Goal: Task Accomplishment & Management: Manage account settings

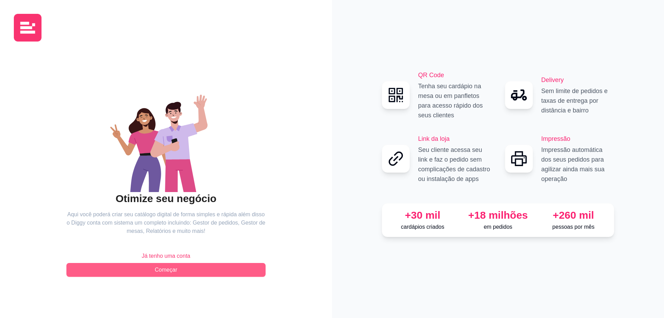
click at [171, 272] on span "Começar" at bounding box center [166, 269] width 22 height 8
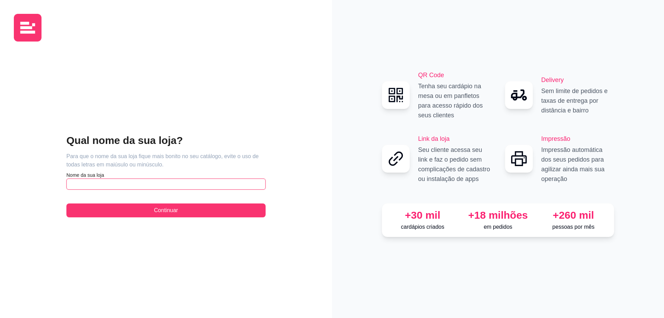
click at [127, 184] on input "text" at bounding box center [165, 183] width 199 height 11
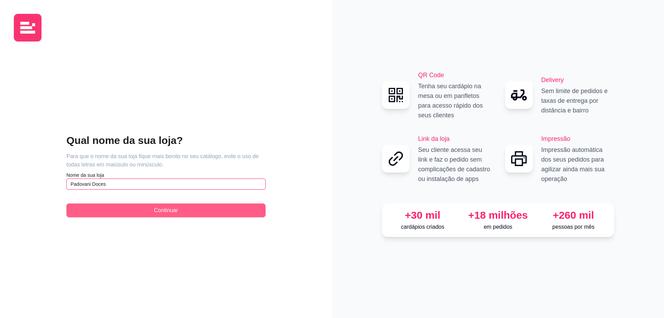
type input "Padovani Doces"
click at [120, 212] on button "Continuar" at bounding box center [165, 210] width 199 height 14
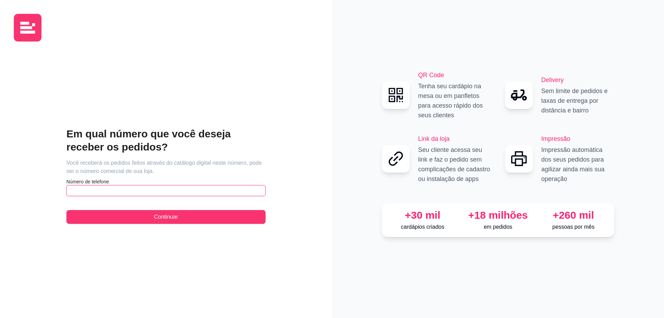
click at [93, 189] on input "text" at bounding box center [165, 190] width 199 height 11
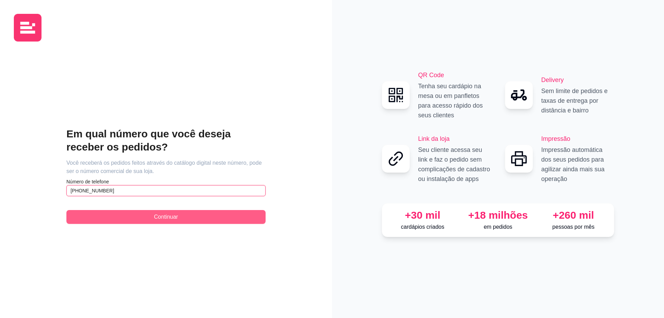
type input "[PHONE_NUMBER]"
click at [150, 216] on button "Continuar" at bounding box center [165, 217] width 199 height 14
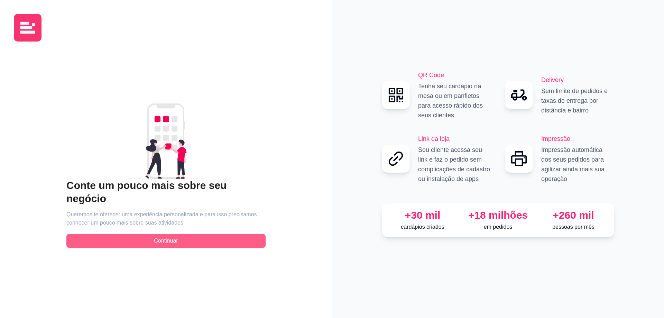
click at [207, 236] on button "Continuar" at bounding box center [165, 241] width 199 height 14
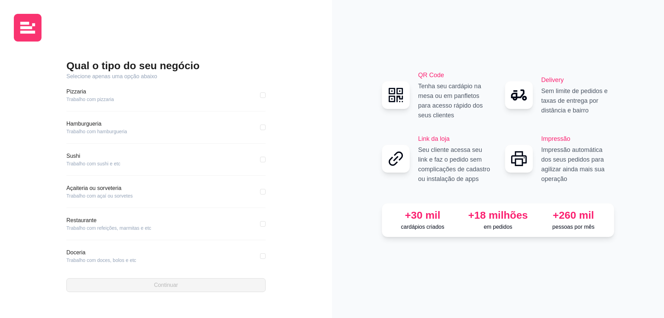
click at [89, 184] on article "Açaiteria ou sorveteria" at bounding box center [99, 188] width 66 height 8
click at [260, 257] on input "checkbox" at bounding box center [263, 256] width 6 height 6
checkbox input "true"
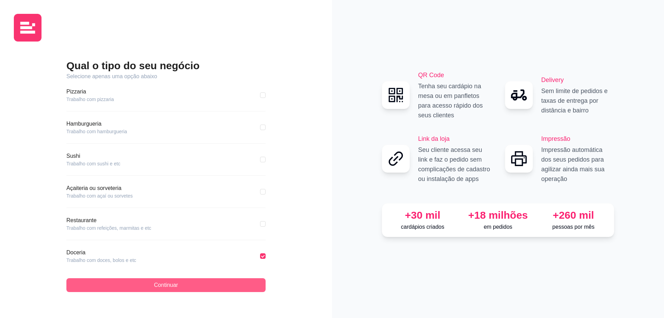
click at [211, 285] on button "Continuar" at bounding box center [165, 285] width 199 height 14
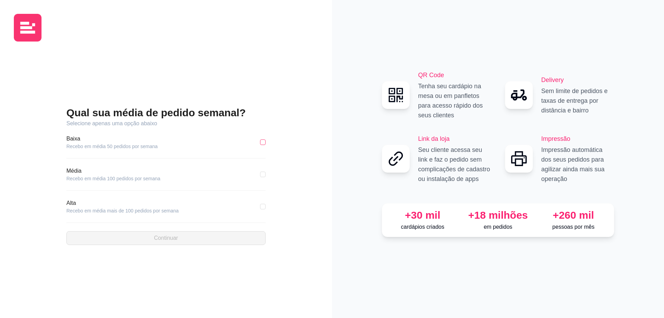
click at [262, 142] on input "checkbox" at bounding box center [263, 142] width 6 height 6
checkbox input "true"
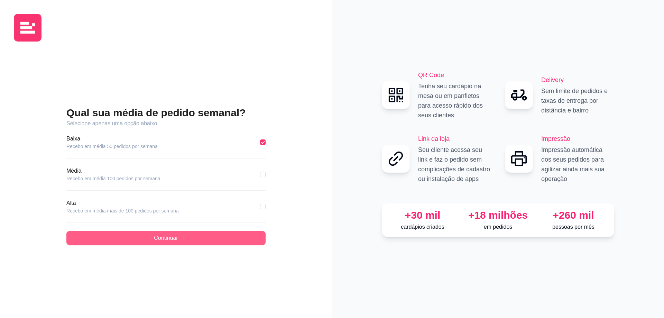
click at [140, 235] on button "Continuar" at bounding box center [165, 238] width 199 height 14
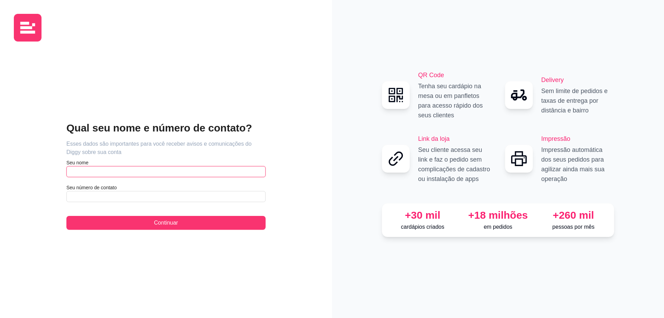
click at [115, 172] on input "text" at bounding box center [165, 171] width 199 height 11
type input "Pâmella Padovani"
click at [105, 190] on article "Seu número de contato" at bounding box center [165, 187] width 199 height 7
click at [102, 195] on input "text" at bounding box center [165, 196] width 199 height 11
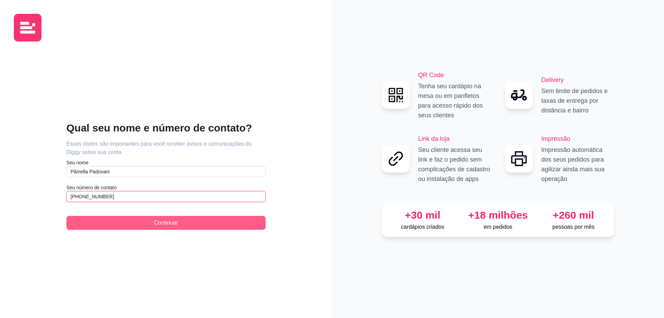
type input "[PHONE_NUMBER]"
click at [107, 222] on button "Continuar" at bounding box center [165, 223] width 199 height 14
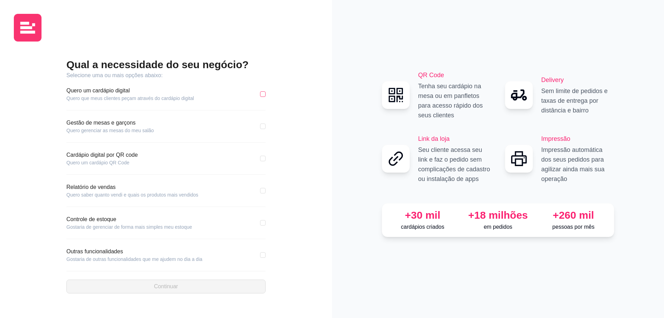
click at [263, 93] on input "checkbox" at bounding box center [263, 94] width 6 height 6
checkbox input "true"
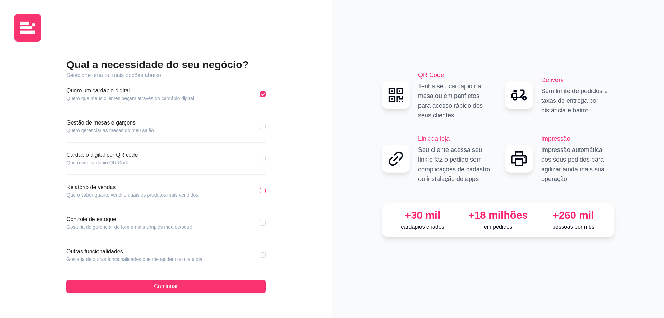
click at [265, 192] on input "checkbox" at bounding box center [263, 191] width 6 height 6
checkbox input "true"
click at [261, 224] on input "checkbox" at bounding box center [263, 223] width 6 height 6
checkbox input "true"
click at [262, 256] on input "checkbox" at bounding box center [263, 255] width 6 height 6
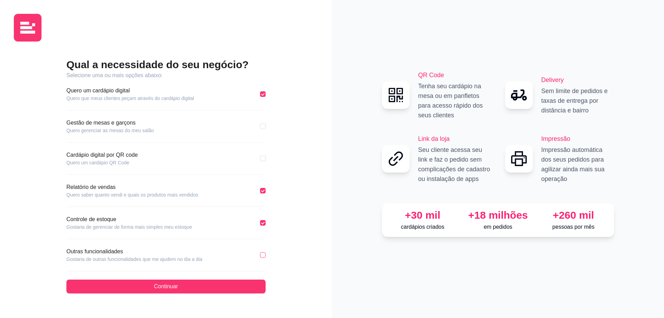
checkbox input "true"
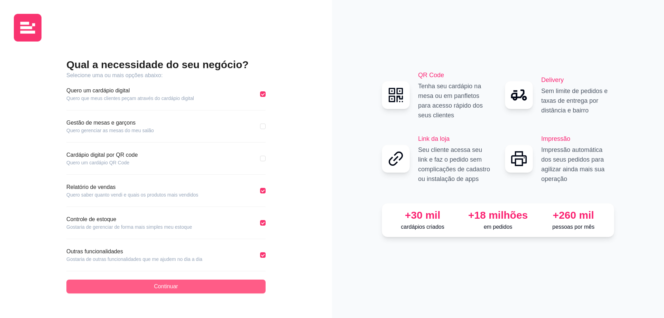
click at [193, 290] on button "Continuar" at bounding box center [165, 286] width 199 height 14
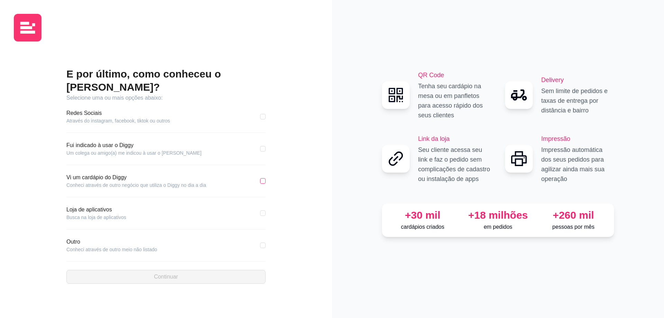
click at [264, 178] on input "checkbox" at bounding box center [263, 181] width 6 height 6
checkbox input "true"
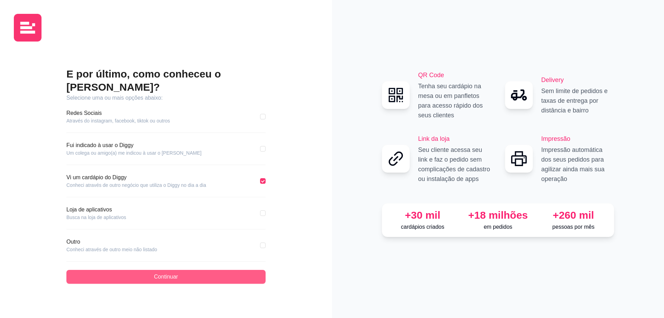
click at [146, 272] on button "Continuar" at bounding box center [165, 277] width 199 height 14
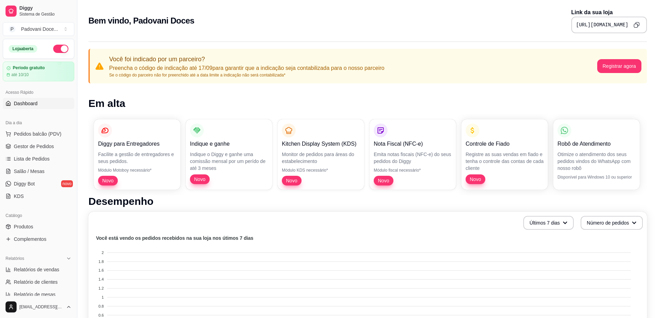
click at [59, 47] on button "button" at bounding box center [60, 49] width 15 height 8
click at [27, 11] on span "Sistema de Gestão" at bounding box center [45, 14] width 52 height 6
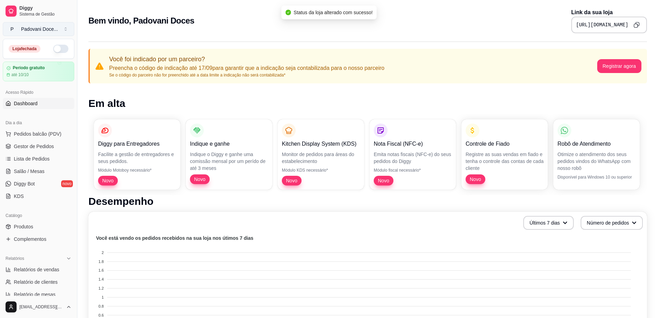
click at [19, 28] on button "P Padovani Doce ..." at bounding box center [39, 29] width 72 height 14
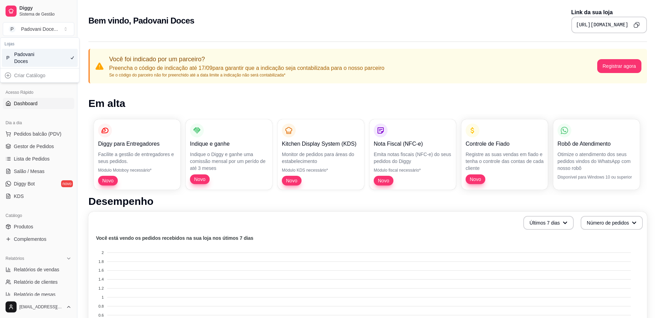
click at [140, 28] on div "Bem vindo, Padovani Doces Link da sua loja [URL][DOMAIN_NAME]" at bounding box center [367, 20] width 559 height 25
click at [12, 11] on icon at bounding box center [11, 11] width 6 height 6
click at [20, 106] on span "Dashboard" at bounding box center [26, 103] width 24 height 7
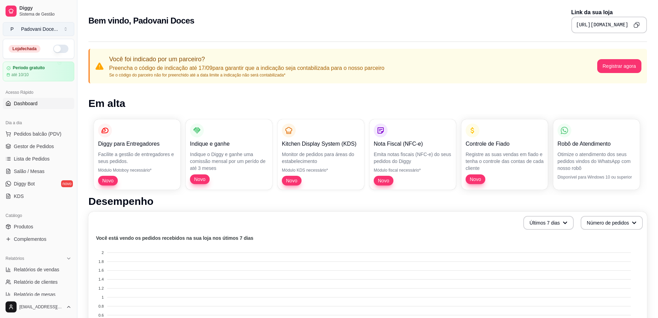
click at [31, 30] on div "Padovani Doce ..." at bounding box center [39, 29] width 37 height 7
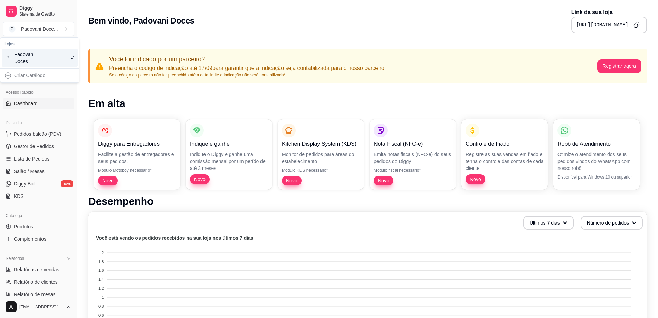
click at [30, 56] on div "Padovani Doces" at bounding box center [29, 58] width 31 height 14
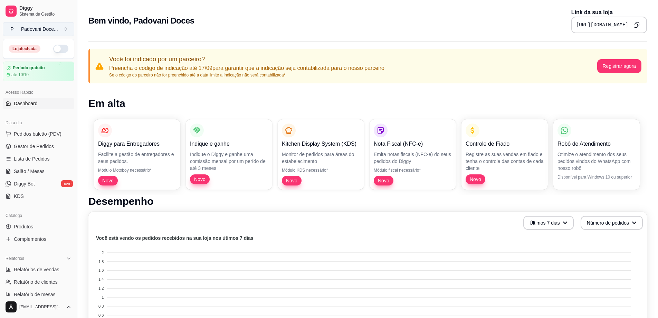
click at [11, 28] on span "P" at bounding box center [12, 29] width 7 height 7
click at [17, 8] on link "Diggy Sistema de Gestão" at bounding box center [39, 11] width 72 height 17
click at [28, 12] on span "Sistema de Gestão" at bounding box center [45, 14] width 52 height 6
click at [35, 13] on span "Sistema de Gestão" at bounding box center [45, 14] width 52 height 6
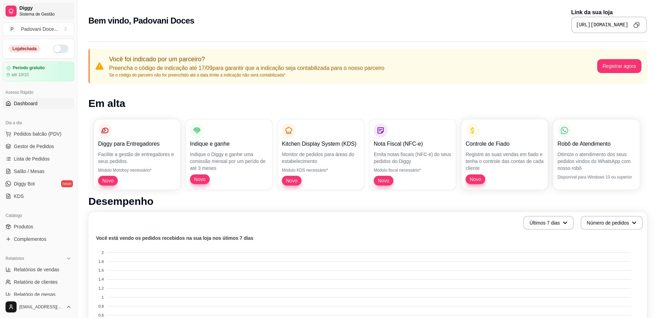
click at [32, 12] on span "Sistema de Gestão" at bounding box center [45, 14] width 52 height 6
click at [15, 31] on span "P" at bounding box center [12, 29] width 7 height 7
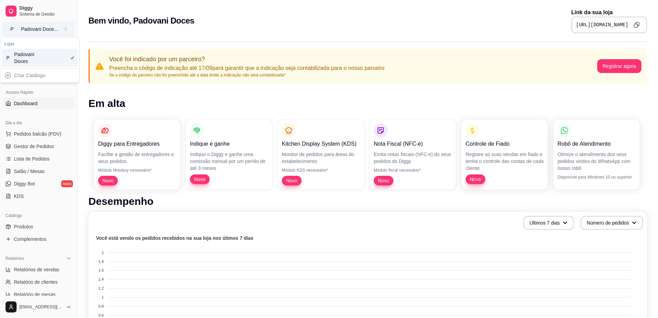
click at [12, 29] on span "P" at bounding box center [12, 29] width 7 height 7
click at [218, 59] on p "Você foi indicado por um parceiro?" at bounding box center [246, 59] width 275 height 10
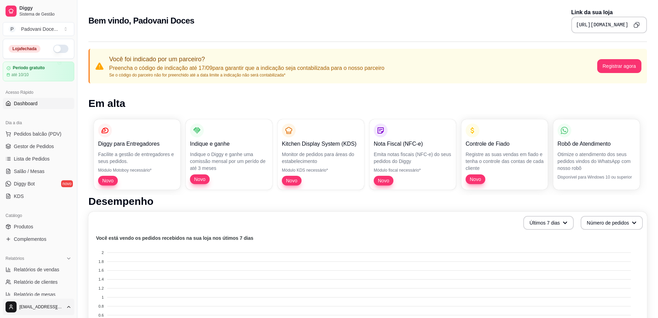
click at [25, 305] on html "Diggy Sistema de Gestão P Padovani Doce ... Loja fechada Período gratuito até 1…" at bounding box center [329, 159] width 658 height 318
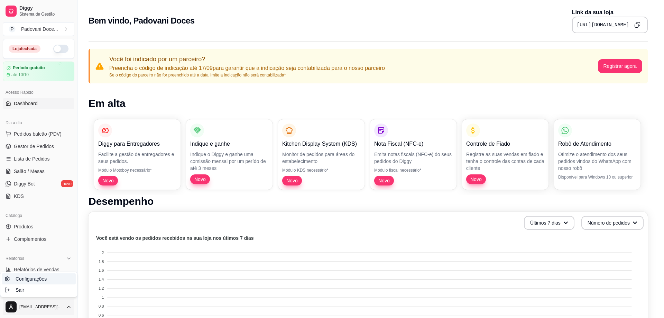
click at [30, 278] on span "Configurações" at bounding box center [31, 278] width 31 height 7
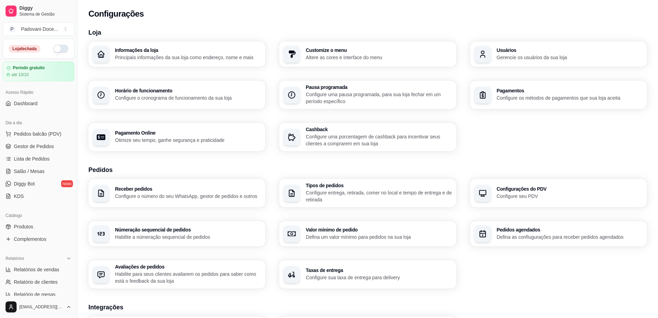
click at [151, 56] on p "Principais informações da sua loja como endereço, nome e mais" at bounding box center [188, 57] width 146 height 7
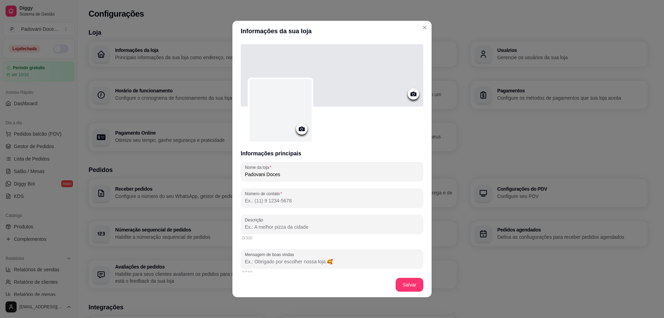
click at [299, 127] on icon at bounding box center [302, 129] width 6 height 4
click at [301, 128] on circle at bounding box center [302, 129] width 2 height 2
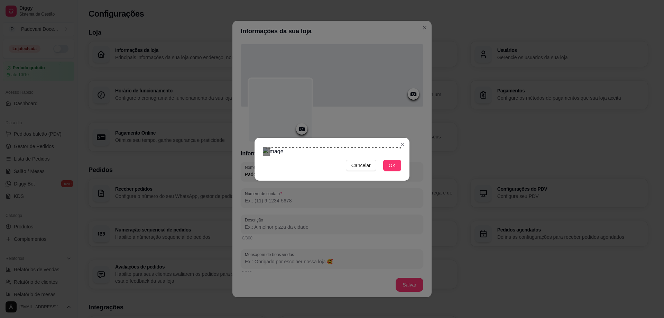
click at [407, 138] on section "Cancelar OK" at bounding box center [331, 159] width 155 height 43
click at [256, 174] on div "Cancelar OK" at bounding box center [331, 158] width 155 height 29
click at [394, 169] on span "OK" at bounding box center [392, 165] width 7 height 8
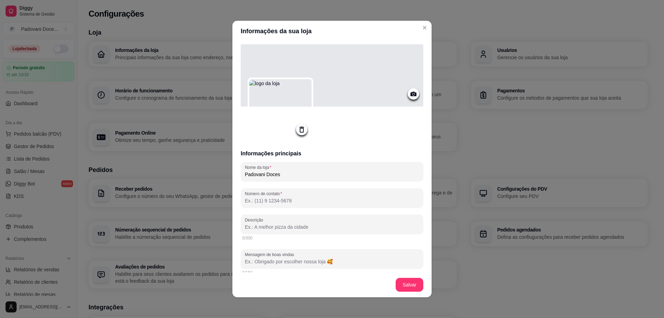
click at [410, 94] on icon at bounding box center [413, 94] width 6 height 4
click at [410, 93] on icon at bounding box center [413, 94] width 6 height 4
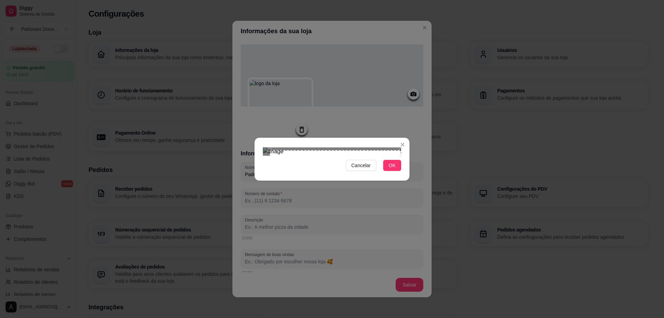
click at [411, 120] on div "Cancelar OK" at bounding box center [332, 159] width 664 height 318
click at [252, 121] on div "Cancelar OK" at bounding box center [332, 159] width 664 height 318
click at [255, 174] on div "Cancelar OK" at bounding box center [331, 158] width 155 height 29
click at [378, 156] on div "Use the arrow keys to move the crop selection area" at bounding box center [332, 175] width 138 height 46
click at [396, 171] on button "OK" at bounding box center [392, 165] width 18 height 11
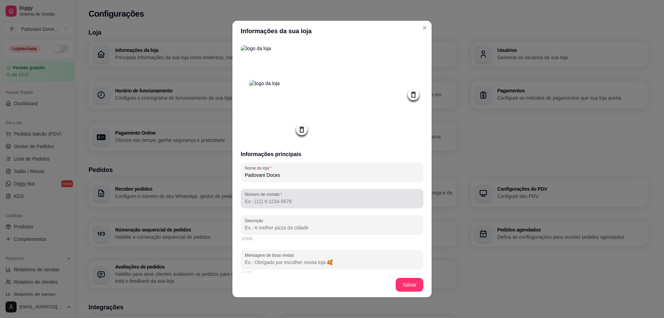
click at [294, 198] on div at bounding box center [332, 198] width 174 height 14
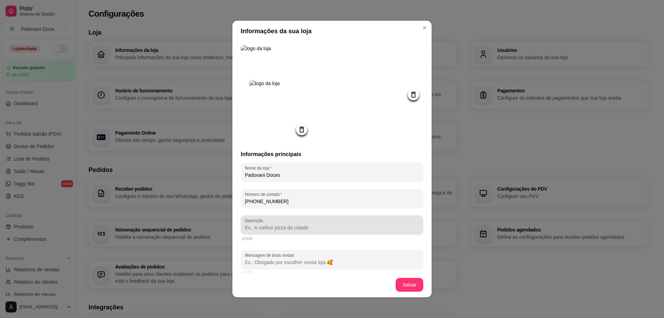
type input "[PHONE_NUMBER]"
click at [268, 232] on div at bounding box center [332, 225] width 174 height 14
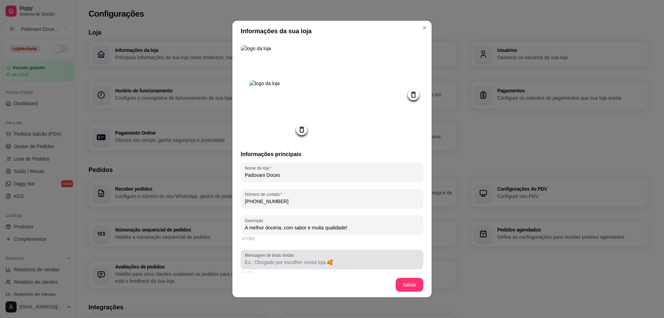
type input "A melhor doceria, com sabor e muita qualidade!"
click at [282, 268] on div "Mensagem de boas vindas" at bounding box center [332, 259] width 183 height 19
type input "Oii, obrigada por escolher nossos doces! Espero que goste e não se esqueça que …"
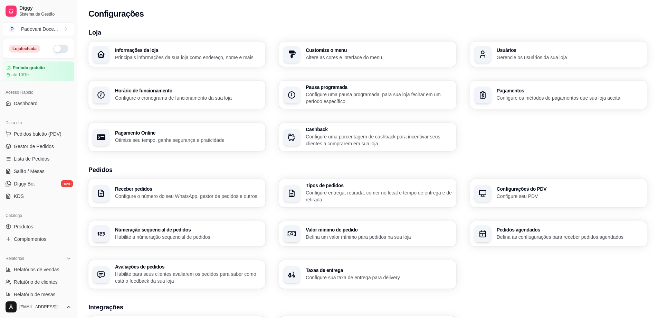
click at [208, 102] on div "Horário de funcionamento Configure o cronograma de funcionamento da sua loja" at bounding box center [176, 95] width 177 height 28
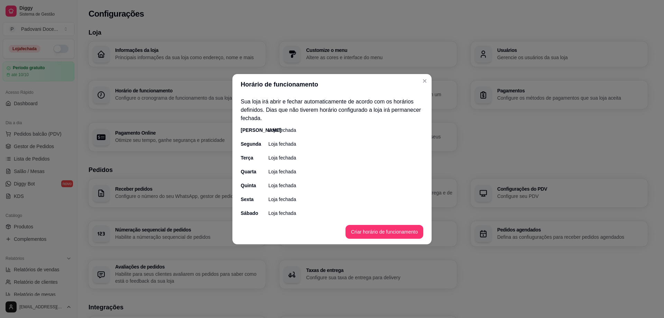
click at [287, 131] on p "Loja fechada" at bounding box center [282, 130] width 28 height 7
click at [401, 236] on button "Criar horário de funcionamento" at bounding box center [383, 231] width 75 height 13
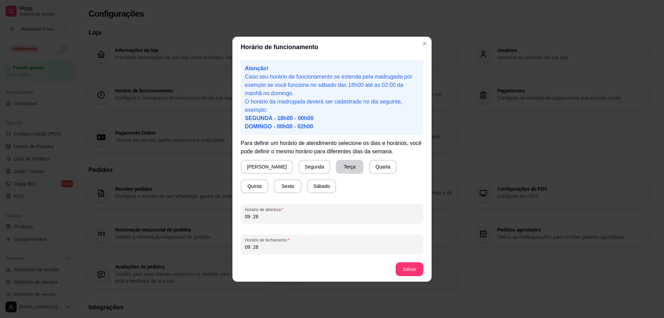
click at [336, 166] on button "Terça" at bounding box center [350, 167] width 28 height 14
click at [369, 167] on button "Quarta" at bounding box center [383, 167] width 28 height 14
click at [268, 179] on button "Quinta" at bounding box center [255, 186] width 28 height 14
click at [270, 219] on div "09 : 28" at bounding box center [332, 216] width 174 height 8
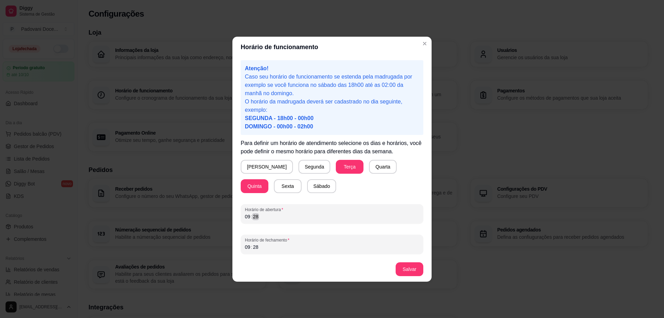
click at [270, 219] on div "09 : 28" at bounding box center [332, 216] width 174 height 8
click at [250, 246] on div "09" at bounding box center [247, 246] width 7 height 7
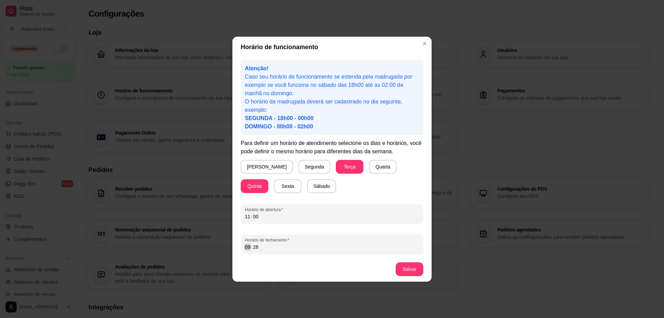
click at [250, 246] on div "09" at bounding box center [247, 246] width 7 height 7
click at [409, 266] on button "Salvar" at bounding box center [409, 269] width 28 height 14
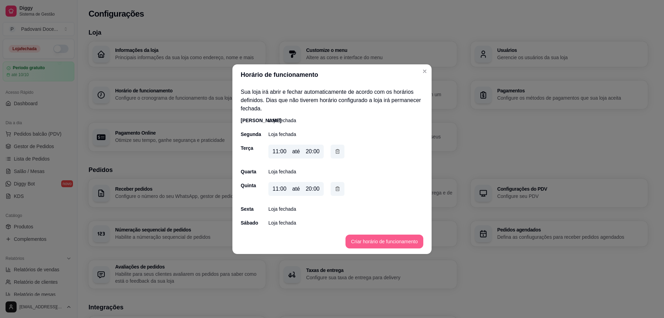
click at [388, 242] on button "Criar horário de funcionamento" at bounding box center [384, 241] width 78 height 14
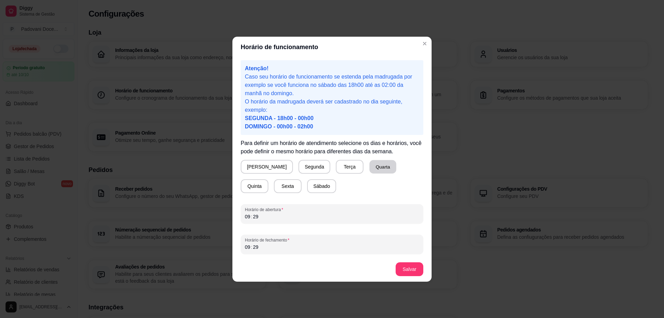
click at [369, 169] on button "Quarta" at bounding box center [382, 166] width 27 height 13
click at [274, 186] on button "Sexta" at bounding box center [287, 185] width 27 height 13
click at [250, 216] on div ":" at bounding box center [251, 216] width 3 height 7
click at [258, 217] on div "29" at bounding box center [255, 216] width 7 height 7
click at [249, 247] on div "09" at bounding box center [247, 246] width 7 height 7
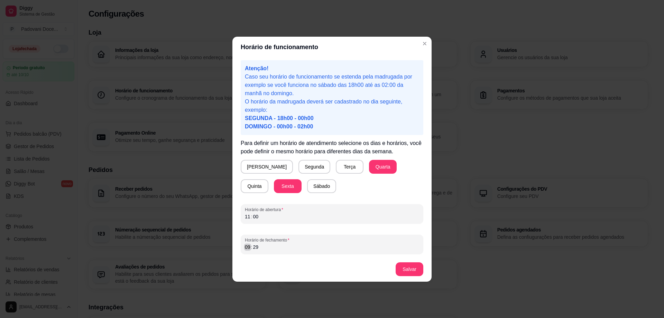
click at [249, 247] on div "09" at bounding box center [247, 246] width 7 height 7
click at [406, 268] on button "Salvar" at bounding box center [409, 269] width 28 height 14
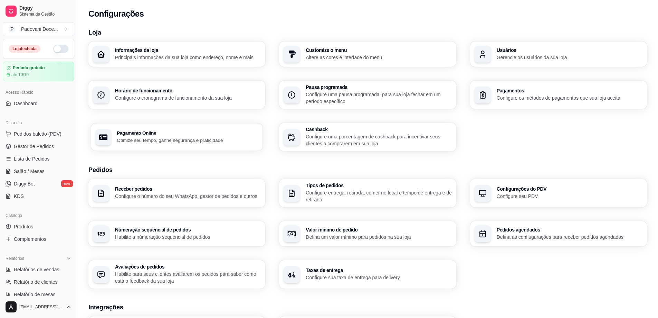
click at [192, 141] on p "Otimize seu tempo, ganhe segurança e praticidade" at bounding box center [188, 140] width 142 height 7
select select "4.98"
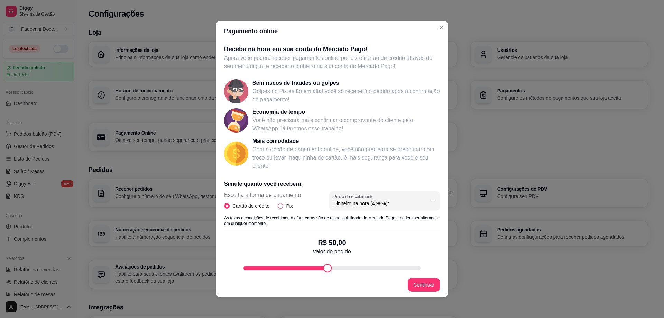
click at [278, 206] on input "Pix" at bounding box center [281, 206] width 6 height 6
radio input "true"
click at [225, 207] on input "Cartão de crédito" at bounding box center [227, 206] width 6 height 6
radio input "true"
radio input "false"
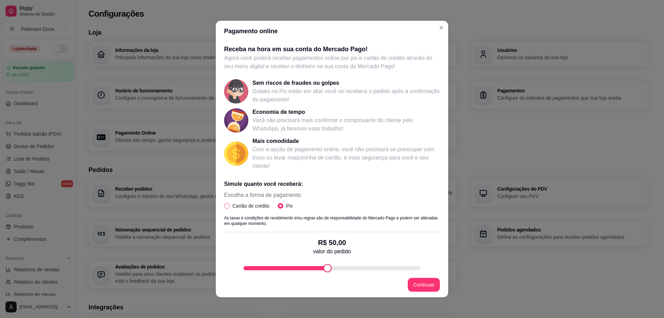
select select "4.98"
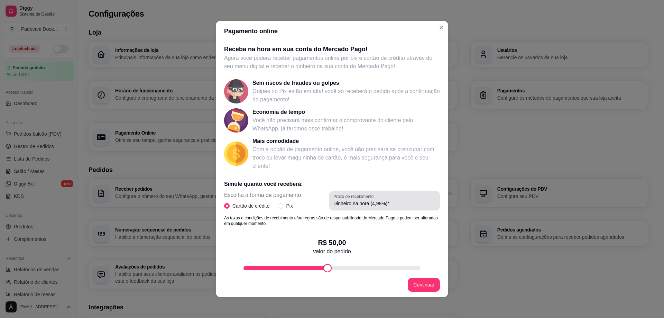
click at [415, 198] on div "Dinheiro na hora (4,98%)*" at bounding box center [380, 201] width 94 height 14
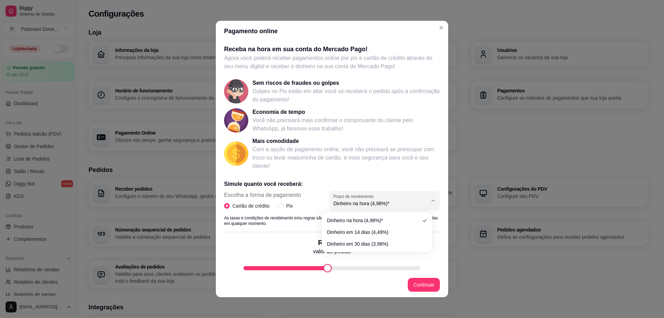
click at [400, 164] on p "Com a opção de pagamento online, você não precisará se preocupar com troco ou l…" at bounding box center [345, 157] width 187 height 25
click at [320, 276] on section "Pagamento online Receba na hora em sua conta do Mercado Pago! Agora você poderá…" at bounding box center [332, 159] width 232 height 276
drag, startPoint x: 320, startPoint y: 276, endPoint x: 293, endPoint y: 273, distance: 27.4
click at [293, 273] on footer "Continuar" at bounding box center [332, 284] width 232 height 25
click at [298, 266] on div "fee-calculator" at bounding box center [302, 268] width 8 height 8
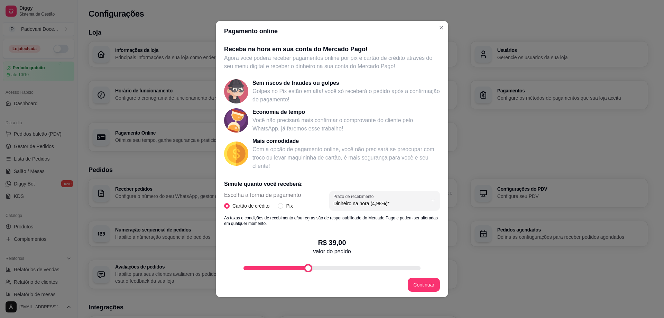
type input "40"
click at [305, 272] on section "Pagamento online Receba na hora em sua conta do Mercado Pago! Agora você poderá…" at bounding box center [332, 159] width 232 height 276
click at [426, 282] on button "Continuar" at bounding box center [424, 285] width 32 height 14
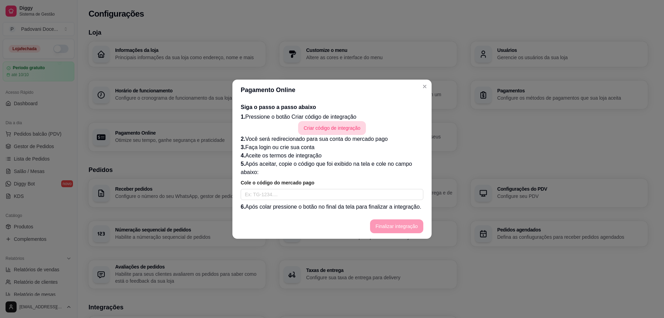
click at [344, 127] on button "Criar código de integração" at bounding box center [332, 128] width 68 height 14
click at [331, 127] on button "Criar código de integração" at bounding box center [332, 128] width 68 height 14
click at [257, 193] on input "text" at bounding box center [332, 194] width 183 height 11
paste input "TG-68c17314df78a700019319cc-2678880125"
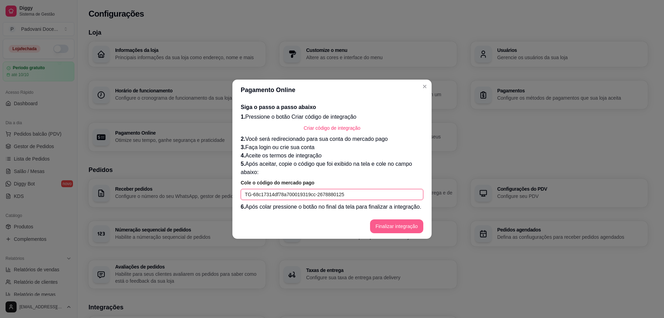
type input "TG-68c17314df78a700019319cc-2678880125"
click at [407, 226] on button "Finalizar integração" at bounding box center [397, 225] width 52 height 13
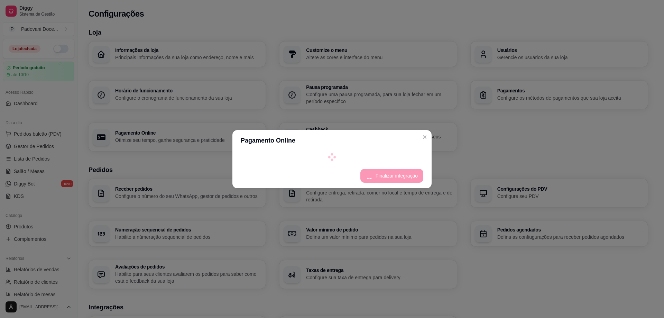
select select "4.98"
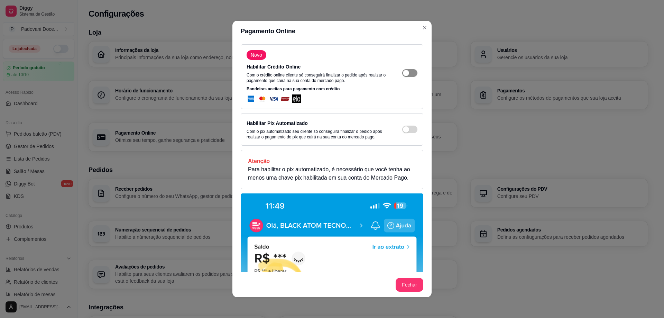
click at [402, 72] on span "button" at bounding box center [409, 73] width 15 height 8
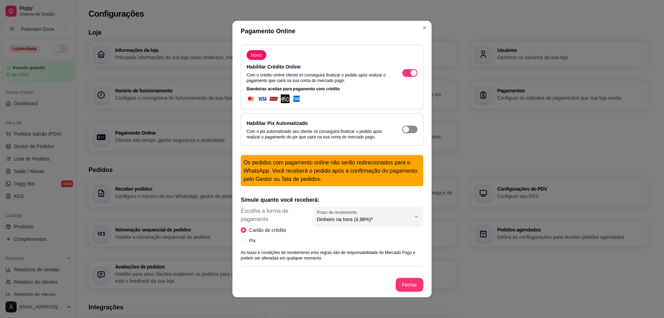
click at [402, 129] on span "button" at bounding box center [409, 129] width 15 height 8
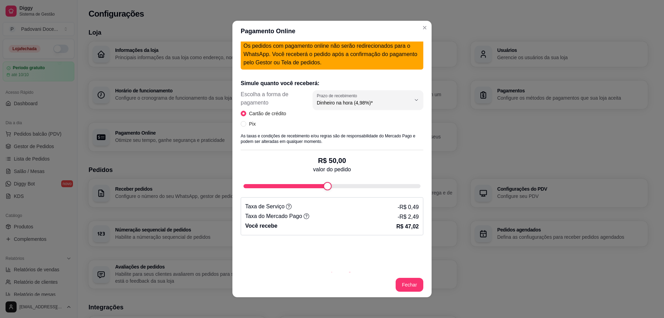
scroll to position [117, 0]
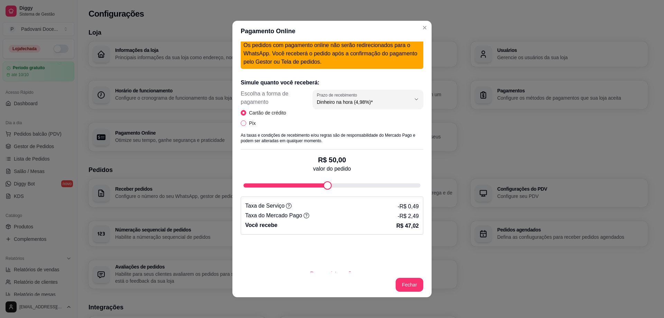
click at [242, 125] on input "Pix" at bounding box center [244, 123] width 6 height 6
radio input "true"
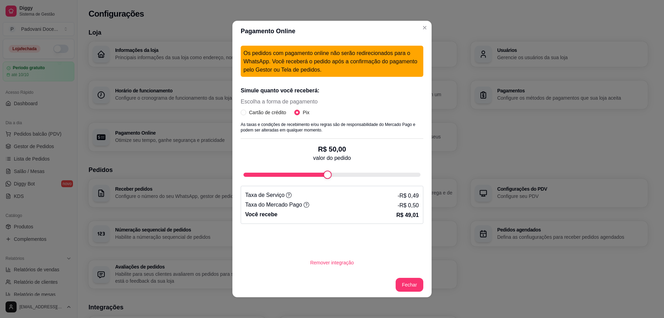
scroll to position [109, 0]
click at [246, 112] on span "Cartão de crédito" at bounding box center [267, 113] width 43 height 8
click at [244, 112] on input "Cartão de crédito" at bounding box center [244, 113] width 6 height 6
radio input "true"
radio input "false"
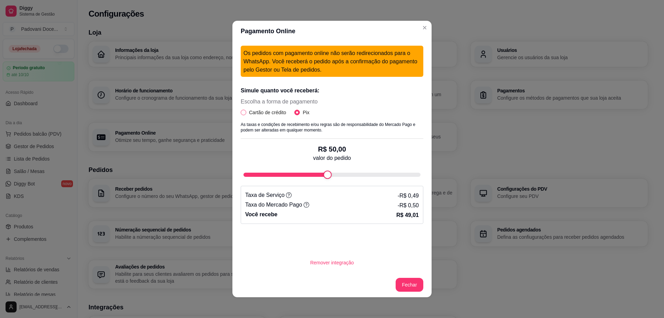
select select "4.98"
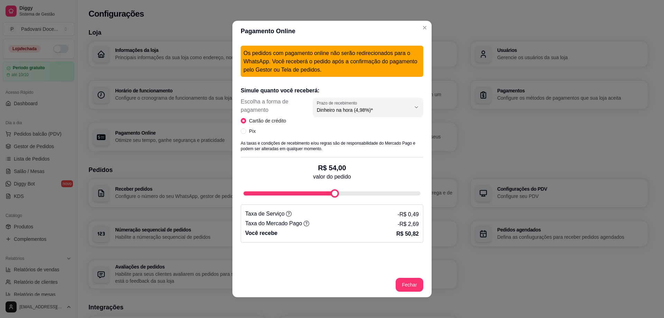
click at [332, 209] on div "Simule quanto você receberá: Escolha a forma de pagamento Cartão de crédito Pix…" at bounding box center [332, 161] width 183 height 161
drag, startPoint x: 331, startPoint y: 209, endPoint x: 320, endPoint y: 210, distance: 11.1
click at [319, 209] on div "Taxa de Serviço - R$ 0,49" at bounding box center [332, 214] width 174 height 10
click at [325, 194] on div "fee-calculator" at bounding box center [329, 193] width 8 height 8
click at [225, 190] on div "Pagamento Online Novo Habilitar Crédito Online Com o crédito online cliente só …" at bounding box center [332, 159] width 664 height 318
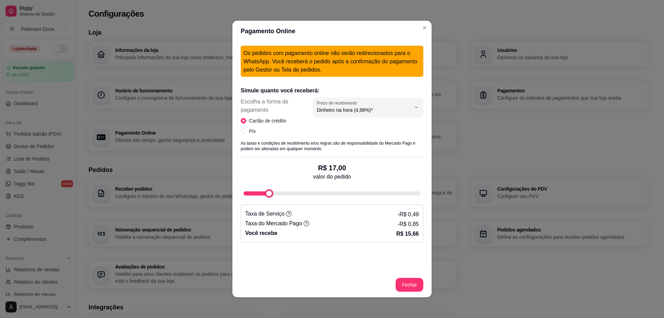
click at [266, 201] on div "Simule quanto você receberá: Escolha a forma de pagamento Cartão de crédito Pix…" at bounding box center [332, 161] width 183 height 161
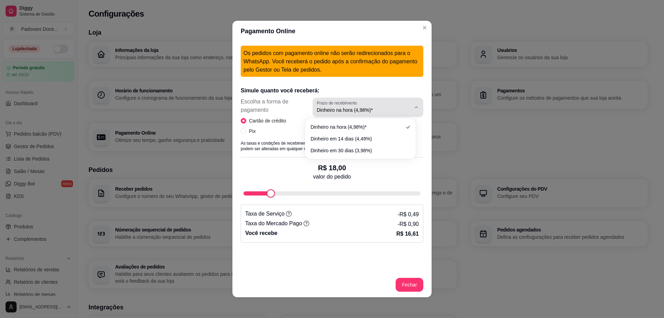
click at [413, 104] on icon "button" at bounding box center [416, 107] width 6 height 6
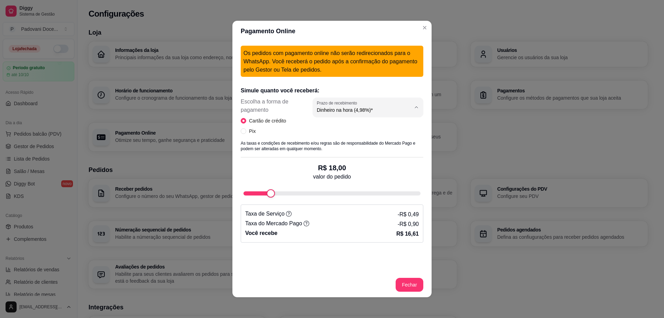
click at [395, 90] on p "Simule quanto você receberá:" at bounding box center [332, 90] width 183 height 8
type input "30"
click at [287, 202] on div "Simule quanto você receberá: Escolha a forma de pagamento Cartão de crédito Pix…" at bounding box center [332, 161] width 183 height 161
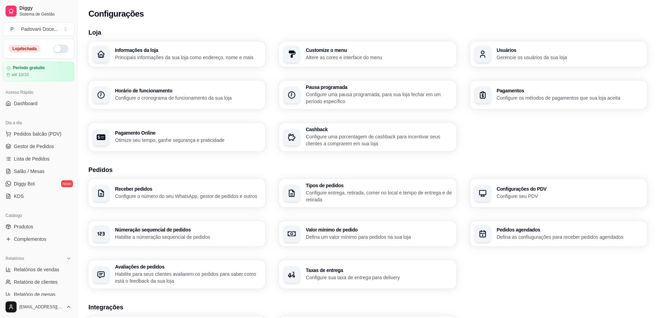
click at [326, 58] on p "Altere as cores e interface do menu" at bounding box center [379, 57] width 146 height 7
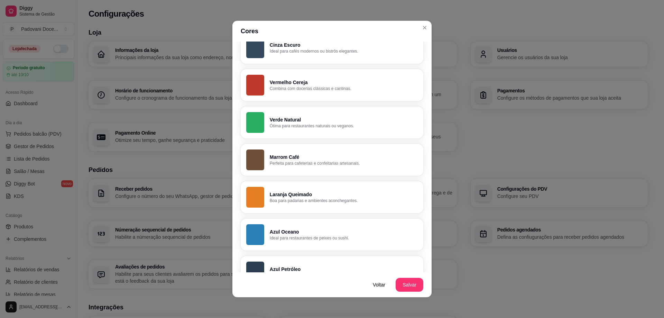
scroll to position [126, 0]
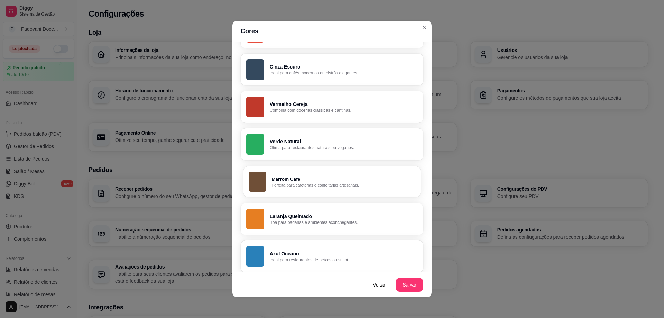
click at [264, 185] on button "Marrom Café Perfeita para cafeterias e confeitarias artesanais." at bounding box center [331, 181] width 177 height 31
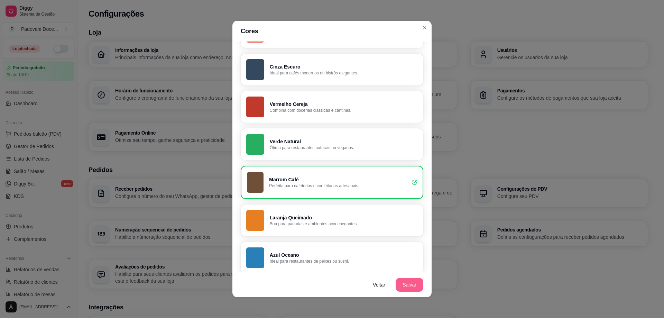
click at [399, 284] on button "Salvar" at bounding box center [409, 285] width 28 height 14
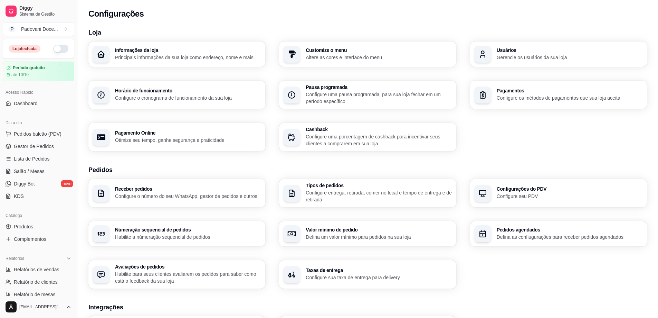
click at [410, 137] on p "Configure uma porcentagem de cashback para incentivar seus clientes a comprarem…" at bounding box center [379, 140] width 146 height 14
click at [533, 56] on p "Gerencie os usuários da sua loja" at bounding box center [570, 57] width 146 height 7
click at [543, 94] on div "Pagamentos Configure os métodos de pagamentos que sua loja aceita" at bounding box center [570, 94] width 146 height 13
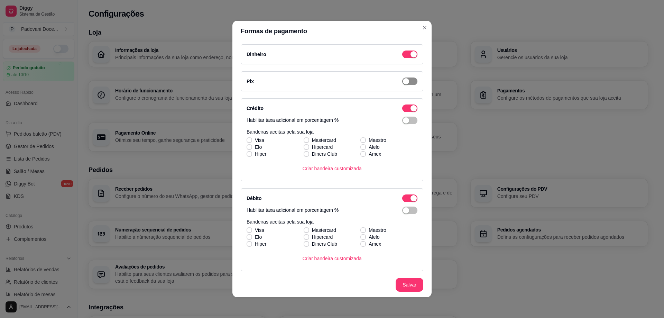
click at [402, 80] on span "button" at bounding box center [409, 81] width 15 height 8
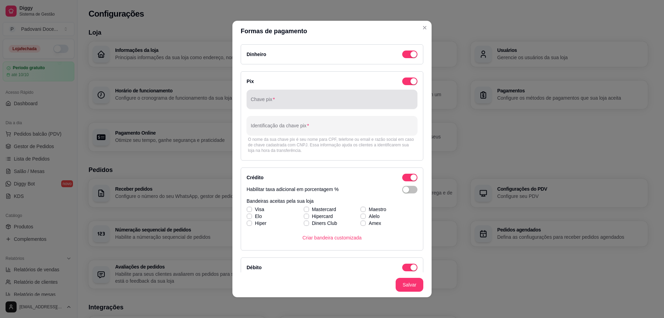
click at [321, 95] on div at bounding box center [332, 99] width 162 height 14
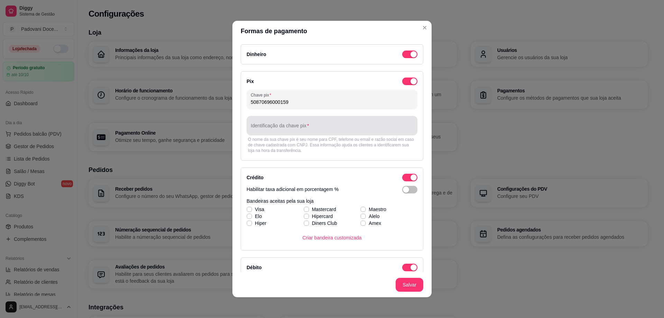
type input "50870696000159"
click at [326, 125] on input "Identificação da chave pix" at bounding box center [332, 128] width 162 height 7
type input "p"
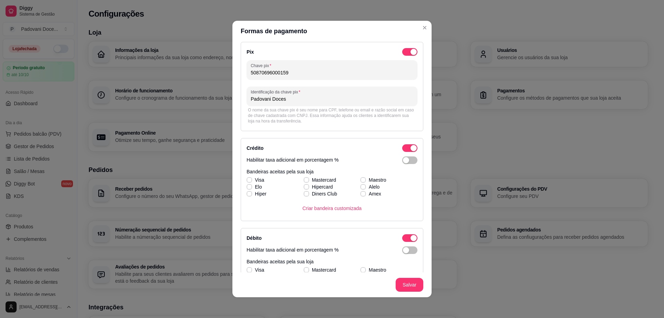
scroll to position [69, 0]
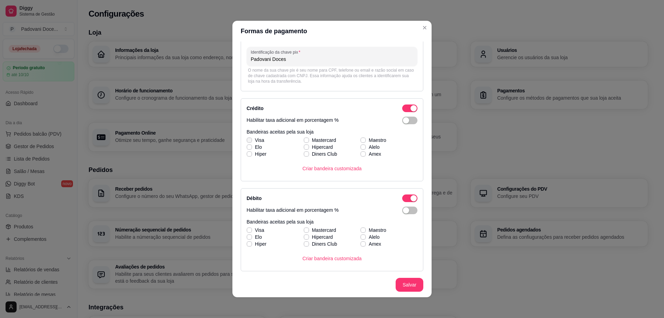
type input "Padovani Doces"
click at [247, 140] on icon at bounding box center [249, 140] width 4 height 3
click at [246, 141] on input "Visa" at bounding box center [248, 143] width 4 height 4
checkbox input "true"
click at [249, 148] on label "Hiper" at bounding box center [256, 154] width 25 height 12
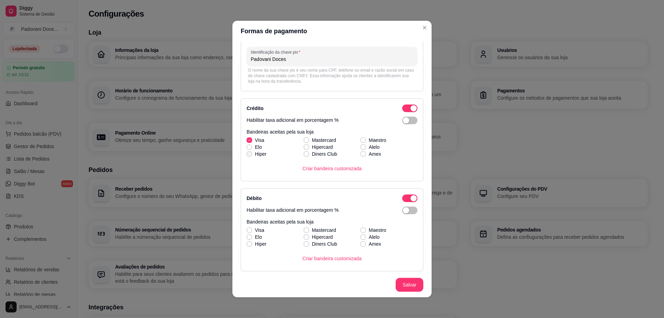
click at [249, 155] on input "Hiper" at bounding box center [248, 157] width 4 height 4
checkbox input "true"
click at [247, 147] on icon at bounding box center [249, 147] width 4 height 3
click at [246, 148] on input "Elo" at bounding box center [248, 150] width 4 height 4
checkbox input "true"
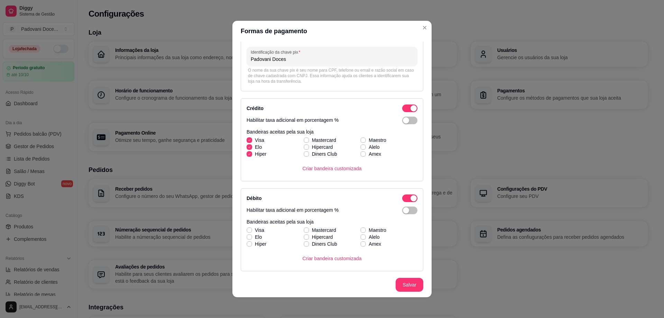
click at [246, 151] on span at bounding box center [249, 154] width 6 height 6
click at [246, 155] on input "Hiper" at bounding box center [248, 157] width 4 height 4
checkbox input "false"
click at [304, 139] on icon at bounding box center [306, 140] width 4 height 3
click at [303, 141] on input "Mastercard" at bounding box center [305, 143] width 4 height 4
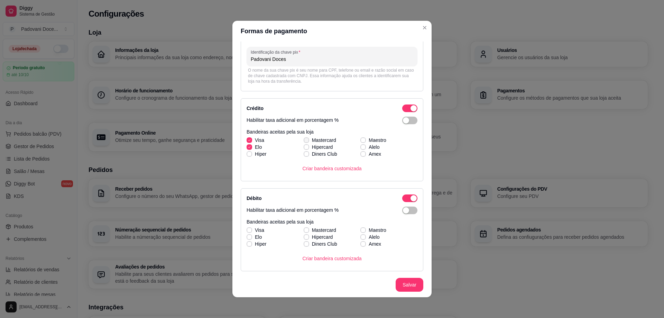
checkbox input "true"
click at [360, 139] on span at bounding box center [363, 140] width 6 height 6
click at [360, 141] on input "Maestro" at bounding box center [362, 143] width 4 height 4
checkbox input "true"
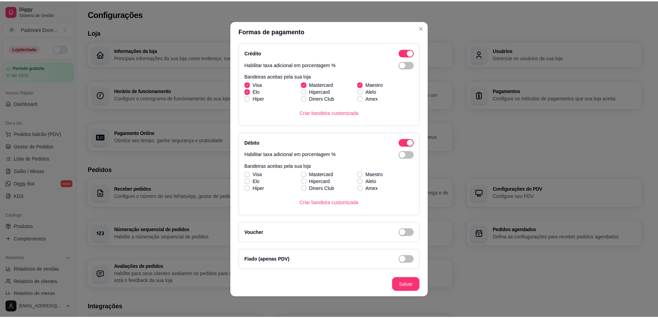
scroll to position [1, 0]
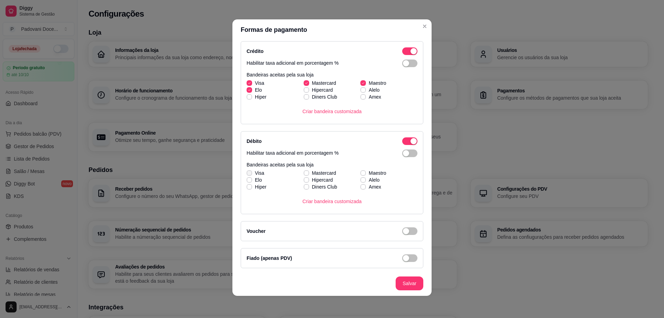
click at [247, 172] on icon at bounding box center [249, 172] width 4 height 3
click at [246, 174] on input "Visa" at bounding box center [248, 176] width 4 height 4
checkbox input "true"
click at [247, 178] on span at bounding box center [249, 180] width 6 height 6
click at [247, 181] on input "Elo" at bounding box center [248, 183] width 4 height 4
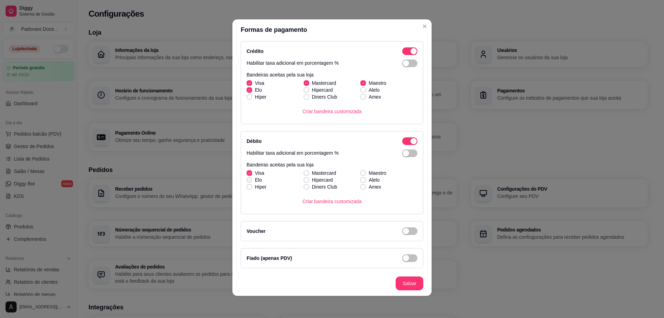
checkbox input "true"
click at [301, 175] on label "Hipercard" at bounding box center [318, 180] width 35 height 12
click at [303, 181] on input "Hipercard" at bounding box center [305, 183] width 4 height 4
click at [304, 179] on icon at bounding box center [306, 179] width 4 height 3
click at [303, 181] on input "Hipercard" at bounding box center [305, 183] width 4 height 4
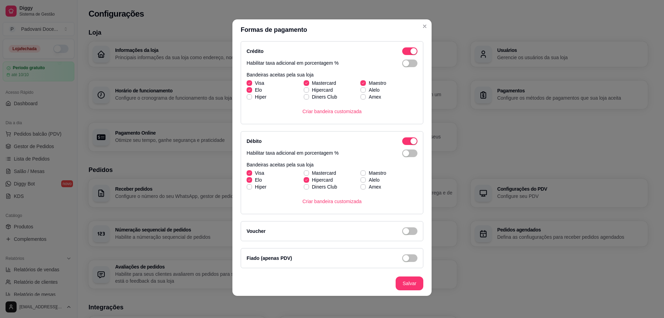
checkbox input "false"
click at [303, 171] on span at bounding box center [305, 172] width 5 height 5
click at [303, 174] on input "Mastercard" at bounding box center [305, 176] width 4 height 4
checkbox input "true"
click at [356, 174] on div "Visa Mastercard Maestro [PERSON_NAME] Alelo Hiper Diners Club Amex" at bounding box center [331, 179] width 171 height 21
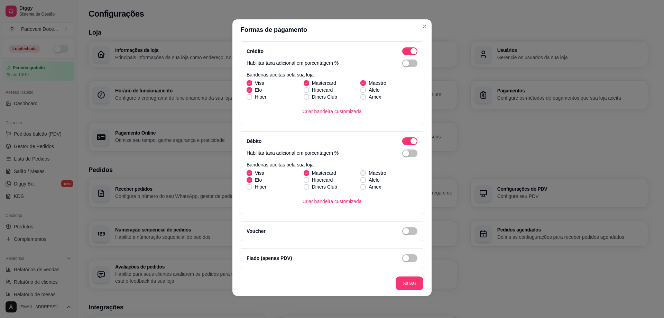
click at [360, 171] on span at bounding box center [363, 173] width 6 height 6
click at [360, 174] on input "Maestro" at bounding box center [362, 176] width 4 height 4
checkbox input "true"
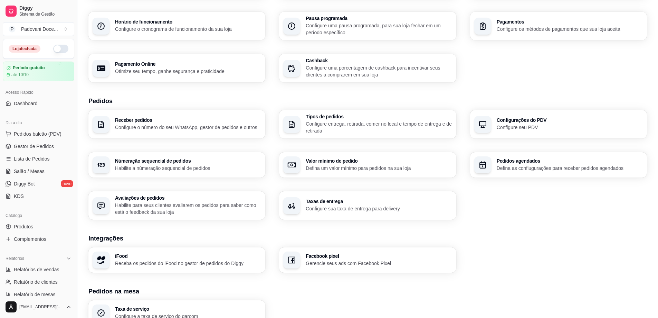
scroll to position [69, 0]
click at [155, 125] on p "Configure o número do seu WhatsApp, gestor de pedidos e outros" at bounding box center [188, 126] width 146 height 7
click at [156, 168] on p "Habilite a númeração sequencial de pedidos" at bounding box center [188, 167] width 142 height 7
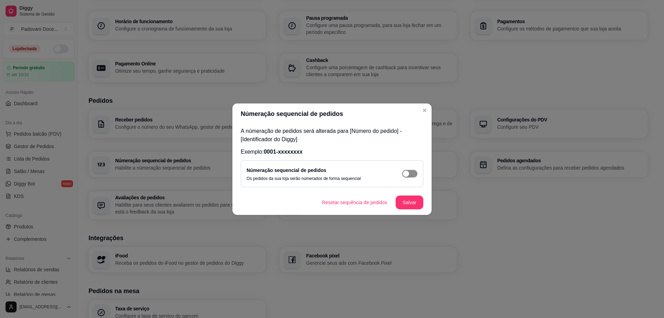
click at [410, 176] on span "button" at bounding box center [409, 174] width 15 height 8
click at [409, 204] on button "Salvar" at bounding box center [409, 202] width 28 height 14
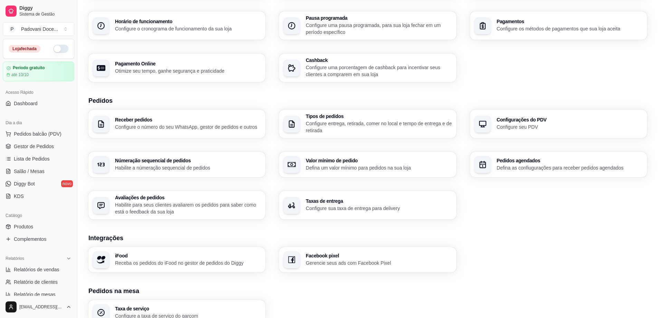
click at [366, 128] on p "Configure entrega, retirada, comer no local e tempo de entrega e de retirada" at bounding box center [379, 127] width 146 height 14
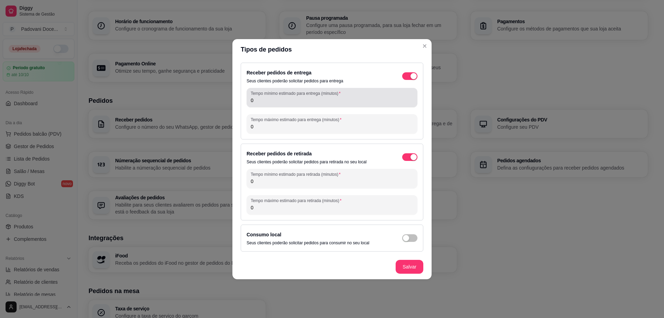
click at [296, 91] on label "Tempo mínimo estimado para entrega (minutos)" at bounding box center [297, 93] width 92 height 6
click at [296, 97] on input "0" at bounding box center [332, 100] width 162 height 7
click at [283, 99] on input "0" at bounding box center [332, 100] width 162 height 7
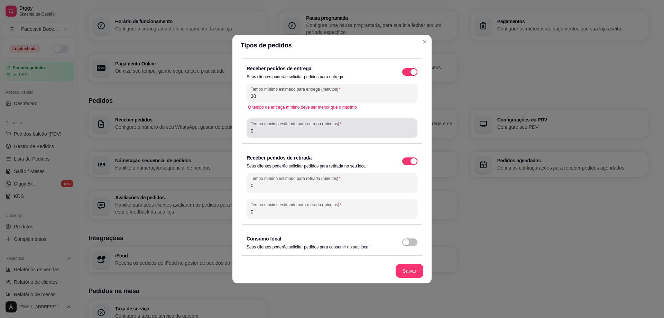
click at [279, 132] on input "0" at bounding box center [332, 130] width 162 height 7
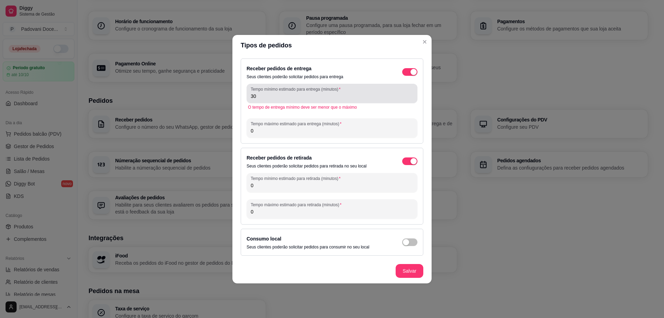
click at [265, 99] on input "30" at bounding box center [332, 96] width 162 height 7
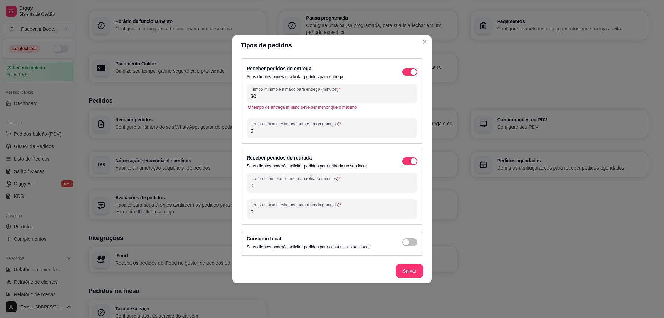
click at [265, 99] on input "30" at bounding box center [332, 96] width 162 height 7
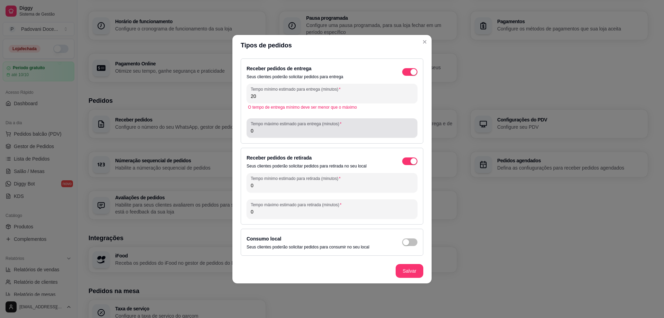
type input "20"
click at [261, 128] on input "0" at bounding box center [332, 130] width 162 height 7
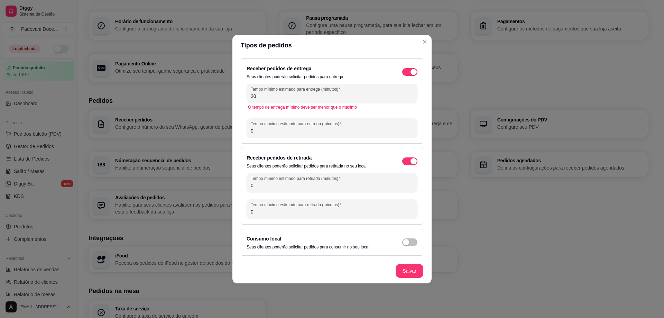
click at [261, 128] on input "0" at bounding box center [332, 130] width 162 height 7
type input "45"
click at [261, 186] on input "0" at bounding box center [332, 185] width 162 height 7
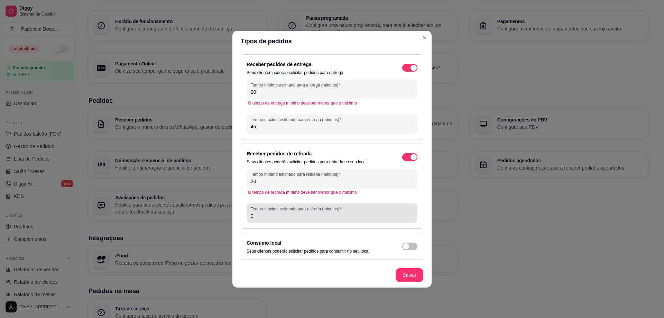
type input "20"
click at [259, 219] on div "0" at bounding box center [332, 213] width 162 height 14
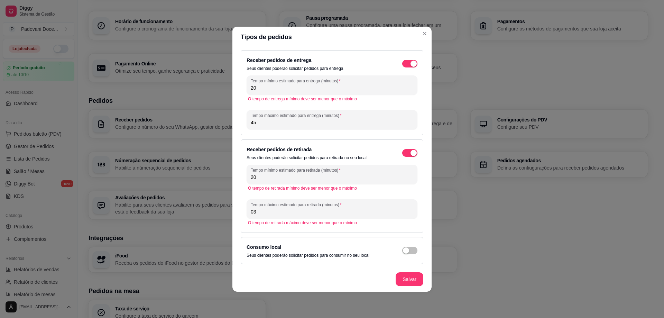
type input "0"
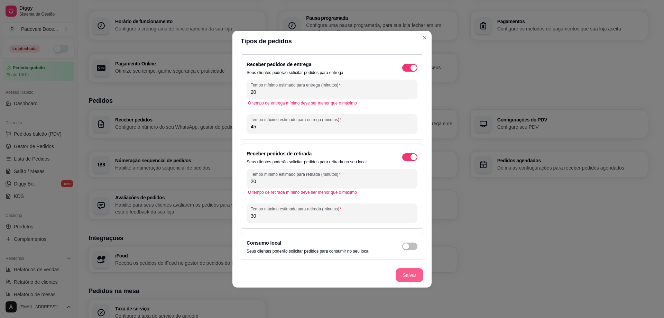
type input "30"
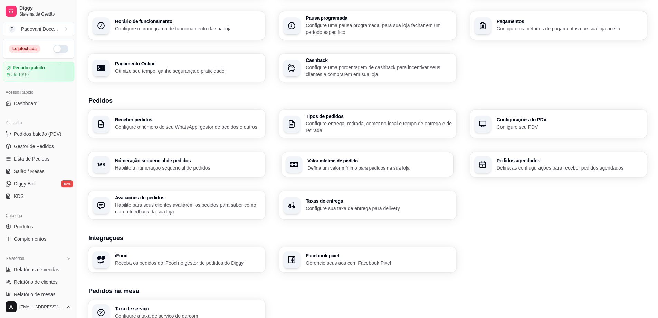
click at [356, 167] on p "Defina um valor mínimo para pedidos na sua loja" at bounding box center [379, 167] width 142 height 7
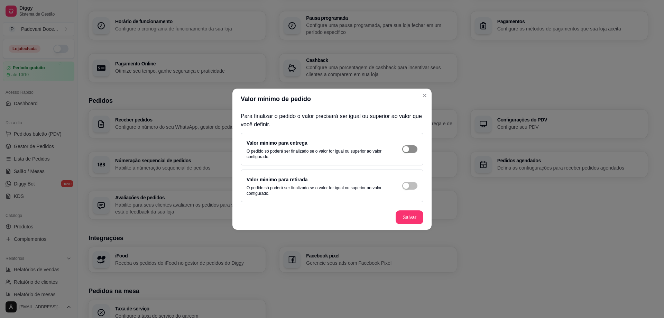
click at [409, 146] on span "button" at bounding box center [409, 149] width 15 height 8
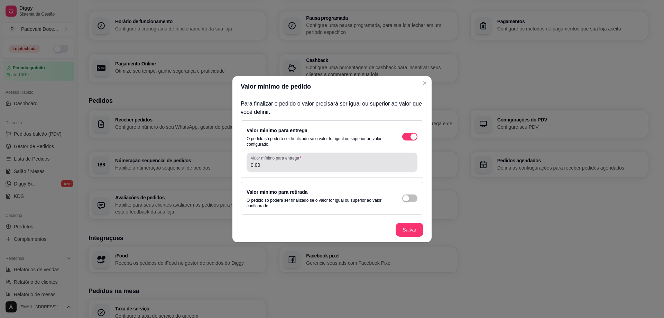
click at [262, 166] on input "0,00" at bounding box center [332, 164] width 162 height 7
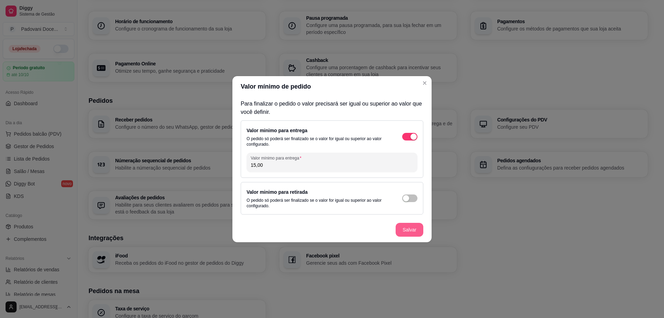
type input "15,00"
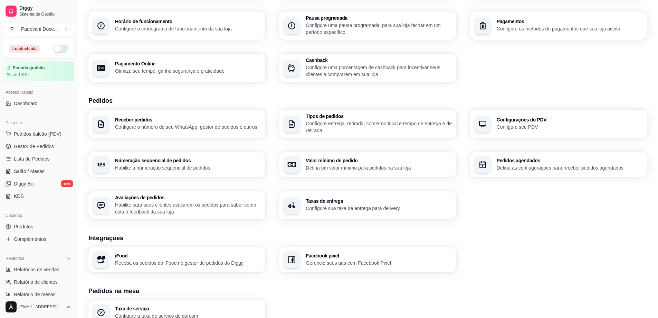
click at [357, 210] on p "Configure sua taxa de entrega para delivery" at bounding box center [379, 208] width 146 height 7
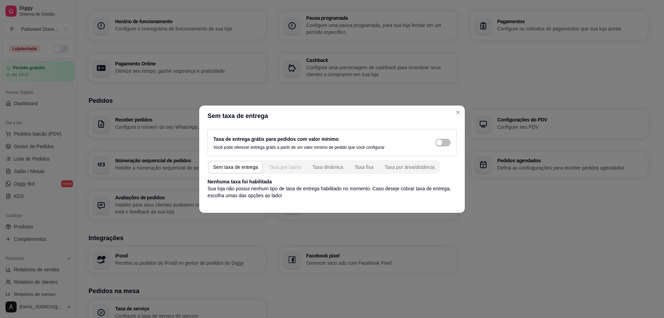
click at [280, 162] on button "Taxa por bairro" at bounding box center [285, 166] width 40 height 11
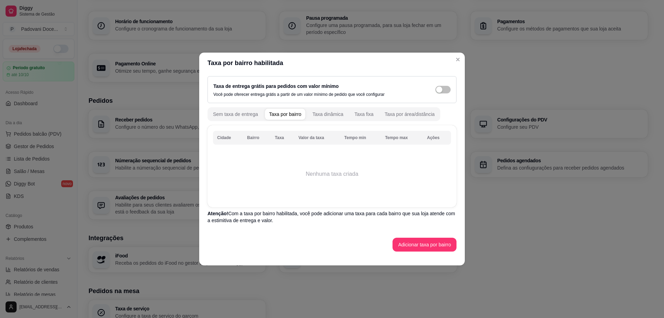
click at [254, 135] on th "Bairro" at bounding box center [257, 138] width 28 height 14
click at [318, 175] on td "Nenhuma taxa criada" at bounding box center [332, 173] width 238 height 55
click at [427, 245] on button "Adicionar taxa por bairro" at bounding box center [424, 244] width 62 height 13
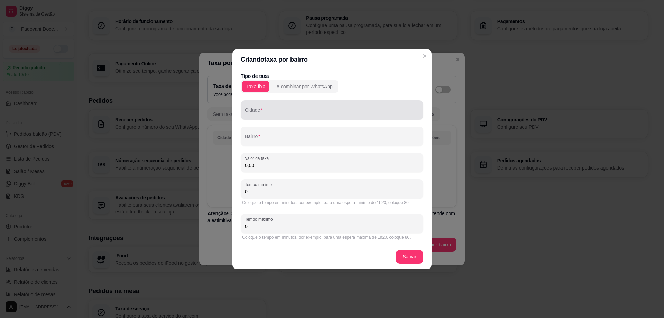
click at [315, 113] on input "Cidade" at bounding box center [332, 112] width 174 height 7
click at [306, 89] on div "A combinar por WhatsApp" at bounding box center [304, 86] width 56 height 7
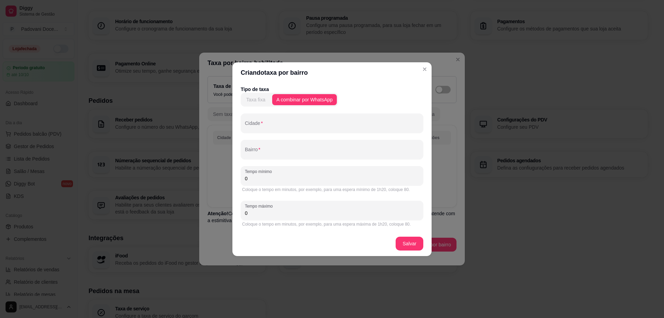
click at [256, 98] on div "Taxa fixa" at bounding box center [255, 99] width 19 height 7
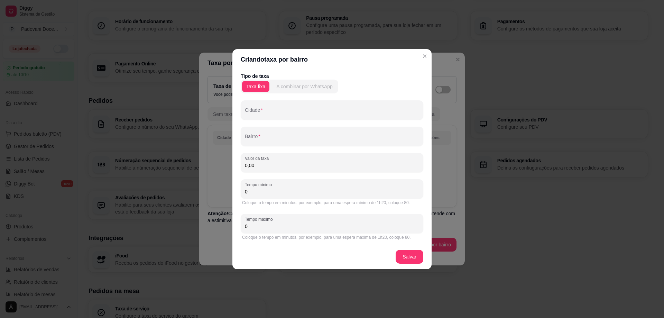
click at [299, 85] on div "A combinar por WhatsApp" at bounding box center [304, 86] width 56 height 7
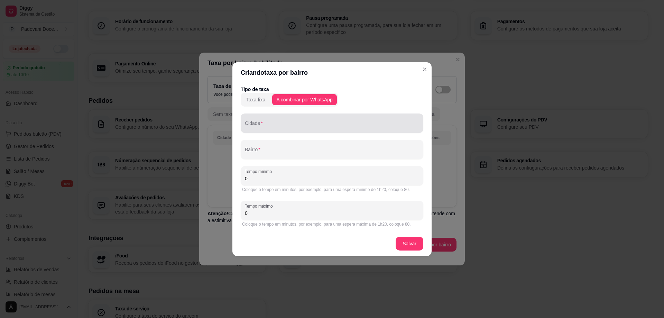
click at [263, 120] on div at bounding box center [332, 123] width 174 height 14
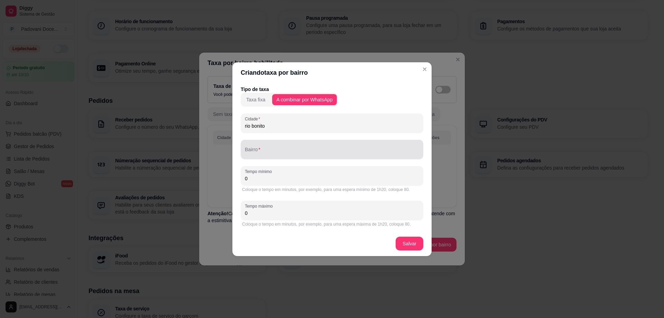
type input "rio bonito"
click at [250, 148] on div at bounding box center [332, 149] width 174 height 14
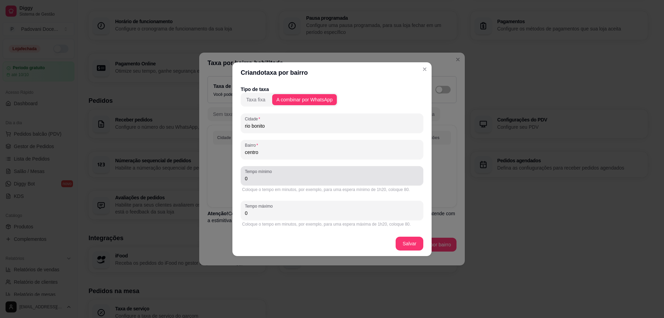
type input "centro"
click at [248, 182] on div "0" at bounding box center [332, 176] width 174 height 14
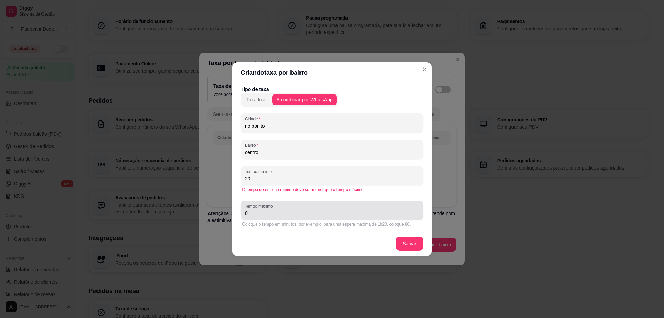
type input "20"
click at [256, 215] on input "0" at bounding box center [332, 212] width 174 height 7
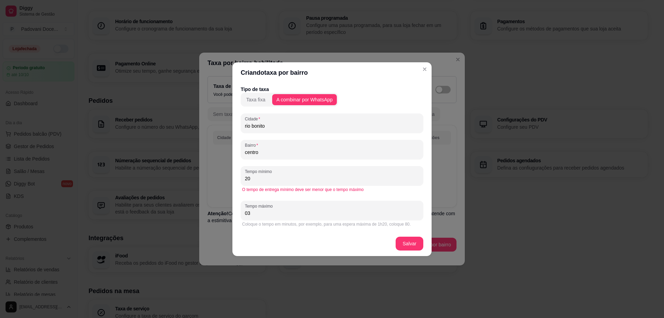
type input "0"
type input "30"
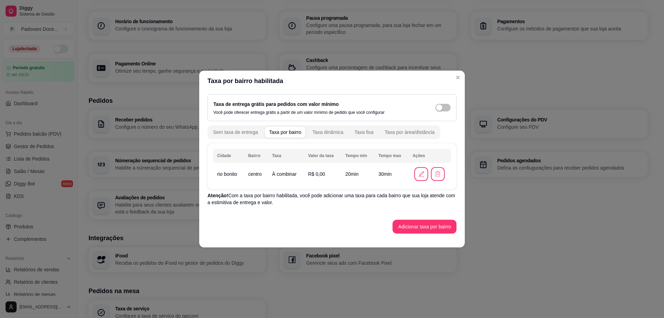
click at [319, 177] on td "R$ 0,00" at bounding box center [322, 173] width 37 height 19
click at [320, 174] on span "R$ 0,00" at bounding box center [316, 174] width 17 height 6
click at [419, 178] on button "button" at bounding box center [421, 174] width 14 height 14
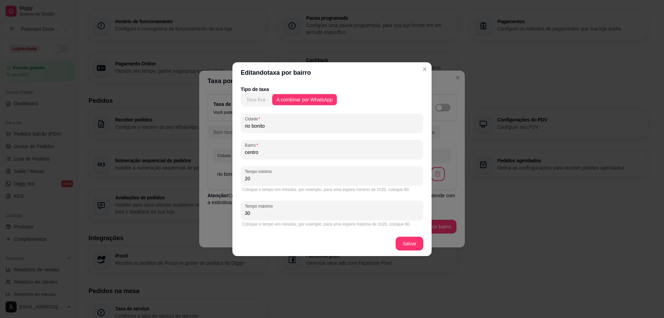
click at [261, 99] on div "Taxa fixa" at bounding box center [255, 99] width 19 height 7
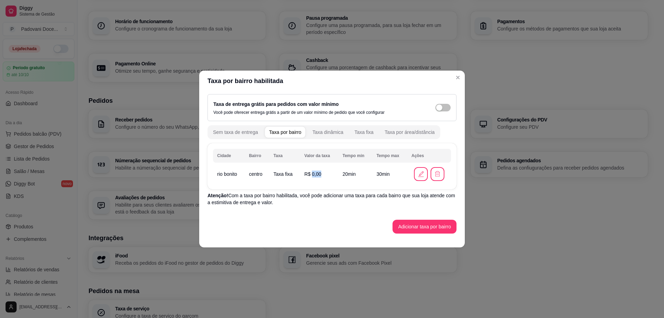
click at [319, 175] on span "R$ 0,00" at bounding box center [312, 174] width 17 height 6
click at [369, 178] on td "20 min" at bounding box center [355, 173] width 34 height 19
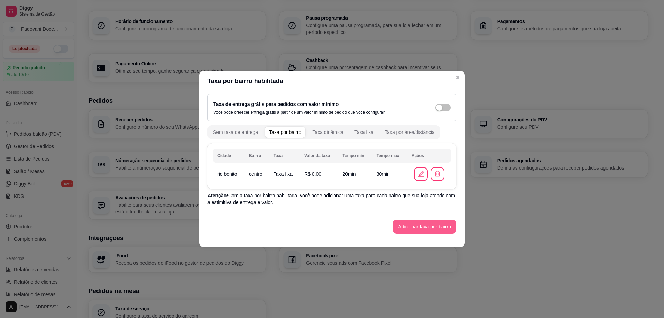
click at [424, 225] on button "Adicionar taxa por bairro" at bounding box center [424, 226] width 64 height 14
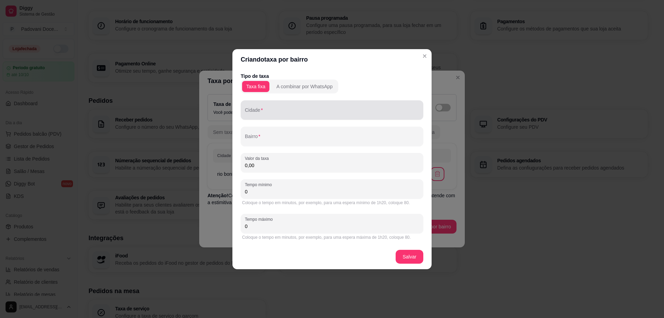
click at [255, 115] on input "Cidade" at bounding box center [332, 112] width 174 height 7
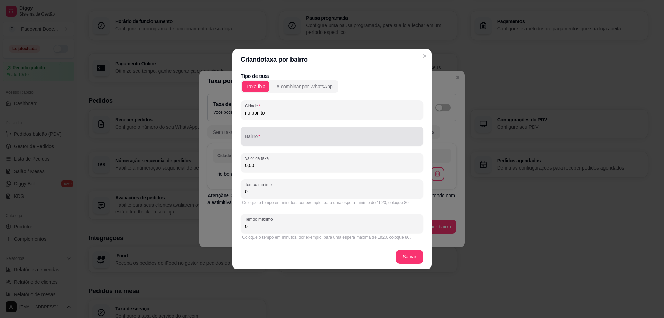
type input "rio bonito"
click at [277, 136] on input "Bairro" at bounding box center [332, 138] width 174 height 7
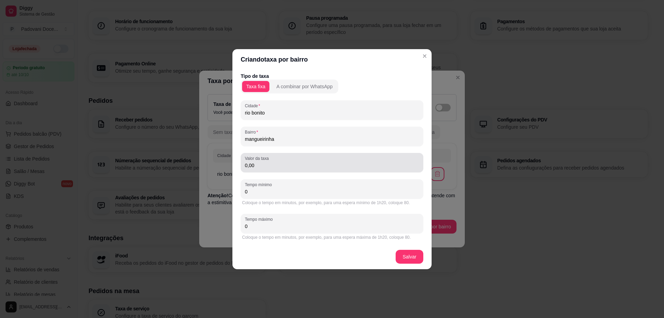
type input "mangueirinha"
click at [254, 166] on input "0,00" at bounding box center [332, 165] width 174 height 7
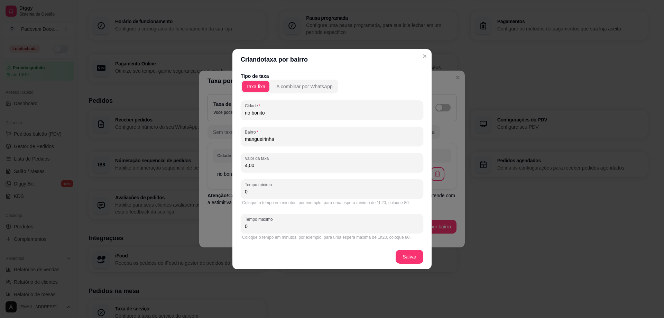
click at [254, 166] on input "4,00" at bounding box center [332, 165] width 174 height 7
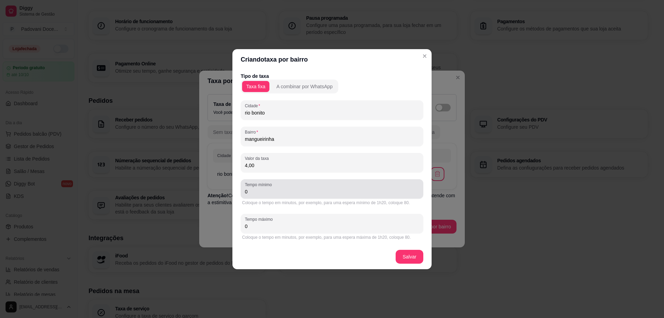
type input "4,00"
click at [256, 193] on input "0" at bounding box center [332, 191] width 174 height 7
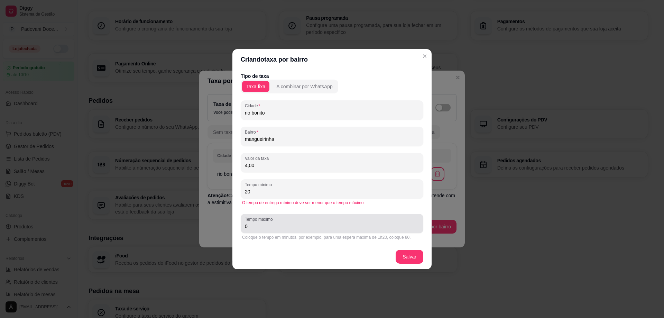
type input "20"
click at [254, 227] on input "0" at bounding box center [332, 226] width 174 height 7
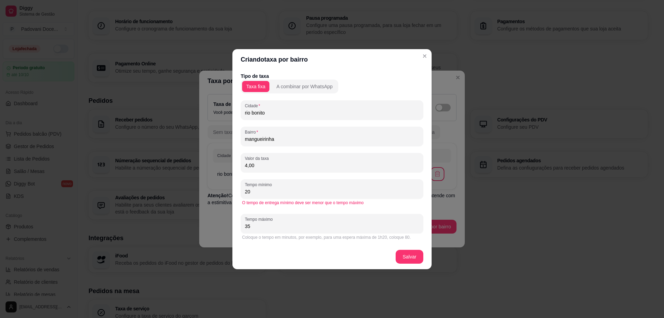
type input "35"
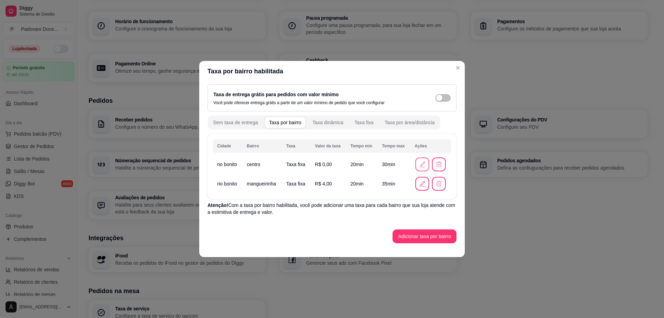
click at [422, 163] on icon "button" at bounding box center [422, 164] width 8 height 8
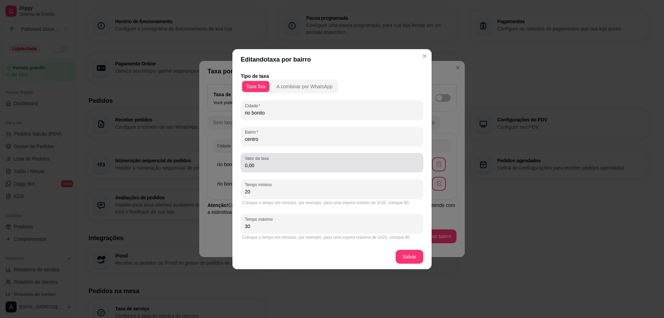
click at [253, 166] on input "0,00" at bounding box center [332, 165] width 174 height 7
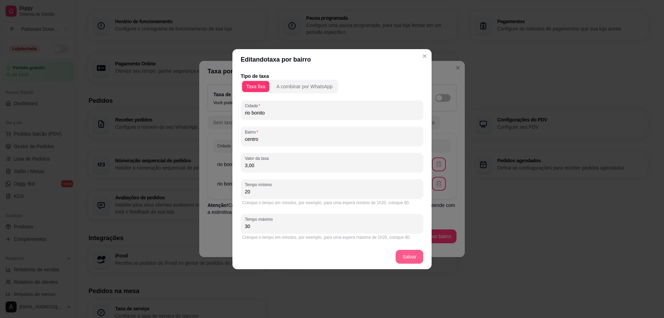
type input "3,00"
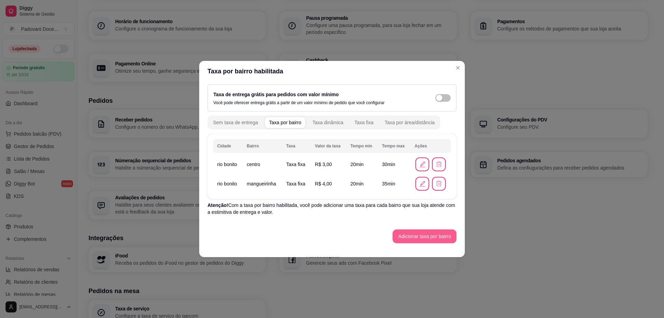
click at [411, 235] on button "Adicionar taxa por bairro" at bounding box center [424, 236] width 64 height 14
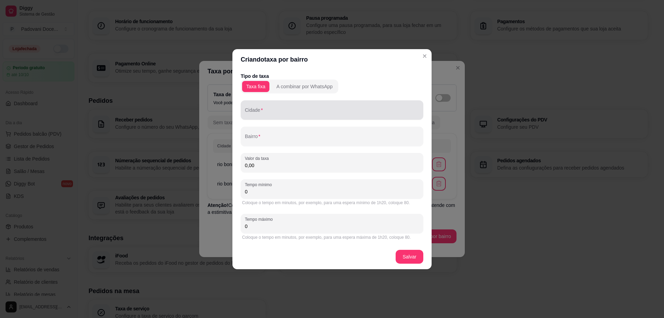
click at [266, 108] on div at bounding box center [332, 110] width 174 height 14
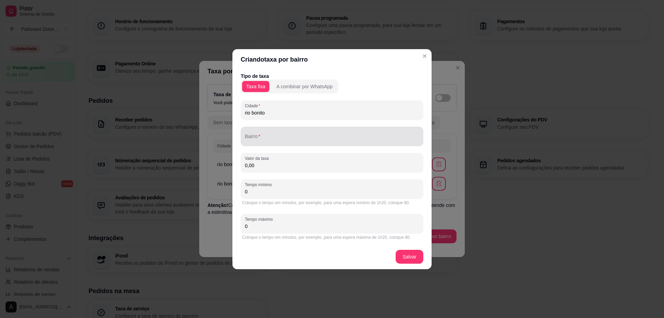
type input "rio bonito"
click at [270, 133] on div at bounding box center [332, 136] width 174 height 14
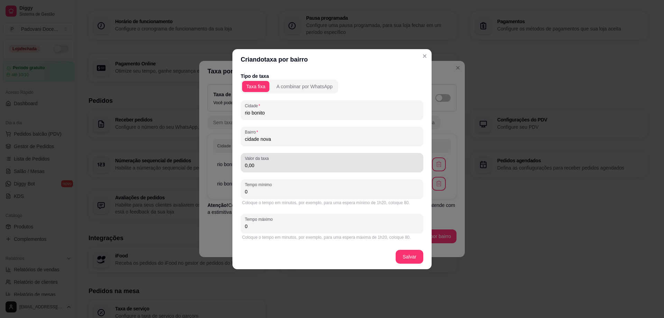
type input "cidade nova"
click at [252, 163] on input "0,00" at bounding box center [332, 165] width 174 height 7
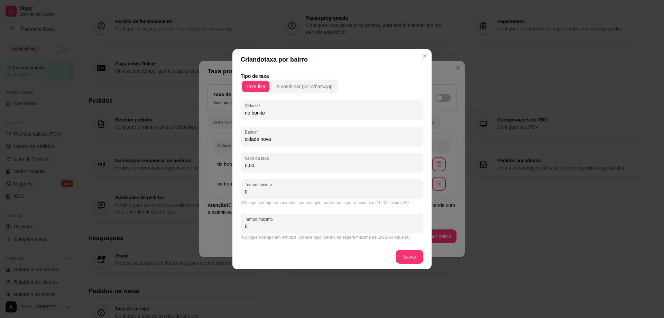
click at [257, 166] on input "0,00" at bounding box center [332, 165] width 174 height 7
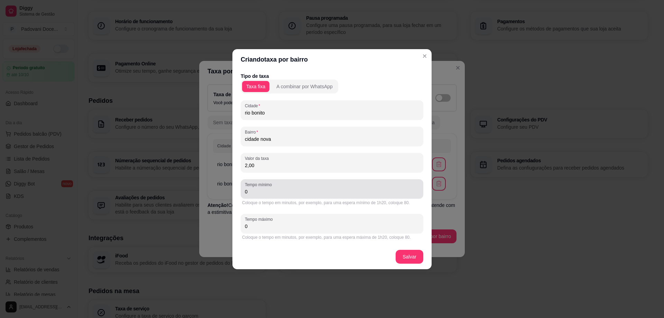
type input "2,00"
click at [260, 194] on input "0" at bounding box center [332, 191] width 174 height 7
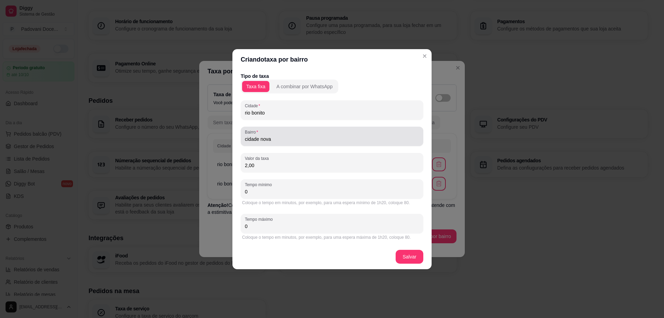
click at [282, 139] on input "cidade nova" at bounding box center [332, 138] width 174 height 7
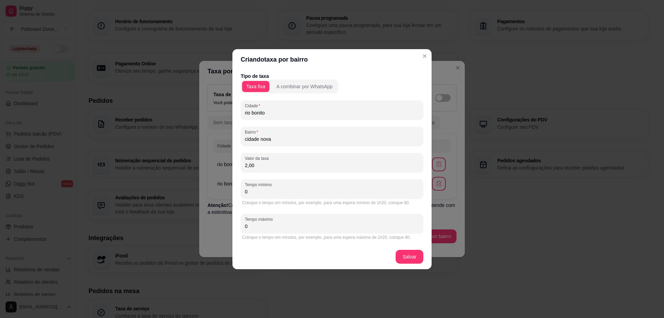
click at [282, 139] on input "cidade nova" at bounding box center [332, 138] width 174 height 7
type input "c"
type input "[GEOGRAPHIC_DATA]"
click at [253, 195] on div "0" at bounding box center [332, 189] width 174 height 14
type input "20"
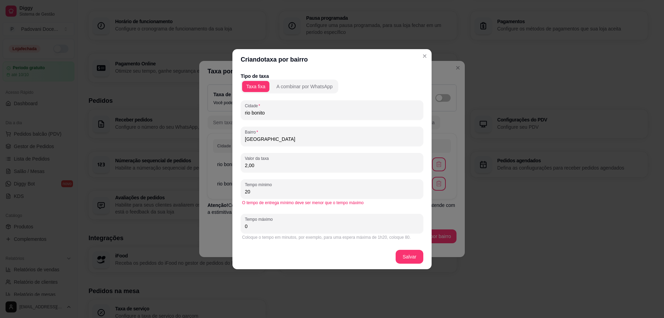
click at [257, 234] on div "Coloque o tempo em minutos, por exemplo, para uma espera máxima de 1h20, coloqu…" at bounding box center [332, 237] width 183 height 8
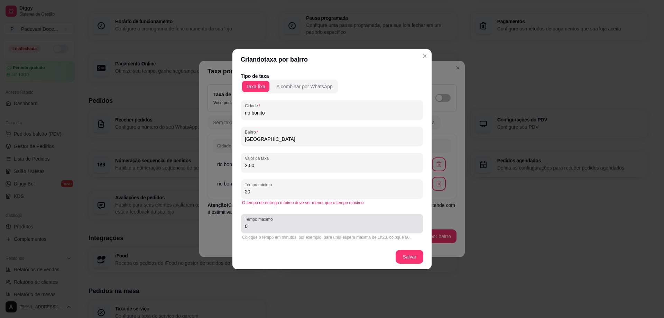
click at [253, 230] on div "0" at bounding box center [332, 223] width 174 height 14
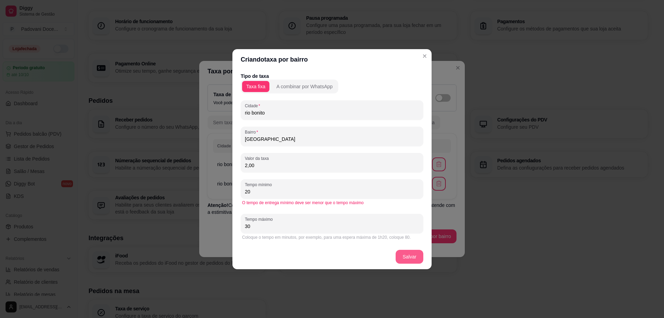
type input "30"
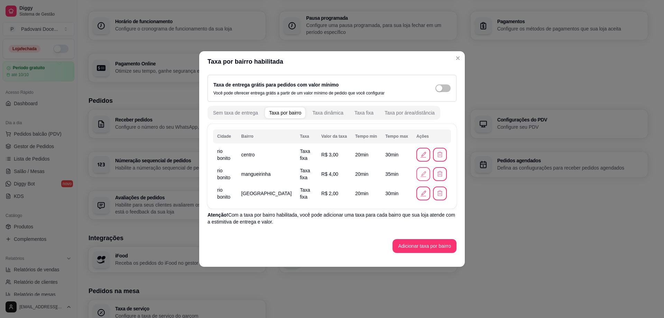
click at [423, 175] on icon "button" at bounding box center [423, 174] width 8 height 8
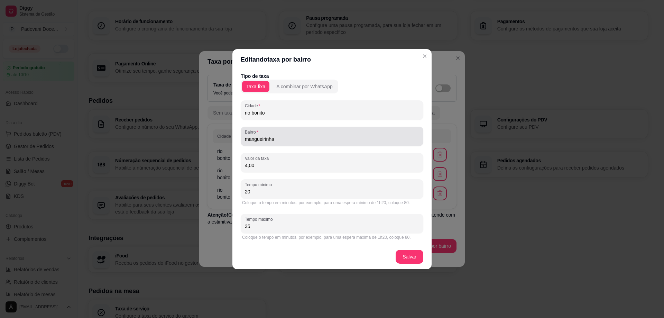
click at [278, 137] on input "mangueirinha" at bounding box center [332, 138] width 174 height 7
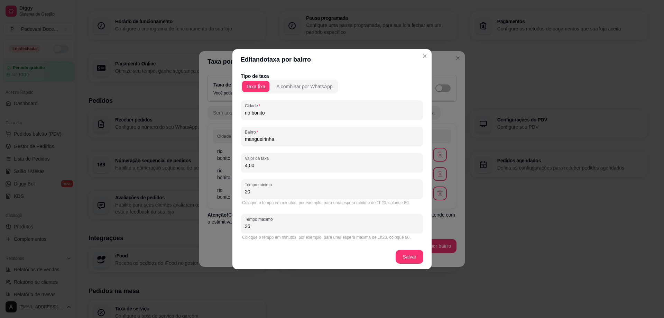
drag, startPoint x: 278, startPoint y: 137, endPoint x: 243, endPoint y: 137, distance: 34.9
click at [243, 137] on div "Bairro mangueirinha" at bounding box center [332, 136] width 183 height 19
type input "Mangueirinha"
click at [409, 258] on footer "Salvar" at bounding box center [331, 256] width 199 height 25
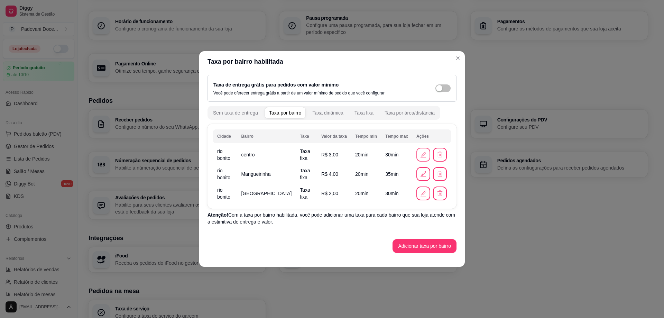
click at [423, 158] on icon "button" at bounding box center [423, 155] width 8 height 8
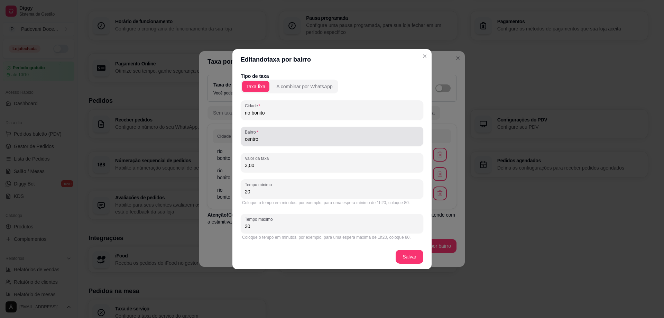
click at [268, 137] on input "centro" at bounding box center [332, 138] width 174 height 7
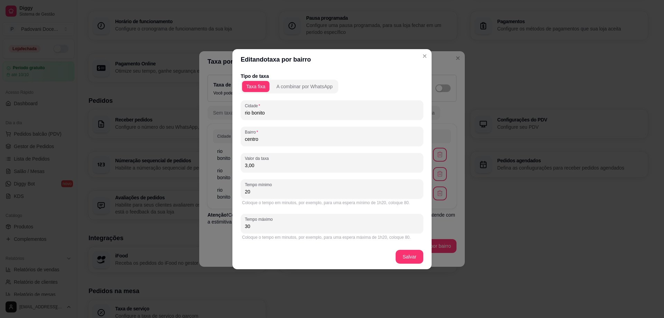
click at [268, 137] on input "centro" at bounding box center [332, 138] width 174 height 7
type input "Centro"
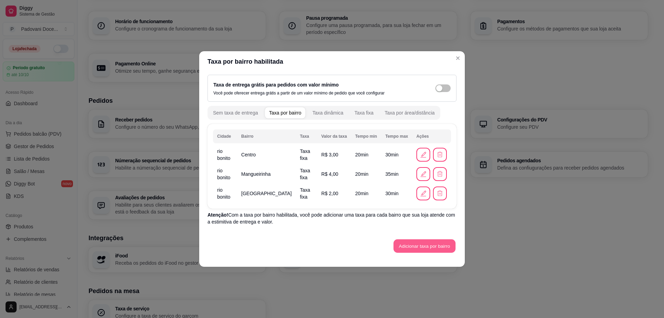
click at [417, 247] on button "Adicionar taxa por bairro" at bounding box center [424, 245] width 62 height 13
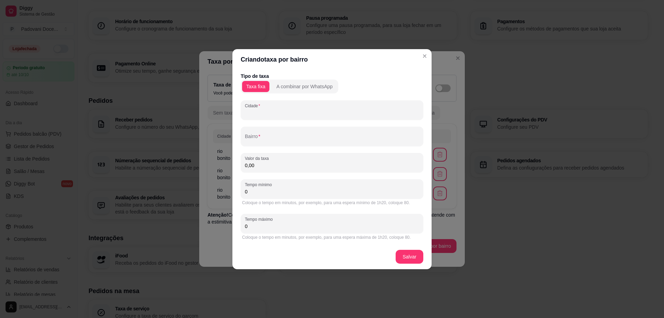
click at [274, 111] on input "Cidade" at bounding box center [332, 112] width 174 height 7
type input "Rio Bonito"
click at [250, 139] on input "Bairro" at bounding box center [332, 138] width 174 height 7
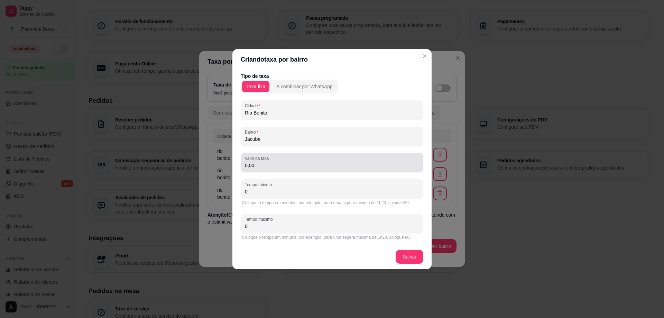
type input "Jacuba"
click at [259, 168] on input "0,00" at bounding box center [332, 165] width 174 height 7
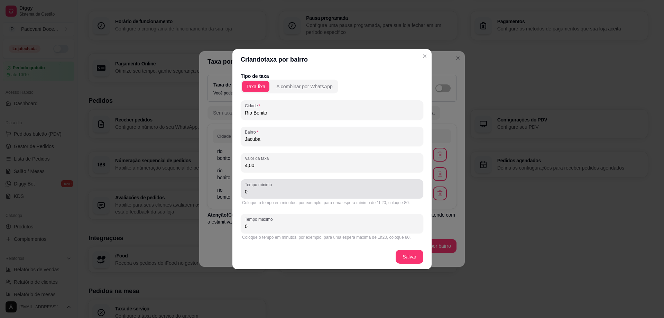
type input "4,00"
click at [251, 191] on input "0" at bounding box center [332, 191] width 174 height 7
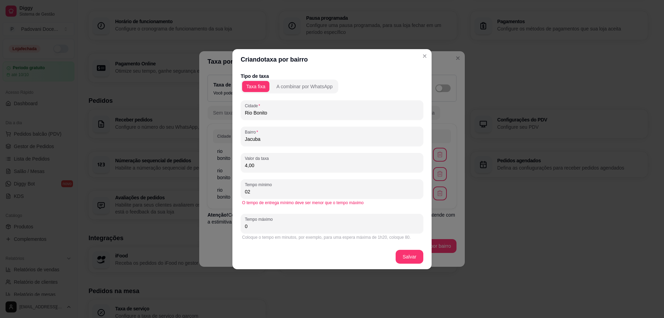
type input "0"
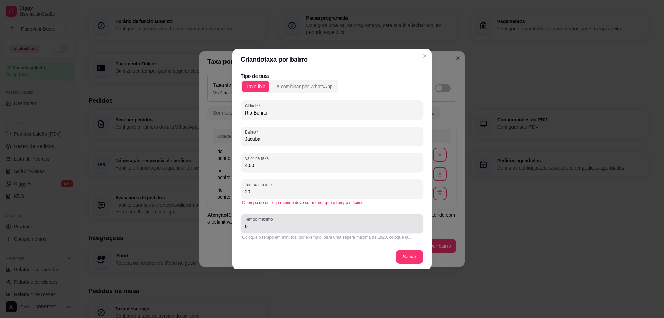
type input "20"
click at [259, 228] on input "0" at bounding box center [332, 226] width 174 height 7
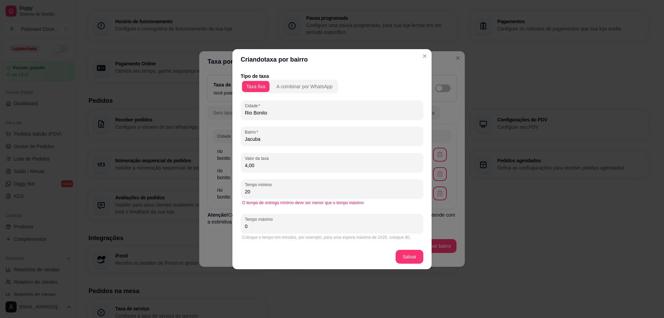
click at [259, 228] on input "0" at bounding box center [332, 226] width 174 height 7
type input "30"
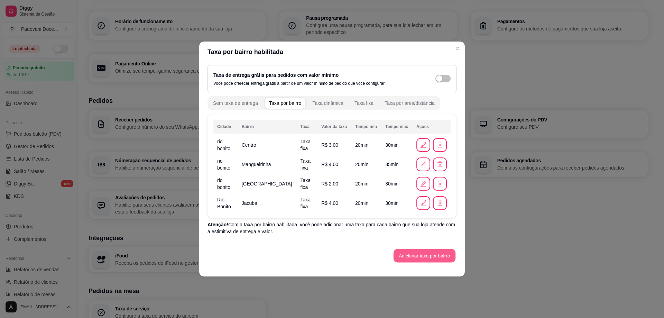
click at [406, 255] on button "Adicionar taxa por bairro" at bounding box center [424, 255] width 62 height 13
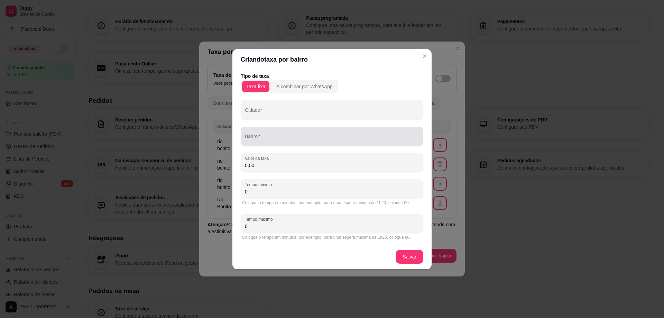
click at [260, 115] on input "Cidade" at bounding box center [332, 112] width 174 height 7
type input "Rio Bonito"
click at [253, 140] on input "Bairro" at bounding box center [332, 138] width 174 height 7
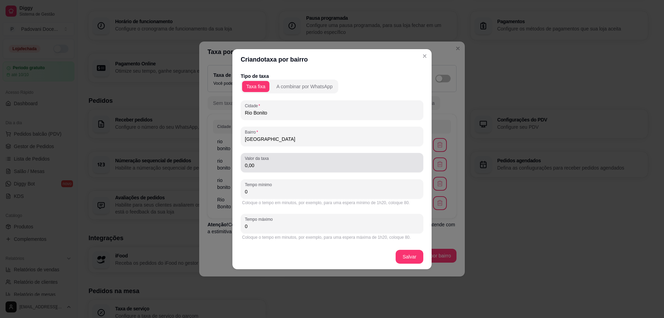
type input "[GEOGRAPHIC_DATA]"
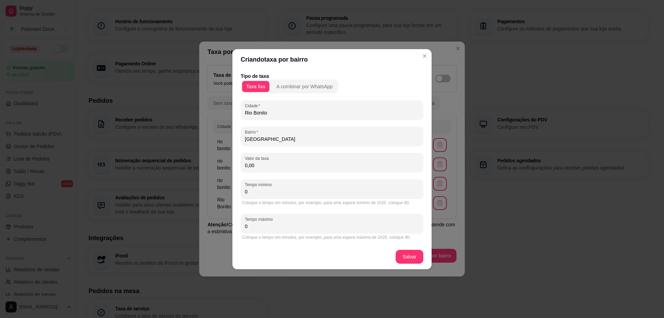
click at [254, 163] on input "0,00" at bounding box center [332, 165] width 174 height 7
type input "4,00"
click at [254, 189] on input "0" at bounding box center [332, 191] width 174 height 7
type input "20"
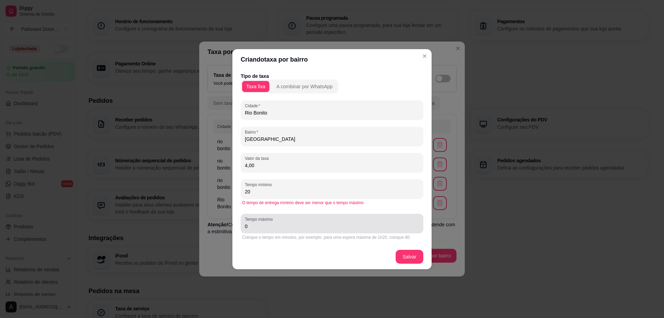
click at [255, 221] on label "Tempo máximo" at bounding box center [260, 219] width 30 height 6
click at [255, 223] on input "0" at bounding box center [332, 226] width 174 height 7
click at [255, 221] on label "Tempo máximo" at bounding box center [260, 219] width 30 height 6
click at [255, 223] on input "0" at bounding box center [332, 226] width 174 height 7
click at [261, 228] on input "0" at bounding box center [332, 226] width 174 height 7
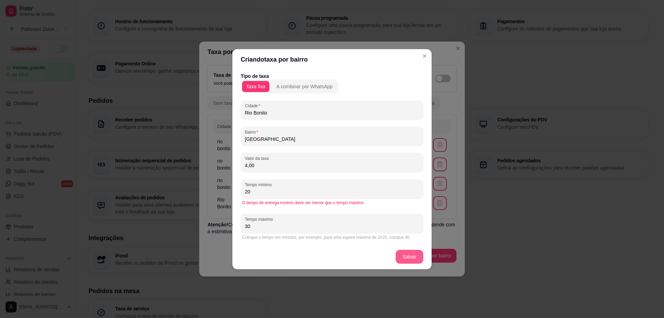
type input "30"
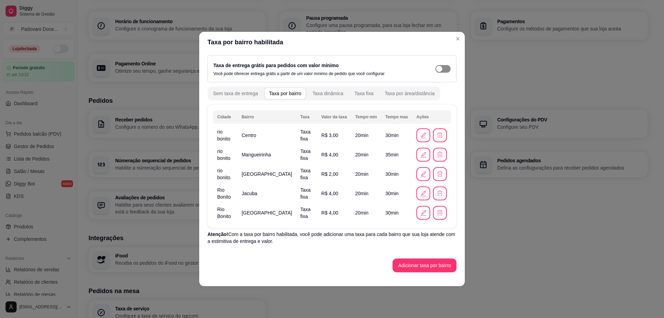
click at [442, 69] on div "button" at bounding box center [439, 69] width 6 height 6
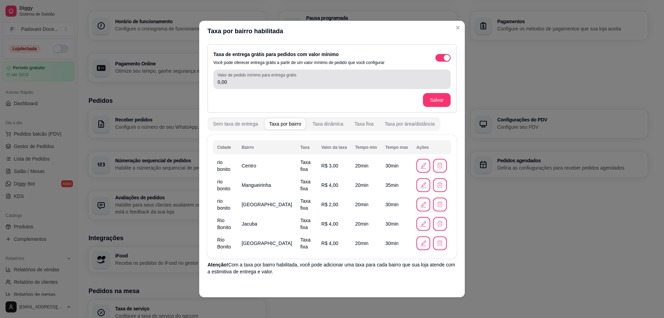
click at [235, 85] on input "0,00" at bounding box center [331, 81] width 229 height 7
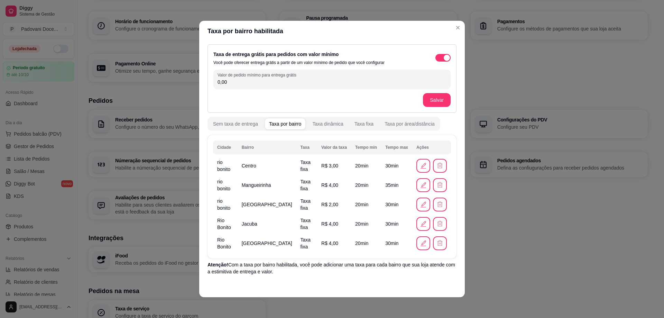
click at [235, 85] on input "0,00" at bounding box center [331, 81] width 229 height 7
type input "50,00"
click at [432, 98] on button "Salvar" at bounding box center [436, 99] width 27 height 13
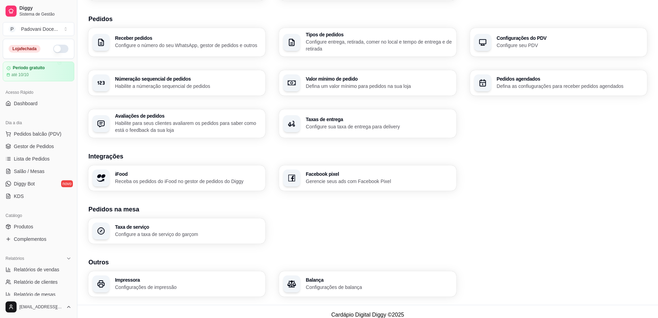
scroll to position [157, 0]
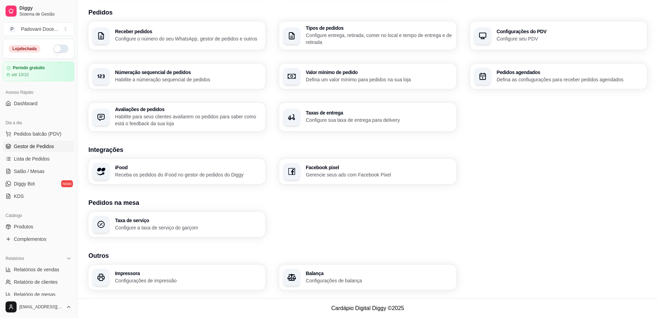
click at [29, 148] on span "Gestor de Pedidos" at bounding box center [34, 146] width 40 height 7
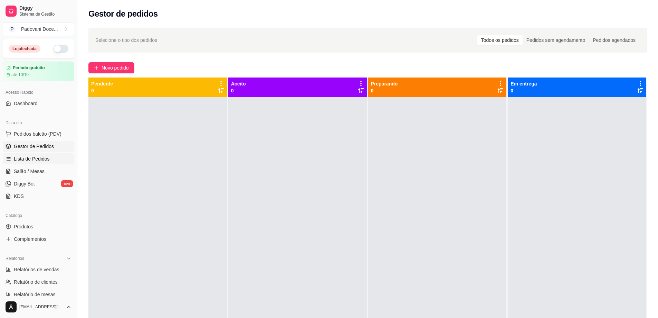
click at [27, 161] on span "Lista de Pedidos" at bounding box center [32, 158] width 36 height 7
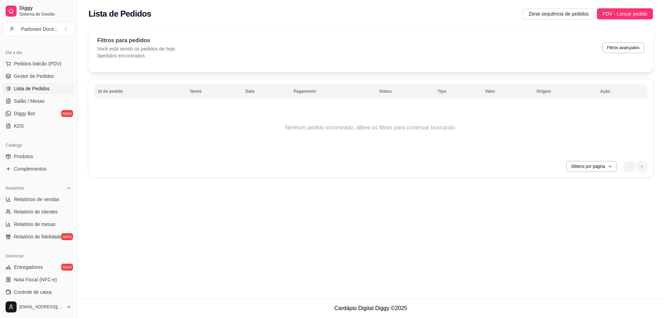
scroll to position [104, 0]
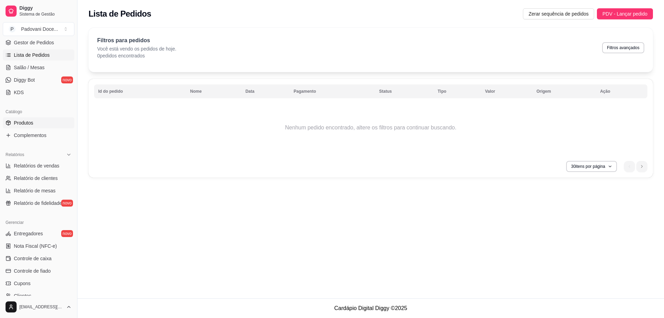
click at [26, 122] on span "Produtos" at bounding box center [23, 122] width 19 height 7
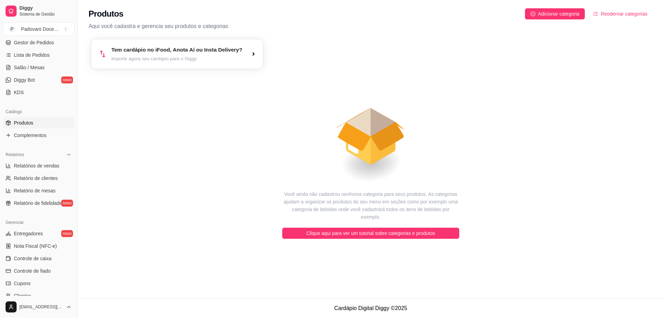
click at [187, 53] on article "Tem cardápio no iFood, Anota Aí ou Insta Delivery?" at bounding box center [176, 50] width 131 height 8
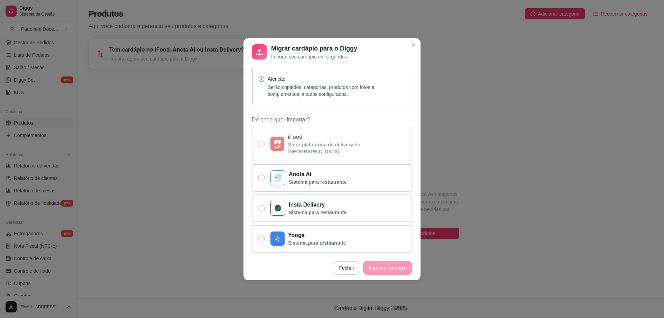
click at [321, 140] on p "iFood" at bounding box center [347, 137] width 119 height 8
click at [262, 145] on input "iFood Maior plataforma de delivery do [GEOGRAPHIC_DATA]" at bounding box center [260, 147] width 4 height 4
radio input "true"
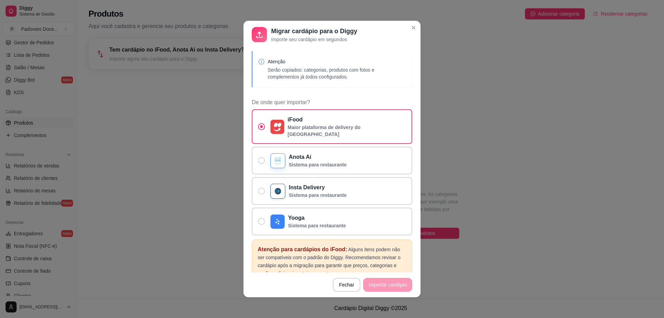
click at [382, 287] on footer "Fechar Importar cardápio" at bounding box center [331, 284] width 177 height 25
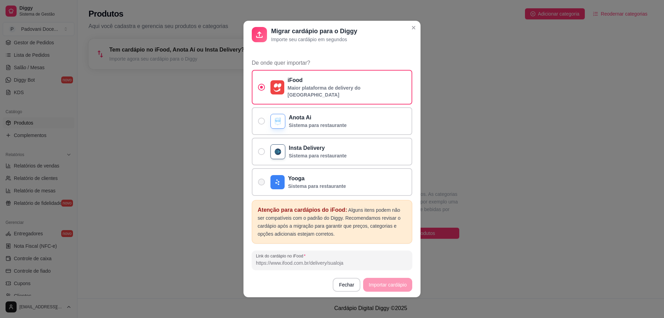
scroll to position [55, 0]
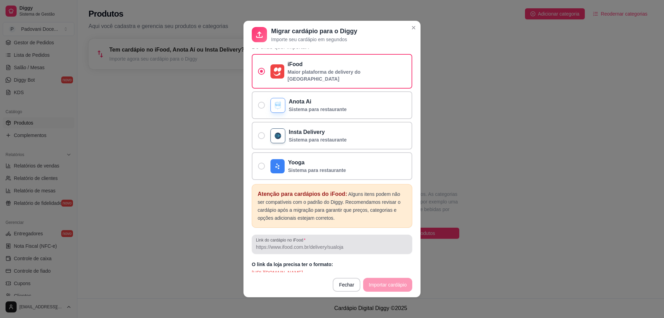
click at [279, 243] on input "Link do cardápio no iFood" at bounding box center [332, 246] width 152 height 7
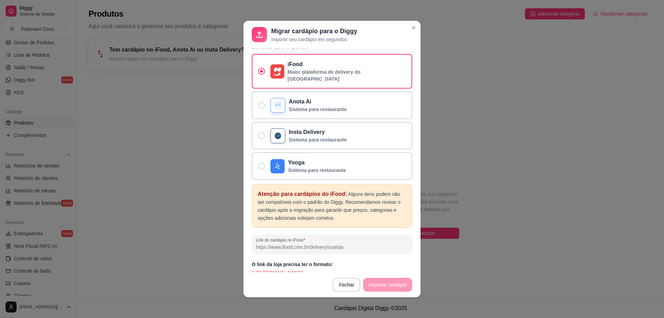
paste input "[URL][DOMAIN_NAME]"
click at [389, 250] on div "Atenção para cardápios do iFood: Alguns itens podem não ser compatíveis com o p…" at bounding box center [332, 230] width 160 height 92
click at [289, 243] on input "[URL][DOMAIN_NAME]" at bounding box center [332, 246] width 152 height 7
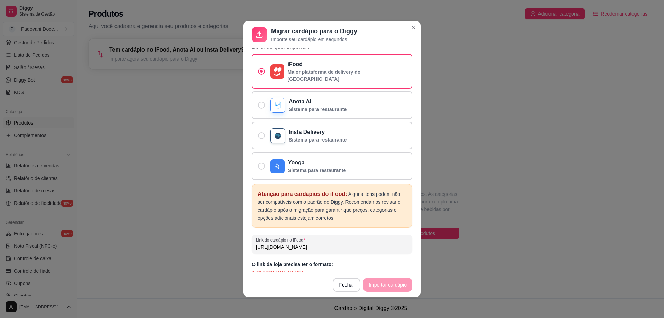
click at [289, 243] on input "[URL][DOMAIN_NAME]" at bounding box center [332, 246] width 152 height 7
paste input "home"
type input "[URL][DOMAIN_NAME]"
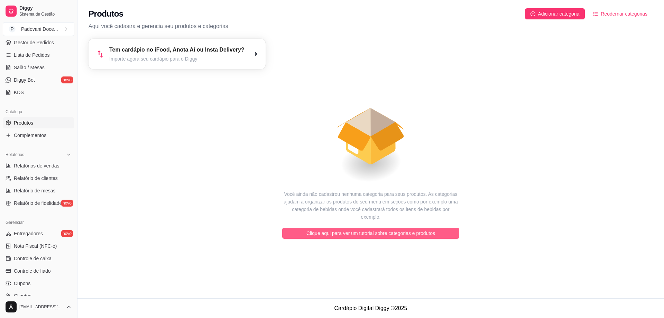
click at [370, 229] on span "Clique aqui para ver um tutorial sobre categorias e produtos" at bounding box center [370, 233] width 129 height 8
click at [378, 229] on span "Clique aqui para ver um tutorial sobre categorias e produtos" at bounding box center [370, 233] width 129 height 8
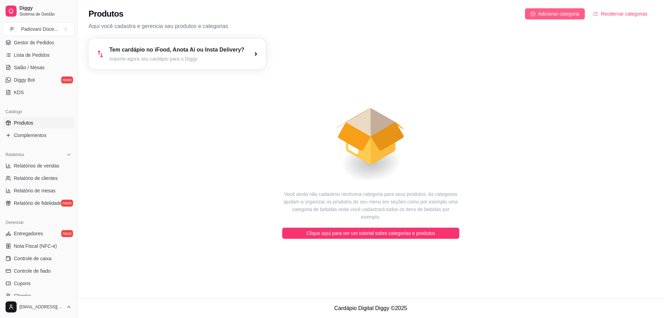
click at [561, 15] on span "Adicionar categoria" at bounding box center [558, 14] width 41 height 8
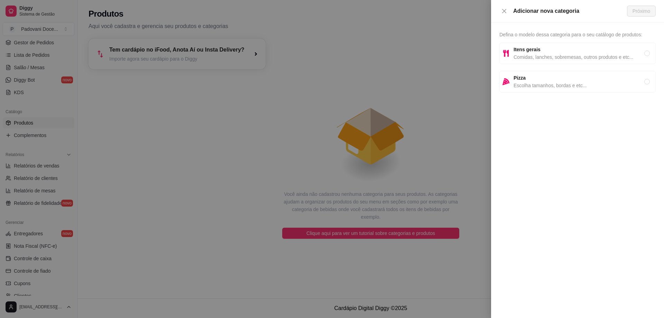
click at [536, 53] on span "Itens gerais" at bounding box center [578, 50] width 131 height 8
radio input "true"
click at [637, 15] on span "Próximo" at bounding box center [641, 11] width 18 height 8
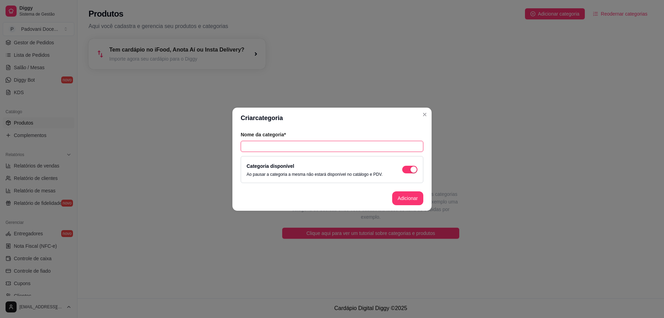
click at [266, 149] on input "text" at bounding box center [332, 146] width 183 height 11
type input "Bala de coco caramelizada"
click at [400, 199] on button "Adicionar" at bounding box center [407, 198] width 31 height 14
click at [400, 199] on footer "Adicionar" at bounding box center [331, 198] width 199 height 25
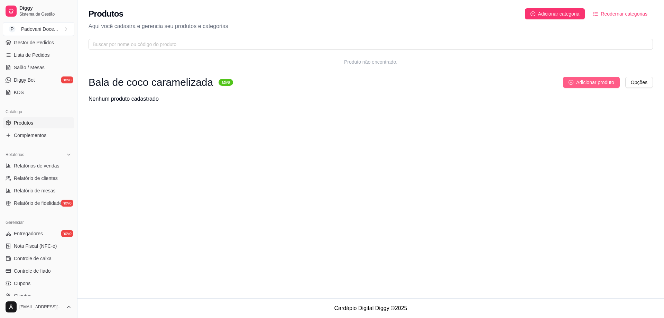
click at [597, 82] on span "Adicionar produto" at bounding box center [595, 82] width 38 height 8
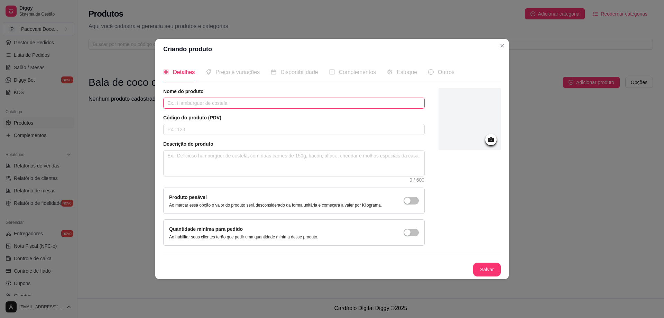
click at [196, 102] on input "text" at bounding box center [293, 102] width 261 height 11
type input "Tradicional"
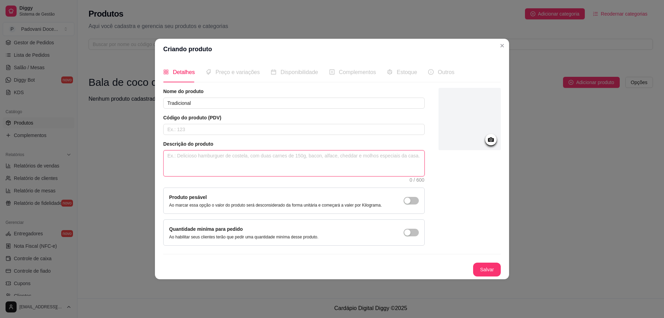
click at [189, 161] on textarea at bounding box center [293, 163] width 261 height 26
type textarea "B"
type textarea "Ba"
type textarea "[MEDICAL_DATA]"
type textarea "Bala"
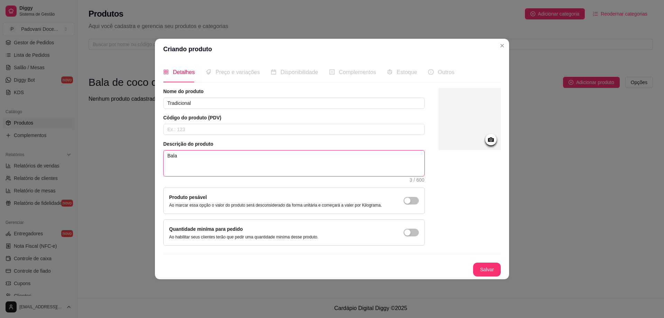
type textarea "Bala"
type textarea "Bala d"
type textarea "Bala de"
type textarea "Bala de c"
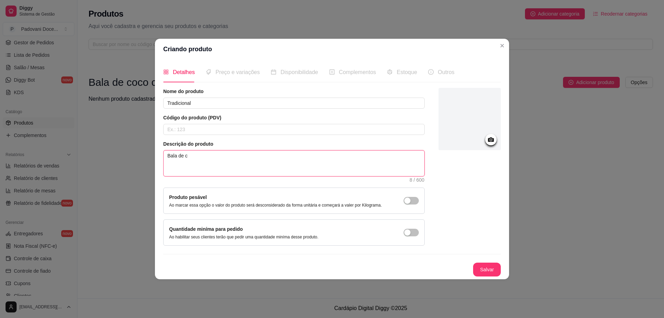
type textarea "Bala de co"
type textarea "Bala de coc"
type textarea "Bala de coco"
type textarea "Bala de coco c"
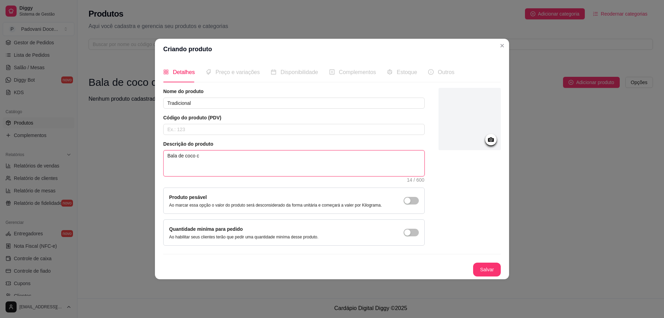
type textarea "Bala de coco ca"
type textarea "Bala de coco car"
type textarea "Bala de [PERSON_NAME]"
type textarea "Bala de coco caram"
type textarea "Bala de coco carame"
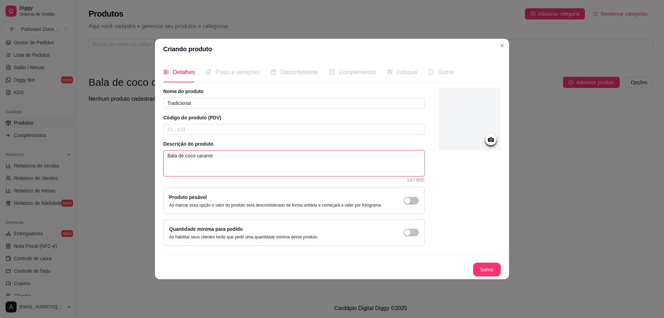
type textarea "Bala de [PERSON_NAME]"
type textarea "Bala de coco carame"
type textarea "Bala de [PERSON_NAME]"
type textarea "Bala de coco carameli"
type textarea "Bala de [PERSON_NAME]"
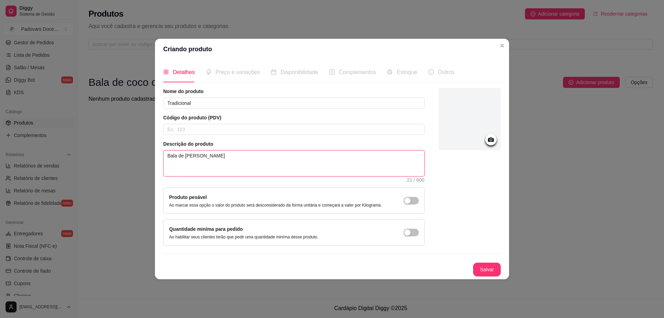
type textarea "Bala de coco carameliz\"
type textarea "Bala de [PERSON_NAME]"
type textarea "Bala de coco caramelizad"
type textarea "Bala de coco caramelizada"
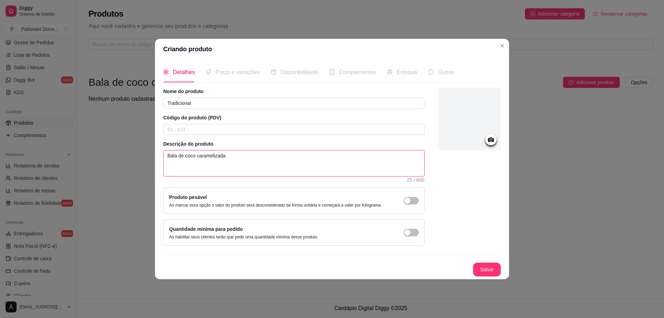
type textarea "Bala de coco caramelizada"
type textarea "Bala de coco caramelizada t"
type textarea "Bala de coco caramelizada tr"
type textarea "Bala de coco caramelizada tra"
type textarea "Bala de coco caramelizada trad"
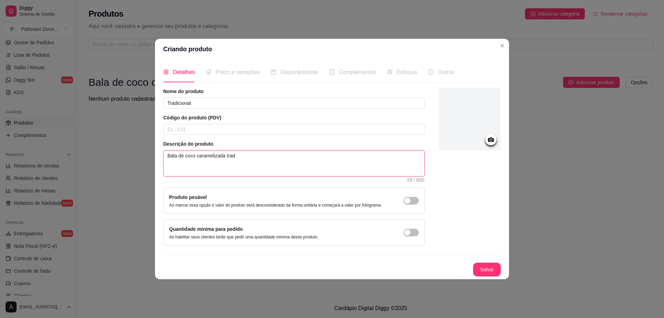
type textarea "Bala de coco caramelizada tradi"
type textarea "Bala de coco caramelizada tradic"
type textarea "Bala de coco caramelizada tradici"
type textarea "Bala de coco caramelizada tradicio"
type textarea "Bala de coco caramelizada tradicion"
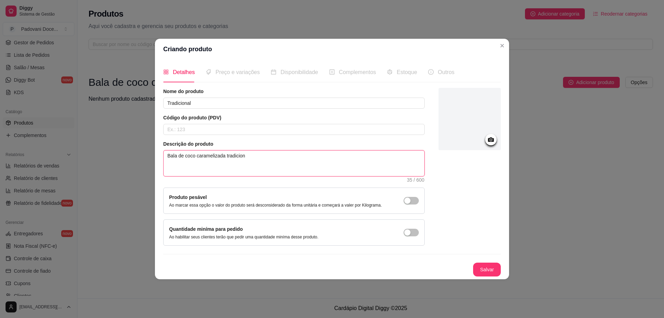
type textarea "Bala de coco caramelizada tradiciona"
type textarea "Bala de coco caramelizada tradicional"
click at [491, 138] on icon at bounding box center [491, 139] width 6 height 4
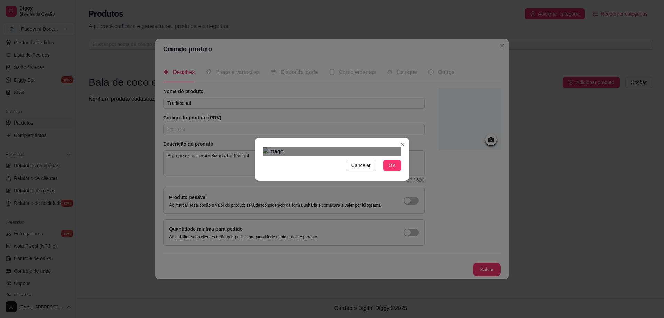
click at [340, 186] on div "Use the arrow keys to move the crop selection area" at bounding box center [335, 248] width 124 height 124
click at [394, 169] on span "OK" at bounding box center [392, 165] width 7 height 8
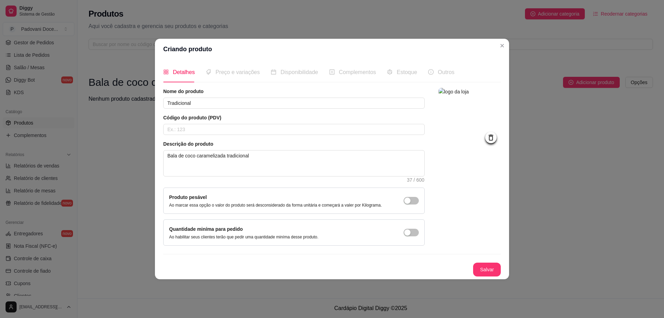
click at [229, 74] on span "Preço e variações" at bounding box center [237, 72] width 44 height 6
click at [175, 75] on span "Detalhes" at bounding box center [184, 72] width 22 height 6
click at [486, 269] on button "Salvar" at bounding box center [487, 269] width 28 height 14
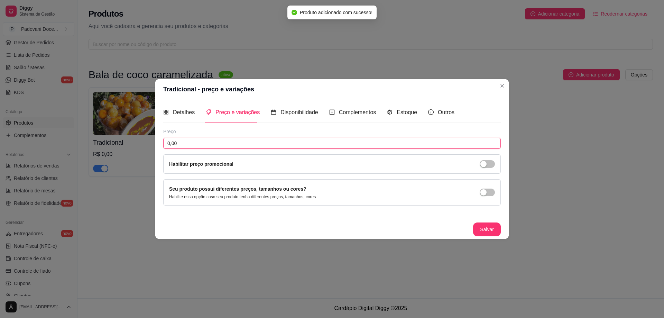
click at [225, 143] on input "0,00" at bounding box center [331, 143] width 337 height 11
type input "2,50"
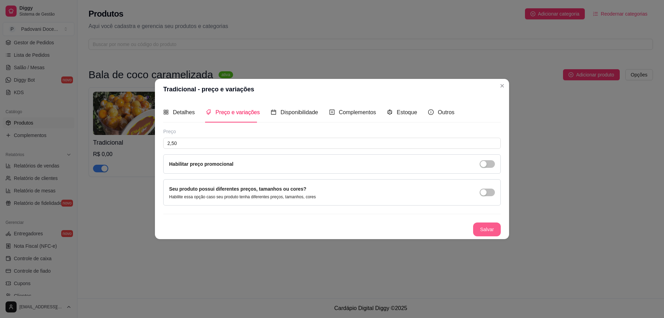
click at [488, 232] on button "Salvar" at bounding box center [487, 229] width 28 height 14
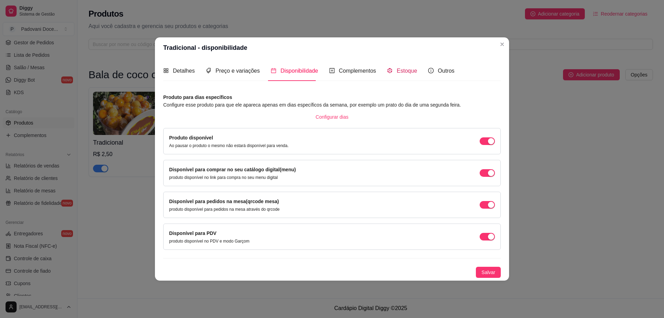
click at [405, 73] on span "Estoque" at bounding box center [406, 71] width 20 height 6
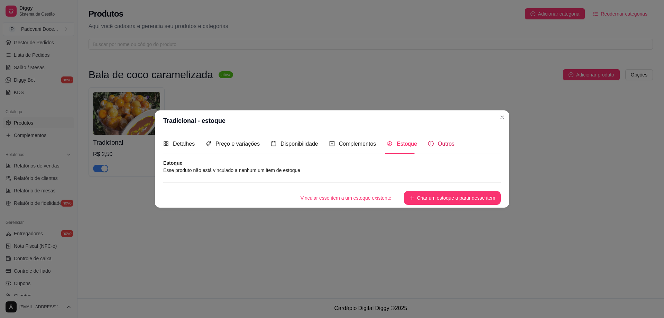
click at [439, 146] on span "Outros" at bounding box center [446, 144] width 17 height 6
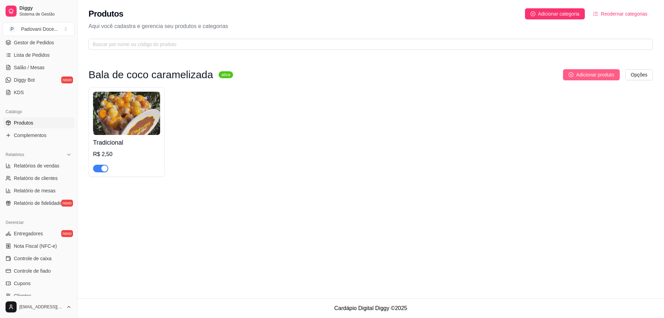
click at [580, 76] on span "Adicionar produto" at bounding box center [595, 75] width 38 height 8
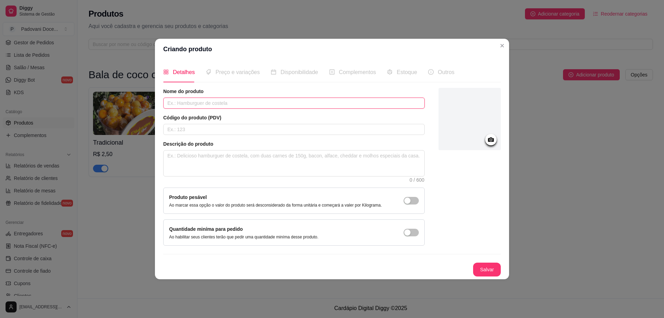
click at [207, 105] on input "text" at bounding box center [293, 102] width 261 height 11
type input "N"
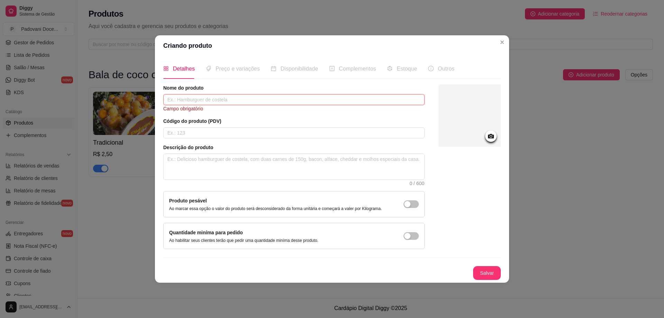
type input "B"
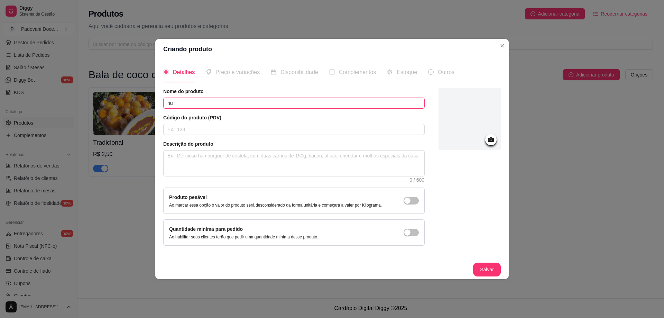
type input "n"
type input "Nutella"
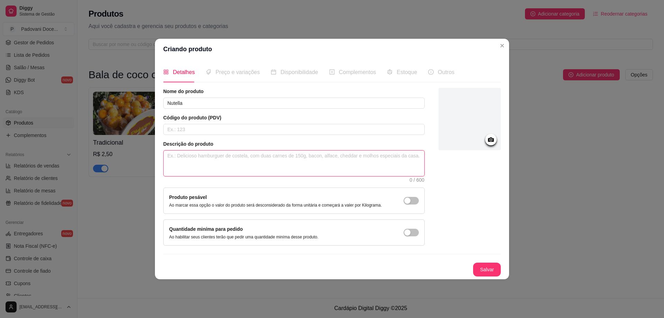
click at [190, 161] on textarea at bounding box center [293, 163] width 261 height 26
type textarea "B"
type textarea "Ba"
type textarea "[MEDICAL_DATA]"
type textarea "Bala"
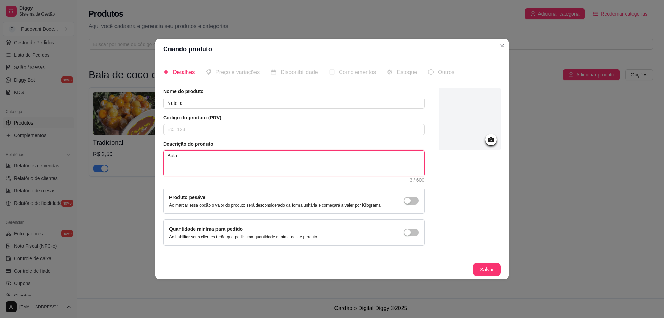
type textarea "Bala"
type textarea "Bala d"
type textarea "Bala de"
type textarea "Bala de ci"
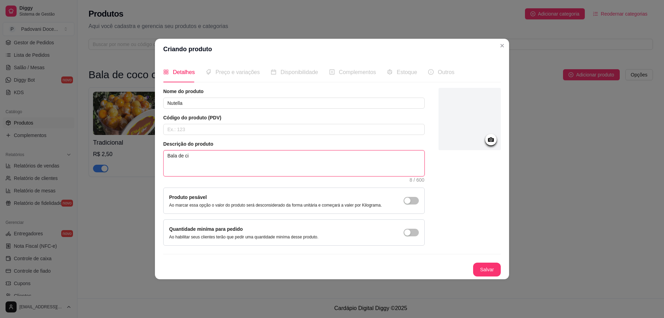
type textarea "Bala de cio"
type textarea "Bala de cioc"
type textarea "Bala de cio"
click at [490, 140] on icon at bounding box center [491, 139] width 8 height 8
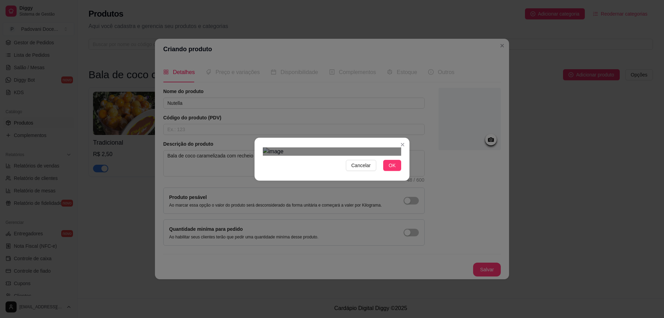
click at [349, 195] on div "Use the arrow keys to move the crop selection area" at bounding box center [339, 250] width 124 height 124
click at [395, 169] on span "OK" at bounding box center [392, 165] width 7 height 8
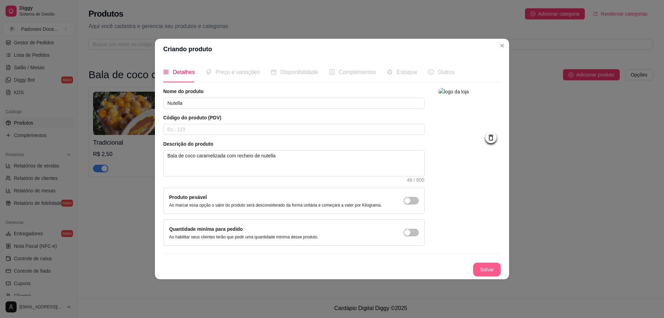
click at [484, 270] on button "Salvar" at bounding box center [487, 269] width 28 height 14
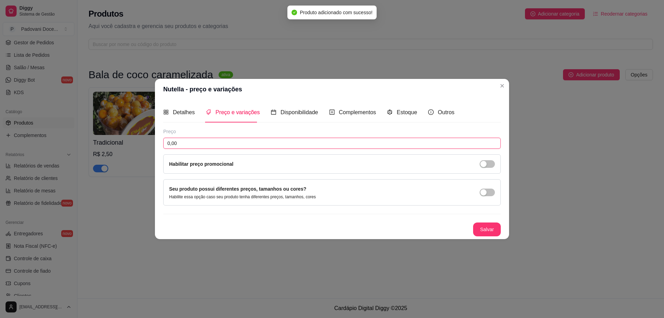
click at [186, 142] on input "0,00" at bounding box center [331, 143] width 337 height 11
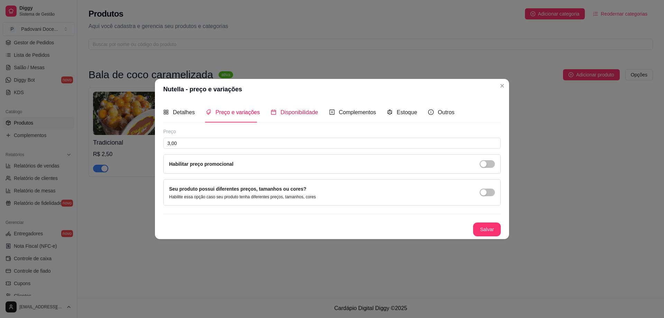
click at [289, 114] on span "Disponibilidade" at bounding box center [299, 112] width 38 height 6
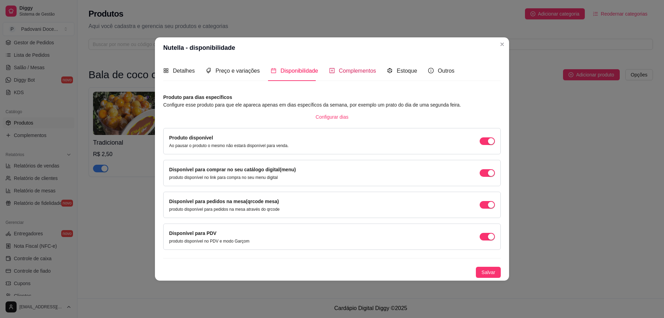
click at [340, 73] on span "Complementos" at bounding box center [357, 71] width 37 height 6
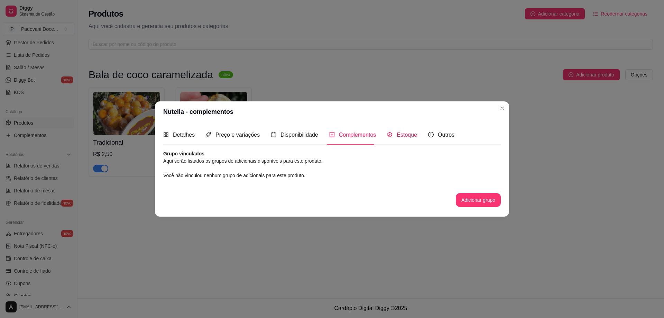
click at [409, 139] on div "Estoque" at bounding box center [402, 134] width 30 height 9
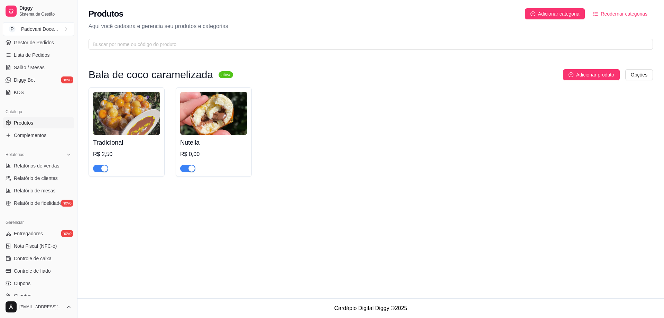
click at [191, 155] on div "R$ 0,00" at bounding box center [213, 154] width 67 height 8
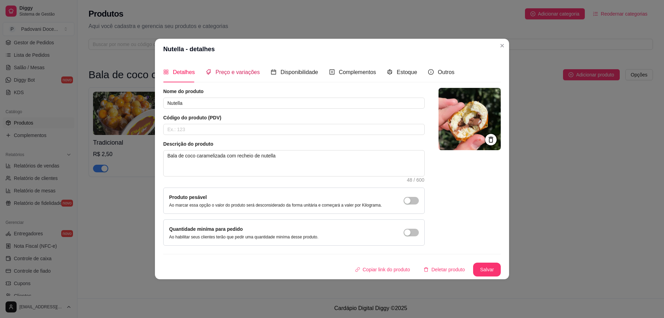
click at [248, 71] on span "Preço e variações" at bounding box center [237, 72] width 44 height 6
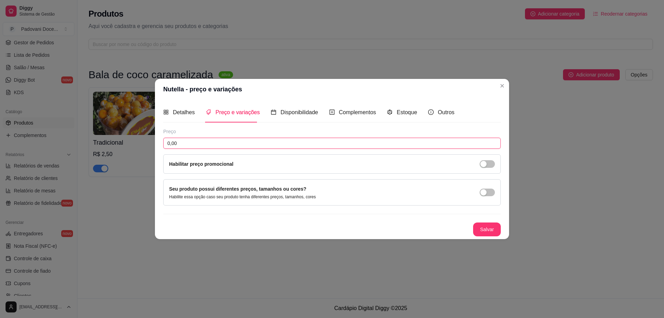
click at [181, 146] on input "0,00" at bounding box center [331, 143] width 337 height 11
click at [494, 228] on button "Salvar" at bounding box center [487, 229] width 28 height 14
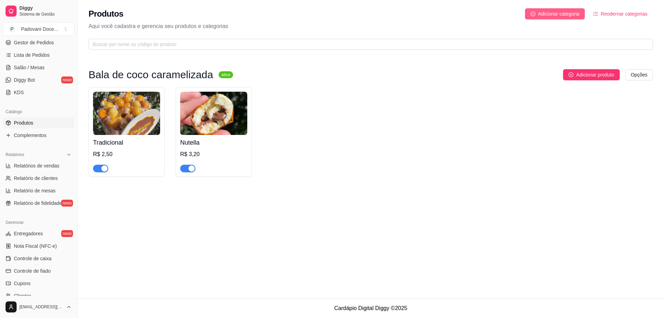
click at [550, 14] on span "Adicionar categoria" at bounding box center [558, 14] width 41 height 8
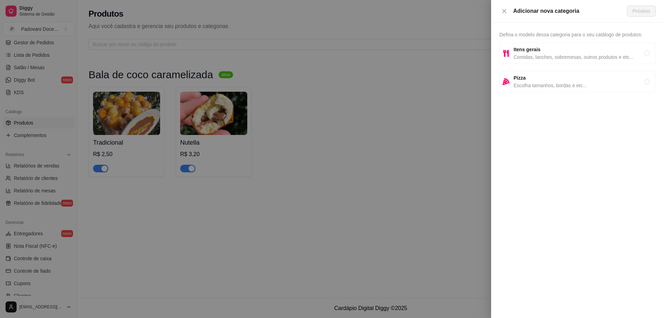
click at [530, 57] on span "Comidas, lanches, sobremesas, outros produtos e etc..." at bounding box center [578, 57] width 131 height 8
click at [643, 6] on button "Próximo" at bounding box center [641, 11] width 29 height 11
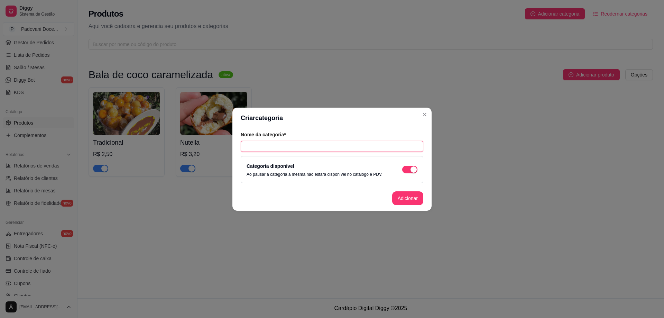
click at [298, 144] on input "text" at bounding box center [332, 146] width 183 height 11
click at [406, 202] on button "Adicionar" at bounding box center [407, 198] width 31 height 14
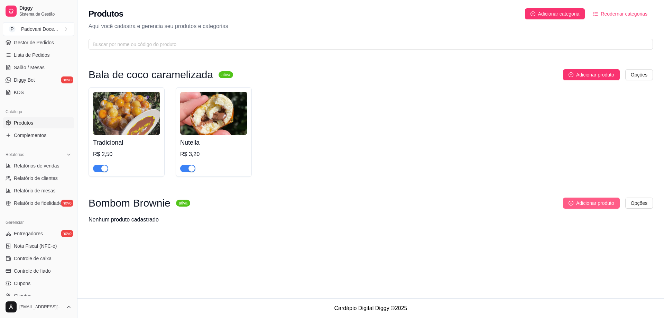
click at [600, 206] on span "Adicionar produto" at bounding box center [595, 203] width 38 height 8
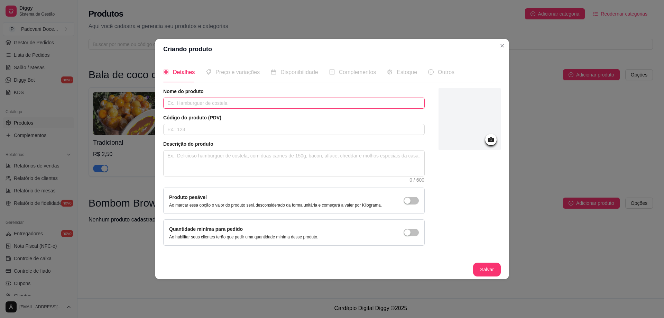
click at [205, 103] on input "text" at bounding box center [293, 102] width 261 height 11
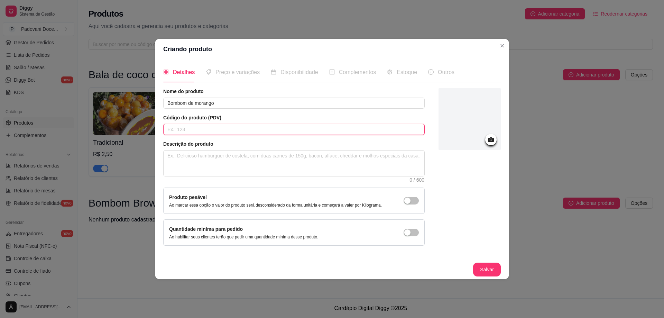
click at [185, 124] on input "text" at bounding box center [293, 129] width 261 height 11
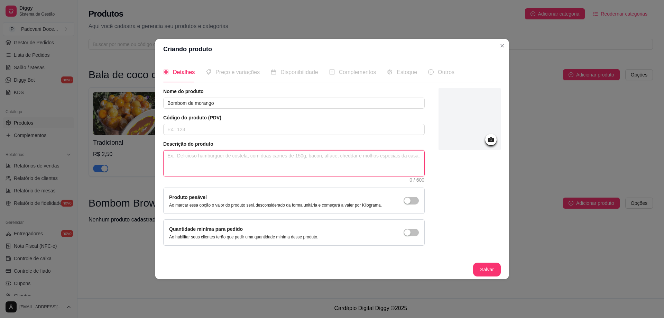
click at [175, 174] on textarea at bounding box center [293, 163] width 261 height 26
click at [336, 157] on textarea "Uma camada de brownie com ninho por cima, morango fruta e uma camada de chocola…" at bounding box center [293, 163] width 261 height 26
click at [339, 157] on textarea "Uma camada de brownie com ninho por cima, morango fruta e uma camada de chocola…" at bounding box center [293, 163] width 261 height 26
drag, startPoint x: 390, startPoint y: 155, endPoint x: 167, endPoint y: 154, distance: 222.9
click at [167, 154] on textarea "Uma camada de brownie com ninho por cima, morango fruta e uma camada de casquin…" at bounding box center [293, 163] width 261 height 26
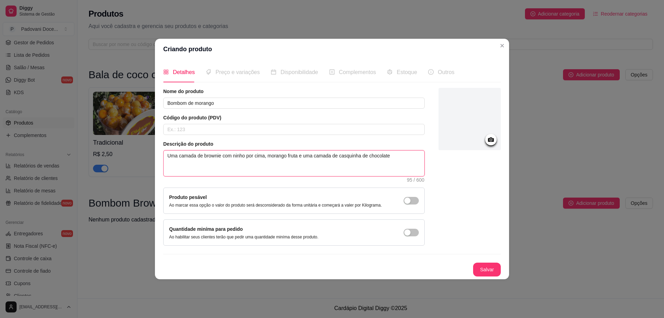
click at [186, 166] on textarea "Uma camada de brownie com ninho por cima, morango fruta e uma camada de casquin…" at bounding box center [293, 163] width 261 height 26
click at [492, 145] on div at bounding box center [490, 139] width 11 height 11
click at [492, 140] on circle at bounding box center [491, 140] width 2 height 2
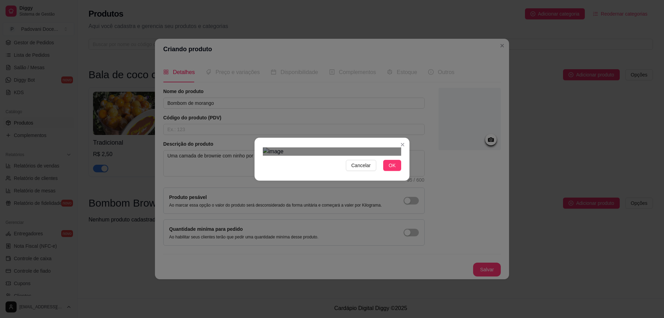
click at [340, 181] on div "Use the arrow keys to move the crop selection area" at bounding box center [336, 243] width 124 height 124
click at [395, 171] on button "OK" at bounding box center [392, 165] width 18 height 11
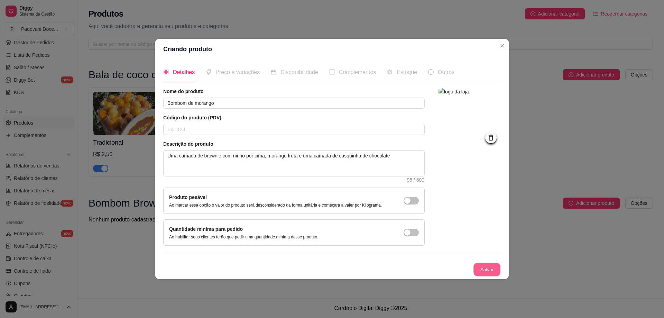
click at [485, 271] on button "Salvar" at bounding box center [486, 268] width 27 height 13
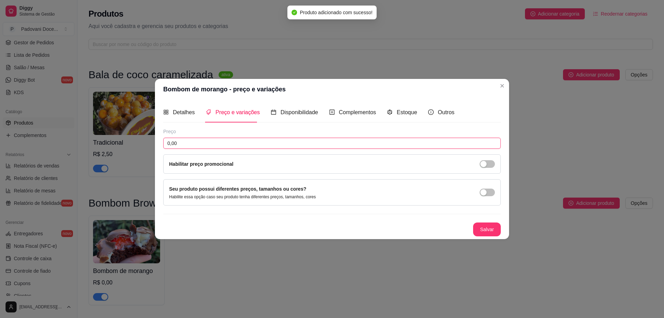
click at [211, 141] on input "0,00" at bounding box center [331, 143] width 337 height 11
click at [204, 143] on input "13,00" at bounding box center [331, 143] width 337 height 11
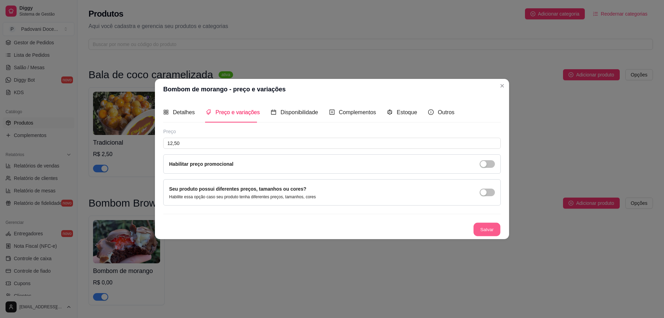
click at [483, 228] on button "Salvar" at bounding box center [486, 228] width 27 height 13
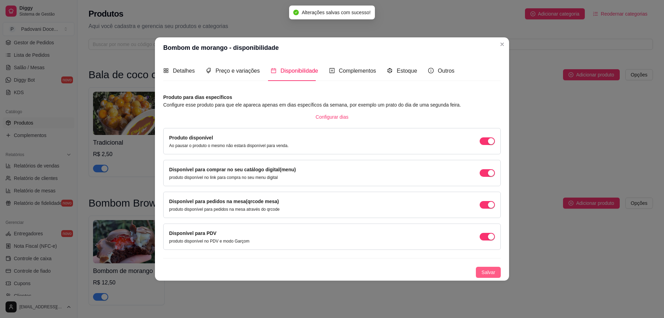
click at [483, 273] on span "Salvar" at bounding box center [488, 272] width 14 height 8
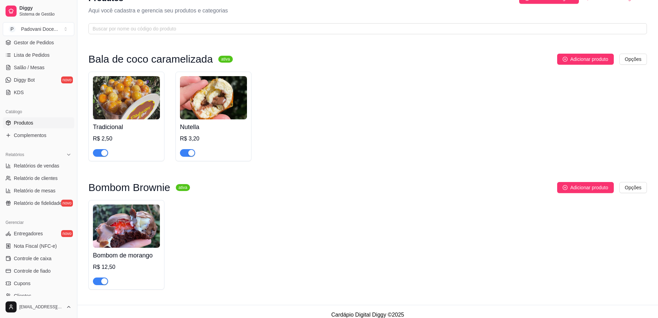
scroll to position [23, 0]
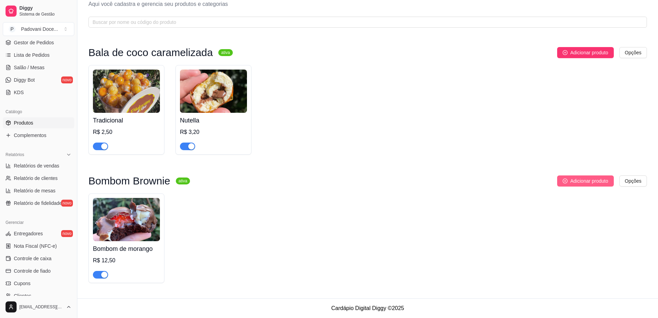
click at [578, 179] on span "Adicionar produto" at bounding box center [590, 181] width 38 height 8
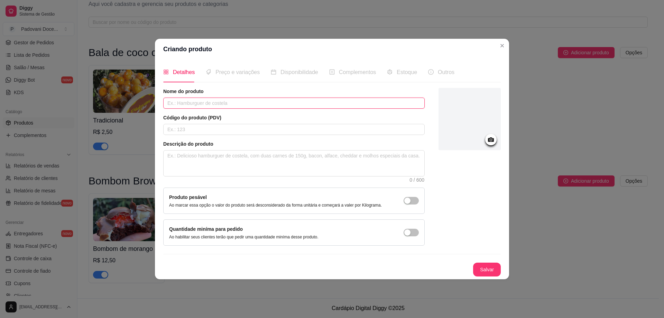
click at [194, 104] on input "text" at bounding box center [293, 102] width 261 height 11
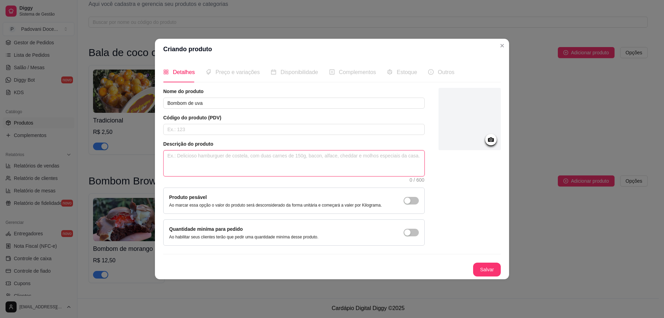
click at [184, 165] on textarea at bounding box center [293, 163] width 261 height 26
paste textarea "Uma camada de brownie com ninho por cima, morango fruta e uma camada de casquin…"
click at [287, 157] on textarea "Uma camada de brownie com ninho por cima, morango fruta e uma camada de casquin…" at bounding box center [293, 163] width 261 height 26
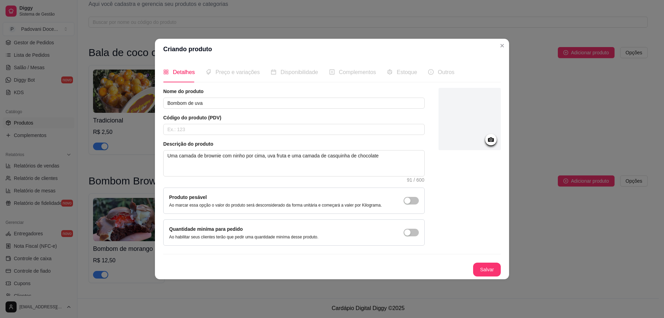
click at [488, 140] on icon at bounding box center [491, 139] width 6 height 4
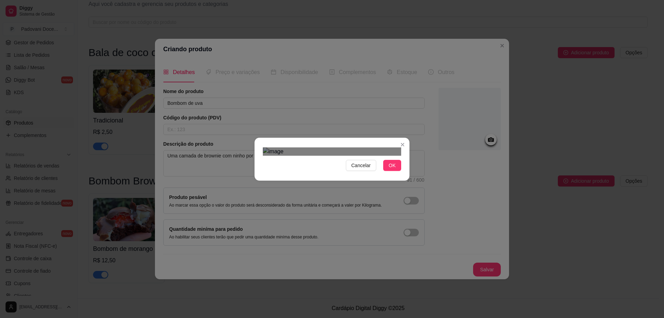
click at [354, 196] on div "Use the arrow keys to move the crop selection area" at bounding box center [335, 258] width 124 height 124
click at [387, 171] on button "OK" at bounding box center [392, 165] width 18 height 11
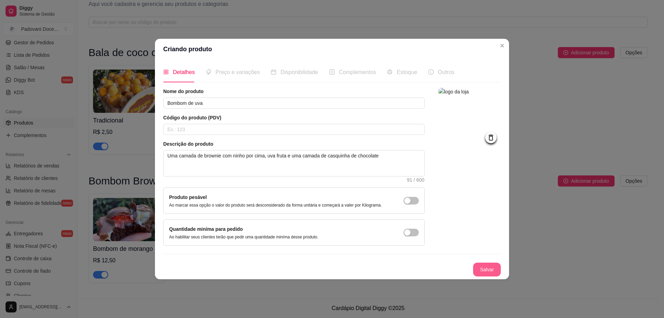
click at [483, 271] on button "Salvar" at bounding box center [487, 269] width 28 height 14
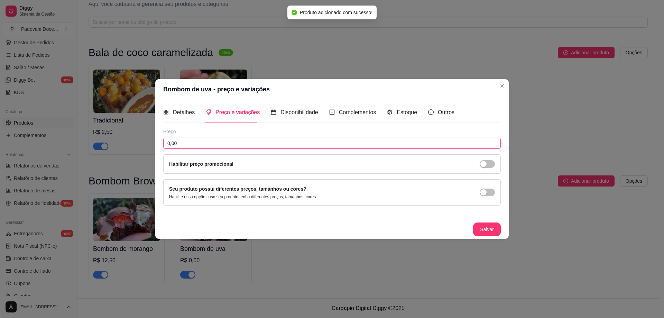
click at [184, 145] on input "0,00" at bounding box center [331, 143] width 337 height 11
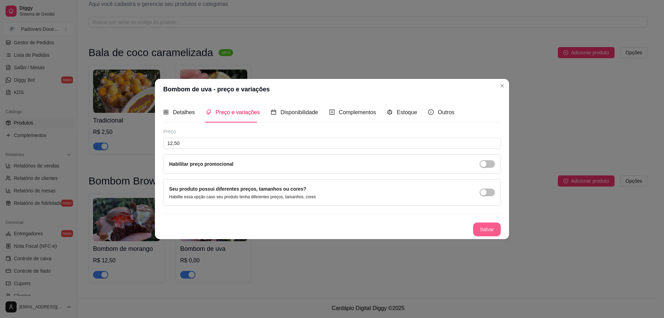
click at [486, 230] on button "Salvar" at bounding box center [487, 229] width 28 height 14
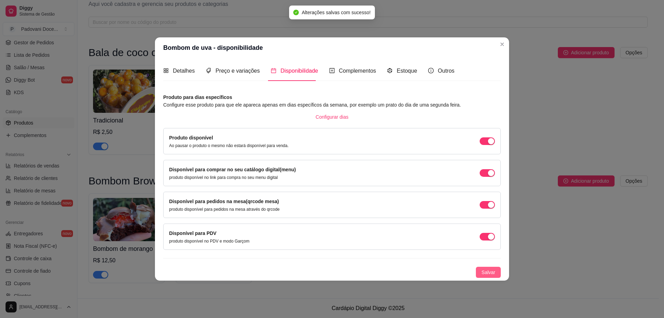
click at [484, 272] on span "Salvar" at bounding box center [488, 272] width 14 height 8
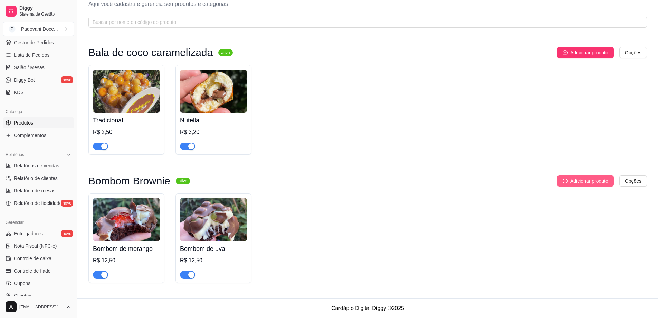
click at [591, 180] on span "Adicionar produto" at bounding box center [590, 181] width 38 height 8
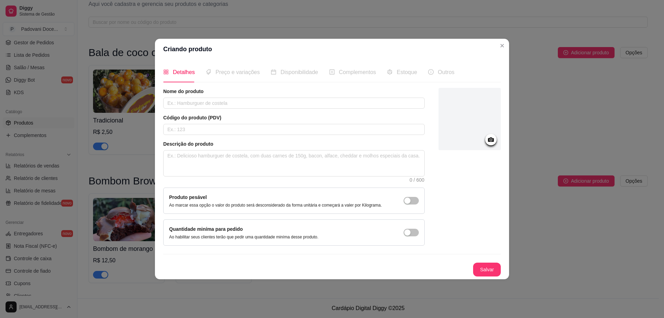
click at [195, 112] on div "Nome do produto Código do produto (PDV) Descrição do produto 0 / 600 Produto pe…" at bounding box center [293, 167] width 261 height 158
click at [193, 103] on input "text" at bounding box center [293, 102] width 261 height 11
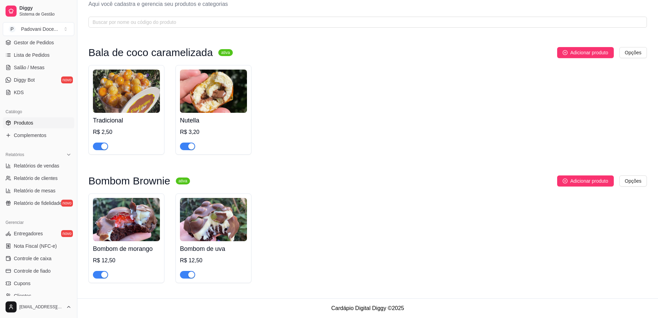
click at [123, 219] on img at bounding box center [126, 219] width 67 height 43
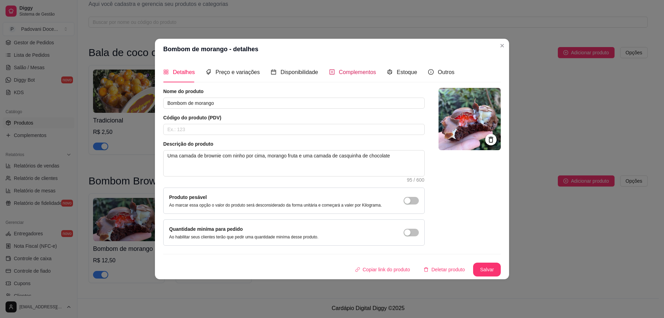
click at [352, 74] on span "Complementos" at bounding box center [357, 72] width 37 height 6
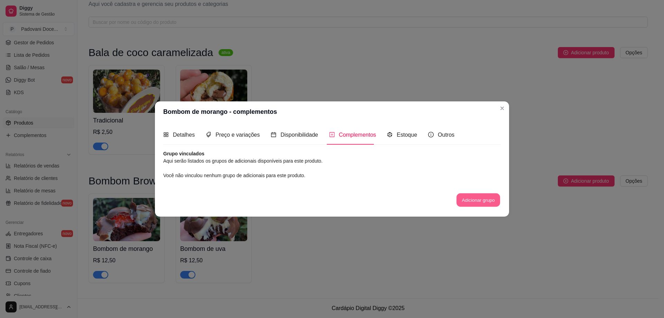
click at [478, 202] on button "Adicionar grupo" at bounding box center [478, 199] width 44 height 13
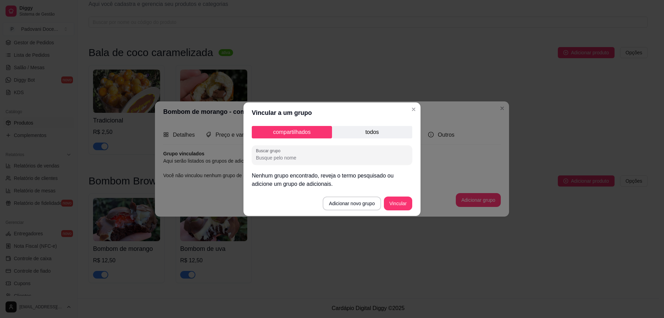
click at [368, 132] on p "todos" at bounding box center [372, 132] width 80 height 12
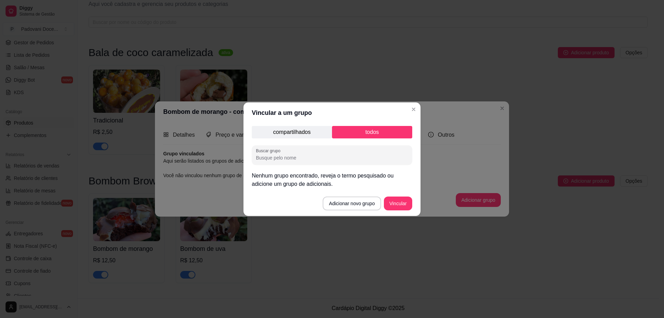
click at [298, 131] on p "compartilhados" at bounding box center [292, 132] width 80 height 12
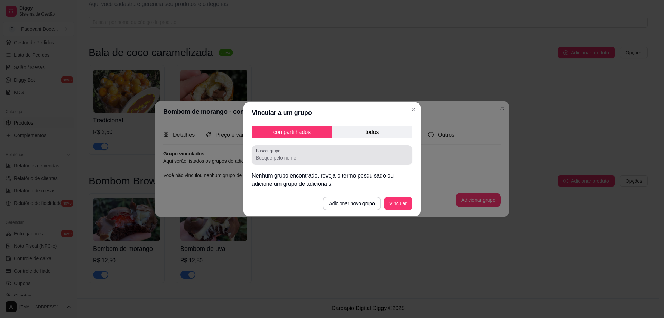
click at [269, 158] on input "Buscar grupo" at bounding box center [332, 157] width 152 height 7
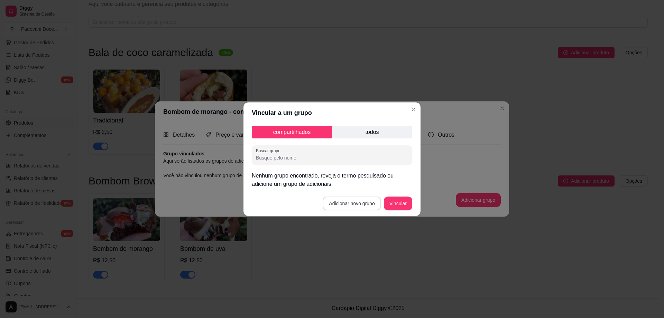
click at [331, 203] on button "Adicionar novo grupo" at bounding box center [351, 203] width 58 height 14
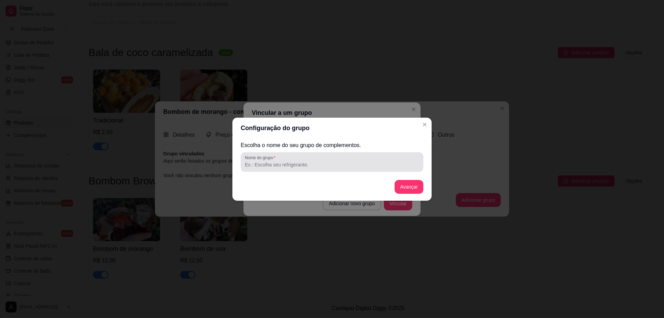
click at [281, 167] on input "Nome do grupo" at bounding box center [332, 164] width 174 height 7
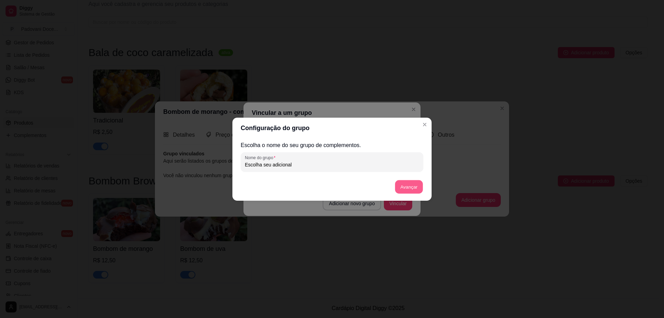
click at [408, 187] on button "Avançar" at bounding box center [409, 186] width 28 height 13
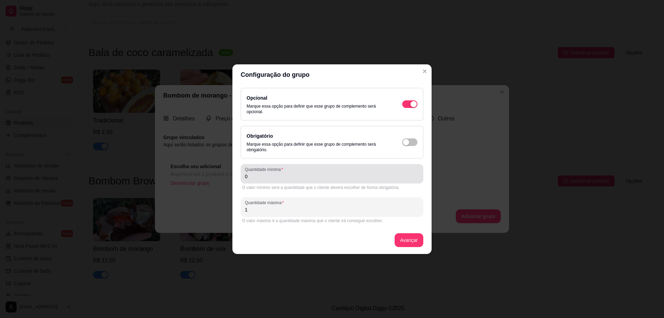
click at [278, 174] on input "0" at bounding box center [332, 176] width 174 height 7
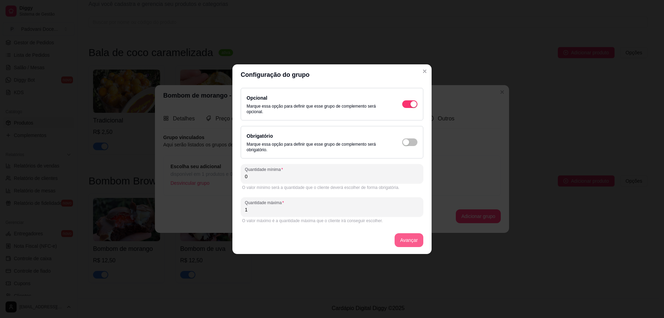
click at [400, 238] on button "Avançar" at bounding box center [408, 240] width 29 height 14
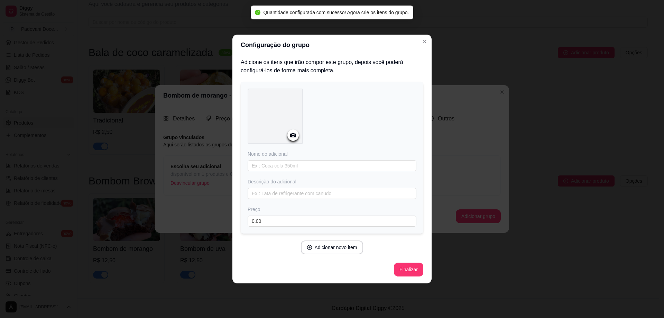
click at [292, 137] on icon at bounding box center [293, 135] width 6 height 4
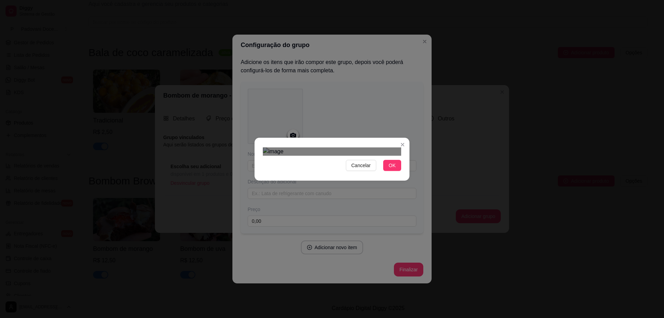
click at [333, 184] on div "Use the arrow keys to move the crop selection area" at bounding box center [333, 246] width 124 height 124
click at [348, 191] on div "Use the arrow keys to move the crop selection area" at bounding box center [334, 253] width 124 height 124
click at [390, 169] on span "OK" at bounding box center [392, 165] width 7 height 8
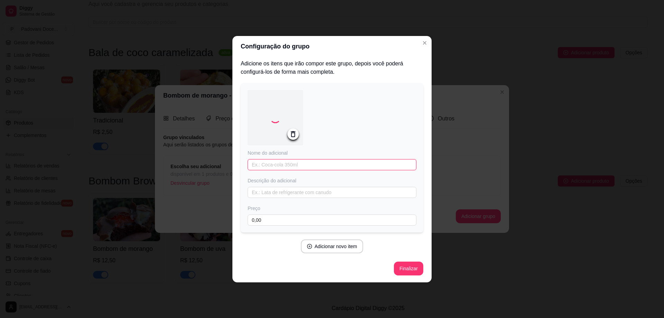
click at [278, 167] on input "text" at bounding box center [331, 164] width 169 height 11
click at [282, 215] on div "Preço 0,00" at bounding box center [331, 215] width 169 height 21
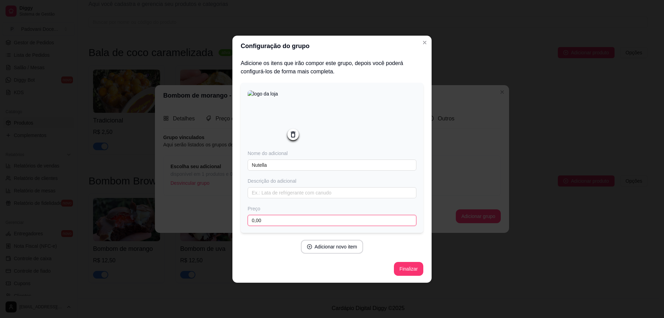
click at [282, 223] on input "0,00" at bounding box center [331, 220] width 169 height 11
click at [414, 270] on button "Finalizar" at bounding box center [408, 268] width 28 height 13
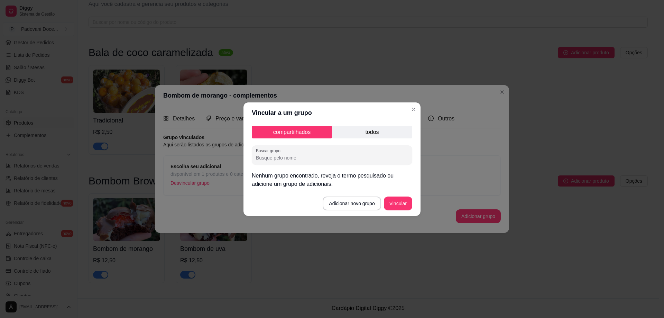
click at [362, 129] on p "todos" at bounding box center [372, 132] width 80 height 12
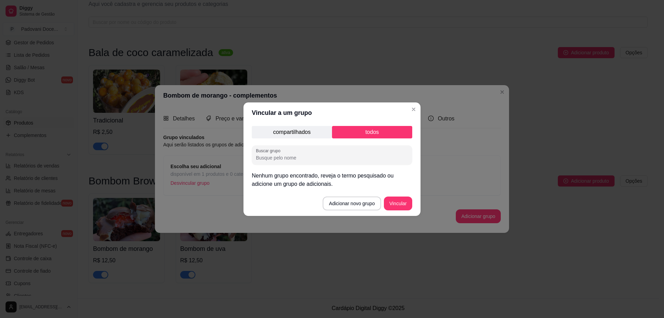
click at [287, 135] on p "compartilhados" at bounding box center [292, 132] width 80 height 12
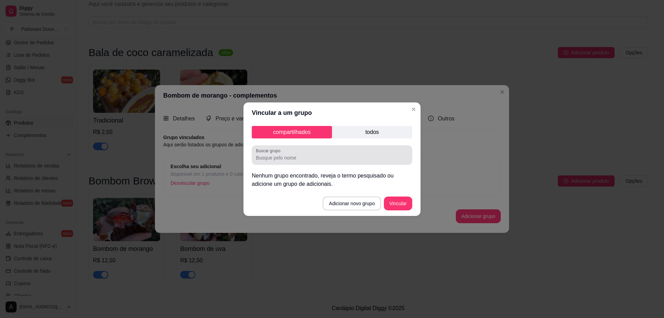
click at [287, 158] on input "Buscar grupo" at bounding box center [332, 157] width 152 height 7
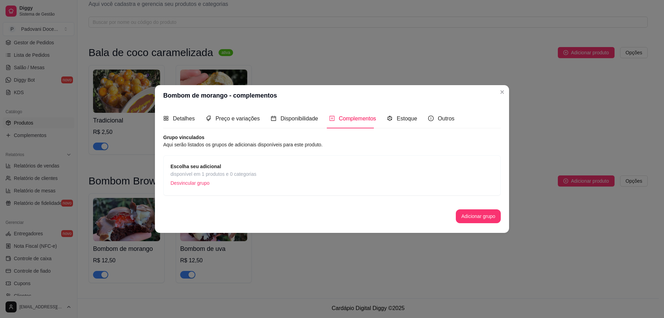
click at [240, 178] on p "Desvincular grupo" at bounding box center [213, 183] width 86 height 10
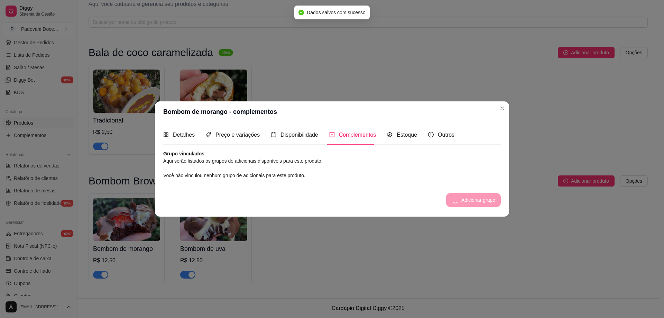
click at [348, 137] on span "Complementos" at bounding box center [357, 135] width 37 height 6
click at [479, 198] on button "Adicionar grupo" at bounding box center [478, 199] width 44 height 13
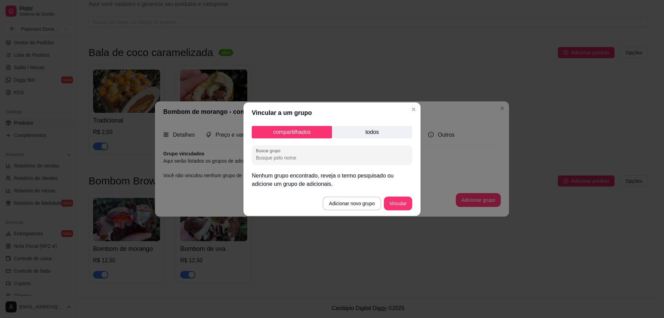
click at [309, 157] on input "Buscar grupo" at bounding box center [332, 157] width 152 height 7
click at [372, 132] on p "todos" at bounding box center [372, 132] width 80 height 12
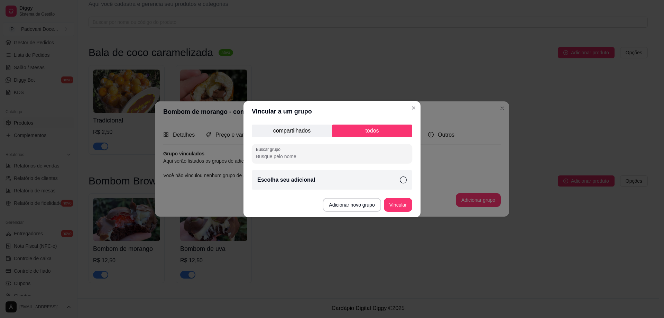
click at [325, 185] on div "Escolha seu adicional" at bounding box center [332, 179] width 160 height 19
click at [397, 206] on button "Vincular" at bounding box center [398, 205] width 28 height 14
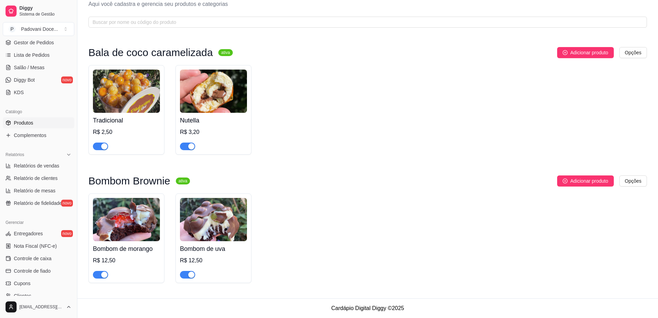
click at [227, 219] on img at bounding box center [213, 219] width 67 height 43
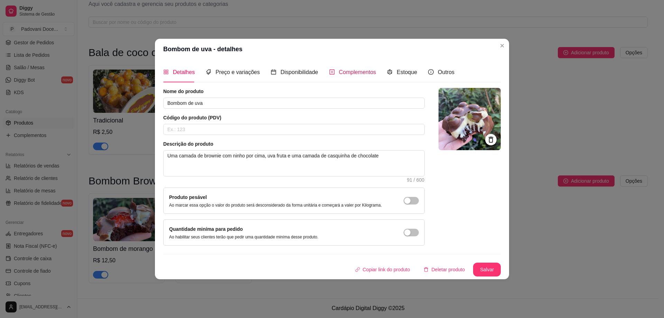
click at [350, 71] on span "Complementos" at bounding box center [357, 72] width 37 height 6
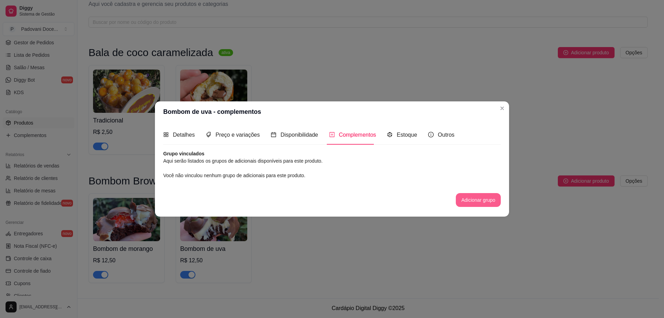
click at [471, 200] on button "Adicionar grupo" at bounding box center [478, 200] width 45 height 14
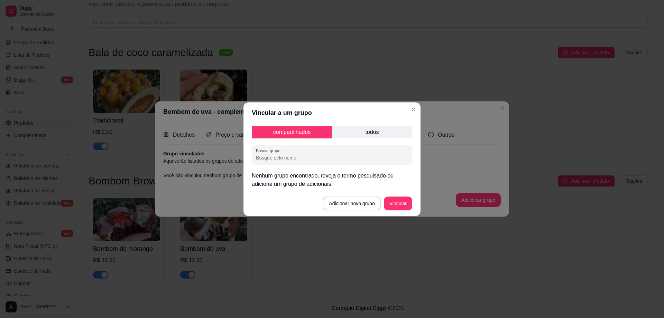
click at [370, 133] on p "todos" at bounding box center [372, 132] width 80 height 12
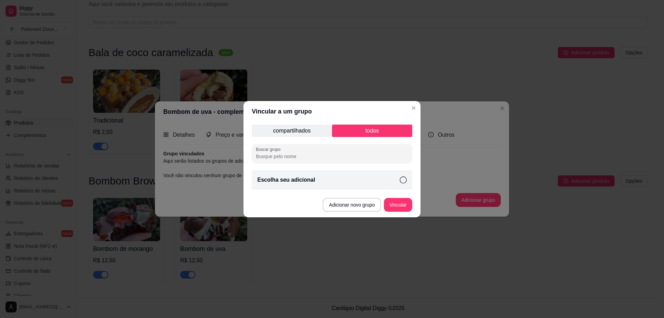
click at [299, 179] on p "Escolha seu adicional" at bounding box center [286, 180] width 58 height 8
click at [395, 205] on button "Vincular" at bounding box center [398, 205] width 28 height 14
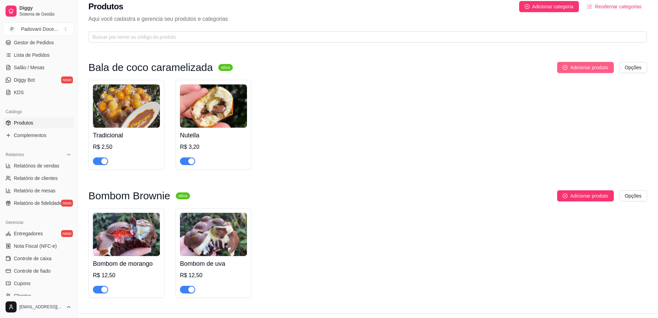
scroll to position [0, 0]
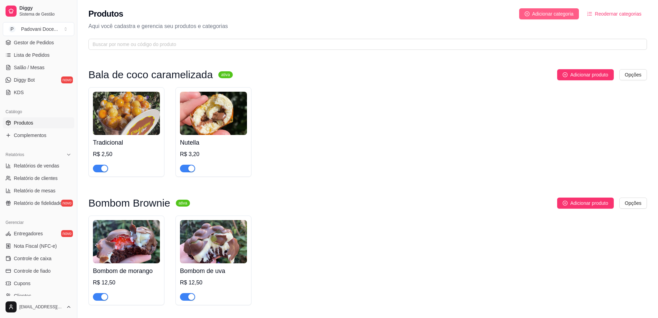
click at [560, 13] on span "Adicionar categoria" at bounding box center [553, 14] width 41 height 8
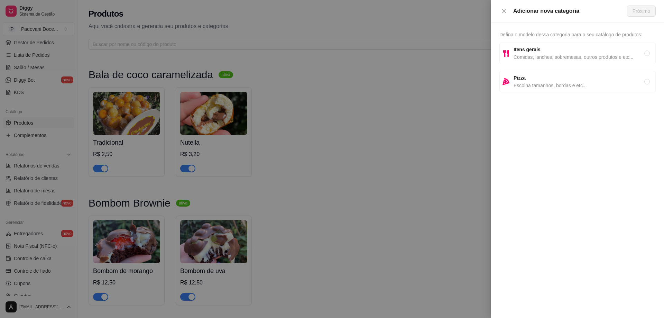
click at [533, 51] on strong "Itens gerais" at bounding box center [526, 50] width 27 height 6
click at [636, 10] on span "Próximo" at bounding box center [641, 11] width 18 height 8
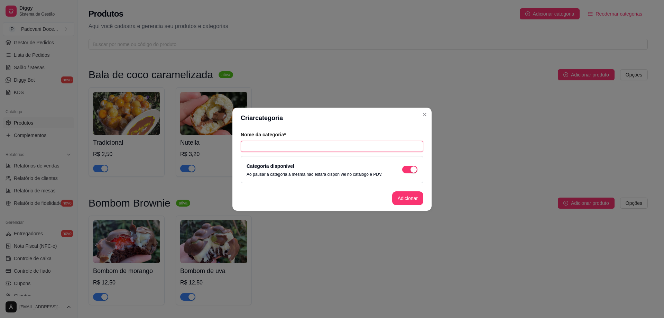
click at [266, 146] on input "text" at bounding box center [332, 146] width 183 height 11
click at [408, 197] on button "Adicionar" at bounding box center [407, 198] width 31 height 14
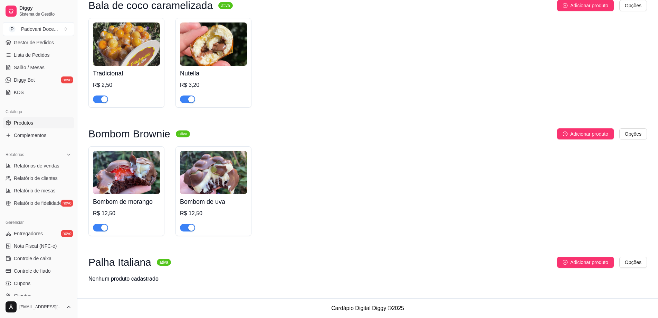
scroll to position [70, 0]
click at [582, 262] on span "Adicionar produto" at bounding box center [590, 262] width 38 height 8
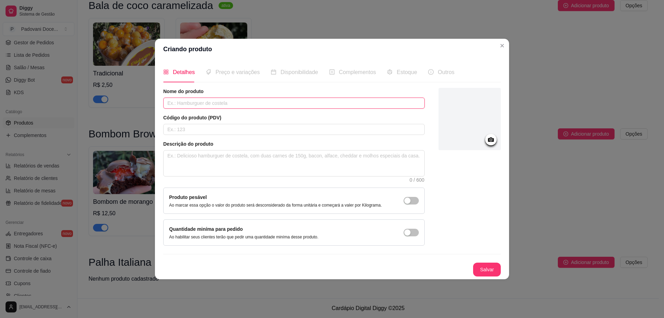
click at [188, 101] on input "text" at bounding box center [293, 102] width 261 height 11
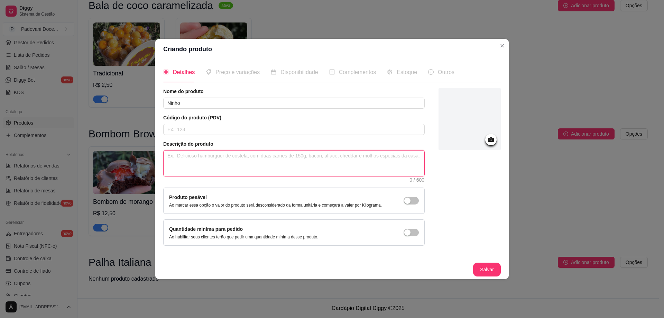
click at [186, 159] on textarea at bounding box center [293, 163] width 261 height 26
drag, startPoint x: 257, startPoint y: 154, endPoint x: 141, endPoint y: 161, distance: 116.4
click at [141, 161] on div "Criando produto Detalhes Preço e variações Disponibilidade Complementos Estoque…" at bounding box center [332, 159] width 664 height 318
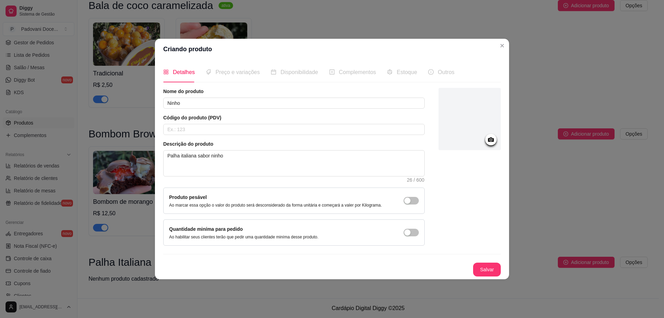
click at [239, 69] on span "Preço e variações" at bounding box center [237, 72] width 44 height 6
click at [492, 137] on icon at bounding box center [491, 139] width 8 height 8
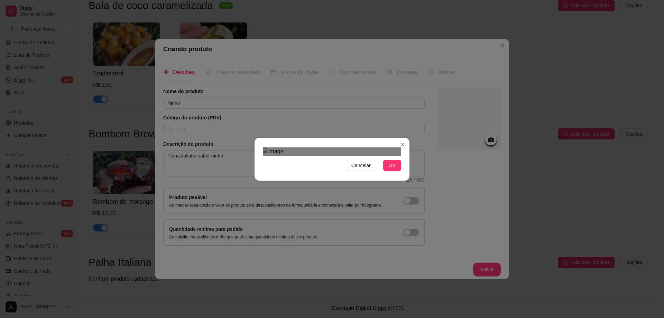
click at [329, 191] on div "Use the arrow keys to move the crop selection area" at bounding box center [333, 253] width 124 height 124
click at [390, 169] on span "OK" at bounding box center [392, 165] width 7 height 8
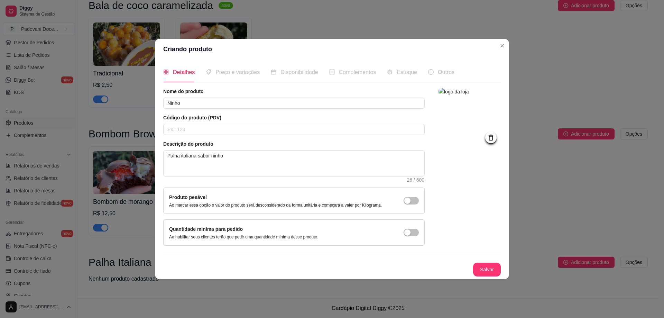
click at [234, 74] on span "Preço e variações" at bounding box center [237, 72] width 44 height 6
click at [494, 271] on button "Salvar" at bounding box center [487, 269] width 28 height 14
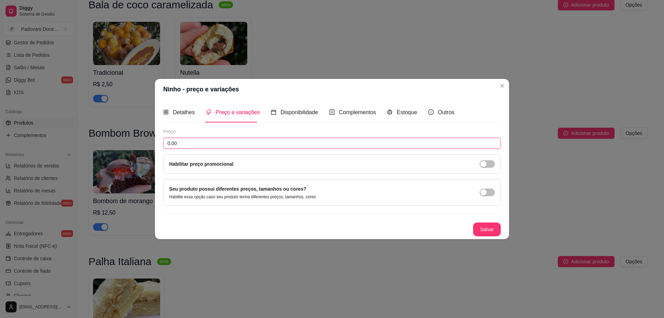
click at [182, 147] on input "0,00" at bounding box center [331, 143] width 337 height 11
click at [478, 227] on button "Salvar" at bounding box center [487, 229] width 28 height 14
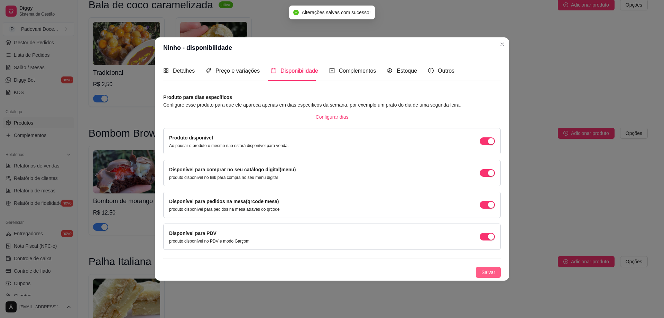
click at [488, 269] on span "Salvar" at bounding box center [488, 272] width 14 height 8
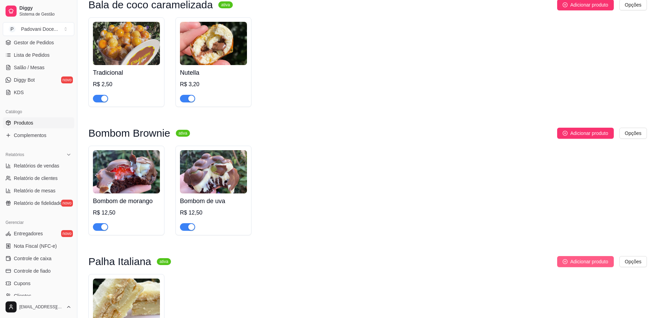
click at [584, 263] on span "Adicionar produto" at bounding box center [590, 262] width 38 height 8
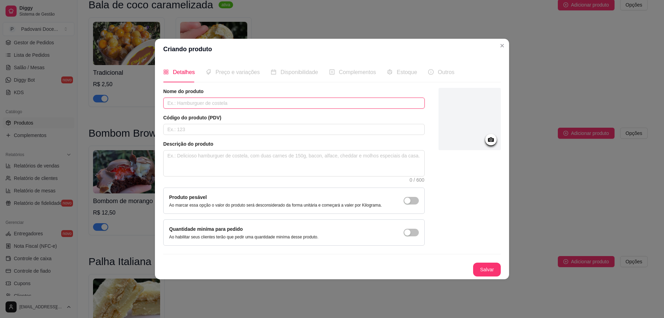
click at [225, 101] on input "text" at bounding box center [293, 102] width 261 height 11
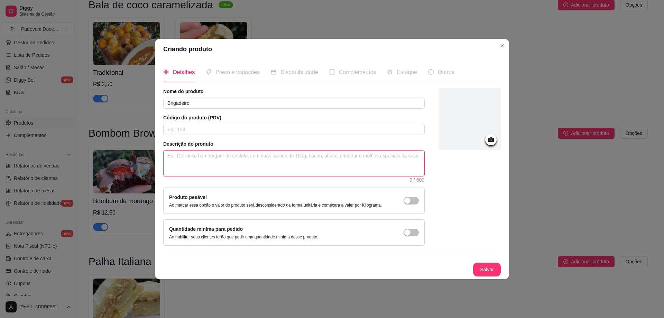
click at [189, 168] on textarea at bounding box center [293, 163] width 261 height 26
paste textarea "Palha italiana sabor ninho"
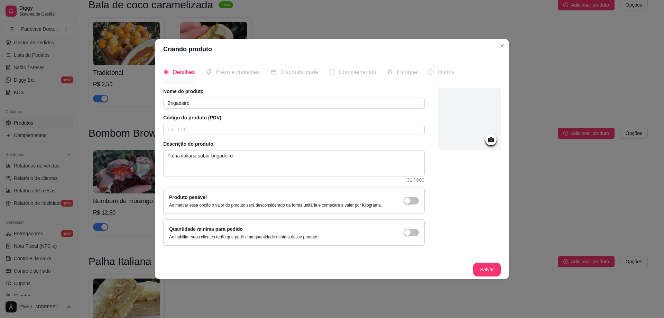
click at [491, 137] on icon at bounding box center [491, 139] width 8 height 8
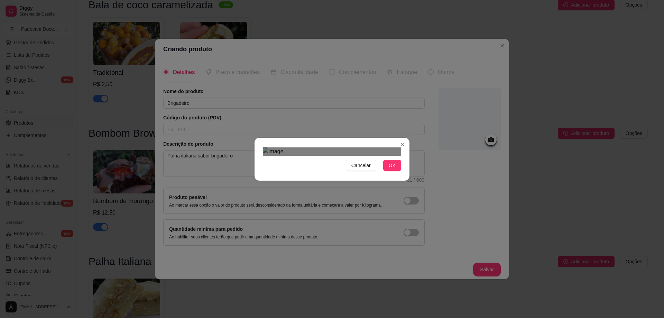
click at [321, 197] on div "Use the arrow keys to move the crop selection area" at bounding box center [332, 259] width 124 height 124
click at [254, 144] on div "Cancelar OK" at bounding box center [331, 158] width 155 height 29
click at [344, 194] on div "Use the arrow keys to move the crop selection area" at bounding box center [335, 260] width 132 height 132
click at [391, 169] on span "OK" at bounding box center [392, 165] width 7 height 8
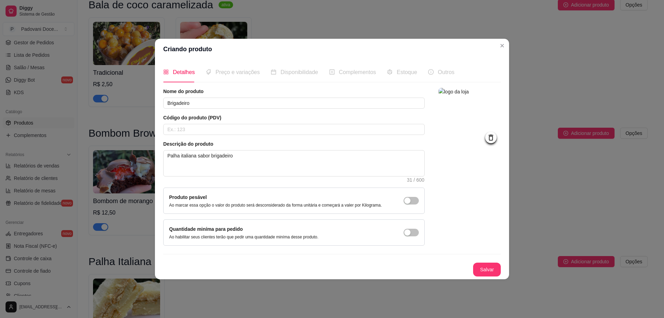
click at [223, 76] on div "Preço e variações" at bounding box center [233, 72] width 54 height 9
click at [496, 277] on div "Detalhes Preço e variações Disponibilidade Complementos Estoque Outros Nome do …" at bounding box center [332, 168] width 354 height 219
click at [492, 270] on button "Salvar" at bounding box center [487, 269] width 28 height 14
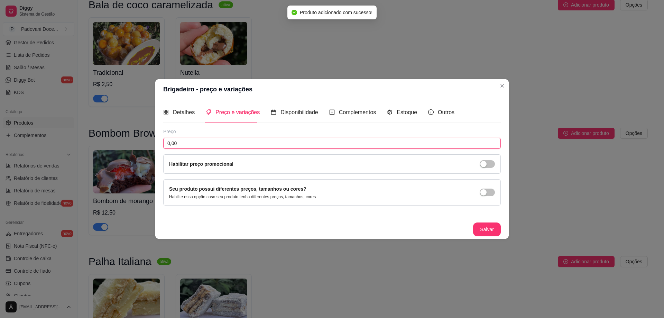
click at [205, 147] on input "0,00" at bounding box center [331, 143] width 337 height 11
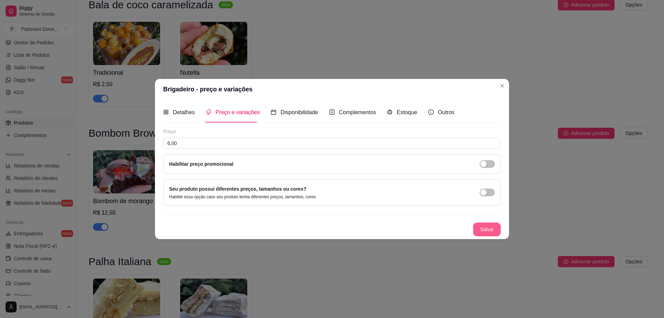
click at [489, 233] on button "Salvar" at bounding box center [487, 229] width 28 height 14
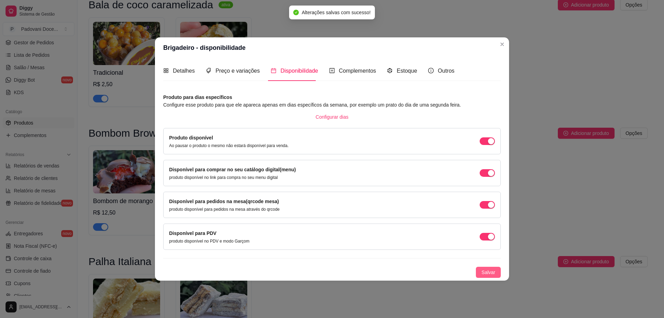
click at [483, 272] on span "Salvar" at bounding box center [488, 272] width 14 height 8
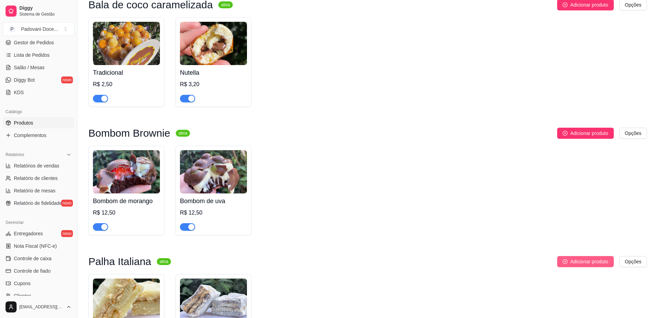
click at [588, 265] on span "Adicionar produto" at bounding box center [590, 262] width 38 height 8
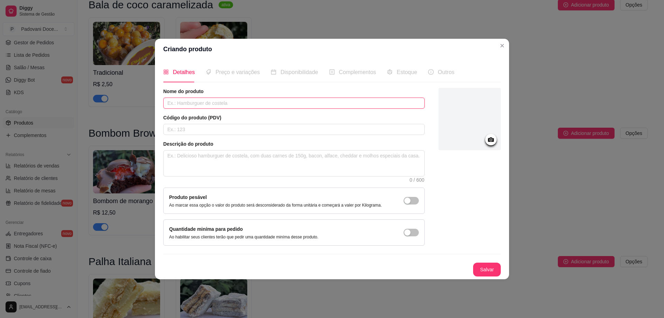
click at [205, 105] on input "text" at bounding box center [293, 102] width 261 height 11
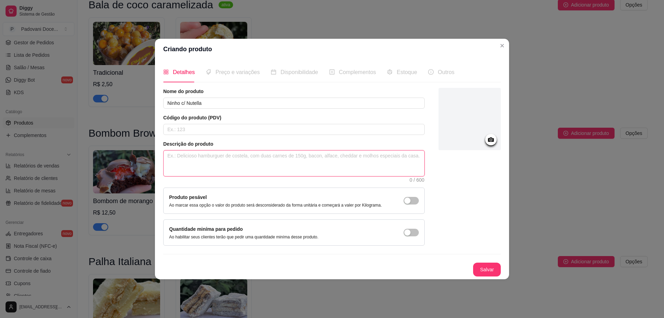
click at [204, 159] on textarea at bounding box center [293, 163] width 261 height 26
paste textarea "Palha italiana sabor ninho"
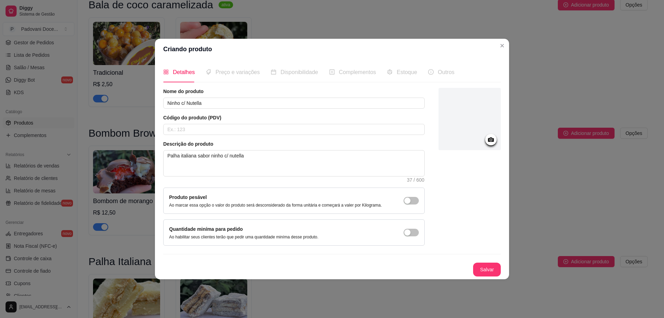
click at [492, 140] on icon at bounding box center [491, 139] width 6 height 4
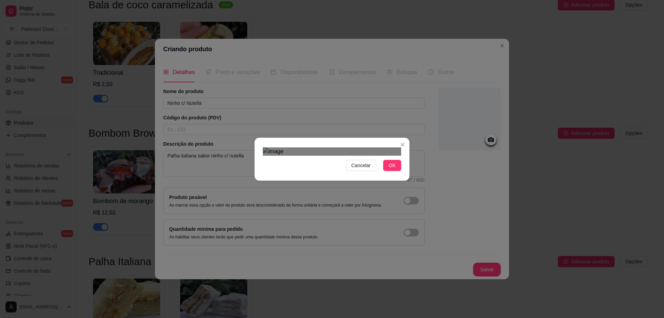
click at [412, 227] on div "Cancelar OK" at bounding box center [332, 159] width 664 height 318
click at [364, 195] on div "Use the arrow keys to move the crop selection area" at bounding box center [335, 248] width 131 height 131
click at [391, 169] on span "OK" at bounding box center [392, 165] width 7 height 8
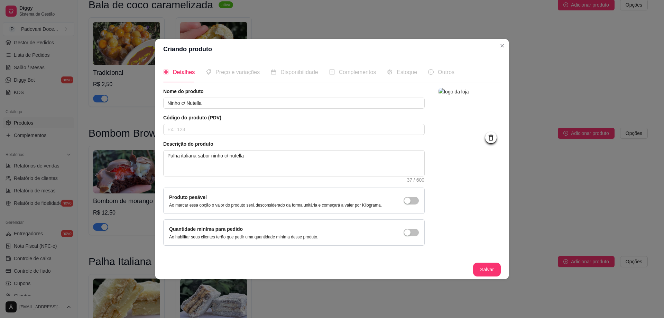
click at [237, 74] on span "Preço e variações" at bounding box center [237, 72] width 44 height 6
click at [492, 270] on button "Salvar" at bounding box center [486, 268] width 27 height 13
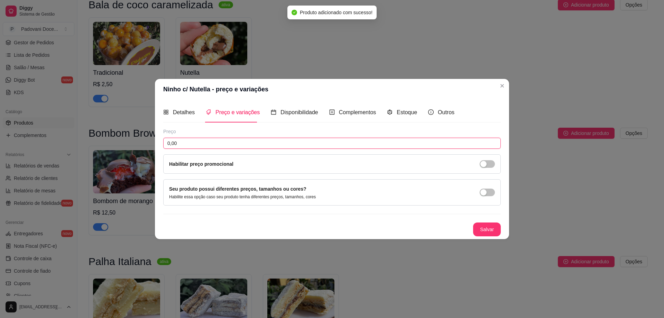
click at [189, 143] on input "0,00" at bounding box center [331, 143] width 337 height 11
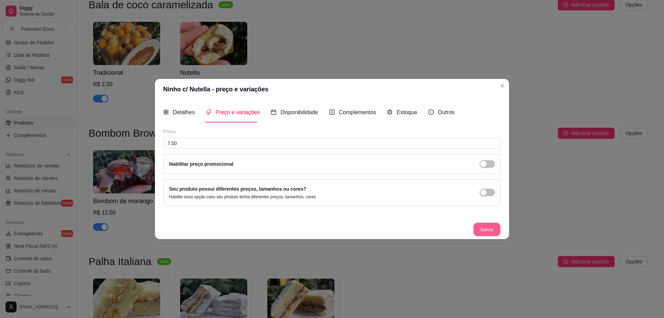
click at [487, 225] on button "Salvar" at bounding box center [486, 228] width 27 height 13
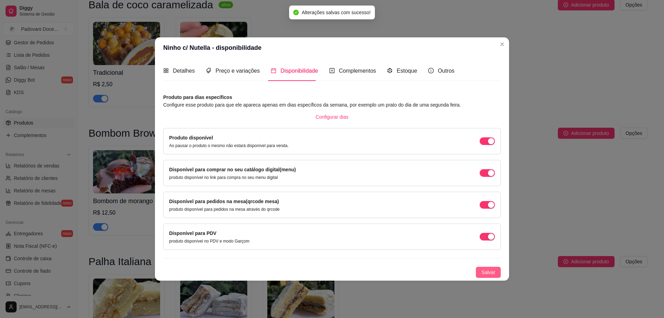
click at [491, 274] on span "Salvar" at bounding box center [488, 272] width 14 height 8
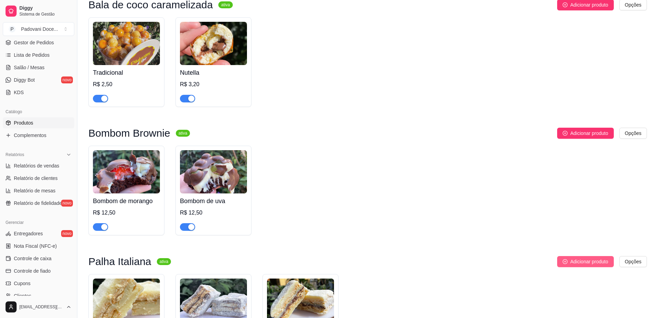
click at [572, 261] on span "Adicionar produto" at bounding box center [590, 262] width 38 height 8
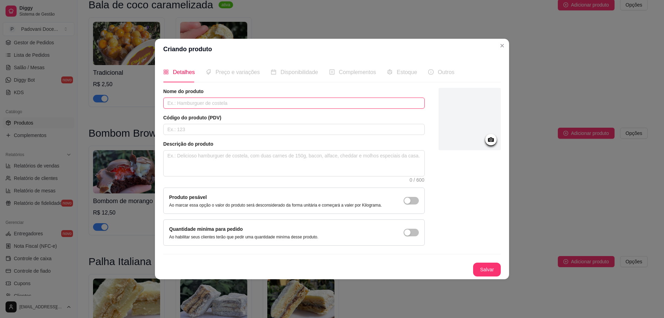
click at [201, 105] on input "text" at bounding box center [293, 102] width 261 height 11
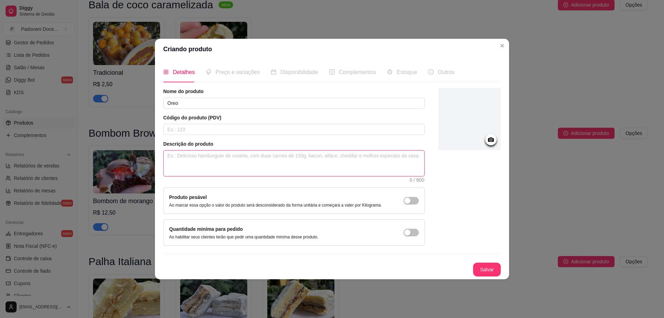
click at [199, 162] on textarea at bounding box center [293, 163] width 261 height 26
paste textarea "Palha italiana sabor ninho"
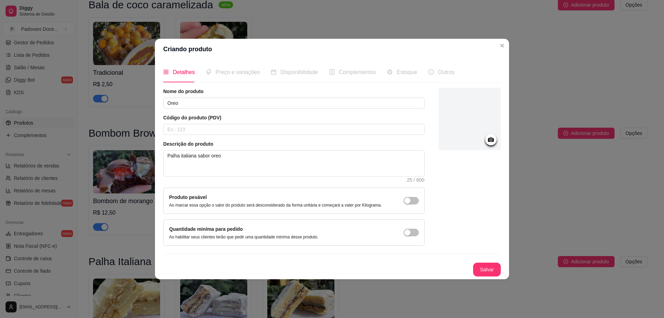
click at [489, 140] on icon at bounding box center [491, 139] width 6 height 4
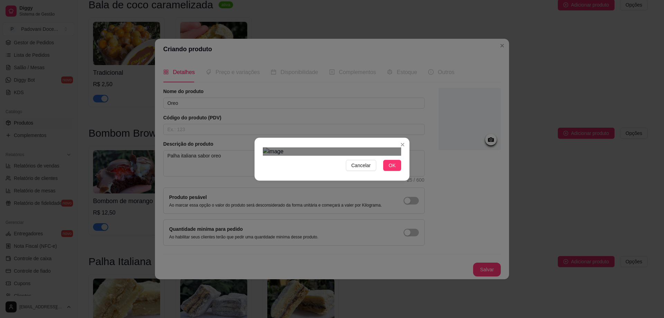
click at [344, 193] on div "Use the arrow keys to move the crop selection area" at bounding box center [334, 243] width 124 height 124
click at [340, 203] on div "Use the arrow keys to move the crop selection area" at bounding box center [331, 253] width 124 height 124
click at [391, 169] on span "OK" at bounding box center [392, 165] width 7 height 8
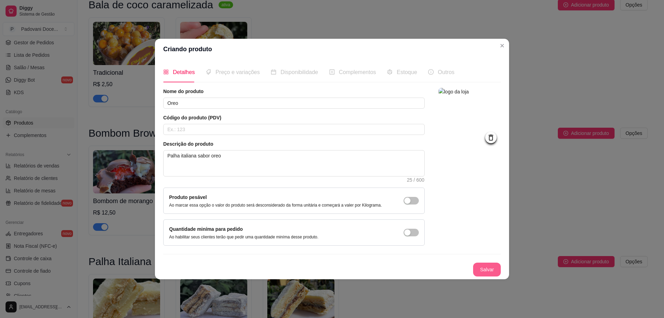
click at [480, 265] on button "Salvar" at bounding box center [487, 269] width 28 height 14
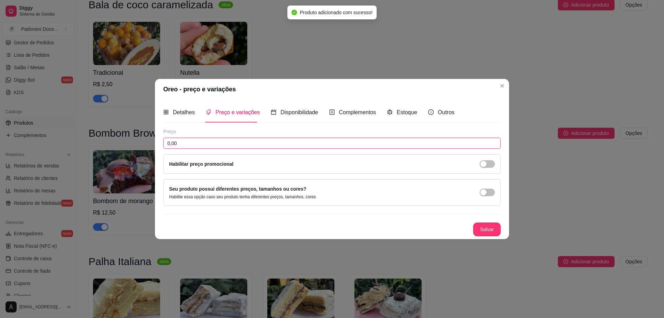
click at [187, 142] on input "0,00" at bounding box center [331, 143] width 337 height 11
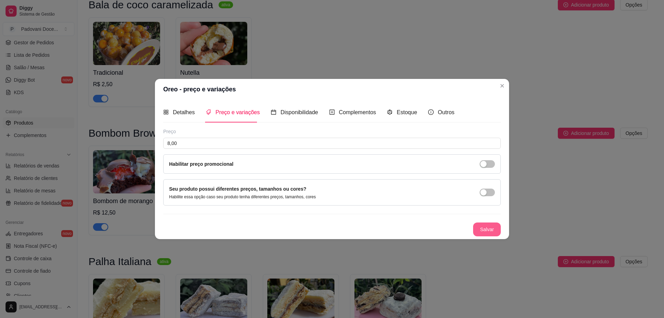
click at [490, 227] on button "Salvar" at bounding box center [487, 229] width 28 height 14
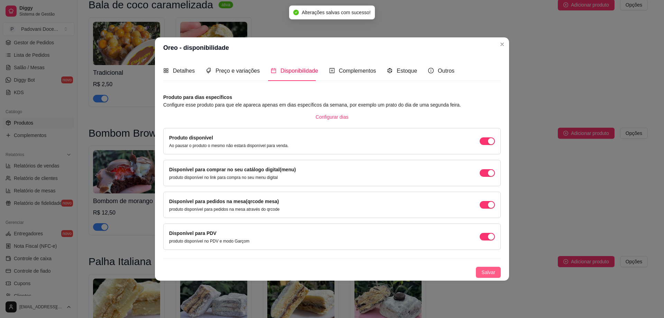
click at [492, 274] on span "Salvar" at bounding box center [488, 272] width 14 height 8
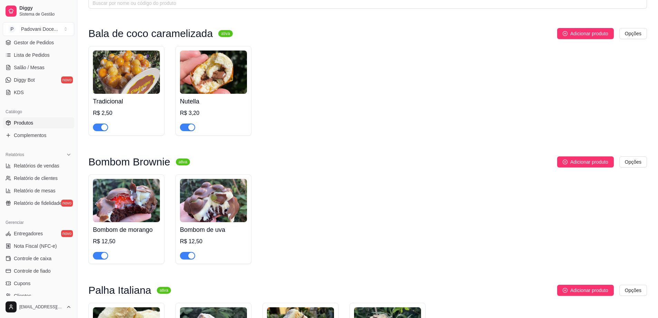
scroll to position [0, 0]
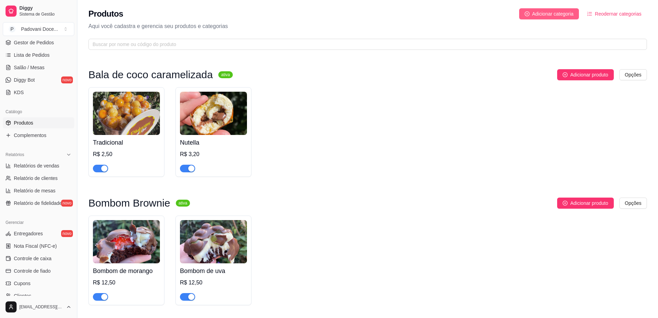
click at [554, 12] on span "Adicionar categoria" at bounding box center [553, 14] width 41 height 8
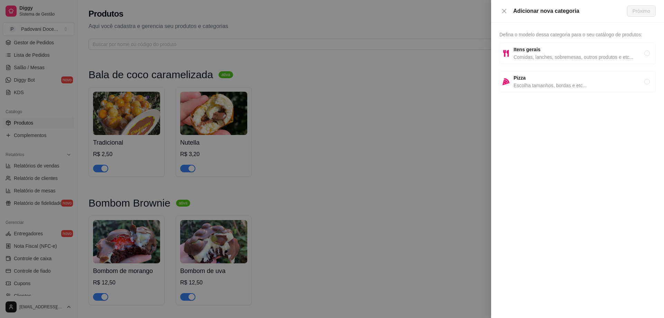
click at [531, 54] on span "Comidas, lanches, sobremesas, outros produtos e etc..." at bounding box center [578, 57] width 131 height 8
click at [640, 12] on span "Próximo" at bounding box center [641, 11] width 18 height 8
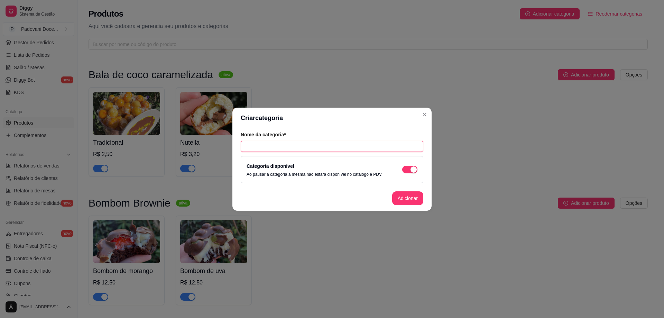
click at [294, 141] on input "text" at bounding box center [332, 146] width 183 height 11
click at [401, 200] on button "Adicionar" at bounding box center [407, 197] width 30 height 13
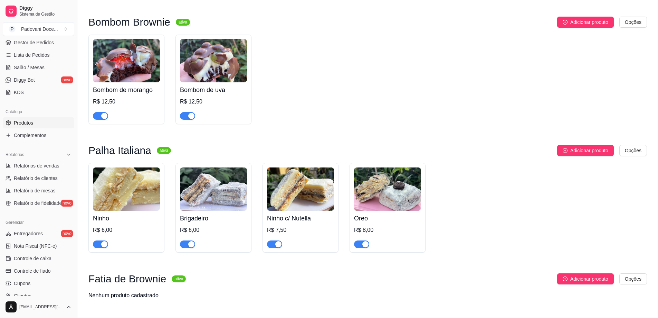
scroll to position [198, 0]
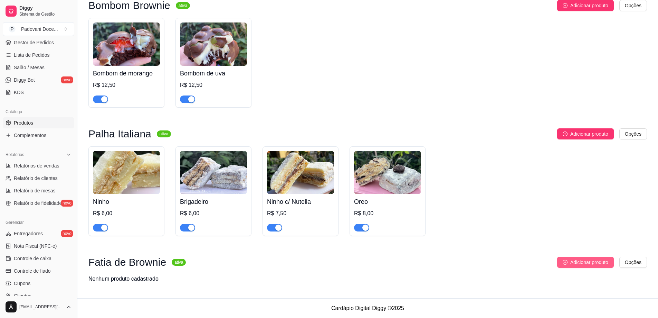
click at [569, 264] on button "Adicionar produto" at bounding box center [586, 261] width 57 height 11
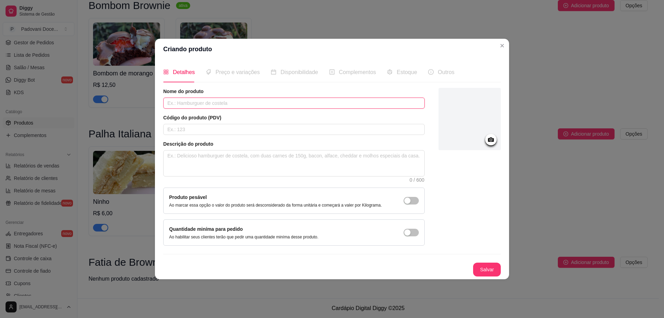
click at [198, 107] on input "text" at bounding box center [293, 102] width 261 height 11
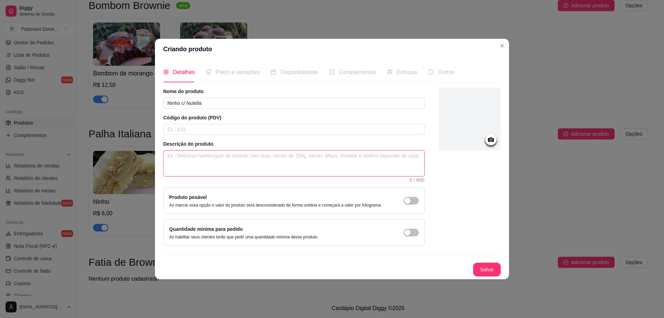
click at [183, 160] on textarea at bounding box center [293, 163] width 261 height 26
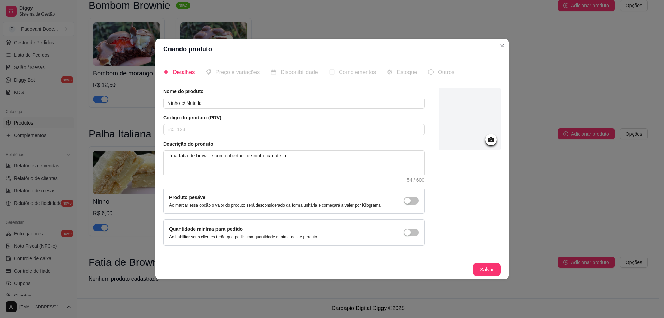
click at [495, 141] on div at bounding box center [490, 139] width 11 height 11
click at [492, 140] on icon at bounding box center [491, 139] width 8 height 8
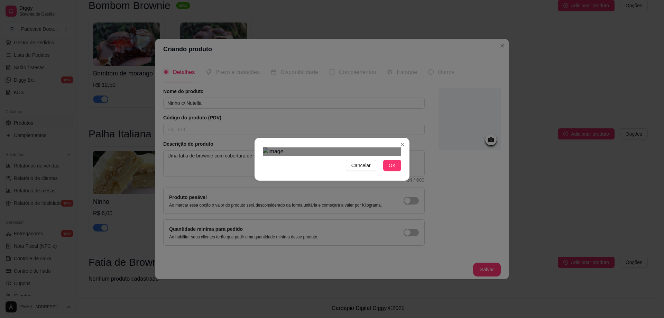
click at [344, 185] on div "Use the arrow keys to move the crop selection area" at bounding box center [332, 247] width 124 height 124
click at [416, 245] on div "Cancelar OK" at bounding box center [332, 159] width 664 height 318
click at [350, 187] on div "Use the arrow keys to move the crop selection area" at bounding box center [333, 250] width 131 height 131
click at [394, 169] on span "OK" at bounding box center [392, 165] width 7 height 8
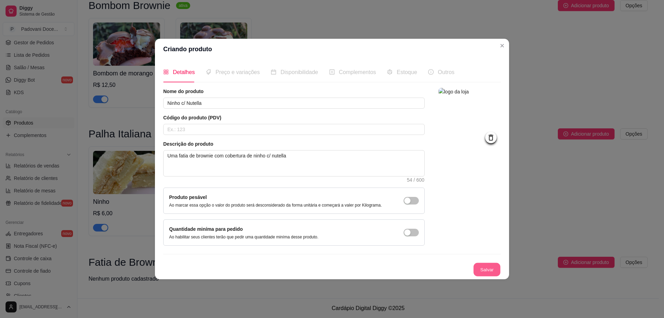
click at [486, 268] on button "Salvar" at bounding box center [486, 268] width 27 height 13
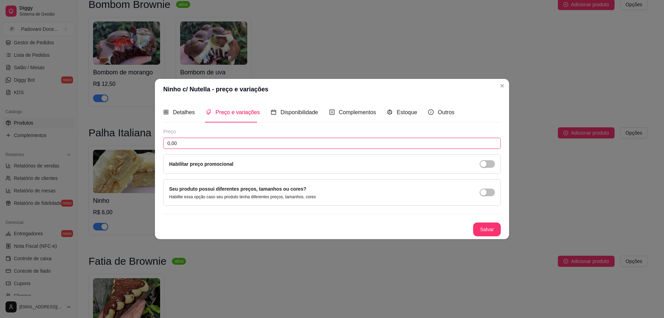
click at [263, 147] on input "0,00" at bounding box center [331, 143] width 337 height 11
click at [490, 232] on button "Salvar" at bounding box center [487, 229] width 28 height 14
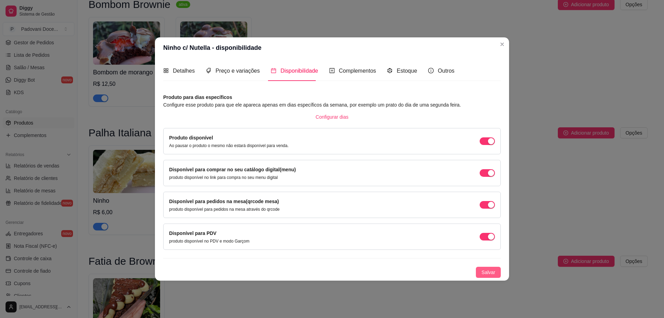
click at [490, 272] on span "Salvar" at bounding box center [488, 272] width 14 height 8
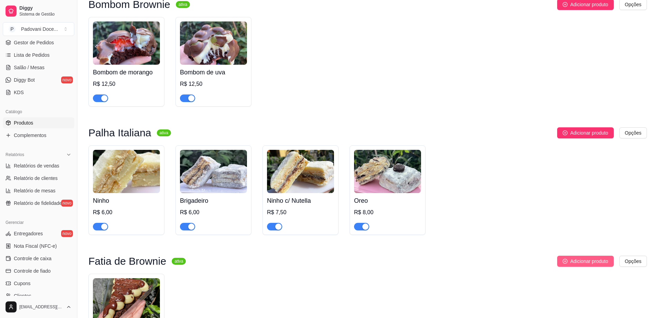
click at [584, 266] on button "Adicionar produto" at bounding box center [586, 260] width 57 height 11
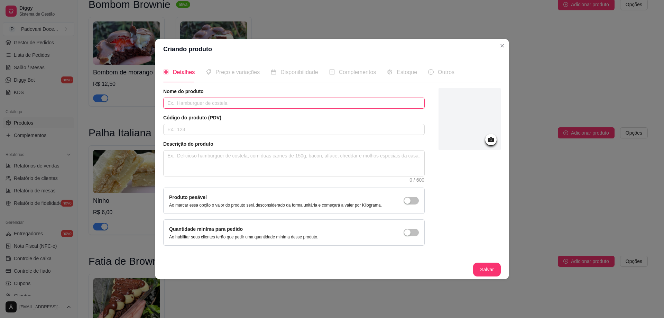
click at [225, 103] on input "text" at bounding box center [293, 102] width 261 height 11
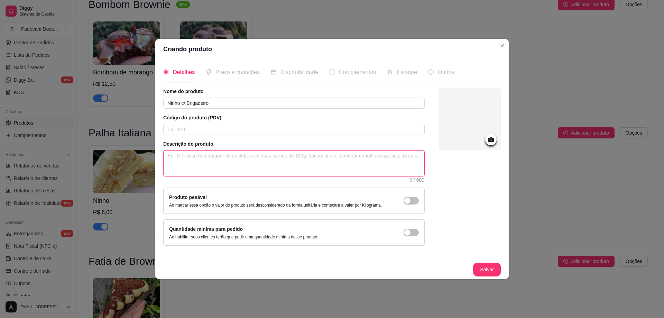
click at [189, 171] on textarea at bounding box center [293, 163] width 261 height 26
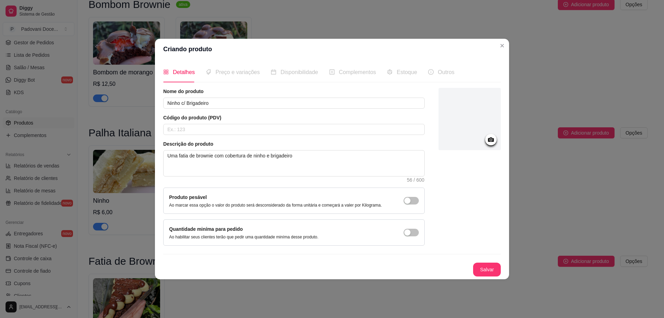
click at [493, 138] on icon at bounding box center [491, 139] width 6 height 4
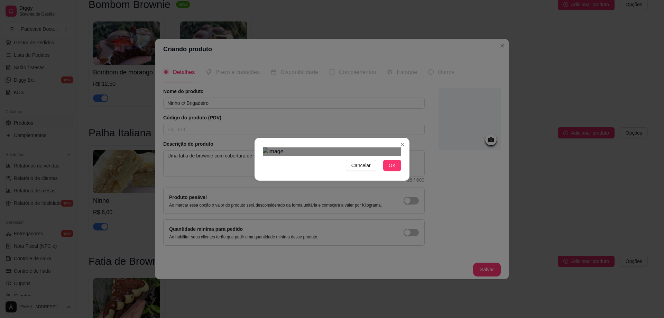
click at [354, 184] on div "Use the arrow keys to move the crop selection area" at bounding box center [334, 246] width 124 height 124
click at [392, 169] on span "OK" at bounding box center [392, 165] width 7 height 8
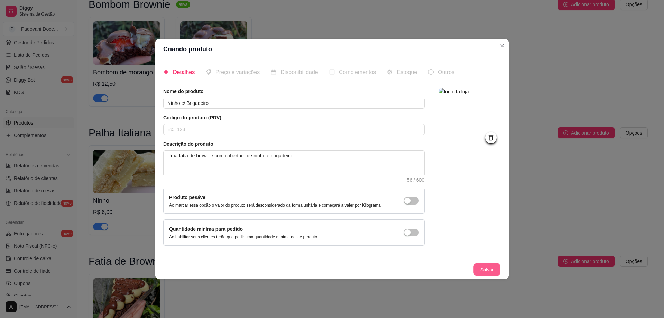
click at [485, 270] on button "Salvar" at bounding box center [486, 268] width 27 height 13
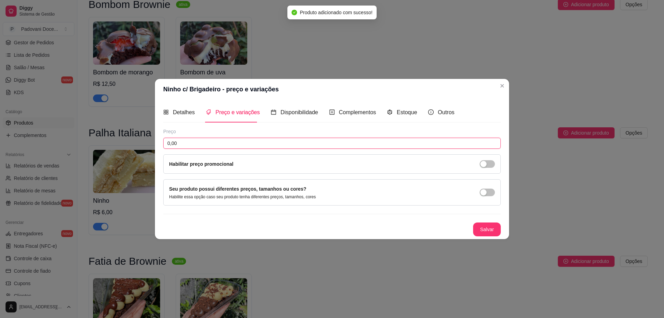
click at [196, 148] on input "0,00" at bounding box center [331, 143] width 337 height 11
click at [196, 147] on input "0,00" at bounding box center [331, 143] width 337 height 11
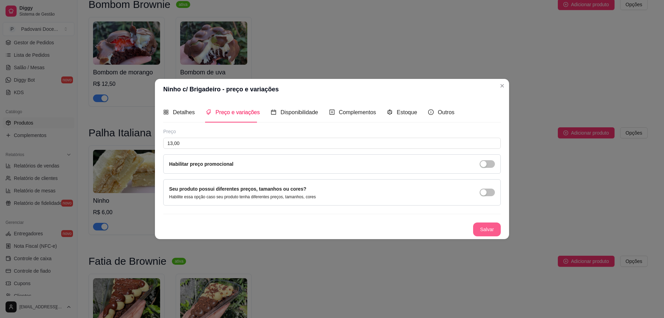
click at [490, 228] on button "Salvar" at bounding box center [487, 229] width 28 height 14
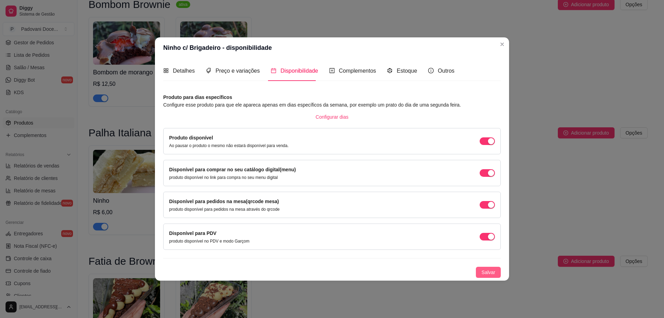
click at [489, 275] on span "Salvar" at bounding box center [488, 272] width 14 height 8
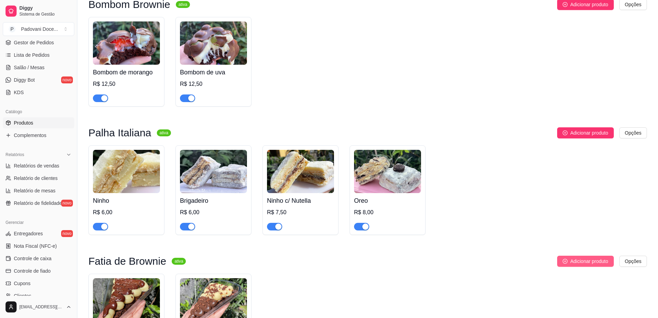
click at [581, 263] on span "Adicionar produto" at bounding box center [590, 261] width 38 height 8
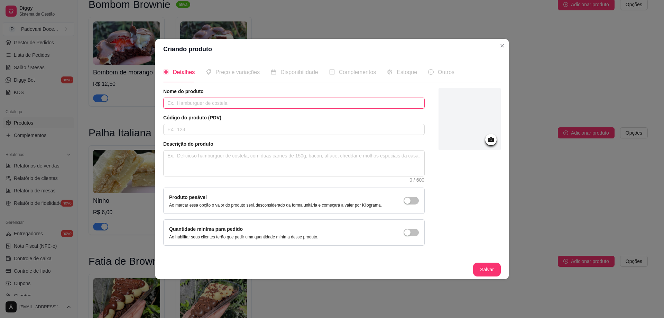
click at [199, 104] on input "text" at bounding box center [293, 102] width 261 height 11
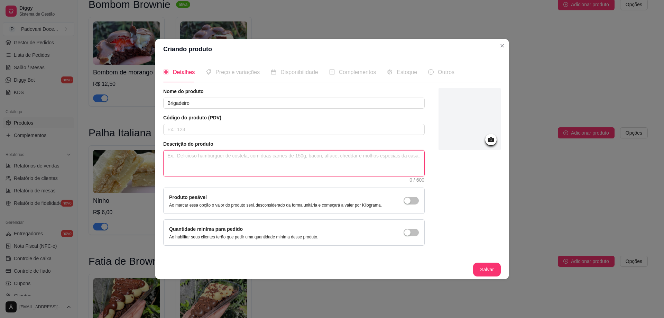
click at [196, 162] on textarea at bounding box center [293, 163] width 261 height 26
click at [216, 155] on textarea "Uma fatia de browniw com cobertura de brigadeiro" at bounding box center [293, 163] width 261 height 26
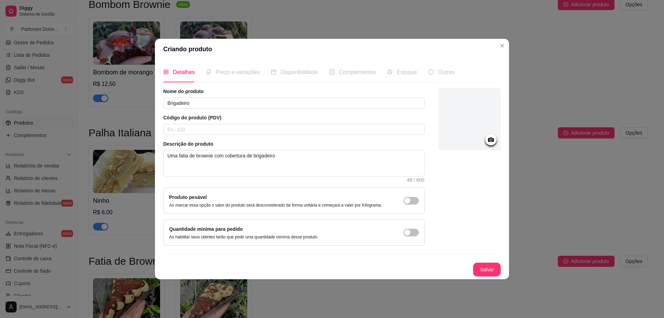
click at [489, 141] on icon at bounding box center [491, 139] width 6 height 4
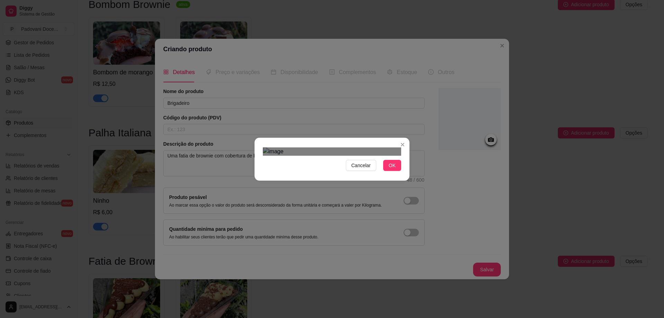
click at [381, 196] on div "Use the arrow keys to move the crop selection area" at bounding box center [334, 243] width 124 height 124
click at [392, 169] on span "OK" at bounding box center [392, 165] width 7 height 8
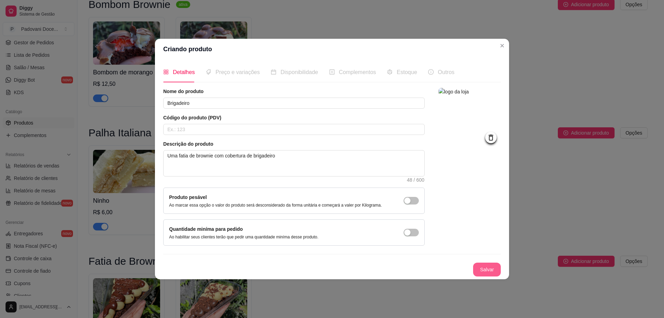
click at [481, 269] on button "Salvar" at bounding box center [487, 269] width 28 height 14
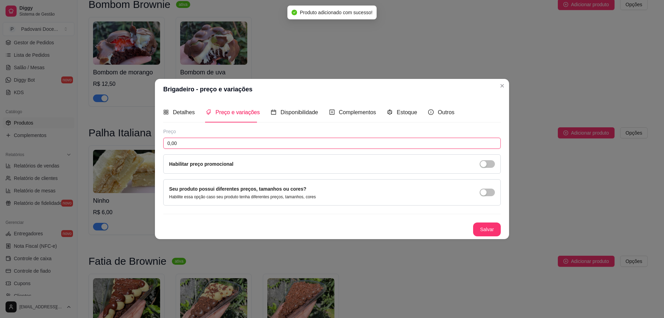
click at [213, 140] on input "0,00" at bounding box center [331, 143] width 337 height 11
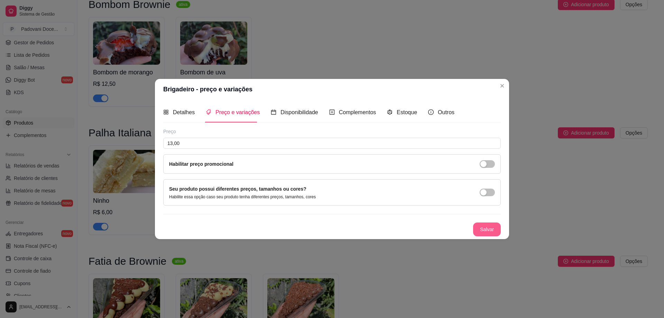
click at [488, 225] on button "Salvar" at bounding box center [487, 229] width 28 height 14
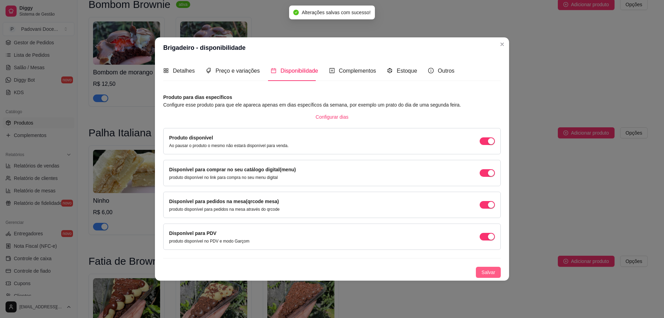
click at [486, 272] on span "Salvar" at bounding box center [488, 272] width 14 height 8
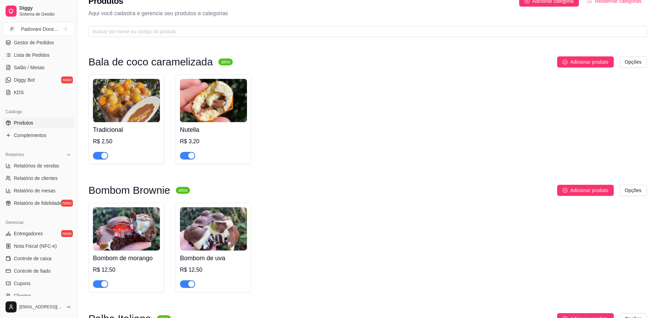
scroll to position [0, 0]
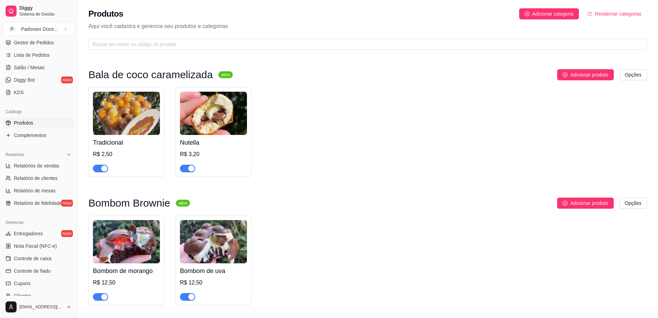
click at [540, 7] on div "Produtos Adicionar categoria Reodernar categorias Aqui você cadastra e gerencia…" at bounding box center [367, 27] width 581 height 54
click at [540, 11] on span "Adicionar categoria" at bounding box center [553, 14] width 41 height 8
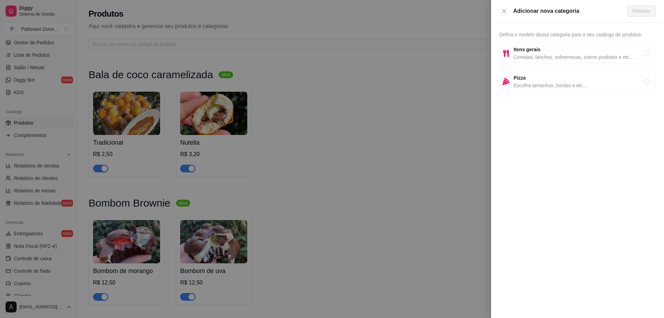
click at [525, 58] on span "Comidas, lanches, sobremesas, outros produtos e etc..." at bounding box center [578, 57] width 131 height 8
click at [645, 8] on span "Próximo" at bounding box center [641, 11] width 18 height 8
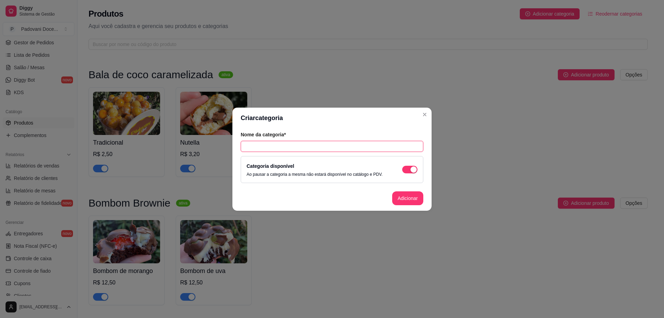
click at [282, 146] on input "text" at bounding box center [332, 146] width 183 height 11
click at [413, 197] on button "Adicionar" at bounding box center [407, 198] width 31 height 14
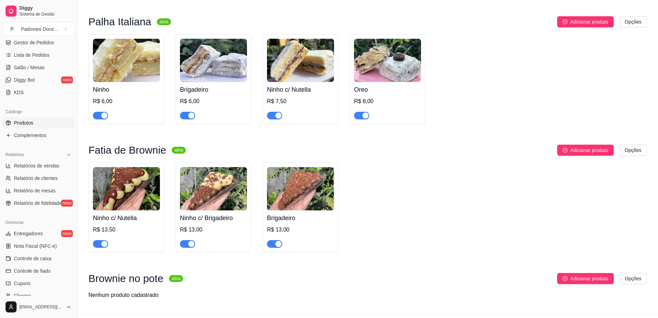
scroll to position [327, 0]
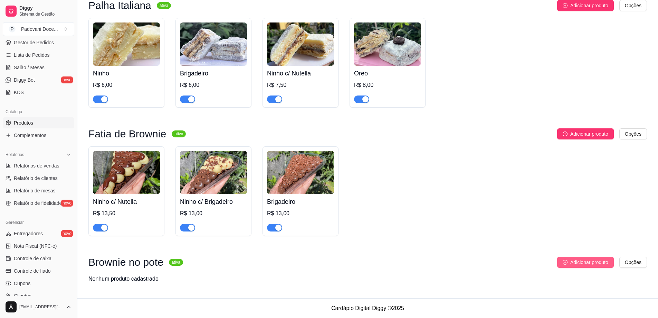
click at [565, 262] on icon "plus-circle" at bounding box center [565, 262] width 5 height 5
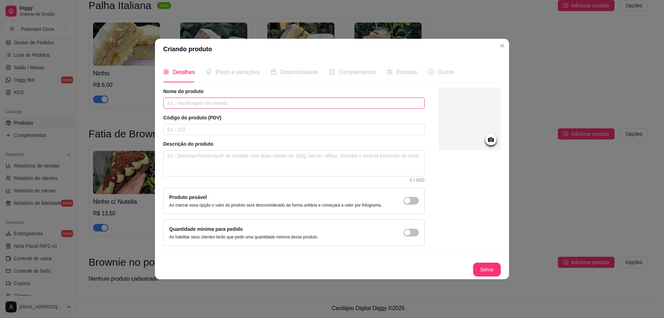
click at [179, 105] on input "text" at bounding box center [293, 102] width 261 height 11
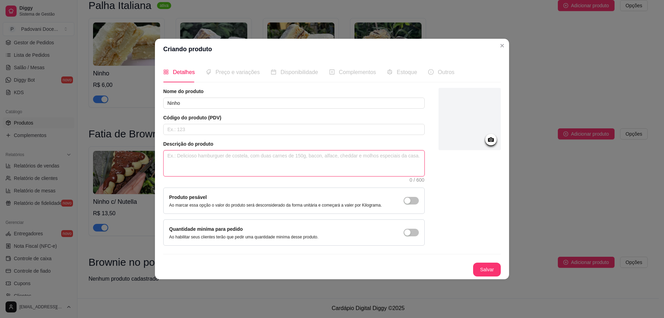
click at [182, 161] on textarea at bounding box center [293, 163] width 261 height 26
drag, startPoint x: 320, startPoint y: 157, endPoint x: 147, endPoint y: 157, distance: 172.8
click at [147, 157] on div "Criando produto Detalhes Preço e variações Disponibilidade Complementos Estoque…" at bounding box center [332, 159] width 664 height 318
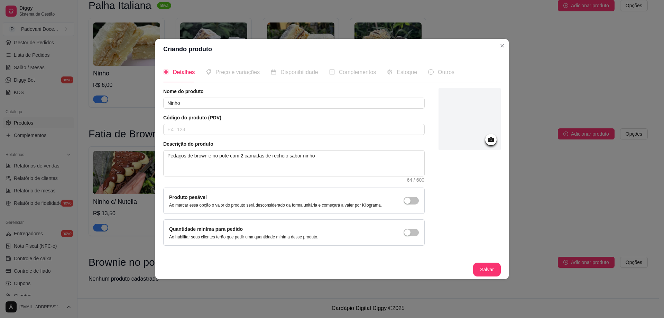
click at [490, 144] on div at bounding box center [490, 139] width 11 height 11
click at [493, 139] on icon at bounding box center [491, 139] width 6 height 4
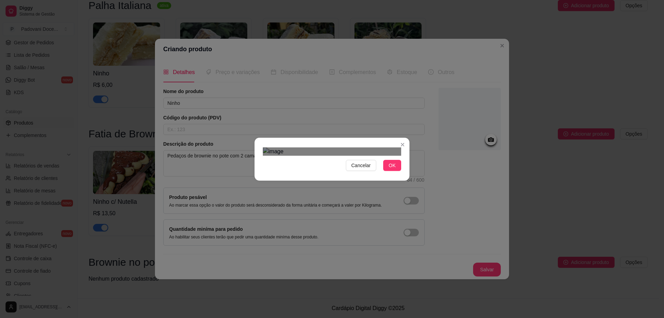
click at [328, 192] on div "Use the arrow keys to move the crop selection area" at bounding box center [333, 254] width 124 height 124
click at [328, 193] on div "Use the arrow keys to move the crop selection area" at bounding box center [334, 255] width 124 height 124
click at [393, 169] on span "OK" at bounding box center [392, 165] width 7 height 8
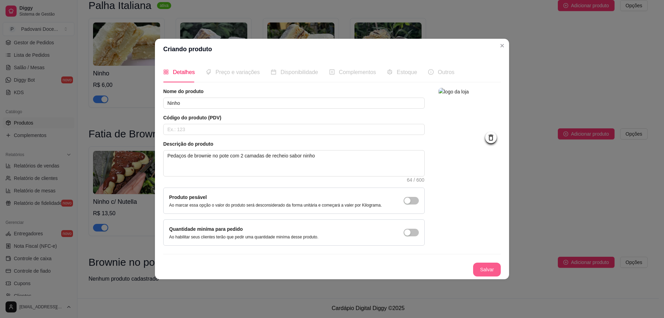
click at [485, 264] on button "Salvar" at bounding box center [487, 269] width 28 height 14
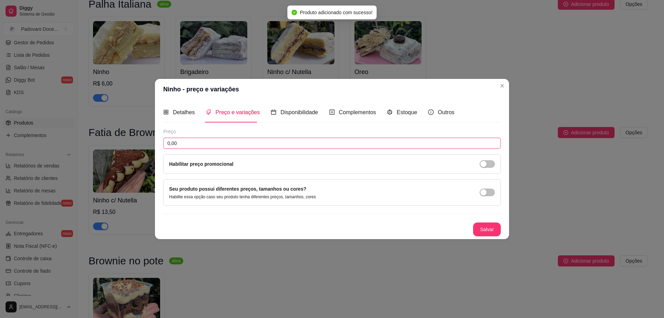
click at [214, 143] on input "0,00" at bounding box center [331, 143] width 337 height 11
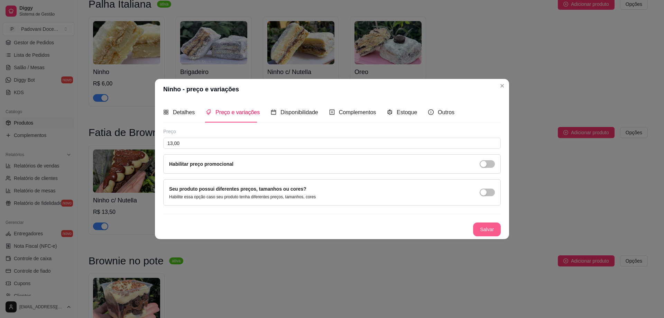
click at [486, 232] on button "Salvar" at bounding box center [487, 229] width 28 height 14
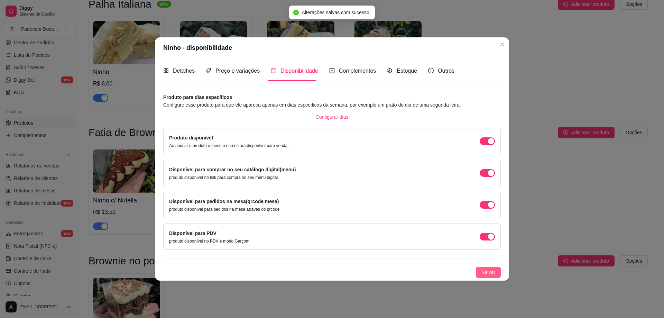
click at [489, 270] on span "Salvar" at bounding box center [488, 272] width 14 height 8
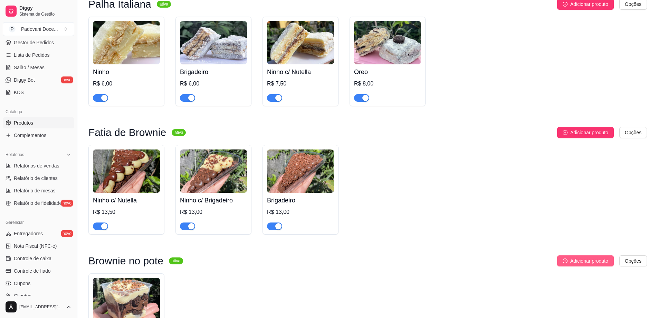
click at [583, 263] on span "Adicionar produto" at bounding box center [590, 261] width 38 height 8
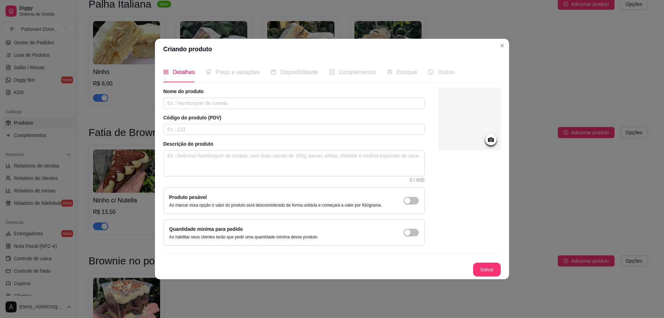
click at [194, 109] on div "Nome do produto Código do produto (PDV) Descrição do produto 0 / 600 Produto pe…" at bounding box center [293, 167] width 261 height 158
click at [191, 104] on input "text" at bounding box center [293, 102] width 261 height 11
click at [188, 160] on textarea at bounding box center [293, 163] width 261 height 26
paste textarea "Pedaços de brownie no pote com 2 camadas de recheio sabor ninho"
click at [486, 138] on div at bounding box center [490, 139] width 11 height 11
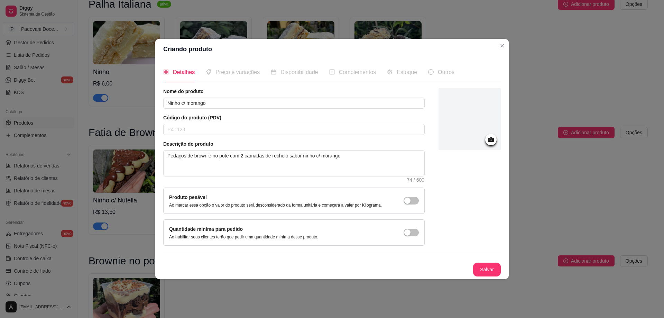
click at [492, 138] on icon at bounding box center [491, 139] width 6 height 4
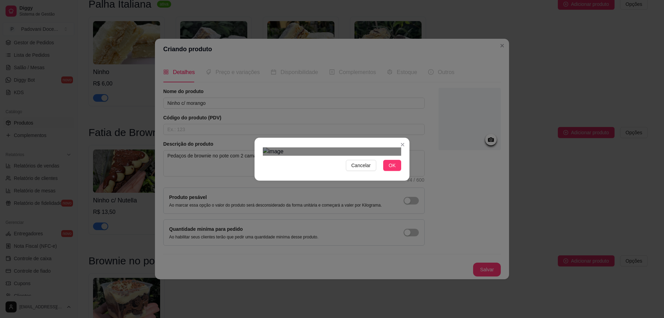
click at [350, 204] on div "Use the arrow keys to move the crop selection area" at bounding box center [334, 256] width 124 height 124
click at [385, 171] on button "OK" at bounding box center [392, 165] width 18 height 11
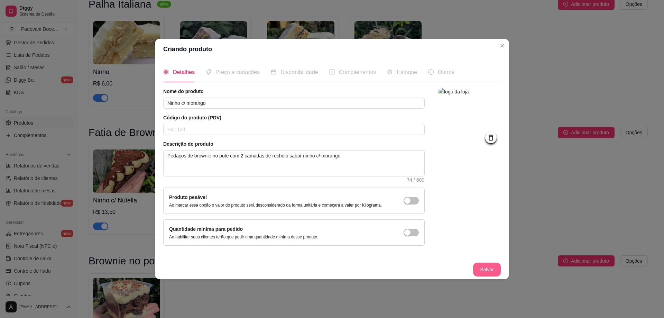
click at [485, 269] on button "Salvar" at bounding box center [487, 269] width 28 height 14
click at [485, 269] on div "Salvar" at bounding box center [331, 269] width 337 height 14
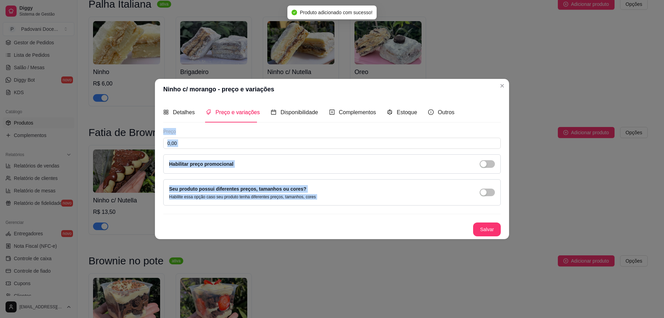
click at [272, 149] on div "Preço 0,00 Habilitar preço promocional" at bounding box center [331, 151] width 337 height 46
click at [261, 137] on div "Preço 0,00 Habilitar preço promocional" at bounding box center [331, 151] width 337 height 46
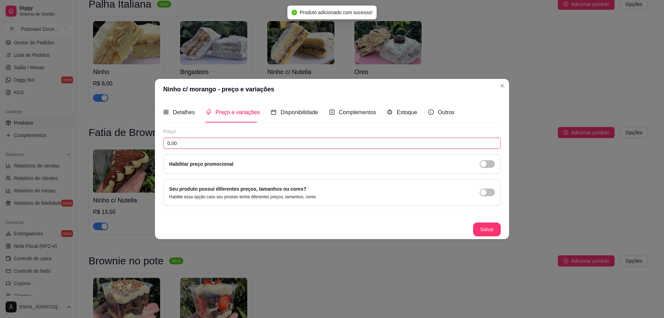
click at [207, 146] on input "0,00" at bounding box center [331, 143] width 337 height 11
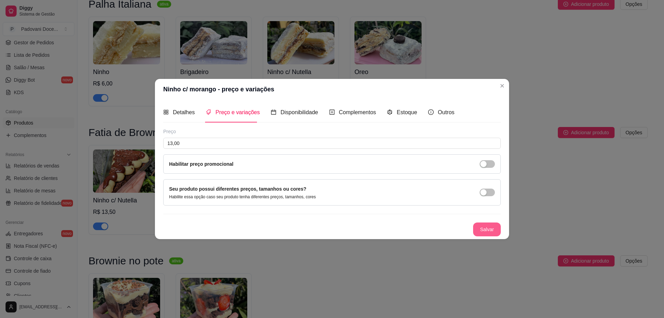
click at [490, 229] on button "Salvar" at bounding box center [487, 229] width 28 height 14
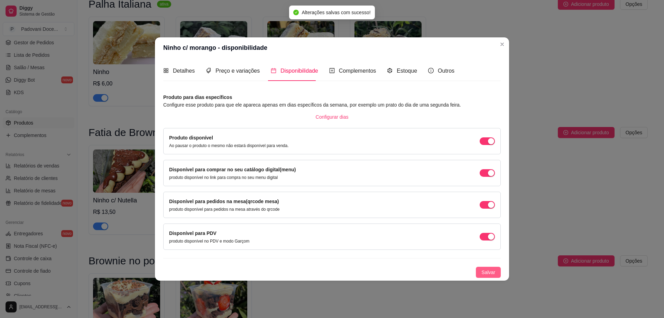
click at [486, 273] on span "Salvar" at bounding box center [488, 272] width 14 height 8
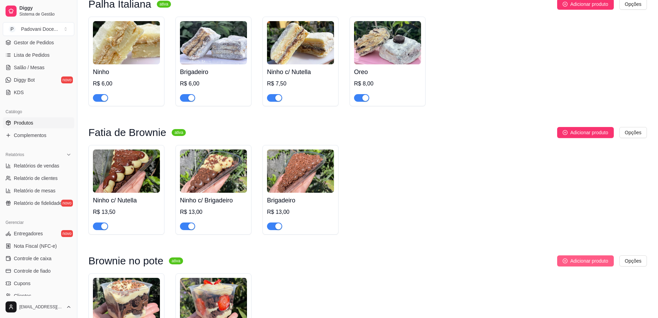
click at [581, 266] on button "Adicionar produto" at bounding box center [586, 260] width 57 height 11
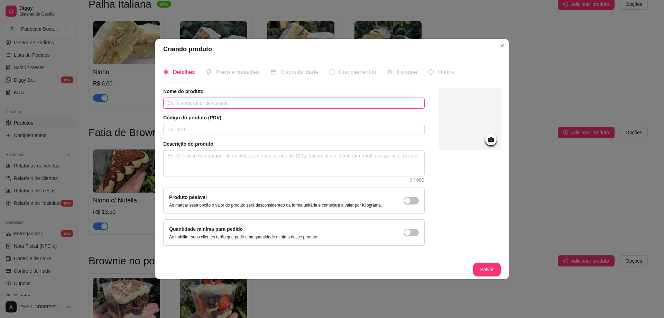
click at [210, 107] on input "text" at bounding box center [293, 102] width 261 height 11
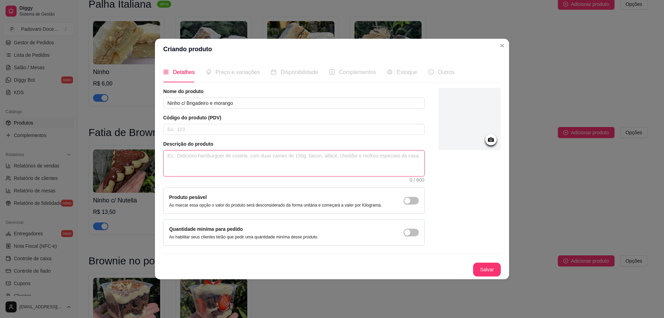
click at [193, 159] on textarea at bounding box center [293, 163] width 261 height 26
paste textarea "Pedaços de brownie no pote com 2 camadas de recheio sabor ninho"
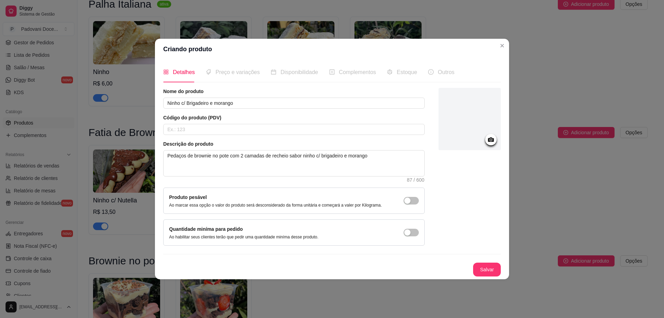
click at [491, 139] on circle at bounding box center [491, 140] width 2 height 2
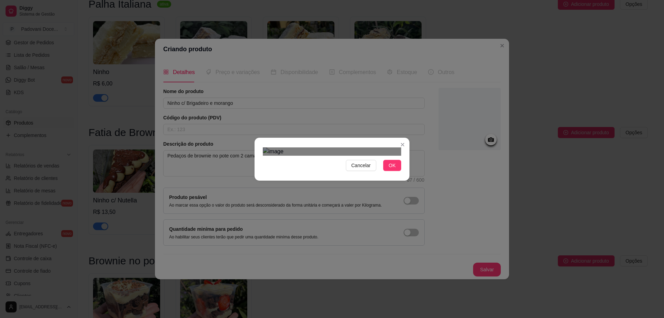
click at [335, 194] on div "Use the arrow keys to move the crop selection area" at bounding box center [338, 256] width 124 height 124
click at [396, 171] on button "OK" at bounding box center [392, 165] width 18 height 11
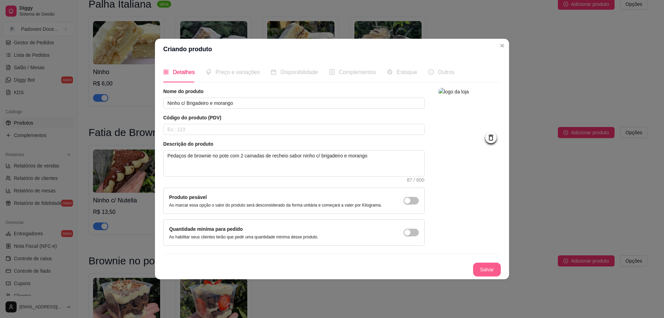
click at [487, 268] on button "Salvar" at bounding box center [487, 269] width 28 height 14
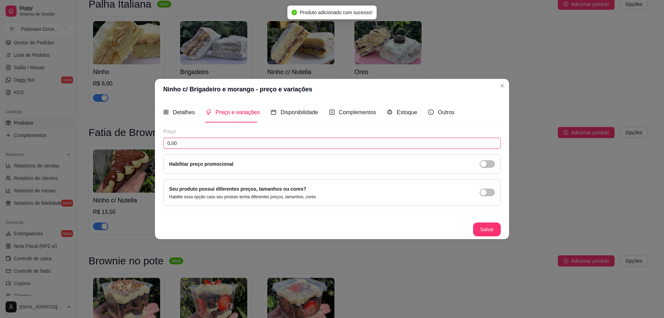
click at [191, 144] on input "0,00" at bounding box center [331, 143] width 337 height 11
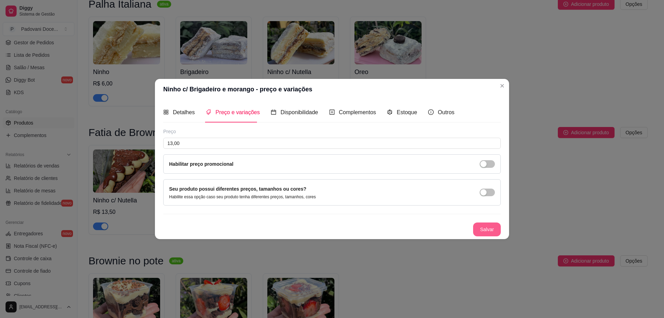
click at [487, 226] on button "Salvar" at bounding box center [487, 229] width 28 height 14
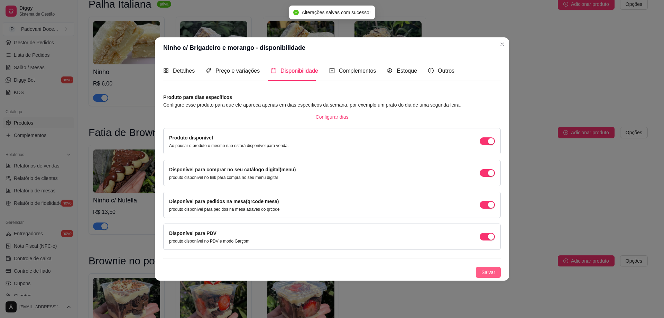
click at [485, 272] on span "Salvar" at bounding box center [488, 272] width 14 height 8
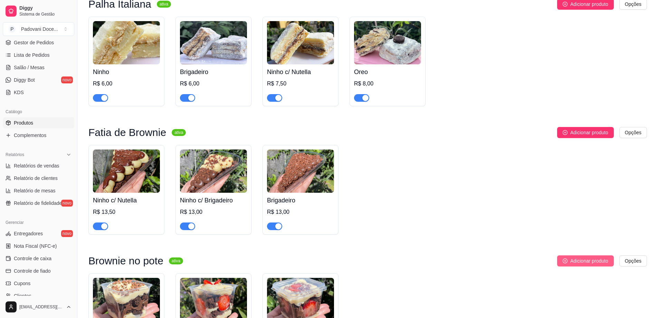
click at [581, 263] on span "Adicionar produto" at bounding box center [590, 261] width 38 height 8
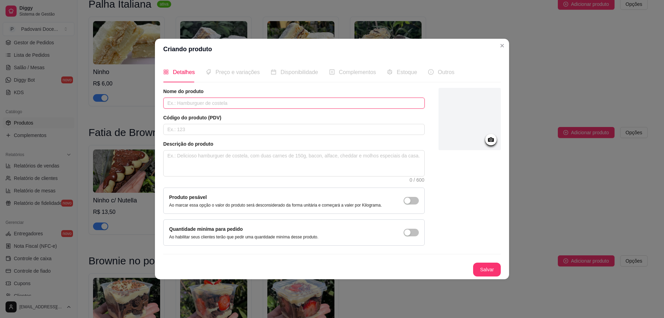
click at [183, 104] on input "text" at bounding box center [293, 102] width 261 height 11
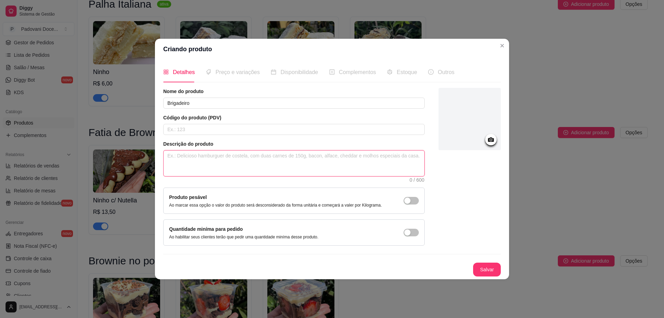
click at [185, 165] on textarea at bounding box center [293, 163] width 261 height 26
paste textarea "Pedaços de brownie no pote com 2 camadas de recheio sabor ninho"
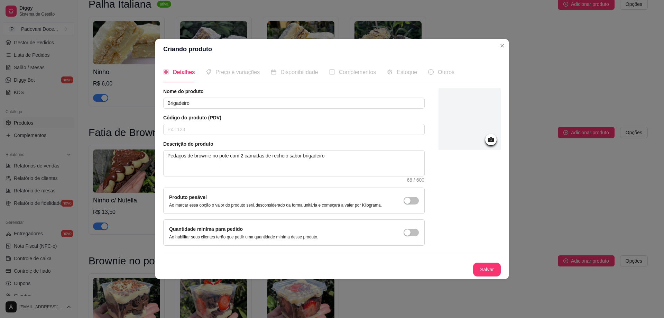
click at [491, 140] on circle at bounding box center [491, 140] width 2 height 2
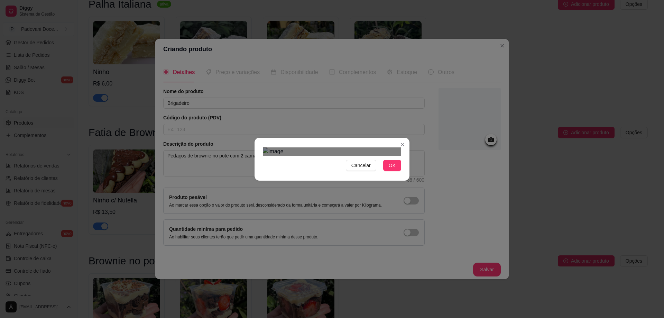
click at [367, 191] on div "Use the arrow keys to move the crop selection area" at bounding box center [336, 253] width 124 height 124
click at [393, 169] on span "OK" at bounding box center [392, 165] width 7 height 8
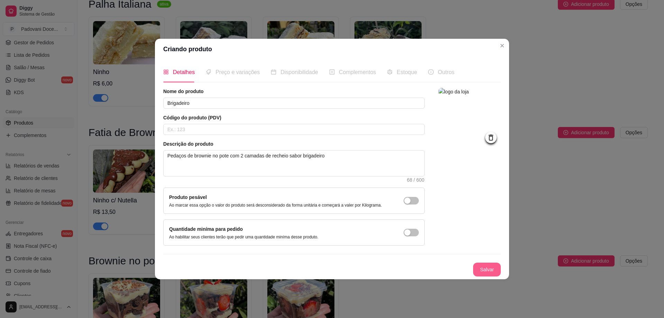
click at [485, 267] on button "Salvar" at bounding box center [487, 269] width 28 height 14
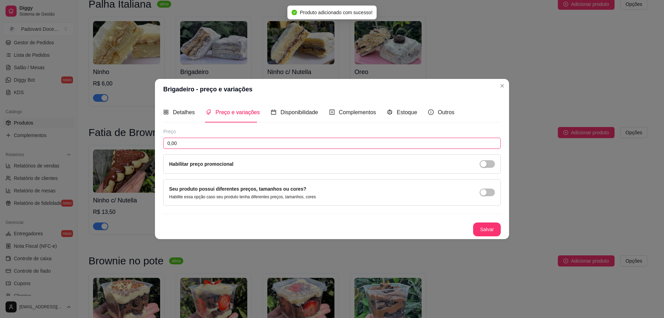
click at [214, 142] on input "0,00" at bounding box center [331, 143] width 337 height 11
click at [213, 141] on input "0,00" at bounding box center [331, 143] width 337 height 11
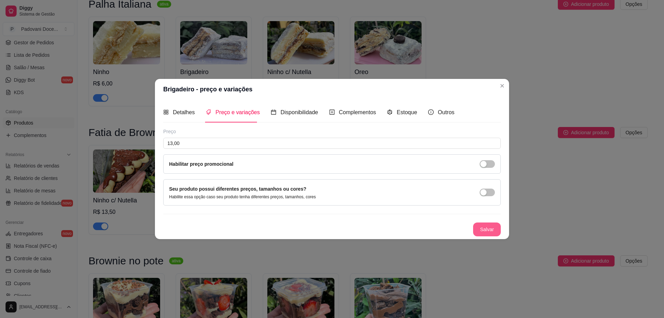
click at [491, 225] on button "Salvar" at bounding box center [487, 229] width 28 height 14
click at [491, 225] on div "Salvar" at bounding box center [331, 229] width 337 height 14
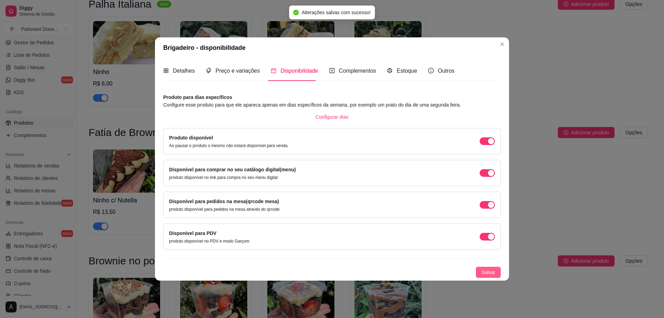
click at [486, 270] on span "Salvar" at bounding box center [488, 272] width 14 height 8
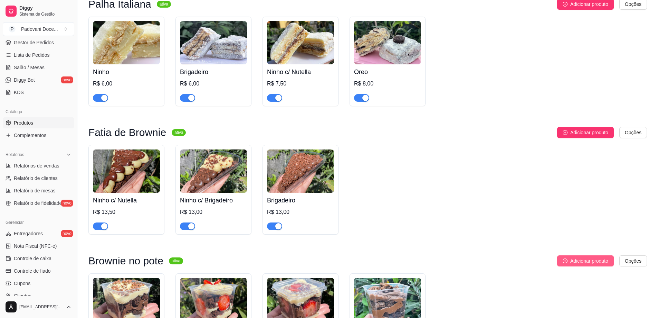
click at [580, 261] on span "Adicionar produto" at bounding box center [590, 261] width 38 height 8
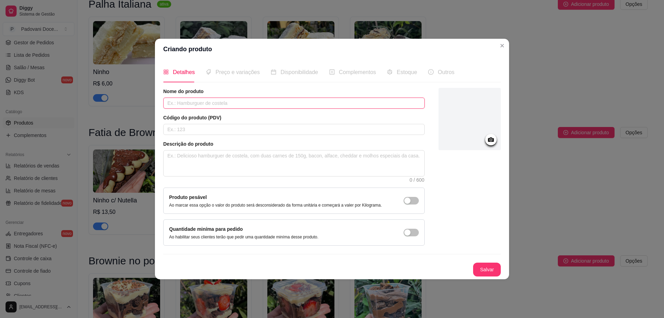
click at [208, 99] on input "text" at bounding box center [293, 102] width 261 height 11
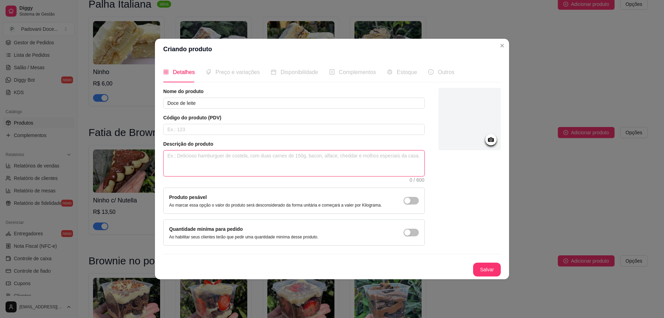
click at [193, 162] on textarea at bounding box center [293, 163] width 261 height 26
paste textarea "Pedaços de brownie no pote com 2 camadas de recheio sabor ninho"
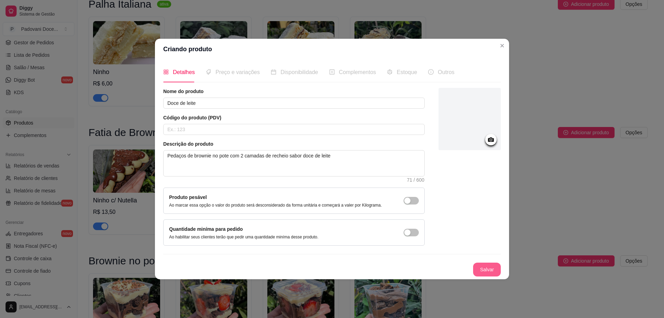
click at [493, 269] on button "Salvar" at bounding box center [487, 269] width 28 height 14
click at [493, 269] on div "Salvar" at bounding box center [331, 269] width 337 height 14
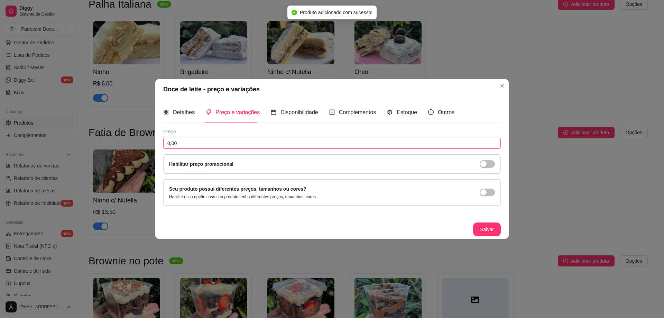
click at [198, 141] on input "0,00" at bounding box center [331, 143] width 337 height 11
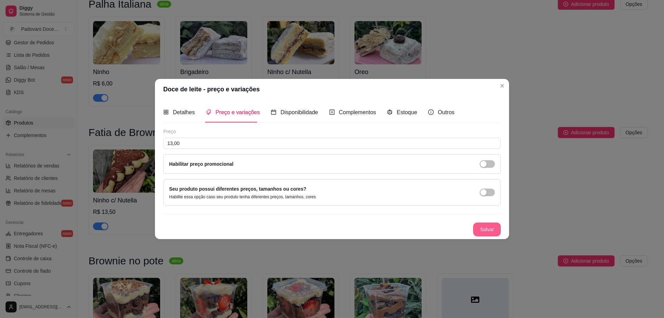
click at [493, 229] on button "Salvar" at bounding box center [487, 229] width 28 height 14
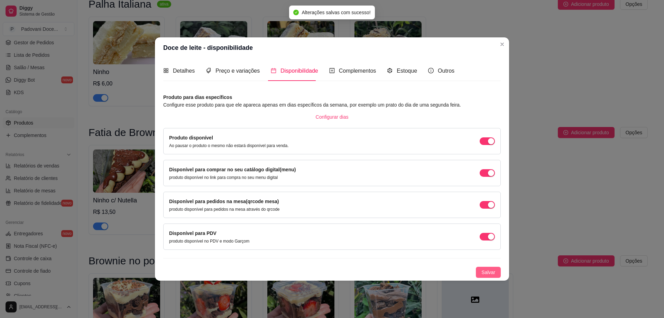
click at [491, 271] on span "Salvar" at bounding box center [488, 272] width 14 height 8
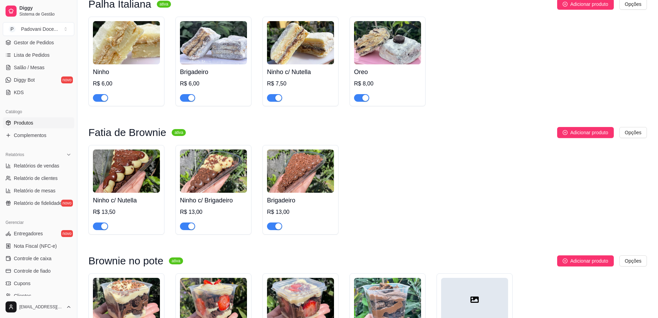
scroll to position [362, 0]
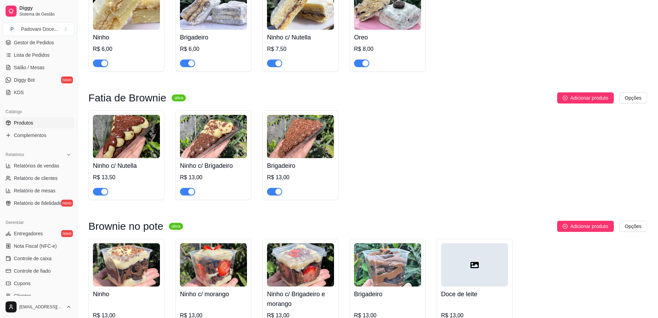
click at [471, 272] on div at bounding box center [474, 264] width 67 height 43
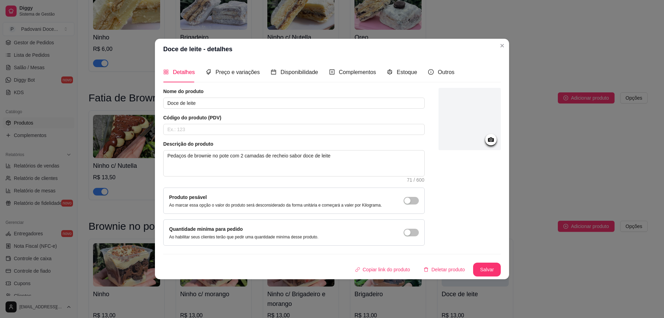
click at [490, 139] on icon at bounding box center [491, 139] width 8 height 8
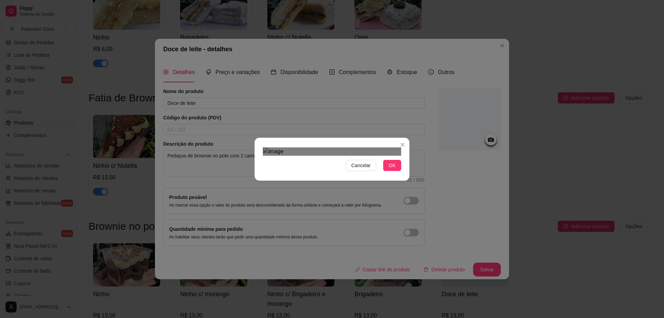
click at [338, 193] on div "Use the arrow keys to move the crop selection area" at bounding box center [339, 255] width 124 height 124
click at [394, 169] on span "OK" at bounding box center [392, 165] width 7 height 8
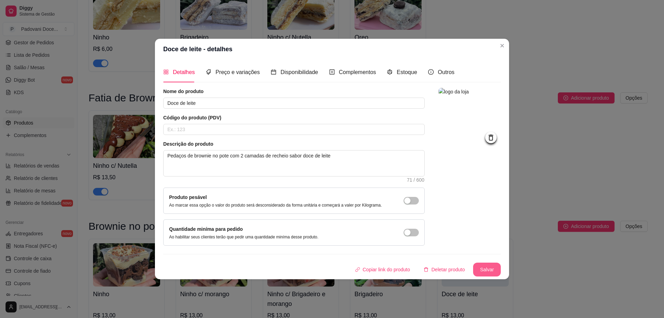
click at [482, 270] on button "Salvar" at bounding box center [487, 269] width 28 height 14
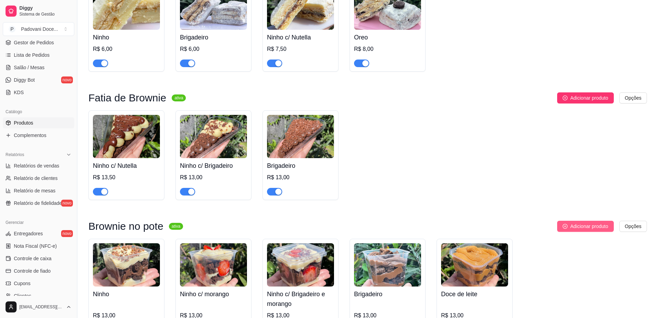
click at [572, 226] on span "Adicionar produto" at bounding box center [590, 226] width 38 height 8
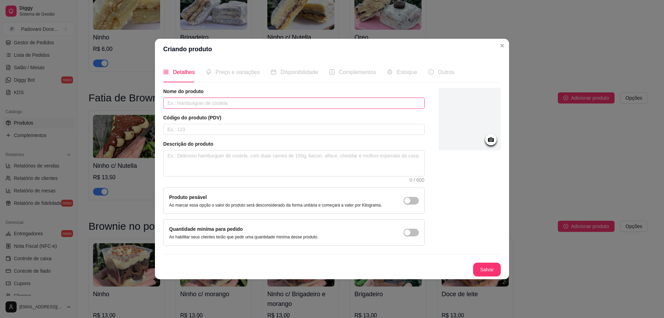
click at [214, 107] on input "text" at bounding box center [293, 102] width 261 height 11
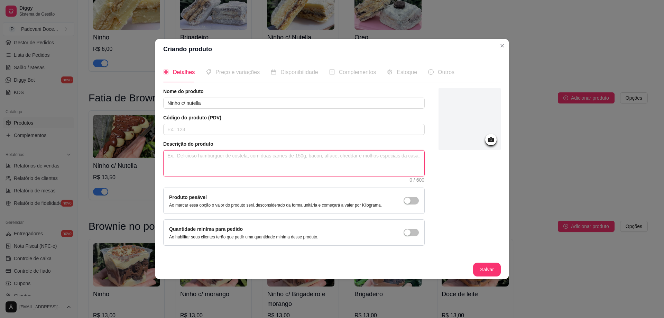
click at [197, 170] on textarea at bounding box center [293, 163] width 261 height 26
paste textarea "Pedaços de brownie no pote com 2 camadas de recheio sabor ninho"
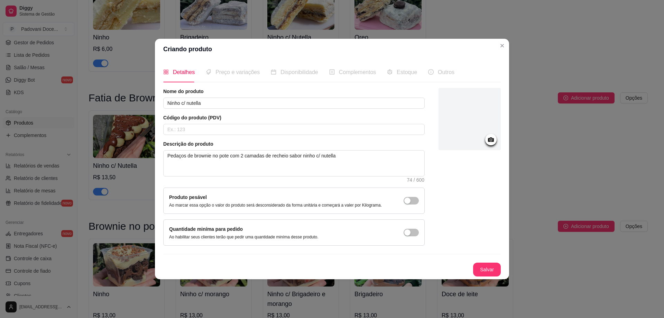
click at [489, 139] on icon at bounding box center [491, 139] width 6 height 4
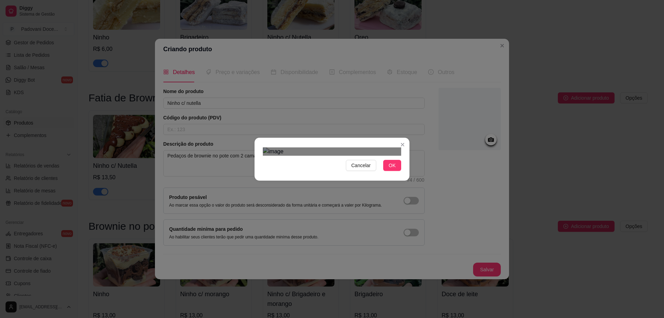
click at [361, 190] on div "Use the arrow keys to move the crop selection area" at bounding box center [335, 251] width 124 height 124
click at [394, 169] on span "OK" at bounding box center [392, 165] width 7 height 8
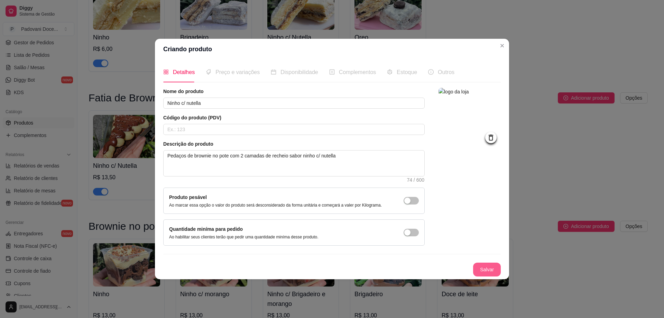
click at [484, 263] on button "Salvar" at bounding box center [487, 269] width 28 height 14
click at [484, 263] on div "Salvar" at bounding box center [331, 269] width 337 height 14
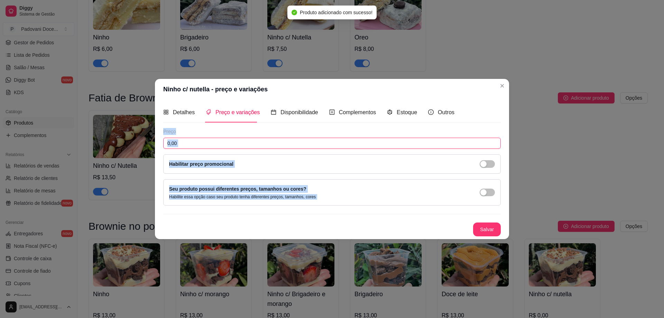
click at [229, 146] on input "0,00" at bounding box center [331, 143] width 337 height 11
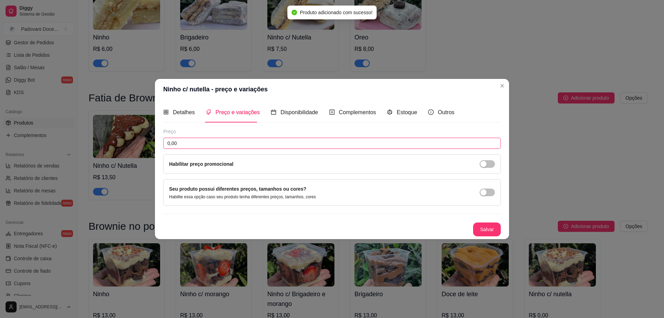
click at [229, 146] on input "0,00" at bounding box center [331, 143] width 337 height 11
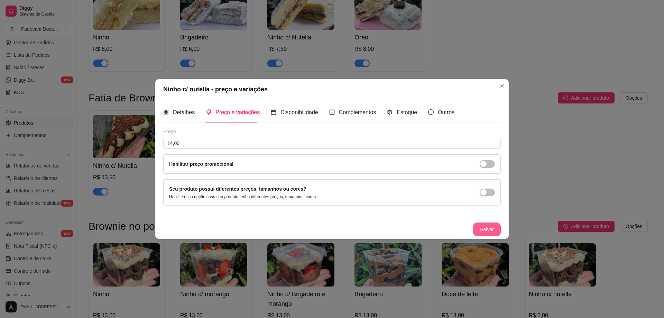
click at [490, 228] on button "Salvar" at bounding box center [487, 229] width 28 height 14
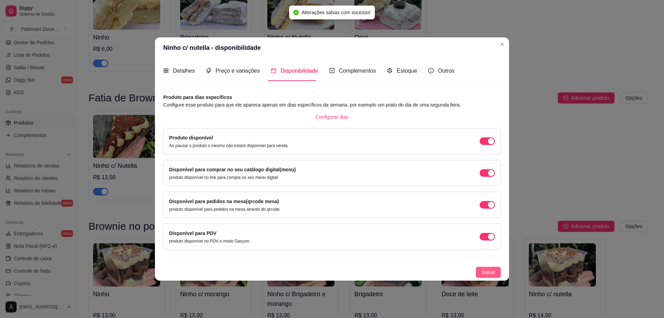
click at [484, 273] on span "Salvar" at bounding box center [488, 272] width 14 height 8
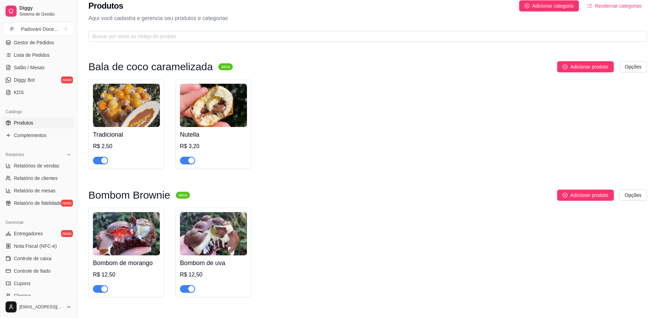
scroll to position [0, 0]
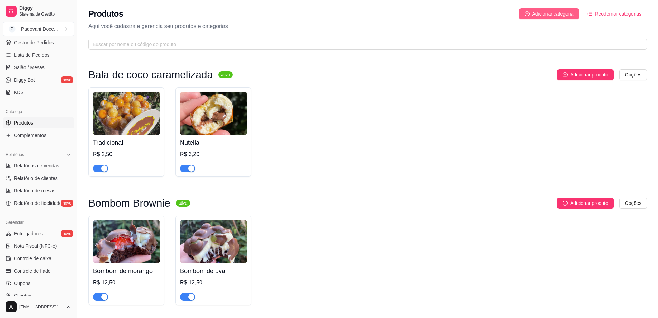
click at [561, 15] on span "Adicionar categoria" at bounding box center [553, 14] width 41 height 8
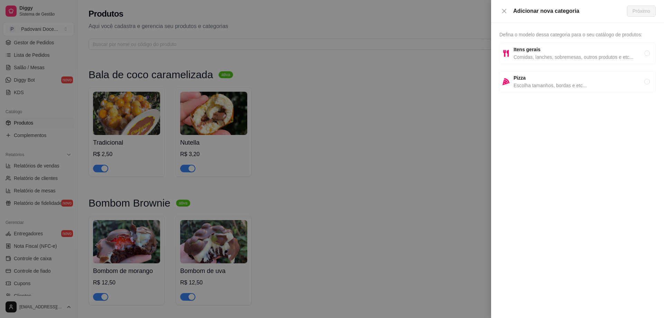
click at [521, 52] on strong "Itens gerais" at bounding box center [526, 50] width 27 height 6
click at [645, 14] on span "Próximo" at bounding box center [641, 11] width 18 height 8
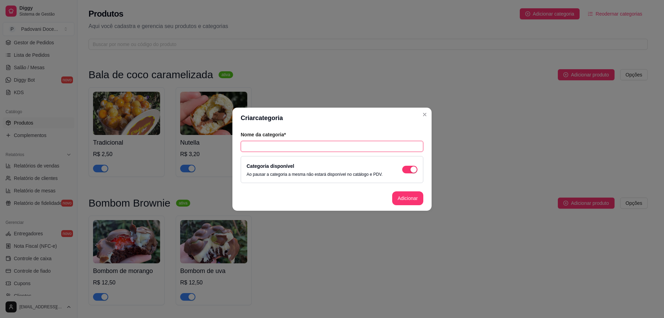
click at [273, 150] on input "text" at bounding box center [332, 146] width 183 height 11
click at [410, 197] on button "Adicionar" at bounding box center [407, 198] width 31 height 14
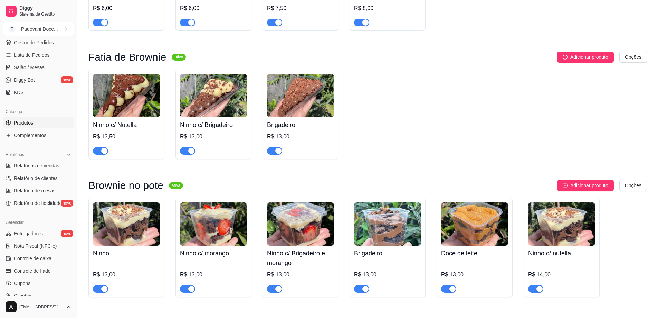
scroll to position [465, 0]
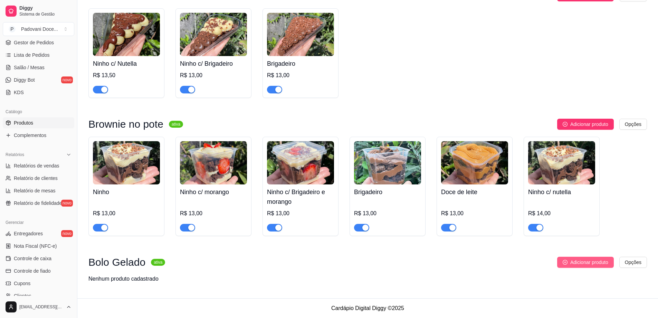
click at [594, 263] on span "Adicionar produto" at bounding box center [590, 262] width 38 height 8
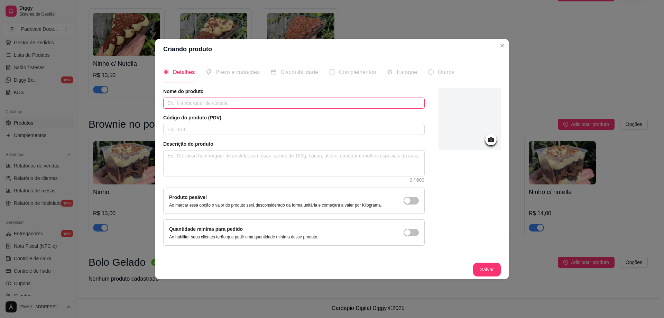
click at [202, 103] on input "text" at bounding box center [293, 102] width 261 height 11
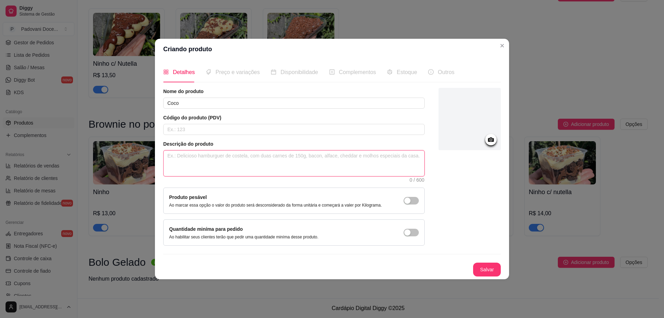
click at [176, 158] on textarea at bounding box center [293, 163] width 261 height 26
drag, startPoint x: 358, startPoint y: 156, endPoint x: 122, endPoint y: 179, distance: 237.1
click at [122, 179] on div "Criando produto Detalhes Preço e variações Disponibilidade Complementos Estoque…" at bounding box center [332, 159] width 664 height 318
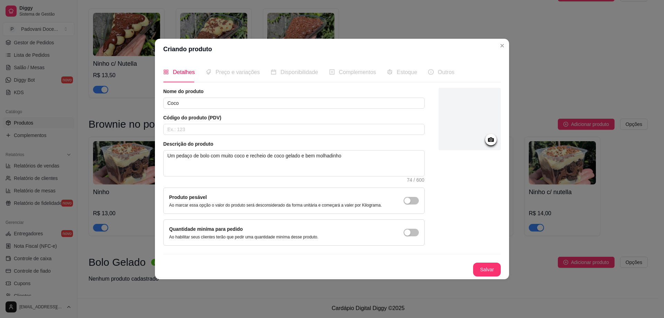
click at [323, 123] on div "Código do produto (PDV)" at bounding box center [293, 124] width 261 height 21
click at [492, 138] on icon at bounding box center [491, 139] width 6 height 4
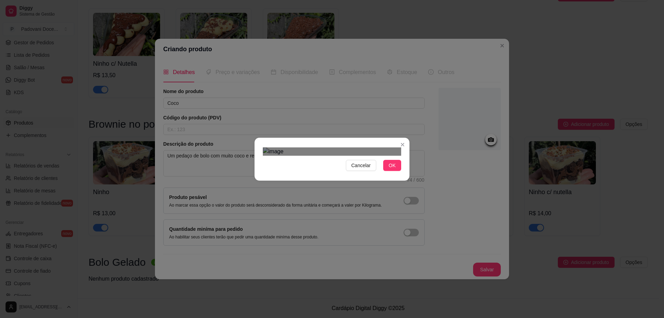
click at [383, 195] on div "Use the arrow keys to move the crop selection area" at bounding box center [333, 255] width 124 height 124
click at [412, 242] on div "Cancelar OK" at bounding box center [332, 159] width 664 height 318
click at [364, 199] on div "Use the arrow keys to move the crop selection area" at bounding box center [336, 258] width 130 height 130
click at [268, 191] on div "Use the arrow keys to move the north west drag handle to change the crop select…" at bounding box center [268, 191] width 0 height 0
click at [258, 144] on div "Cancelar OK" at bounding box center [331, 158] width 155 height 29
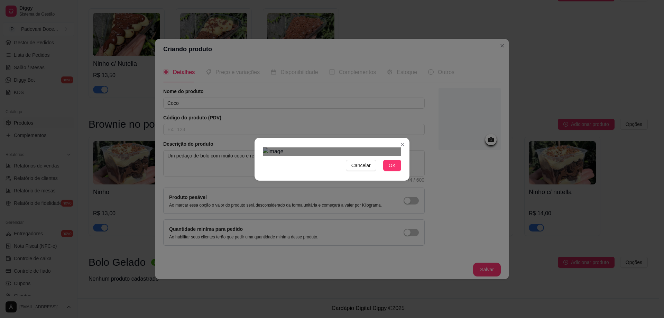
click at [346, 192] on div "Use the arrow keys to move the crop selection area" at bounding box center [332, 260] width 137 height 137
click at [391, 169] on span "OK" at bounding box center [392, 165] width 7 height 8
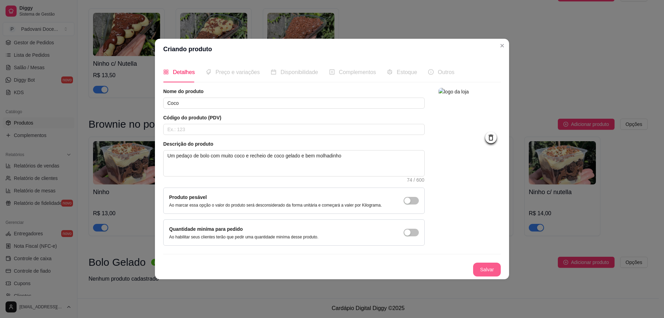
click at [492, 270] on button "Salvar" at bounding box center [487, 269] width 28 height 14
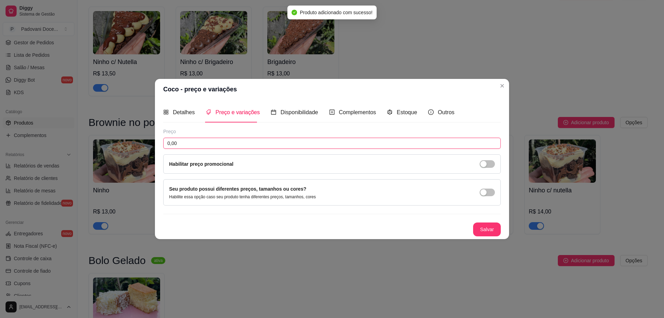
click at [195, 141] on input "0,00" at bounding box center [331, 143] width 337 height 11
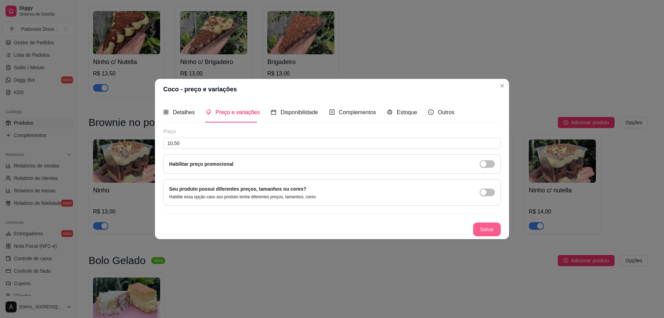
click at [490, 231] on button "Salvar" at bounding box center [487, 229] width 28 height 14
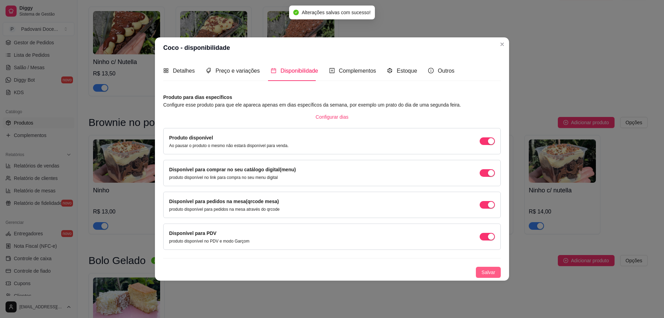
click at [489, 277] on div "Detalhes Preço e variações Disponibilidade Complementos Estoque Outros Nome do …" at bounding box center [332, 169] width 354 height 222
click at [488, 272] on span "Salvar" at bounding box center [488, 272] width 14 height 8
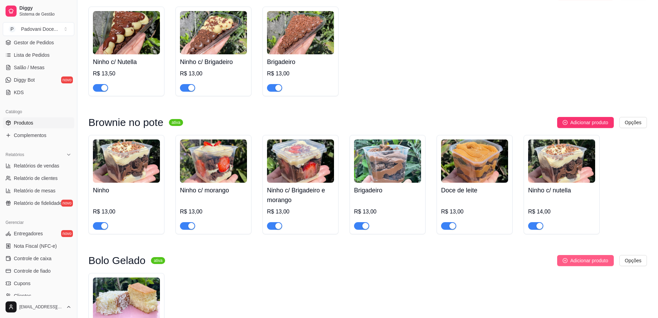
click at [581, 264] on span "Adicionar produto" at bounding box center [590, 260] width 38 height 8
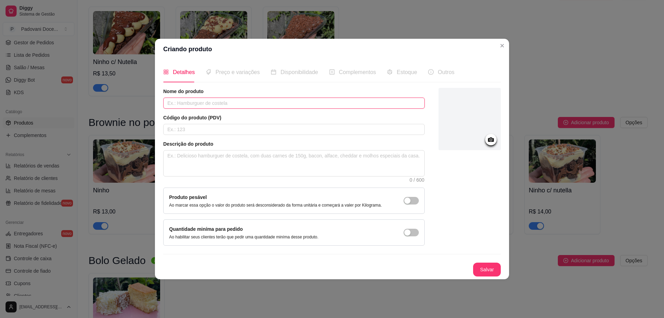
click at [221, 103] on input "text" at bounding box center [293, 102] width 261 height 11
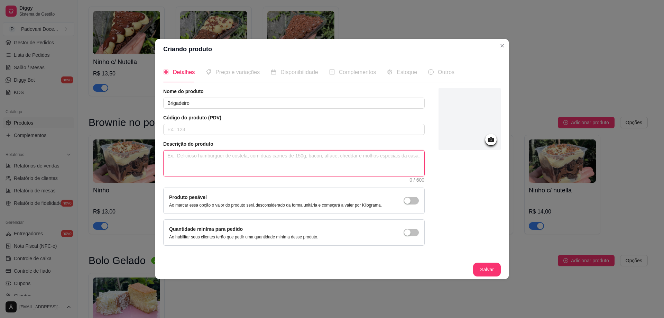
click at [187, 157] on textarea at bounding box center [293, 163] width 261 height 26
paste textarea "Um pedaço de bolo com muito coco e recheio de coco gelado e bem molhadinho"
click at [208, 155] on textarea "Um pedaço de bolo com muito coco e recheio de coco gelado e bem molhadinho" at bounding box center [293, 163] width 261 height 26
click at [298, 156] on textarea "Um pedaço de bolo com massa de chocolate com muito coco e recheio de coco gelad…" at bounding box center [293, 163] width 261 height 26
click at [306, 158] on textarea "Um pedaço de bolo com massa de chocolate e recheio de coco gelado e bem molhadi…" at bounding box center [293, 163] width 261 height 26
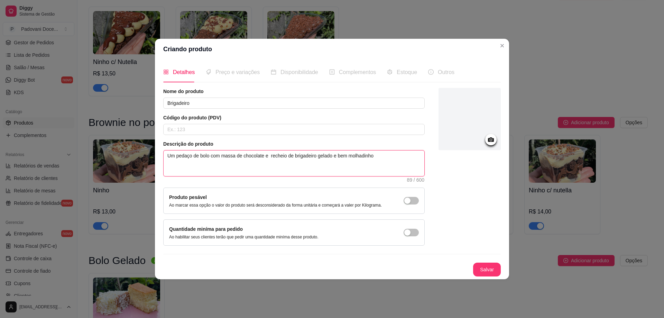
click at [270, 159] on textarea "Um pedaço de bolo com massa de chocolate e recheio de brigadeiro gelado e bem m…" at bounding box center [293, 163] width 261 height 26
click at [493, 137] on icon at bounding box center [491, 139] width 8 height 8
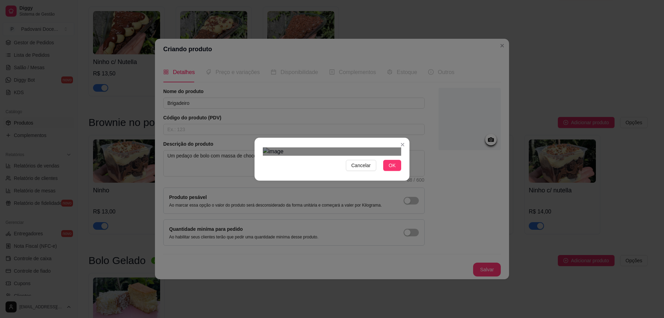
click at [257, 144] on div "Cancelar OK" at bounding box center [331, 158] width 155 height 29
click at [325, 184] on div "Use the arrow keys to move the crop selection area" at bounding box center [335, 249] width 131 height 131
click at [243, 88] on div "Cancelar OK" at bounding box center [332, 159] width 664 height 318
click at [357, 183] on div "Use the arrow keys to move the crop selection area" at bounding box center [332, 252] width 138 height 138
drag, startPoint x: 393, startPoint y: 251, endPoint x: 381, endPoint y: 238, distance: 17.4
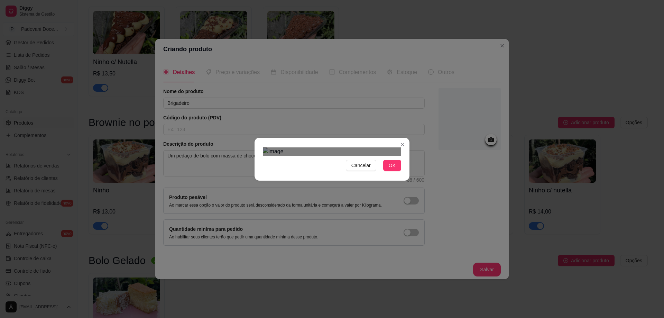
click at [393, 169] on span "OK" at bounding box center [392, 165] width 7 height 8
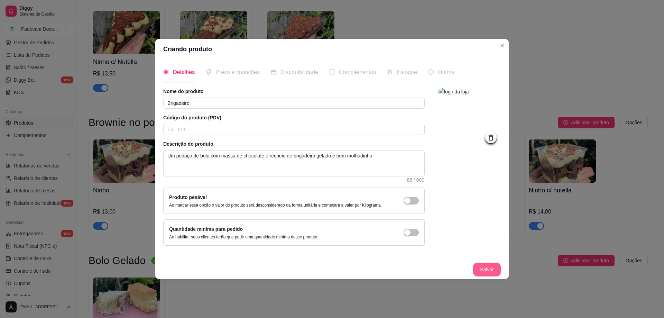
click at [479, 268] on button "Salvar" at bounding box center [487, 269] width 28 height 14
click at [480, 268] on div "Salvar" at bounding box center [331, 269] width 337 height 14
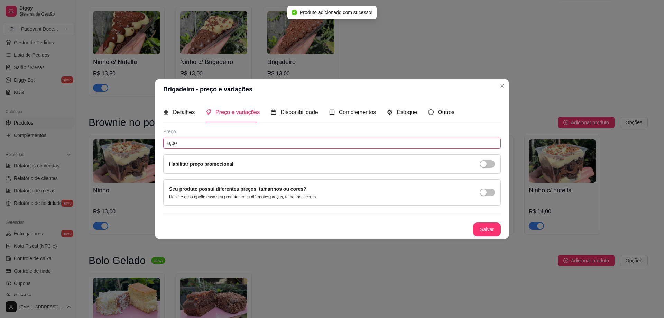
click at [194, 143] on input "0,00" at bounding box center [331, 143] width 337 height 11
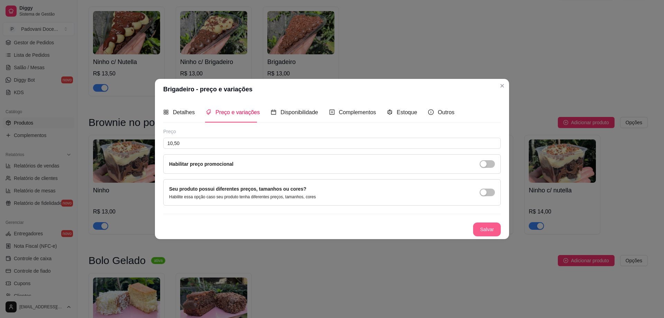
click at [495, 230] on button "Salvar" at bounding box center [487, 229] width 28 height 14
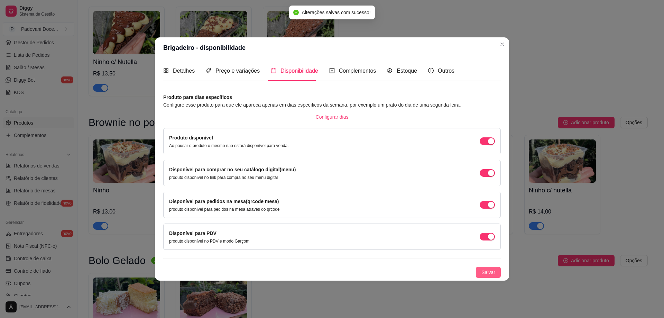
click at [487, 271] on span "Salvar" at bounding box center [488, 272] width 14 height 8
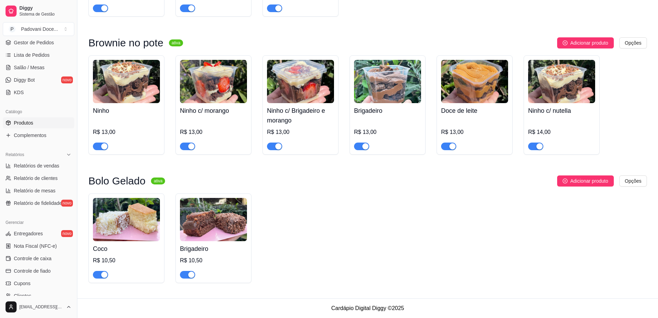
scroll to position [0, 0]
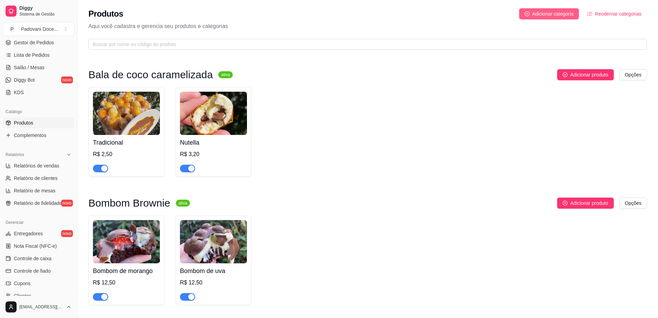
click at [554, 15] on span "Adicionar categoria" at bounding box center [553, 14] width 41 height 8
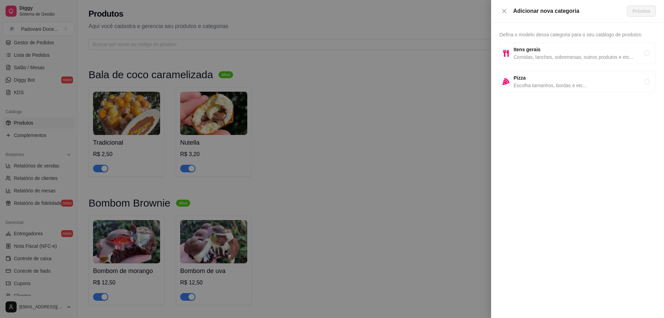
click at [529, 46] on span "Itens gerais" at bounding box center [578, 50] width 131 height 8
click at [636, 13] on span "Próximo" at bounding box center [641, 11] width 18 height 8
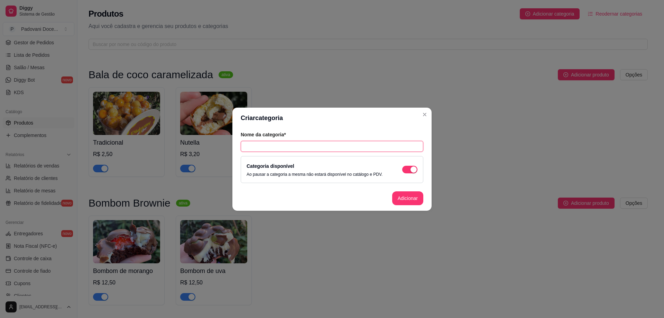
click at [264, 148] on input "text" at bounding box center [332, 146] width 183 height 11
click at [402, 193] on button "Adicionar" at bounding box center [407, 198] width 31 height 14
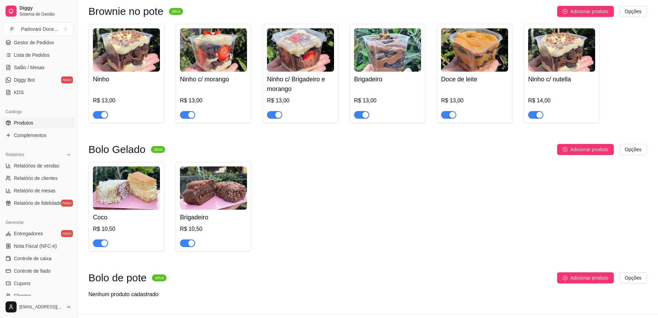
scroll to position [594, 0]
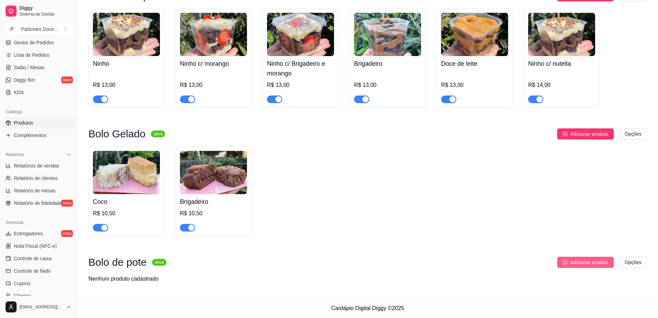
click at [578, 262] on span "Adicionar produto" at bounding box center [590, 262] width 38 height 8
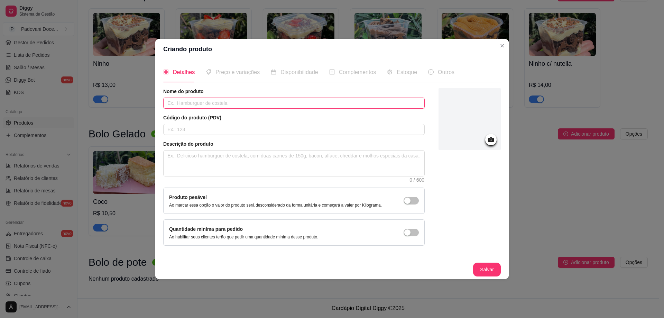
click at [263, 104] on input "text" at bounding box center [293, 102] width 261 height 11
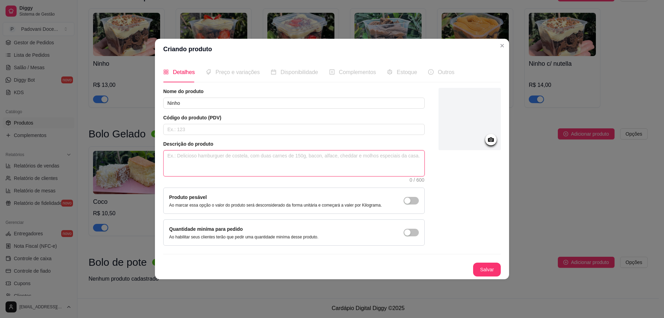
click at [179, 161] on textarea at bounding box center [293, 163] width 261 height 26
drag, startPoint x: 341, startPoint y: 156, endPoint x: 102, endPoint y: 157, distance: 238.8
click at [102, 157] on div "Criando produto Detalhes Preço e variações Disponibilidade Complementos Estoque…" at bounding box center [332, 159] width 664 height 318
click at [363, 163] on textarea "Bolo de pote bem molhadinho, de massa branca com recheio de ninho" at bounding box center [293, 163] width 261 height 26
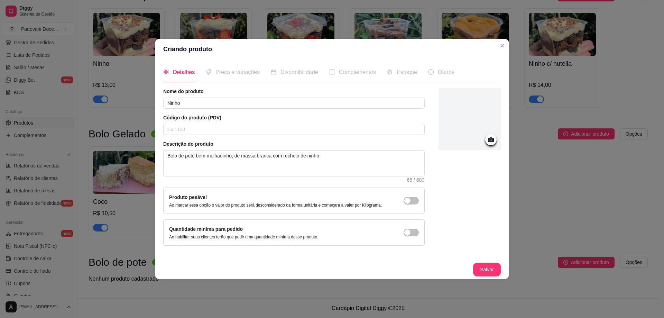
click at [492, 139] on icon at bounding box center [491, 139] width 8 height 8
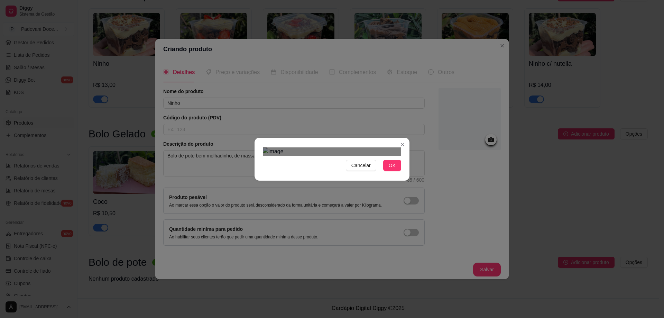
click at [339, 192] on div "Use the arrow keys to move the crop selection area" at bounding box center [332, 254] width 124 height 124
click at [393, 169] on span "OK" at bounding box center [392, 165] width 7 height 8
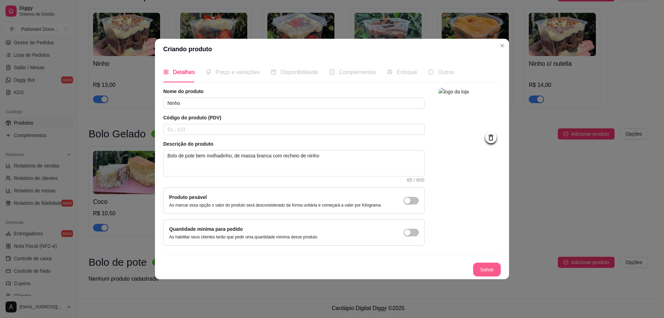
click at [484, 267] on button "Salvar" at bounding box center [487, 269] width 28 height 14
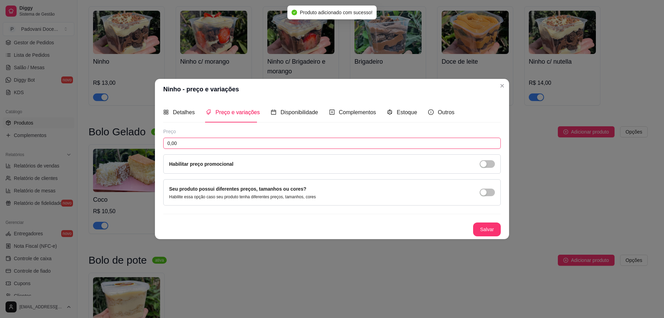
click at [198, 144] on input "0,00" at bounding box center [331, 143] width 337 height 11
click at [197, 143] on input "0,00" at bounding box center [331, 143] width 337 height 11
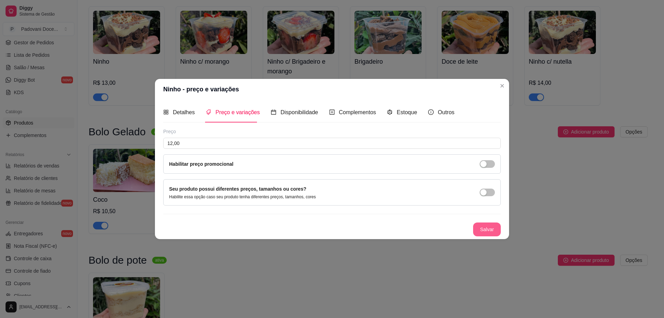
click at [489, 229] on button "Salvar" at bounding box center [487, 229] width 28 height 14
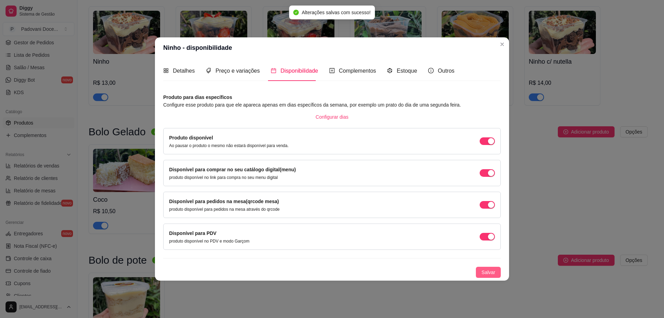
click at [487, 271] on span "Salvar" at bounding box center [488, 272] width 14 height 8
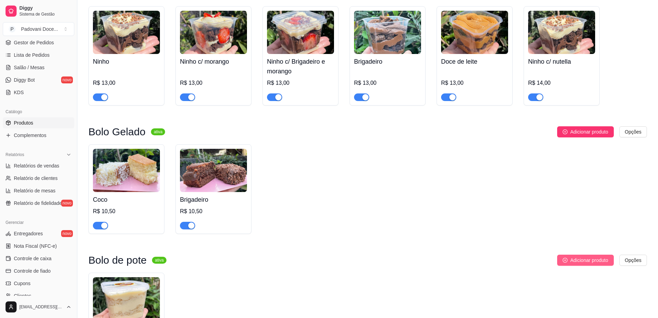
click at [578, 264] on span "Adicionar produto" at bounding box center [590, 260] width 38 height 8
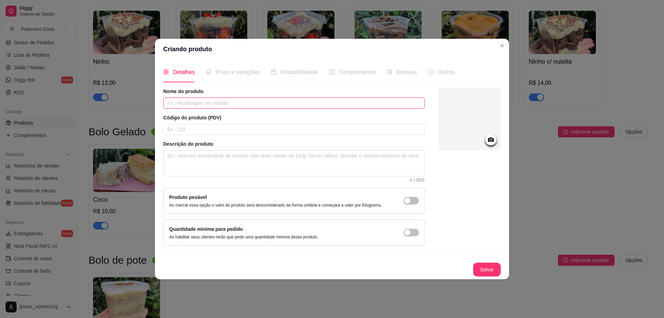
click at [199, 100] on input "text" at bounding box center [293, 102] width 261 height 11
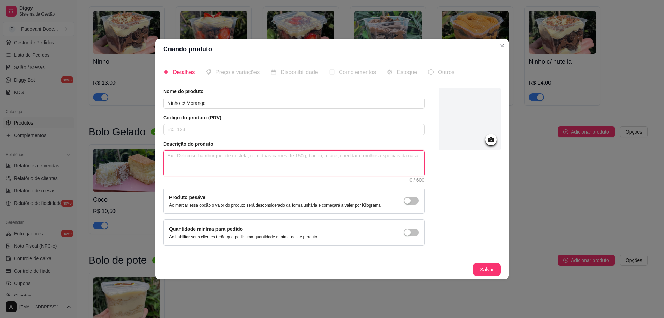
click at [181, 160] on textarea at bounding box center [293, 163] width 261 height 26
paste textarea "Bolo de pote bem molhadinho, de massa branca com recheio de ninho"
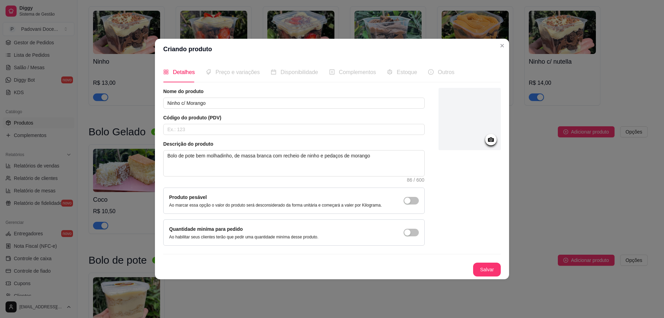
click at [492, 143] on icon at bounding box center [491, 139] width 8 height 8
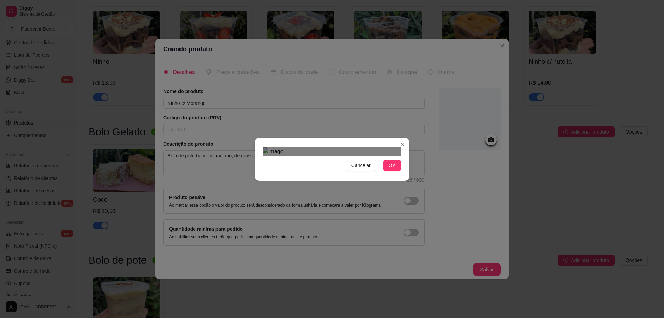
click at [339, 191] on div "Use the arrow keys to move the crop selection area" at bounding box center [333, 253] width 124 height 124
click at [395, 169] on span "OK" at bounding box center [392, 165] width 7 height 8
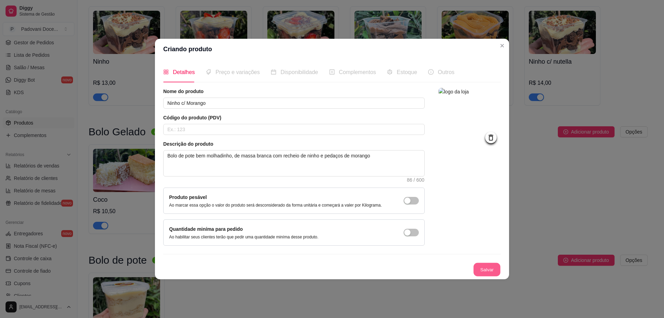
click at [489, 269] on button "Salvar" at bounding box center [486, 268] width 27 height 13
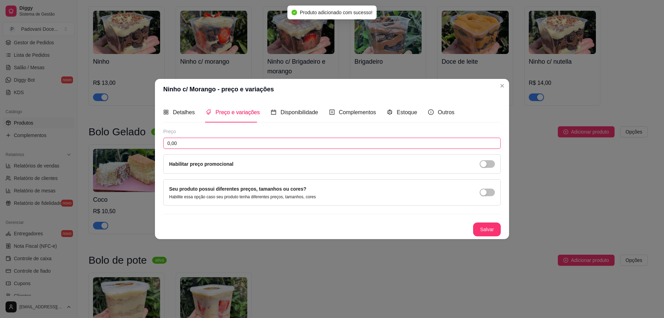
click at [210, 141] on input "0,00" at bounding box center [331, 143] width 337 height 11
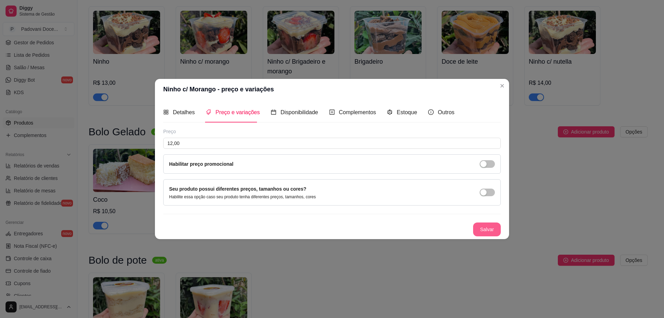
click at [494, 227] on button "Salvar" at bounding box center [487, 229] width 28 height 14
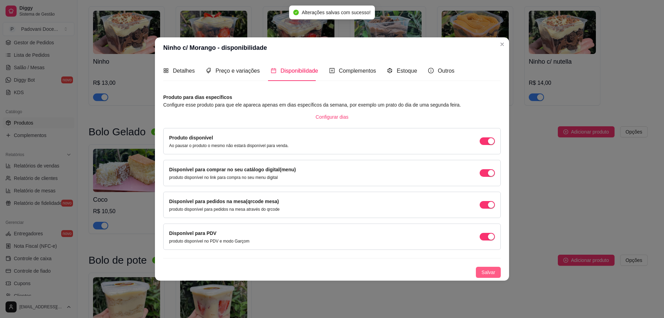
click at [486, 270] on span "Salvar" at bounding box center [488, 272] width 14 height 8
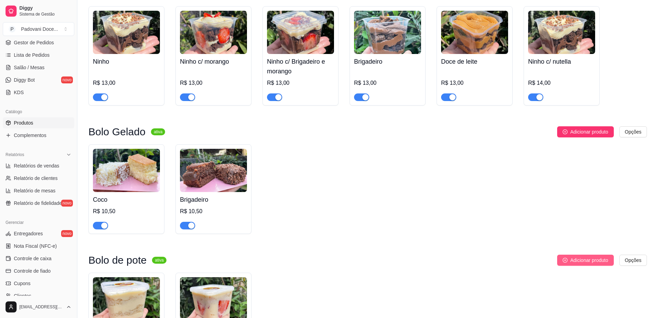
click at [575, 259] on span "Adicionar produto" at bounding box center [590, 260] width 38 height 8
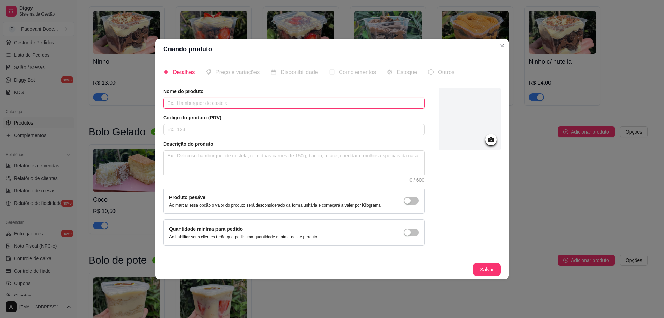
click at [243, 98] on input "text" at bounding box center [293, 102] width 261 height 11
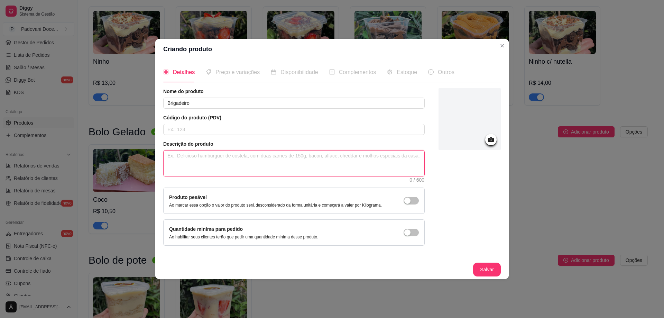
click at [183, 161] on textarea at bounding box center [293, 163] width 261 height 26
paste textarea "Bolo de pote bem molhadinho, de massa branca com recheio de ninho"
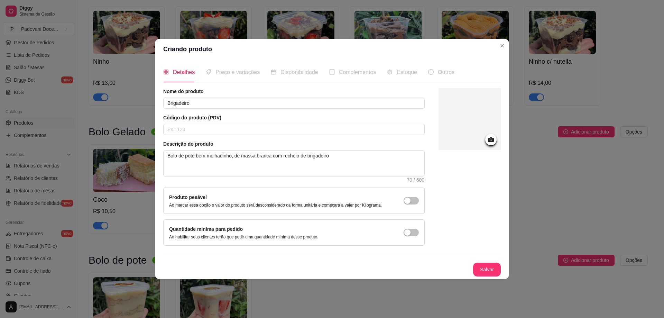
click at [489, 142] on icon at bounding box center [491, 139] width 8 height 8
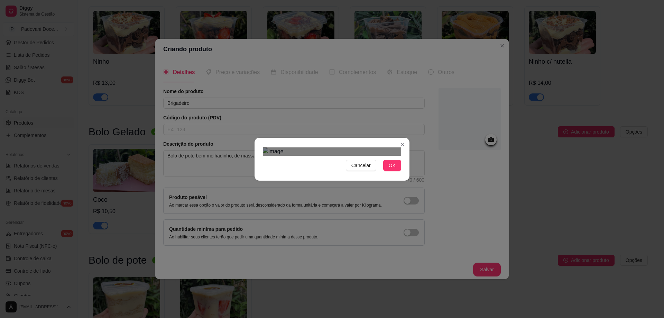
click at [321, 197] on div "Use the arrow keys to move the crop selection area" at bounding box center [336, 259] width 124 height 124
click at [387, 171] on button "OK" at bounding box center [392, 165] width 18 height 11
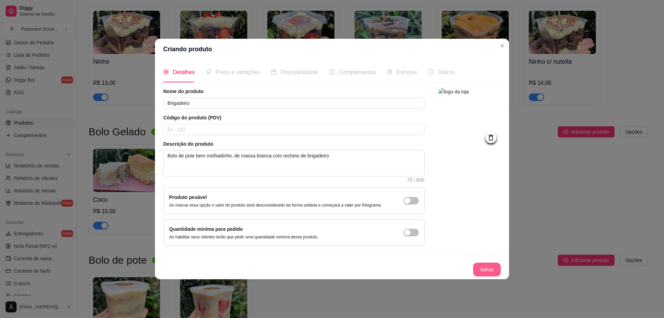
click at [486, 269] on button "Salvar" at bounding box center [487, 269] width 28 height 14
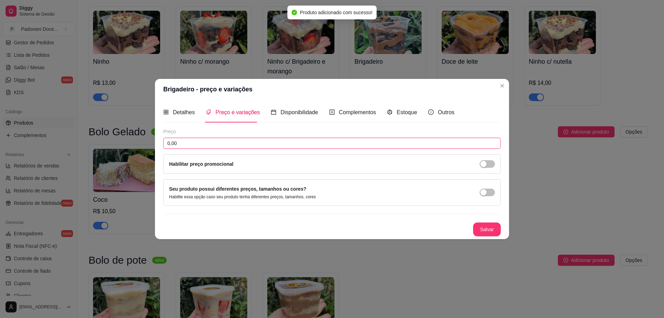
click at [211, 140] on input "0,00" at bounding box center [331, 143] width 337 height 11
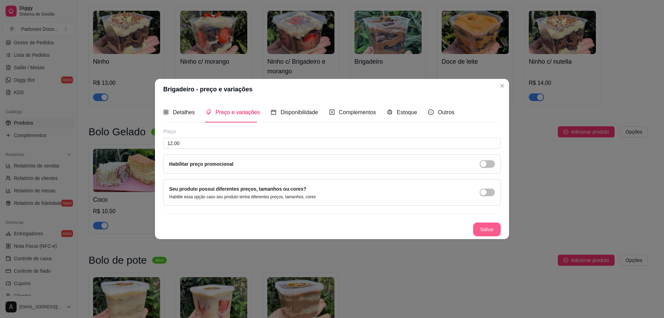
click at [486, 229] on button "Salvar" at bounding box center [487, 229] width 28 height 14
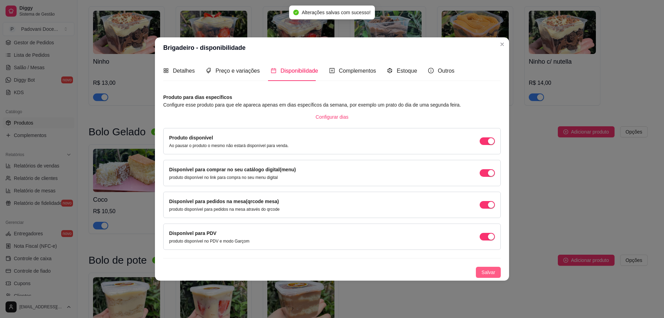
click at [487, 272] on span "Salvar" at bounding box center [488, 272] width 14 height 8
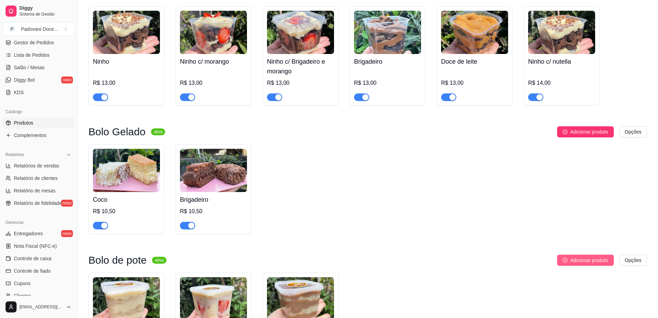
click at [583, 264] on span "Adicionar produto" at bounding box center [590, 260] width 38 height 8
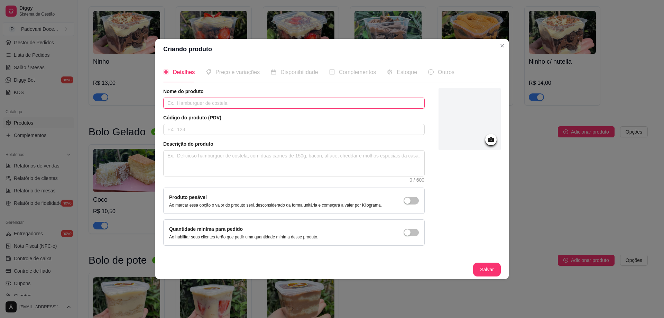
click at [200, 102] on input "text" at bounding box center [293, 102] width 261 height 11
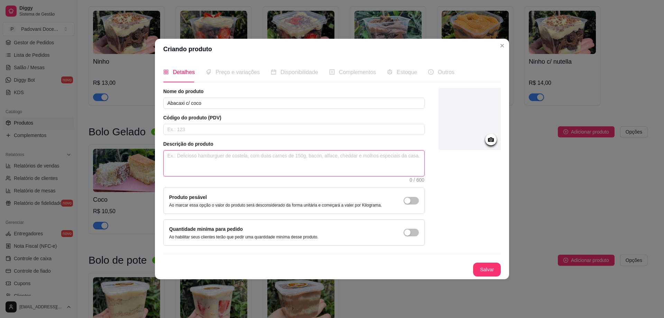
click at [191, 168] on textarea at bounding box center [293, 163] width 261 height 26
paste textarea "Bolo de pote bem molhadinho, de massa branca com recheio de ninho"
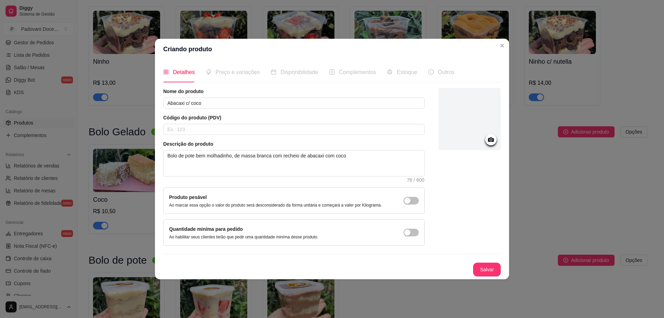
click at [492, 141] on icon at bounding box center [491, 139] width 6 height 4
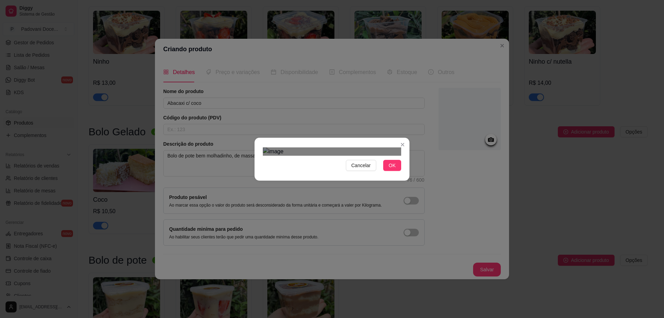
click at [328, 183] on div "Use the arrow keys to move the crop selection area" at bounding box center [335, 245] width 124 height 124
click at [389, 171] on button "OK" at bounding box center [392, 165] width 18 height 11
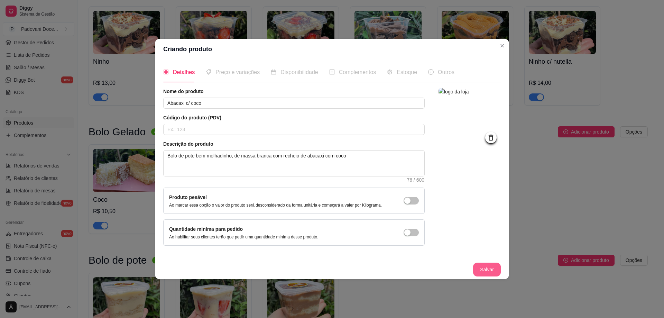
click at [486, 267] on button "Salvar" at bounding box center [487, 269] width 28 height 14
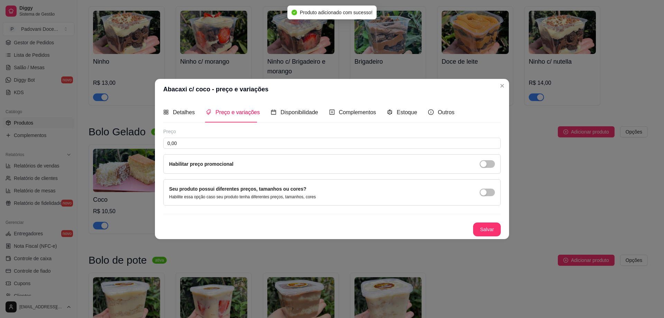
drag, startPoint x: 228, startPoint y: 150, endPoint x: 225, endPoint y: 146, distance: 5.4
click at [227, 150] on div "Preço 0,00 Habilitar preço promocional" at bounding box center [331, 151] width 337 height 46
click at [225, 146] on input "0,00" at bounding box center [331, 143] width 337 height 11
click at [495, 234] on button "Salvar" at bounding box center [486, 228] width 27 height 13
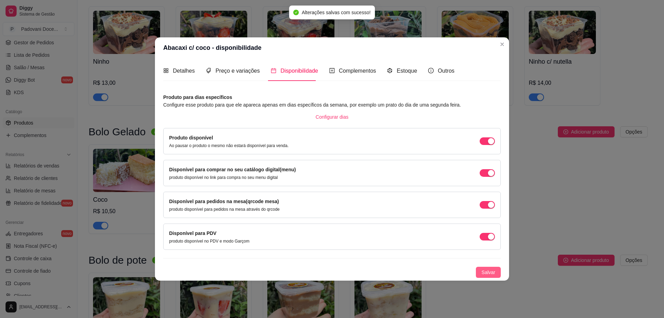
click at [491, 270] on span "Salvar" at bounding box center [488, 272] width 14 height 8
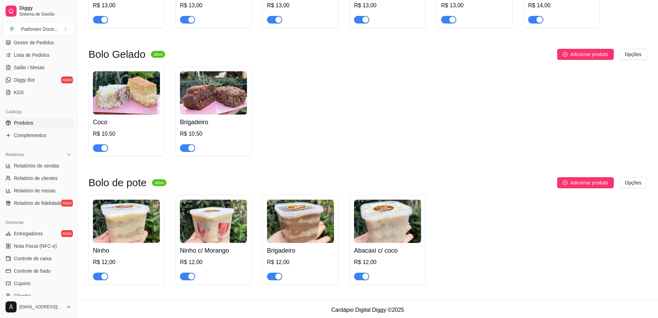
scroll to position [675, 0]
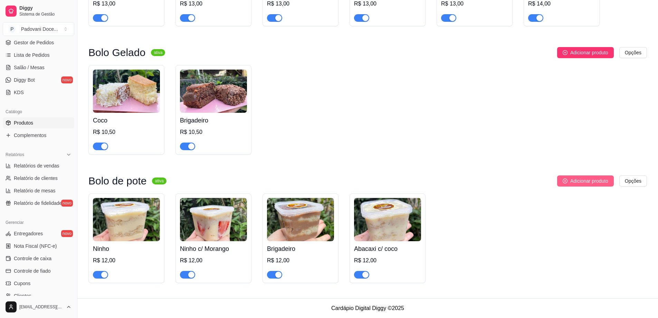
click at [580, 180] on span "Adicionar produto" at bounding box center [590, 181] width 38 height 8
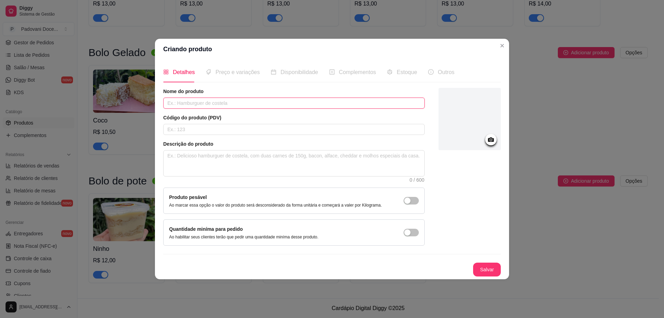
click at [193, 100] on input "text" at bounding box center [293, 102] width 261 height 11
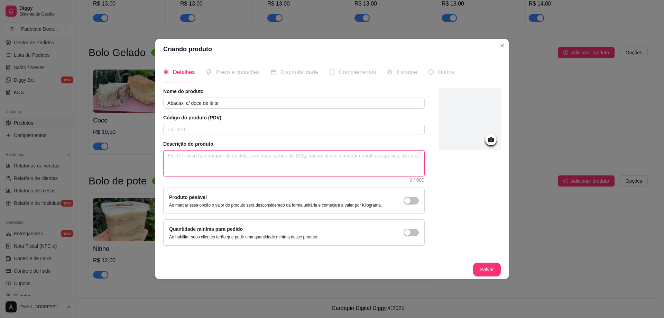
click at [185, 157] on textarea at bounding box center [293, 163] width 261 height 26
paste textarea "Bolo de pote bem molhadinho, de massa branca com recheio de ninho"
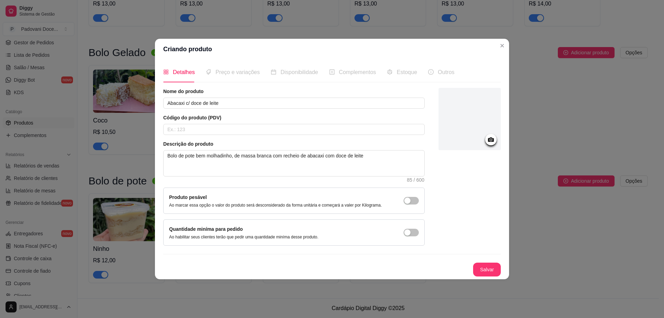
click at [491, 138] on icon at bounding box center [491, 139] width 6 height 4
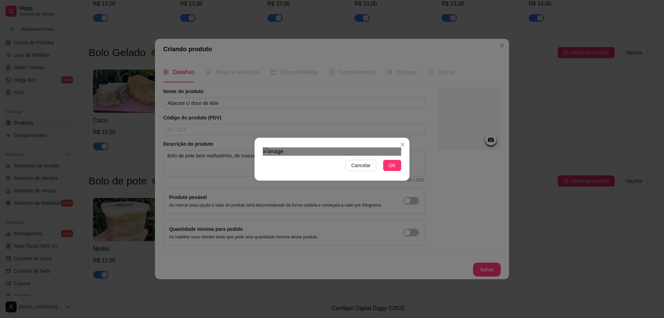
click at [355, 183] on div "Use the arrow keys to move the crop selection area" at bounding box center [333, 245] width 124 height 124
click at [393, 169] on span "OK" at bounding box center [392, 165] width 7 height 8
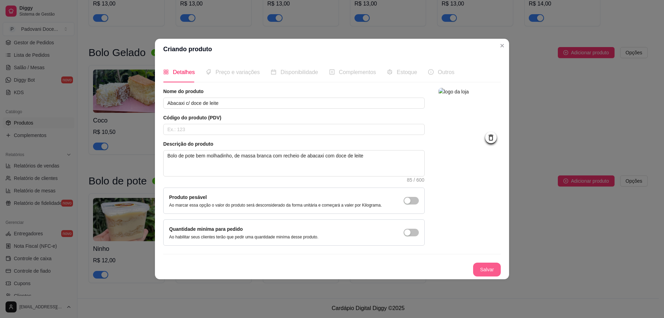
click at [487, 263] on button "Salvar" at bounding box center [487, 269] width 28 height 14
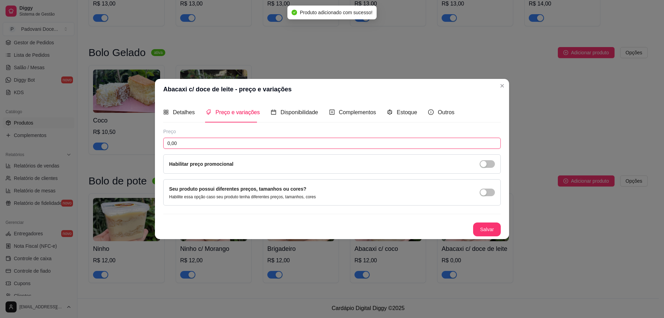
click at [190, 146] on input "0,00" at bounding box center [331, 143] width 337 height 11
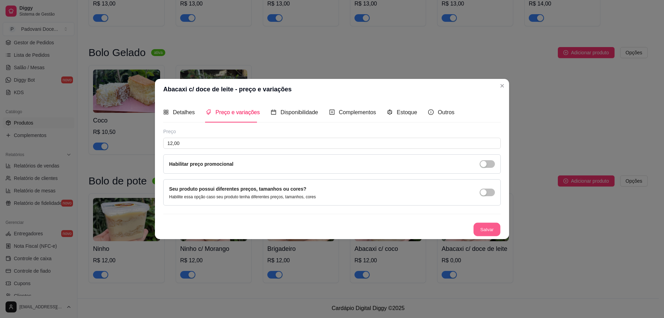
click at [490, 233] on button "Salvar" at bounding box center [486, 228] width 27 height 13
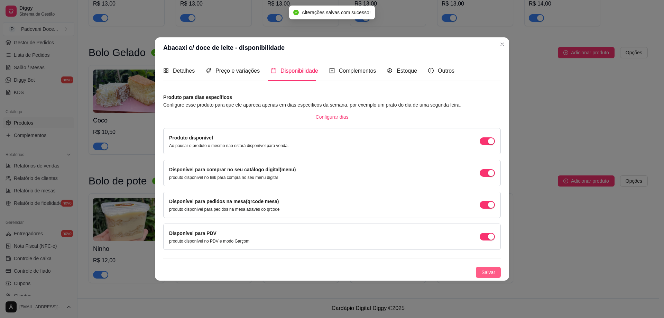
click at [485, 277] on button "Salvar" at bounding box center [488, 271] width 25 height 11
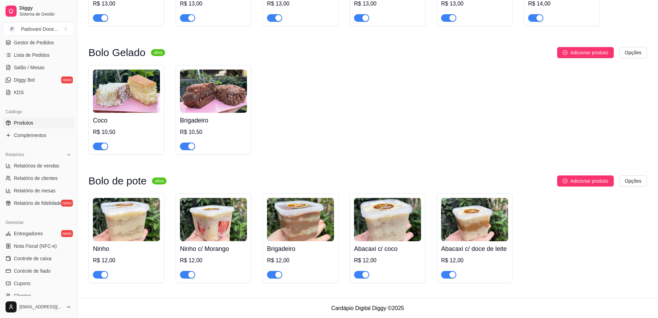
click at [376, 219] on img at bounding box center [387, 219] width 67 height 43
click at [393, 203] on img at bounding box center [387, 219] width 67 height 43
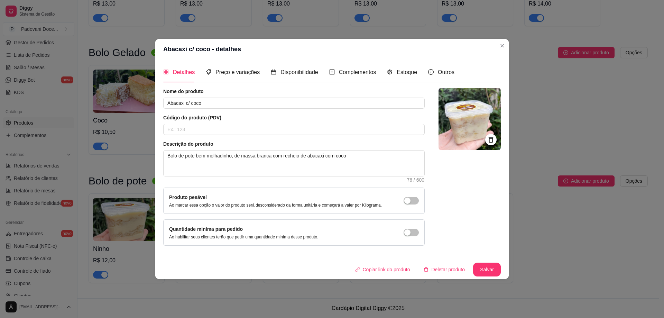
click at [490, 139] on icon at bounding box center [491, 139] width 8 height 8
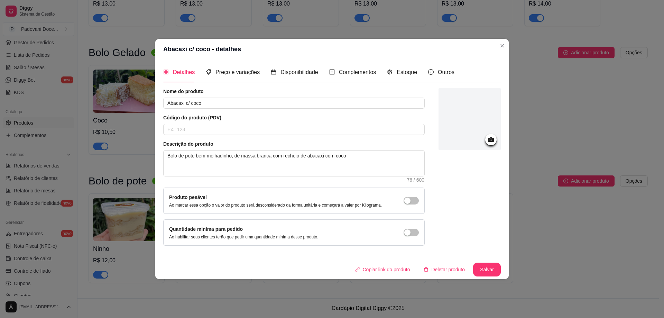
click at [490, 139] on circle at bounding box center [491, 140] width 2 height 2
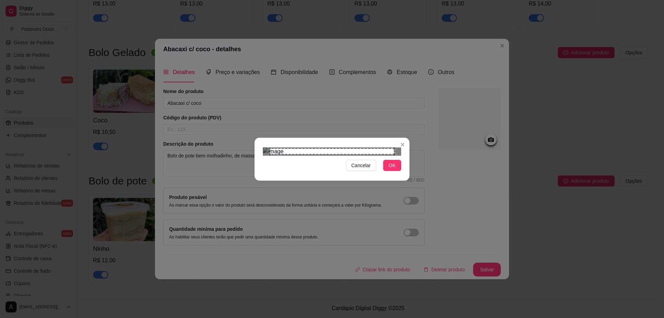
click at [349, 148] on div "Use the arrow keys to move the crop selection area" at bounding box center [332, 151] width 124 height 6
click at [349, 182] on div "Use the arrow keys to move the crop selection area" at bounding box center [332, 244] width 124 height 124
click at [390, 169] on span "OK" at bounding box center [392, 165] width 7 height 8
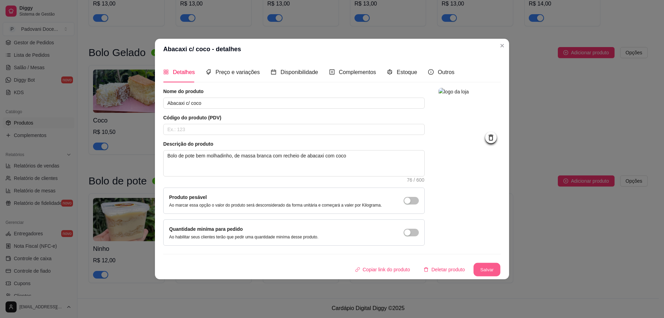
click at [483, 269] on button "Salvar" at bounding box center [486, 268] width 27 height 13
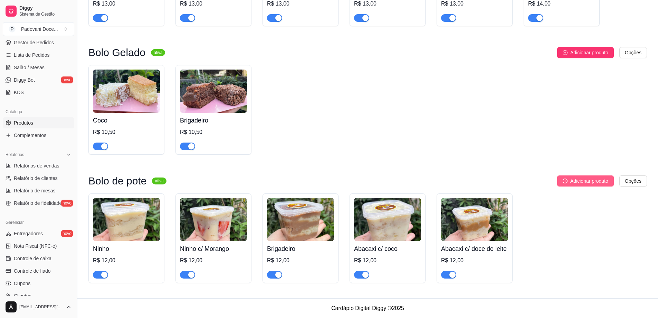
click at [579, 181] on span "Adicionar produto" at bounding box center [590, 181] width 38 height 8
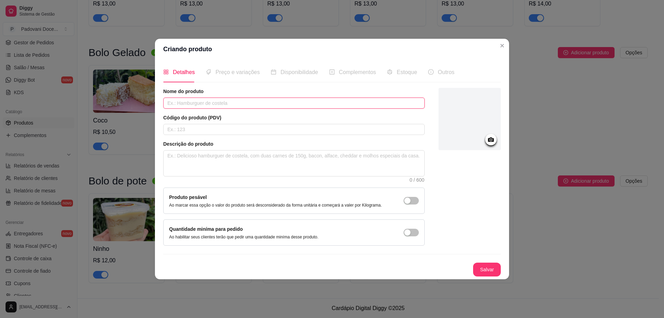
click at [209, 102] on input "text" at bounding box center [293, 102] width 261 height 11
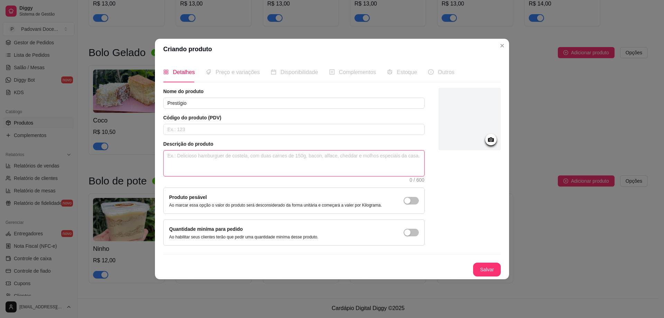
click at [184, 171] on textarea at bounding box center [293, 163] width 261 height 26
paste textarea "Bolo de pote bem molhadinho, de massa branca com recheio de ninho"
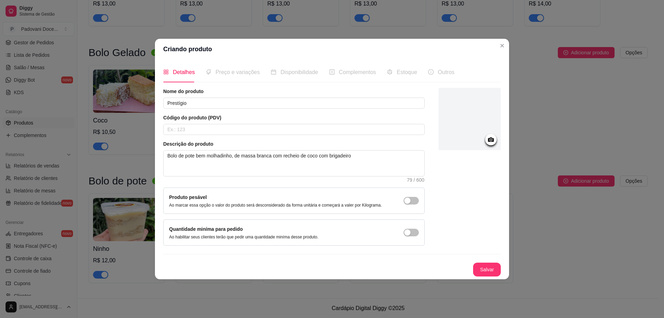
click at [489, 140] on icon at bounding box center [491, 139] width 6 height 4
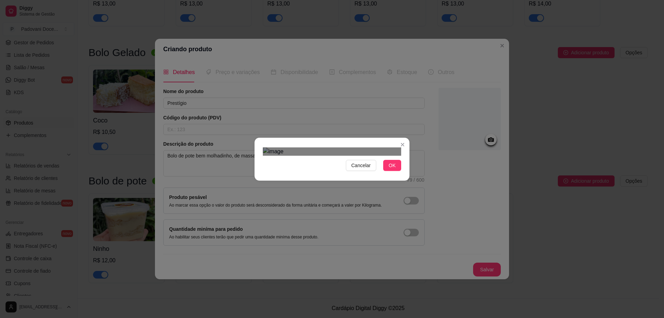
click at [336, 191] on div "Use the arrow keys to move the crop selection area" at bounding box center [333, 253] width 124 height 124
click at [390, 169] on span "OK" at bounding box center [392, 165] width 7 height 8
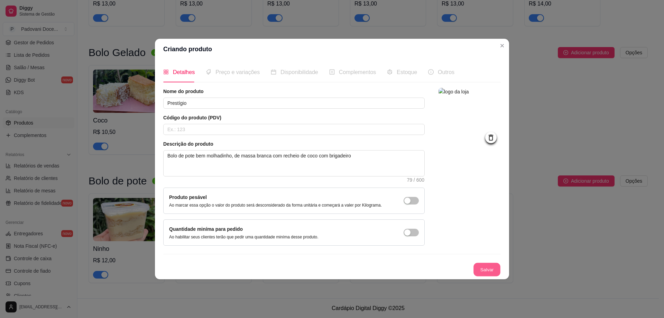
click at [482, 266] on button "Salvar" at bounding box center [486, 268] width 27 height 13
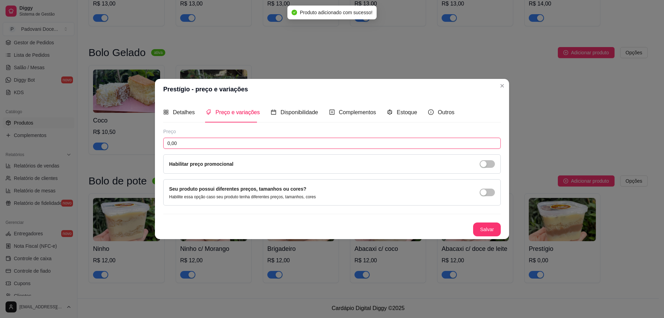
click at [193, 143] on input "0,00" at bounding box center [331, 143] width 337 height 11
click at [486, 232] on button "Salvar" at bounding box center [487, 229] width 28 height 14
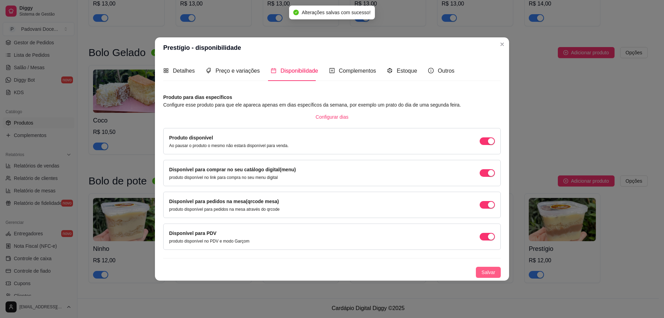
click at [492, 269] on span "Salvar" at bounding box center [488, 272] width 14 height 8
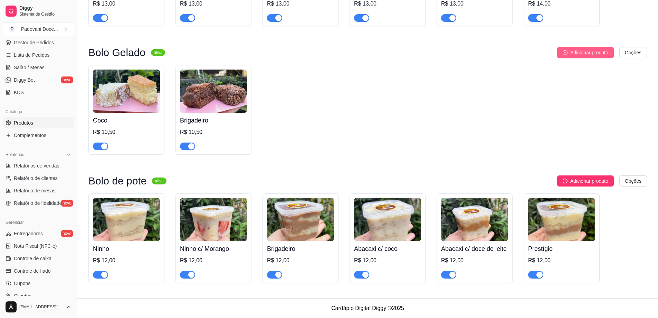
scroll to position [0, 0]
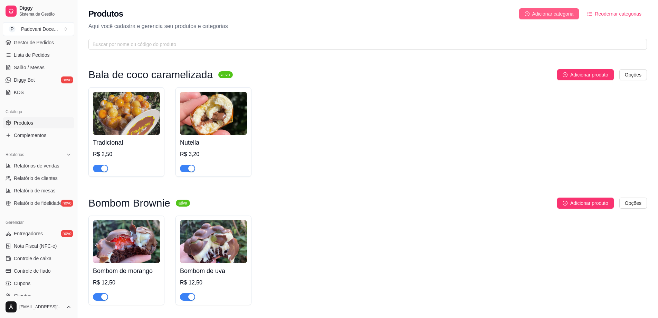
click at [540, 12] on span "Adicionar categoria" at bounding box center [553, 14] width 41 height 8
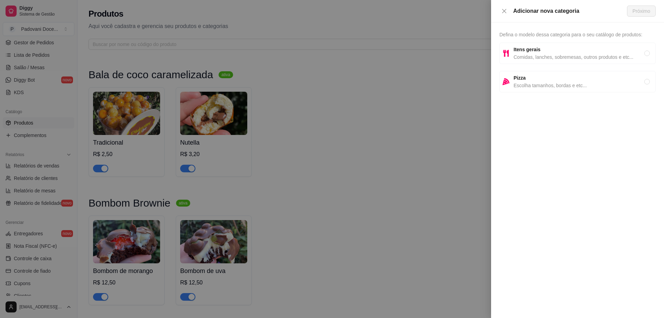
click at [530, 51] on strong "Itens gerais" at bounding box center [526, 50] width 27 height 6
click at [636, 11] on span "Próximo" at bounding box center [641, 11] width 18 height 8
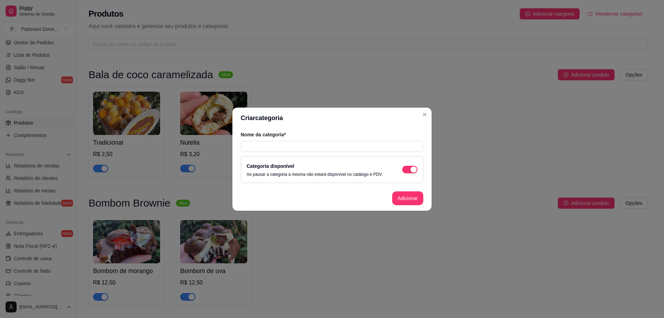
click at [258, 152] on div "Nome da categoria* Categoria disponível Ao pausar a categoria a mesma não estar…" at bounding box center [331, 156] width 199 height 57
click at [257, 146] on input "text" at bounding box center [332, 146] width 183 height 11
click at [418, 202] on button "Adicionar" at bounding box center [407, 198] width 31 height 14
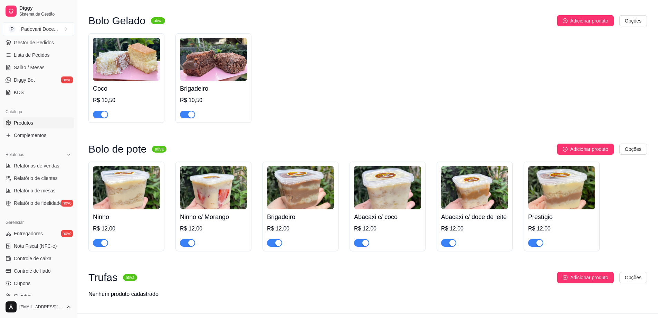
scroll to position [732, 0]
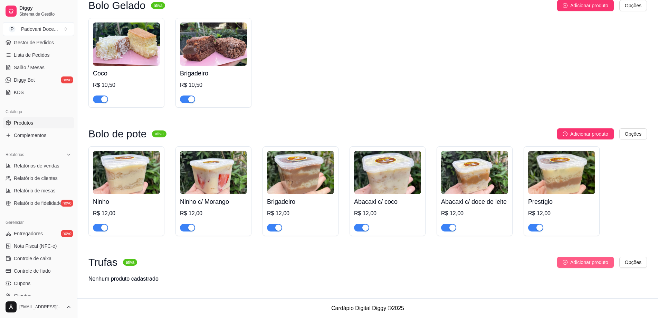
click at [577, 266] on button "Adicionar produto" at bounding box center [586, 261] width 57 height 11
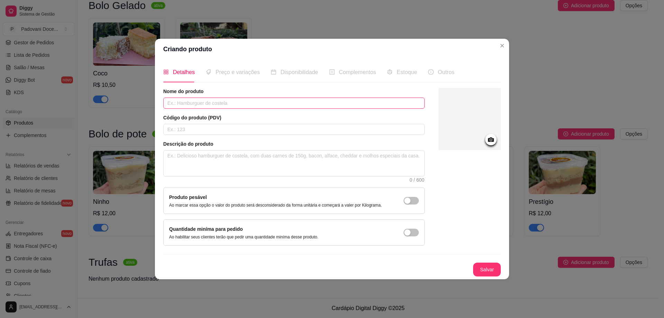
click at [222, 102] on input "text" at bounding box center [293, 102] width 261 height 11
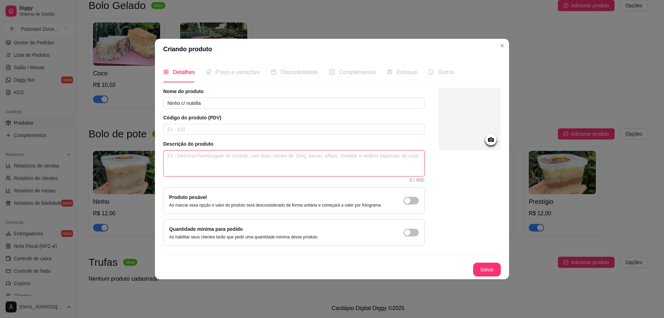
click at [190, 157] on textarea at bounding box center [293, 163] width 261 height 26
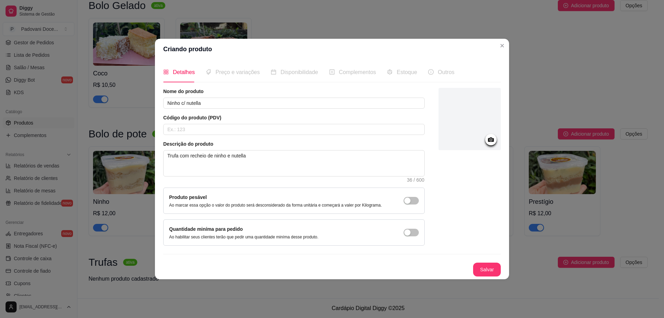
click at [490, 139] on circle at bounding box center [491, 140] width 2 height 2
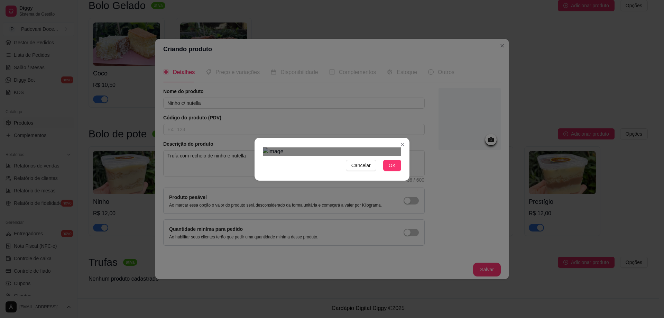
click at [323, 183] on div "Use the arrow keys to move the crop selection area" at bounding box center [332, 245] width 124 height 124
click at [257, 144] on div "Cancelar OK" at bounding box center [331, 158] width 155 height 29
click at [336, 178] on div "Use the arrow keys to move the crop selection area" at bounding box center [330, 243] width 131 height 131
click at [405, 174] on div "Cancelar OK" at bounding box center [331, 158] width 155 height 29
click at [233, 96] on div "Cancelar OK" at bounding box center [332, 159] width 664 height 318
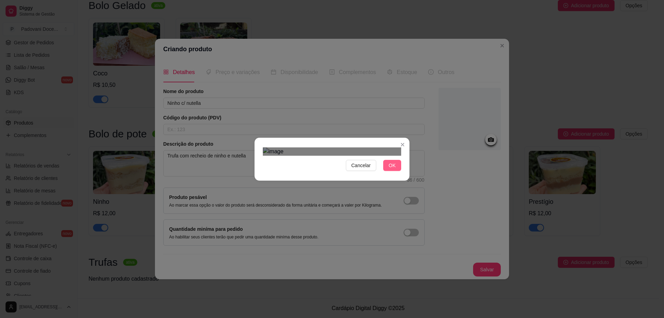
click at [392, 169] on span "OK" at bounding box center [392, 165] width 7 height 8
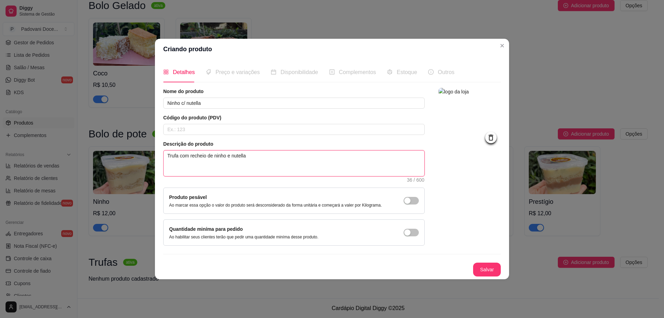
drag, startPoint x: 263, startPoint y: 153, endPoint x: 127, endPoint y: 158, distance: 135.9
click at [127, 158] on div "Criando produto Detalhes Preço e variações Disponibilidade Complementos Estoque…" at bounding box center [332, 159] width 664 height 318
click at [492, 270] on button "Salvar" at bounding box center [487, 269] width 28 height 14
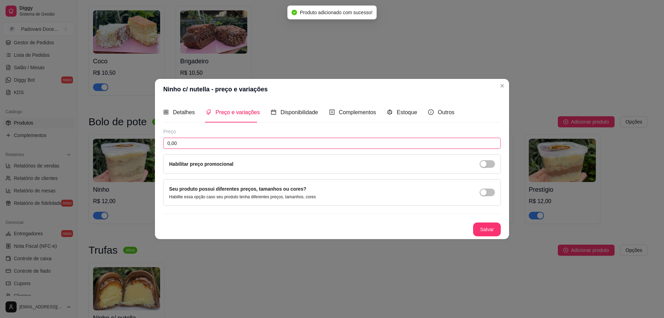
click at [194, 142] on input "0,00" at bounding box center [331, 143] width 337 height 11
click at [191, 143] on input "5,50" at bounding box center [331, 143] width 337 height 11
click at [181, 142] on input "5,00" at bounding box center [331, 143] width 337 height 11
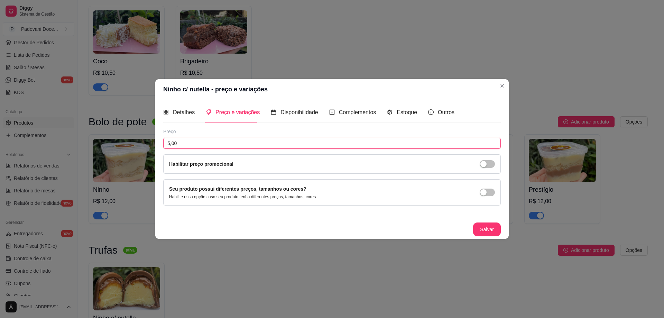
click at [181, 142] on input "5,00" at bounding box center [331, 143] width 337 height 11
click at [486, 231] on button "Salvar" at bounding box center [487, 229] width 28 height 14
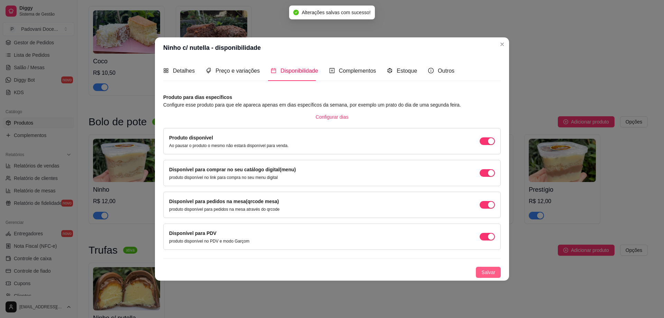
click at [493, 271] on span "Salvar" at bounding box center [488, 272] width 14 height 8
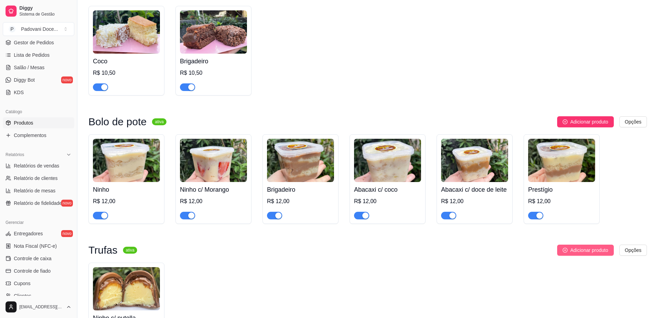
click at [577, 255] on button "Adicionar produto" at bounding box center [586, 249] width 57 height 11
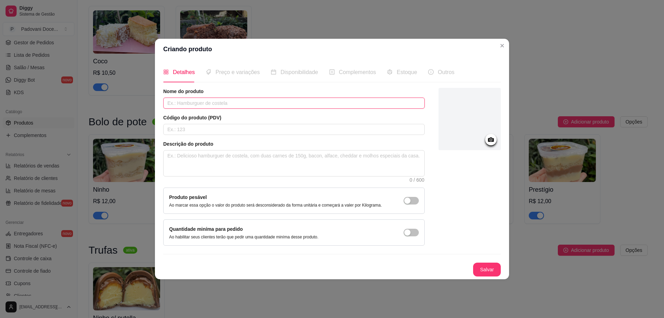
click at [200, 105] on input "text" at bounding box center [293, 102] width 261 height 11
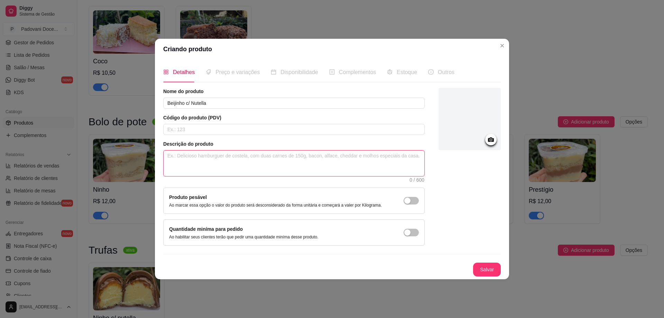
click at [193, 164] on textarea at bounding box center [293, 163] width 261 height 26
paste textarea "Trufa com recheio de ninho e nutella"
click at [225, 158] on textarea "Trufa com recheio de ninho e nutella" at bounding box center [293, 163] width 261 height 26
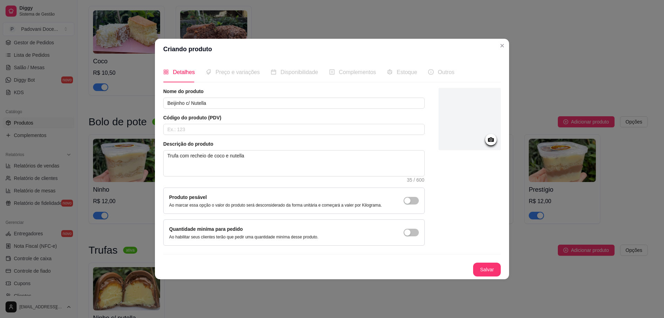
click at [490, 140] on icon at bounding box center [491, 139] width 8 height 8
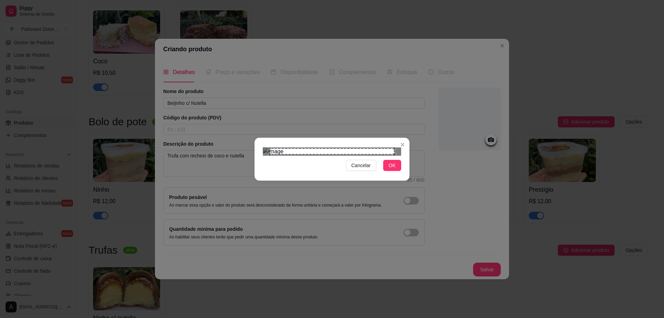
click at [292, 148] on div "Use the arrow keys to move the crop selection area" at bounding box center [332, 151] width 124 height 6
click at [250, 75] on div "Cancelar OK" at bounding box center [332, 159] width 664 height 318
click at [411, 237] on div "Cancelar OK" at bounding box center [332, 159] width 664 height 318
click at [390, 169] on span "OK" at bounding box center [392, 165] width 7 height 8
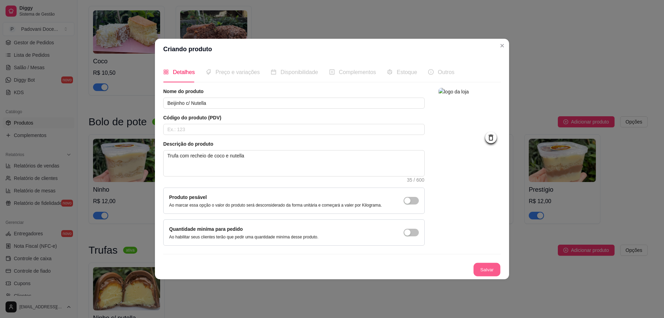
click at [486, 272] on button "Salvar" at bounding box center [486, 268] width 27 height 13
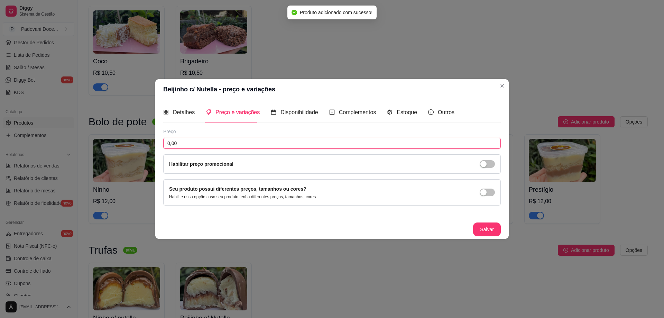
click at [188, 144] on input "0,00" at bounding box center [331, 143] width 337 height 11
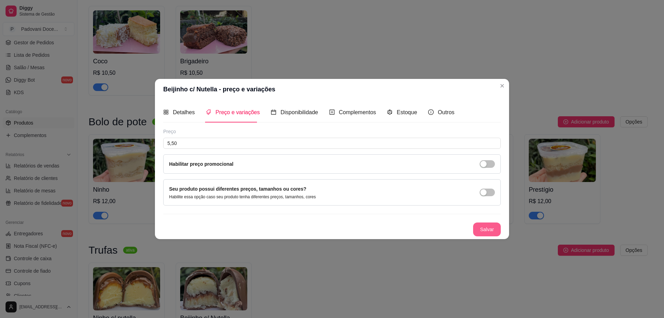
click at [480, 228] on button "Salvar" at bounding box center [487, 229] width 28 height 14
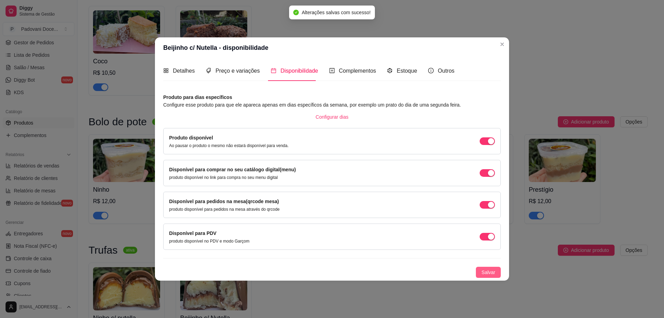
click at [490, 272] on span "Salvar" at bounding box center [488, 272] width 14 height 8
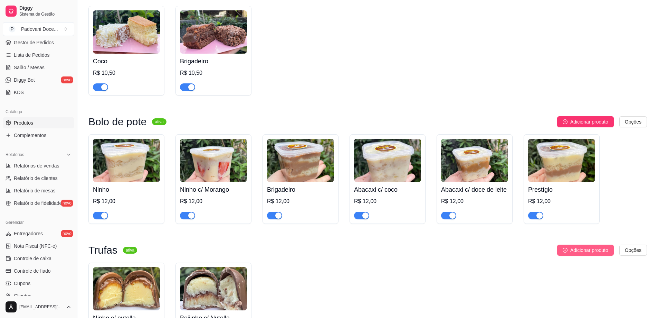
click at [581, 254] on span "Adicionar produto" at bounding box center [590, 250] width 38 height 8
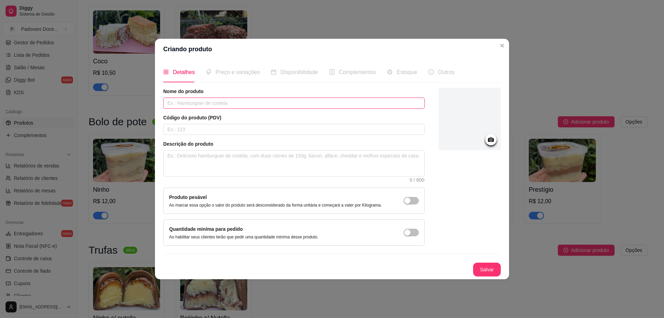
click at [191, 101] on input "text" at bounding box center [293, 102] width 261 height 11
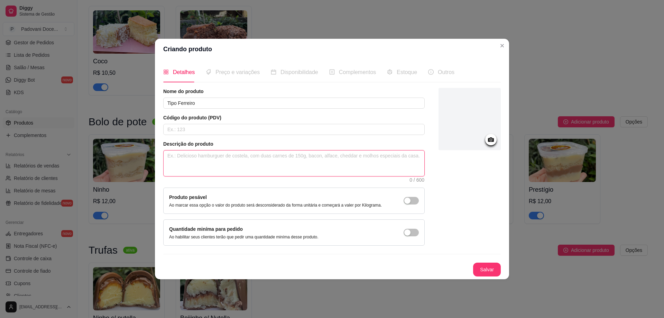
click at [181, 156] on textarea at bounding box center [293, 163] width 261 height 26
paste textarea "Trufa com recheio de ninho e nutella"
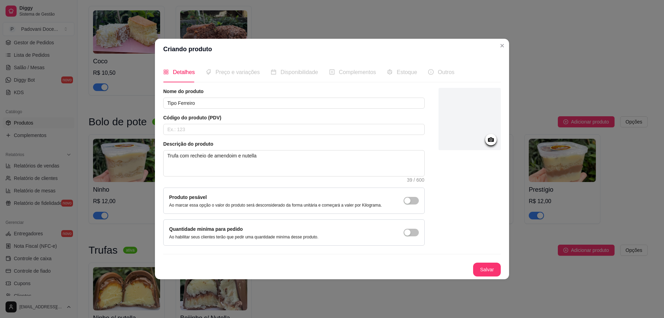
click at [489, 137] on icon at bounding box center [491, 139] width 8 height 8
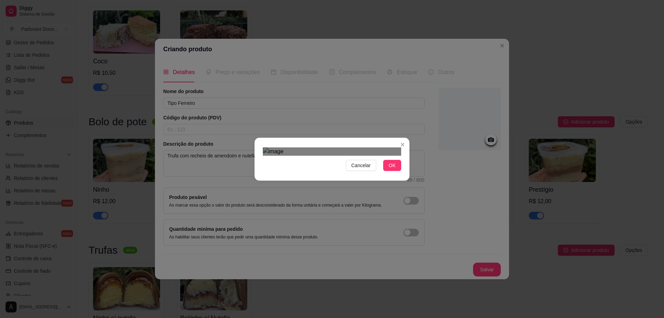
click at [417, 240] on div "Cancelar OK" at bounding box center [332, 159] width 664 height 318
click at [354, 195] on div "Use the arrow keys to move the crop selection area" at bounding box center [335, 254] width 131 height 131
drag, startPoint x: 391, startPoint y: 252, endPoint x: 380, endPoint y: 237, distance: 18.1
click at [391, 169] on span "OK" at bounding box center [392, 165] width 7 height 8
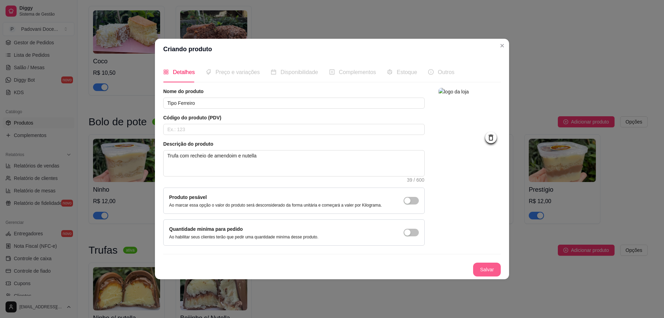
click at [491, 269] on button "Salvar" at bounding box center [487, 269] width 28 height 14
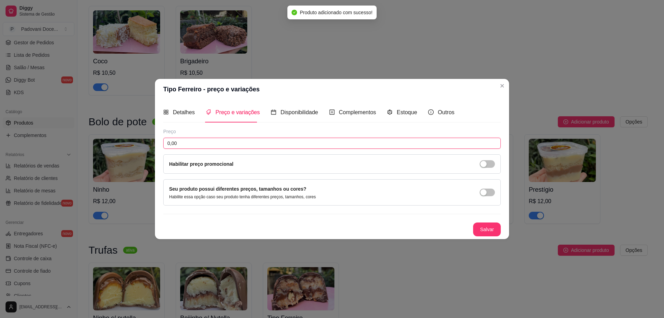
click at [259, 141] on input "0,00" at bounding box center [331, 143] width 337 height 11
click at [259, 140] on input "0,00" at bounding box center [331, 143] width 337 height 11
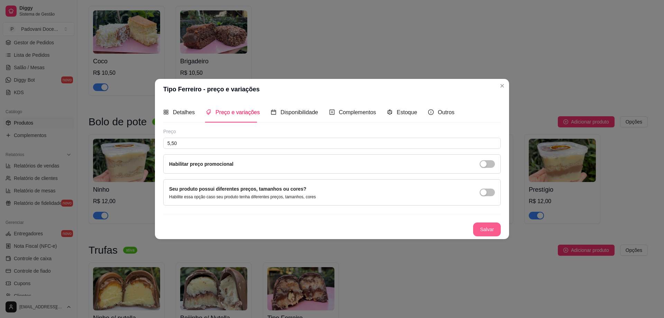
click at [487, 233] on button "Salvar" at bounding box center [487, 229] width 28 height 14
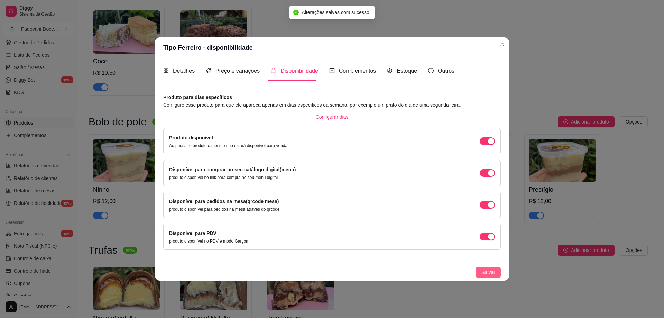
click at [486, 270] on span "Salvar" at bounding box center [488, 272] width 14 height 8
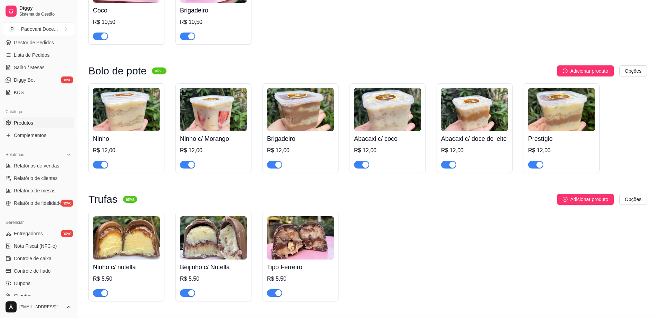
scroll to position [814, 0]
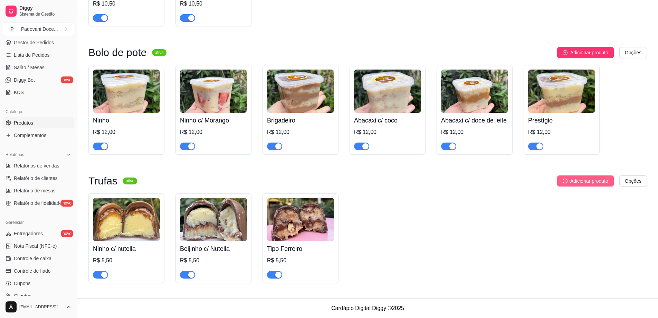
click at [584, 180] on span "Adicionar produto" at bounding box center [590, 181] width 38 height 8
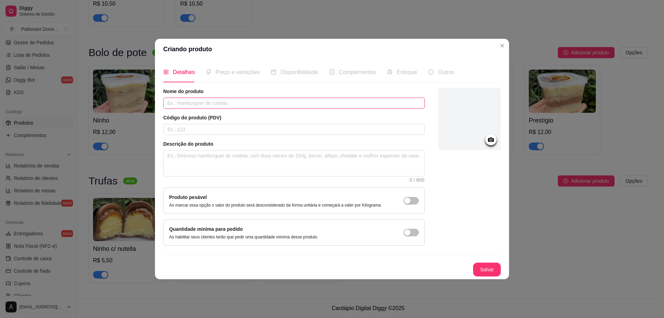
click at [240, 99] on input "text" at bounding box center [293, 102] width 261 height 11
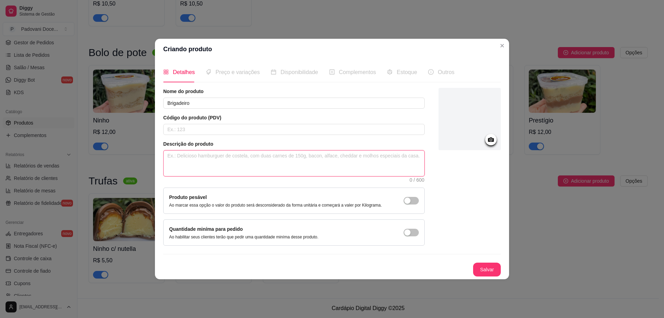
click at [212, 151] on textarea at bounding box center [293, 163] width 261 height 26
paste textarea "Trufa com recheio de ninho e nutella"
drag, startPoint x: 258, startPoint y: 157, endPoint x: 214, endPoint y: 153, distance: 44.4
click at [214, 153] on textarea "Trufa com recheio de ninho e nutella" at bounding box center [293, 163] width 261 height 26
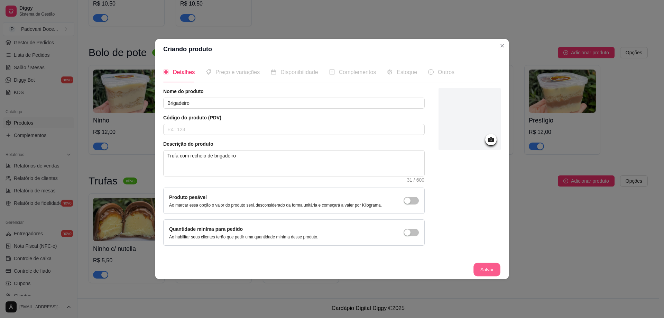
click at [484, 268] on button "Salvar" at bounding box center [486, 268] width 27 height 13
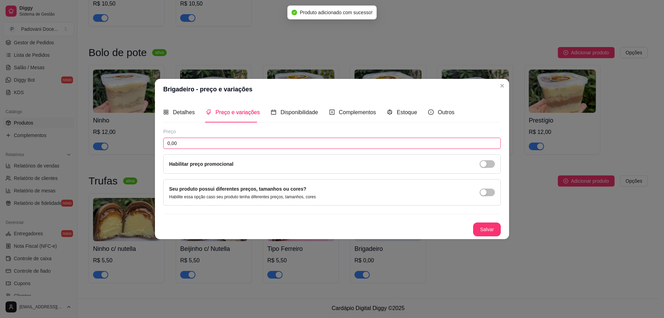
click at [208, 148] on input "0,00" at bounding box center [331, 143] width 337 height 11
click at [207, 148] on input "0,00" at bounding box center [331, 143] width 337 height 11
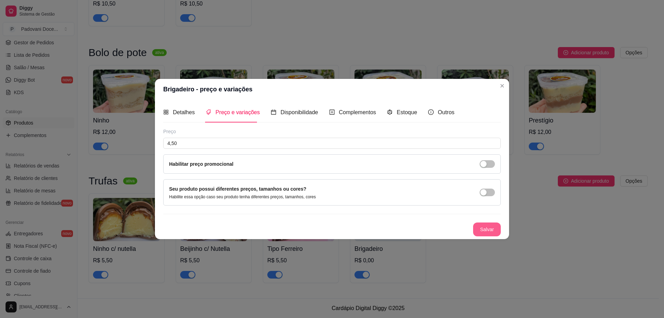
click at [493, 232] on button "Salvar" at bounding box center [487, 229] width 28 height 14
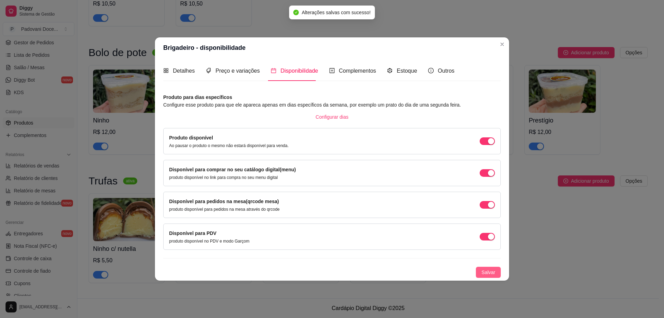
click at [484, 274] on span "Salvar" at bounding box center [488, 272] width 14 height 8
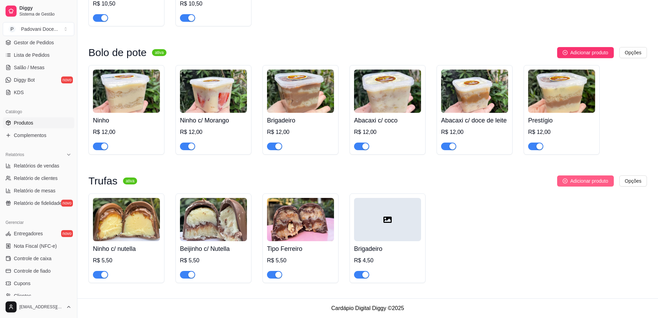
click at [571, 181] on span "Adicionar produto" at bounding box center [590, 181] width 38 height 8
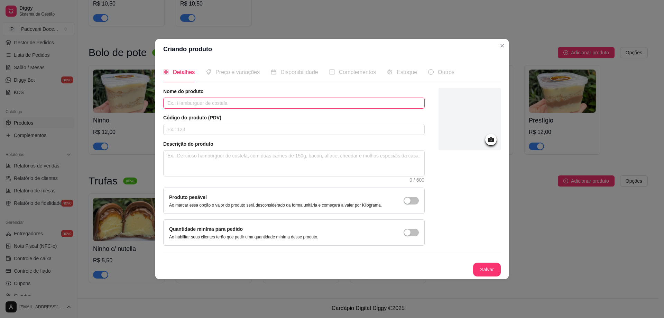
click at [181, 101] on input "text" at bounding box center [293, 102] width 261 height 11
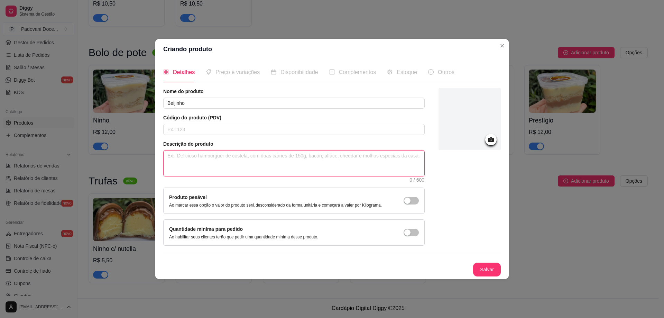
click at [182, 163] on textarea at bounding box center [293, 163] width 261 height 26
paste textarea "Trufa com recheio de ninho e nutella"
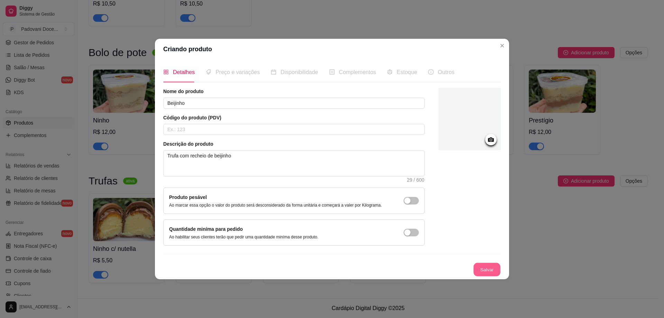
click at [491, 272] on button "Salvar" at bounding box center [486, 268] width 27 height 13
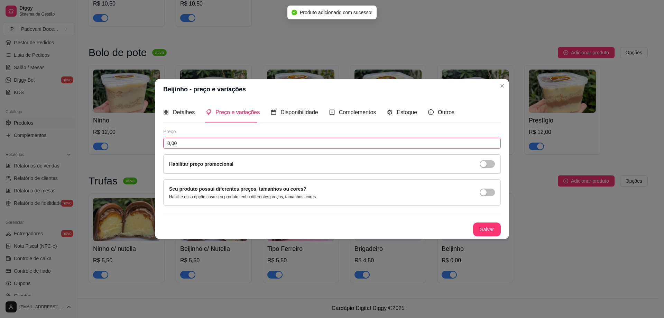
click at [210, 141] on input "0,00" at bounding box center [331, 143] width 337 height 11
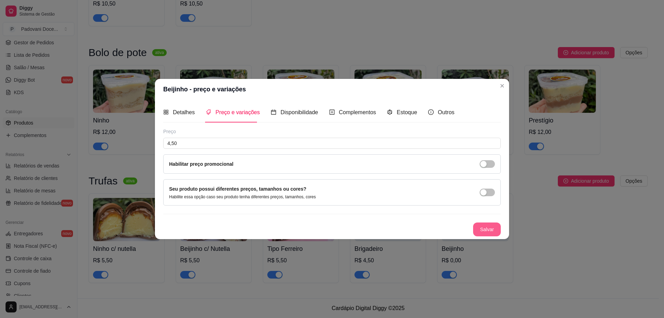
click at [491, 228] on button "Salvar" at bounding box center [487, 229] width 28 height 14
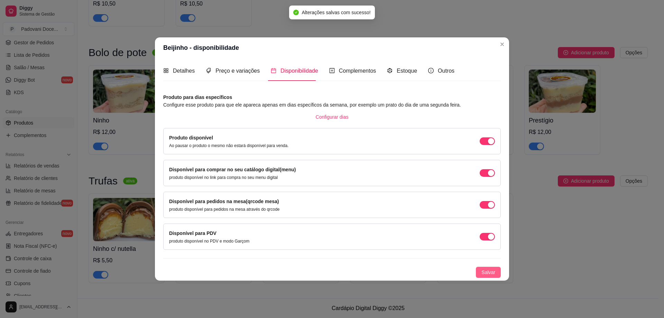
click at [482, 274] on span "Salvar" at bounding box center [488, 272] width 14 height 8
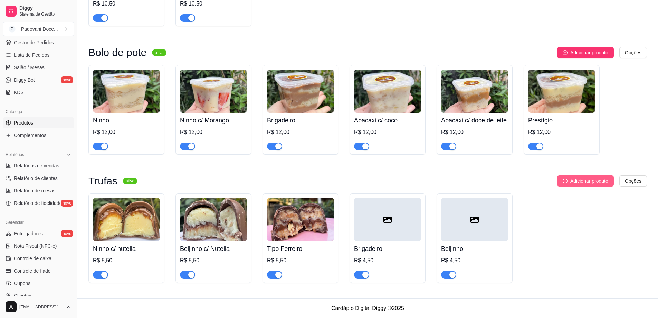
click at [579, 180] on span "Adicionar produto" at bounding box center [590, 181] width 38 height 8
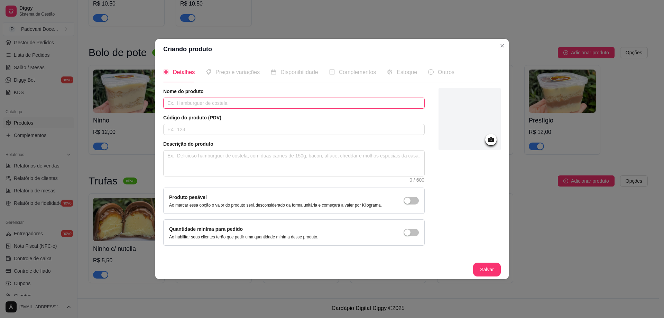
click at [303, 103] on input "text" at bounding box center [293, 102] width 261 height 11
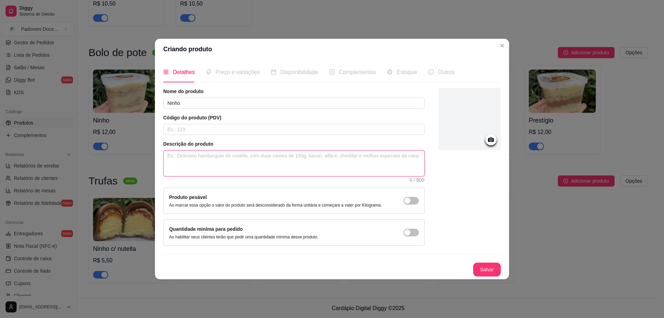
click at [232, 163] on textarea at bounding box center [293, 163] width 261 height 26
paste textarea "Trufa com recheio de ninho e nutella"
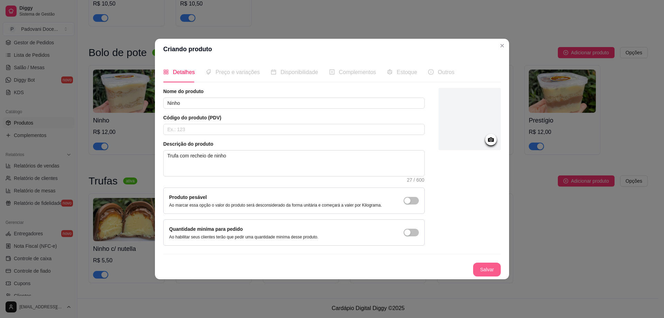
click at [490, 270] on button "Salvar" at bounding box center [487, 269] width 28 height 14
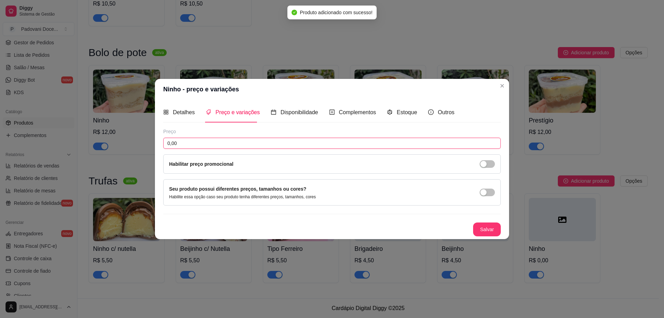
click at [195, 140] on input "0,00" at bounding box center [331, 143] width 337 height 11
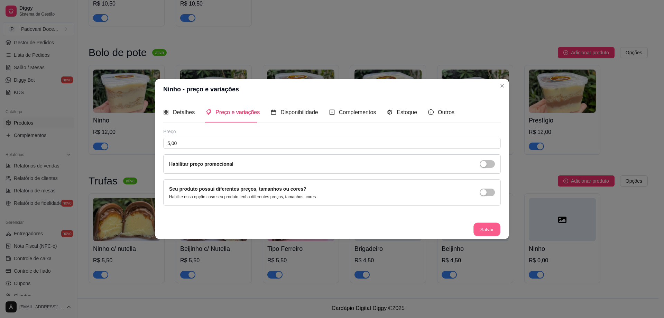
click at [491, 232] on button "Salvar" at bounding box center [486, 228] width 27 height 13
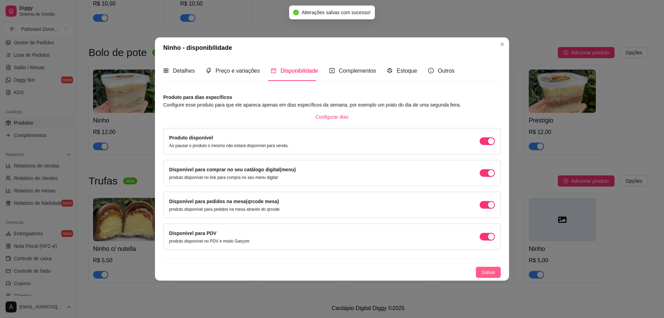
click at [489, 267] on button "Salvar" at bounding box center [488, 271] width 25 height 11
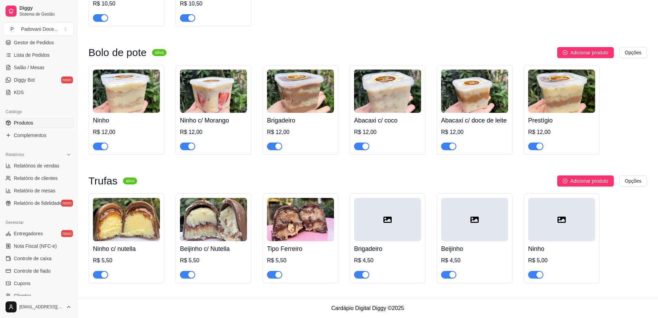
click at [460, 235] on div at bounding box center [474, 219] width 67 height 43
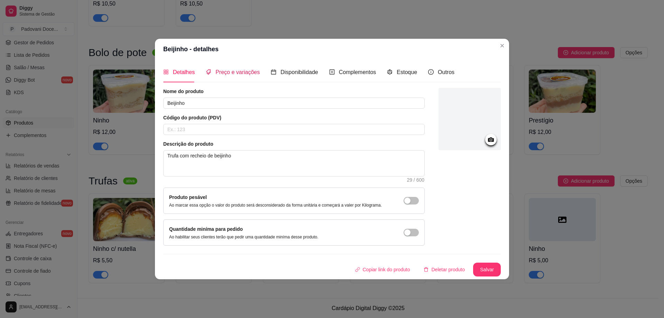
click at [225, 74] on span "Preço e variações" at bounding box center [237, 72] width 44 height 6
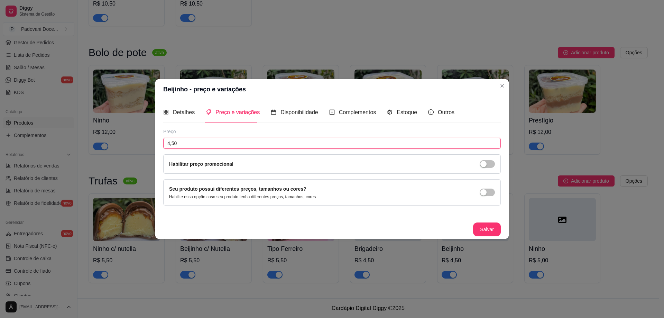
click at [180, 139] on input "4,50" at bounding box center [331, 143] width 337 height 11
click at [486, 230] on button "Salvar" at bounding box center [487, 229] width 28 height 14
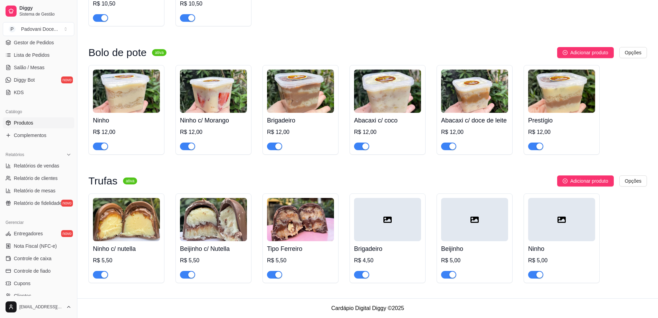
click at [382, 244] on h4 "Brigadeiro" at bounding box center [387, 249] width 67 height 10
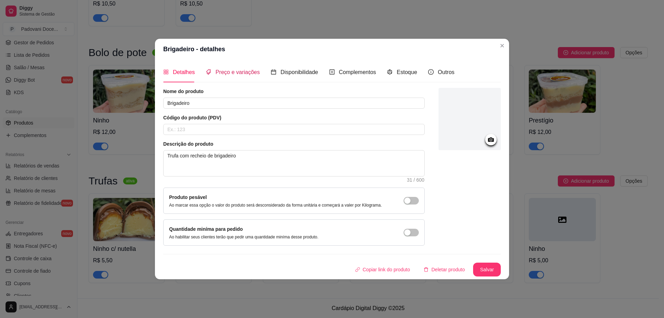
click at [230, 69] on span "Preço e variações" at bounding box center [237, 72] width 44 height 6
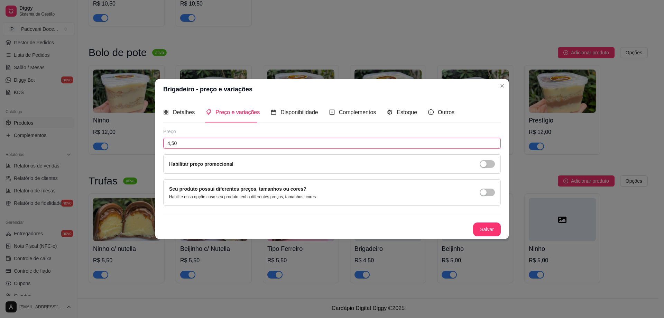
click at [185, 141] on input "4,50" at bounding box center [331, 143] width 337 height 11
click at [489, 229] on button "Salvar" at bounding box center [487, 229] width 28 height 14
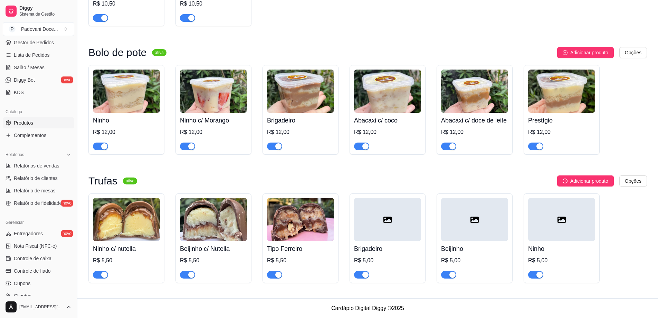
click at [380, 217] on div at bounding box center [387, 219] width 67 height 43
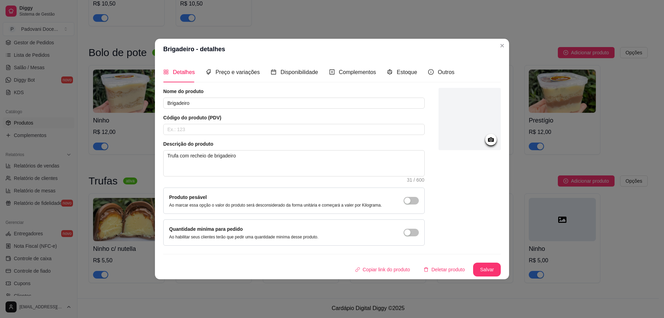
click at [492, 141] on icon at bounding box center [491, 139] width 6 height 4
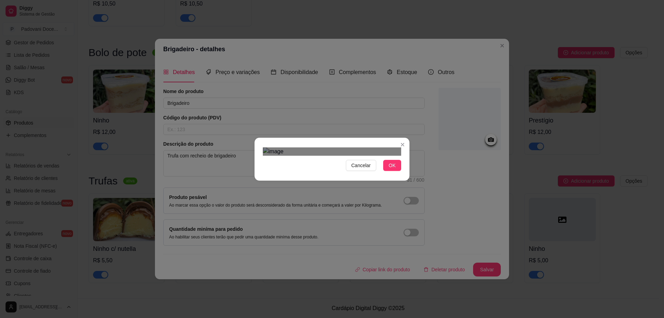
click at [328, 184] on div "Use the arrow keys to move the crop selection area" at bounding box center [332, 246] width 124 height 124
click at [393, 169] on span "OK" at bounding box center [392, 165] width 7 height 8
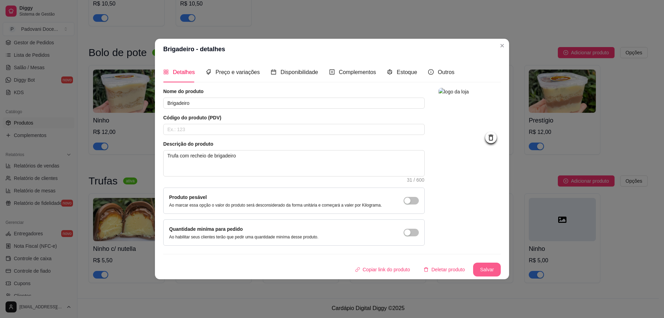
click at [487, 266] on button "Salvar" at bounding box center [487, 269] width 28 height 14
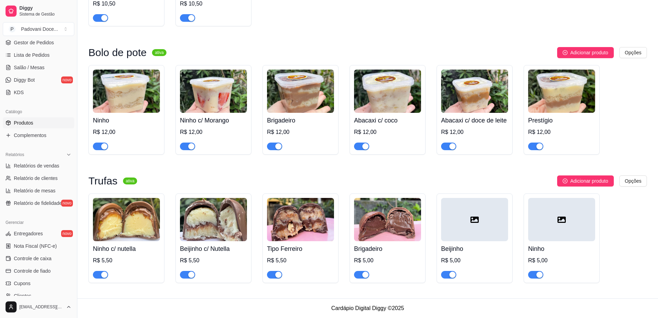
click at [205, 227] on img at bounding box center [213, 219] width 67 height 43
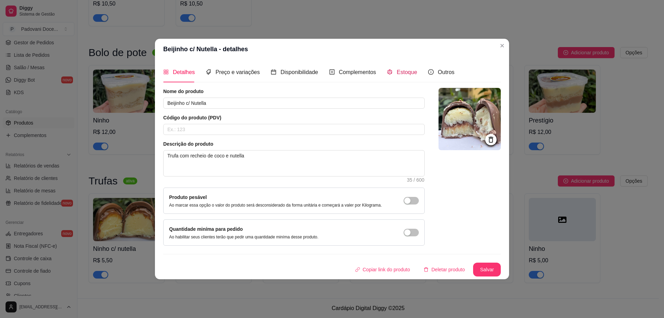
click at [400, 73] on span "Estoque" at bounding box center [406, 72] width 20 height 6
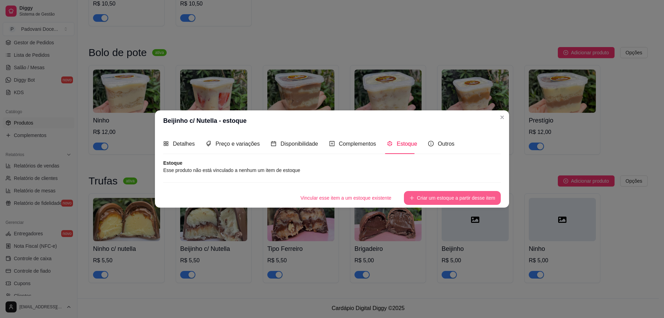
click at [429, 199] on button "Criar um estoque a partir desse item" at bounding box center [452, 198] width 97 height 14
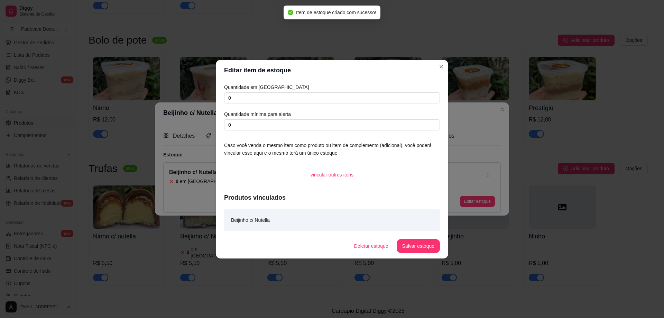
click at [247, 108] on div "Quantidade em estoque 0 Quantidade mínima para alerta 0" at bounding box center [332, 106] width 216 height 47
click at [238, 96] on input "0" at bounding box center [332, 97] width 216 height 11
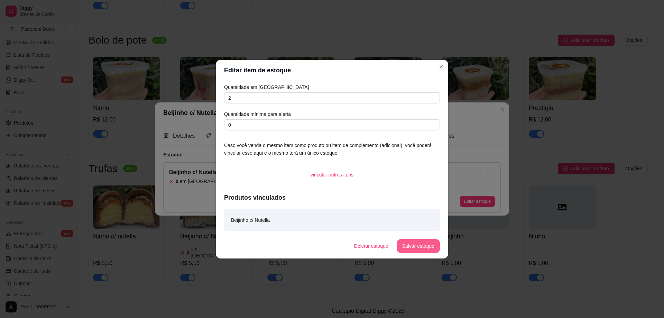
click at [413, 247] on button "Salvar estoque" at bounding box center [417, 246] width 43 height 14
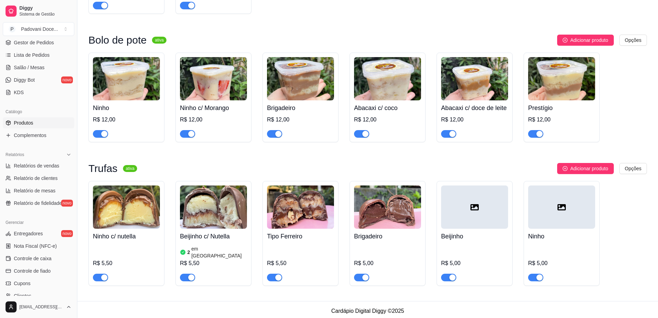
click at [140, 226] on img at bounding box center [126, 206] width 67 height 43
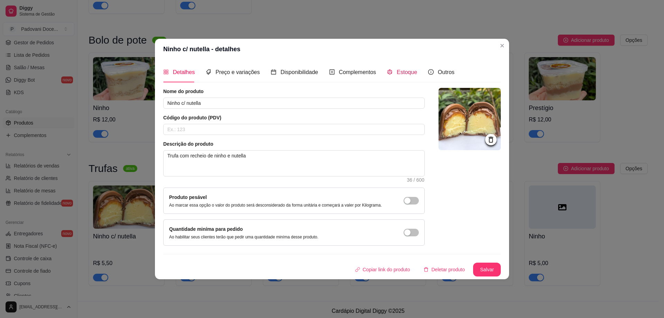
click at [406, 73] on span "Estoque" at bounding box center [406, 72] width 20 height 6
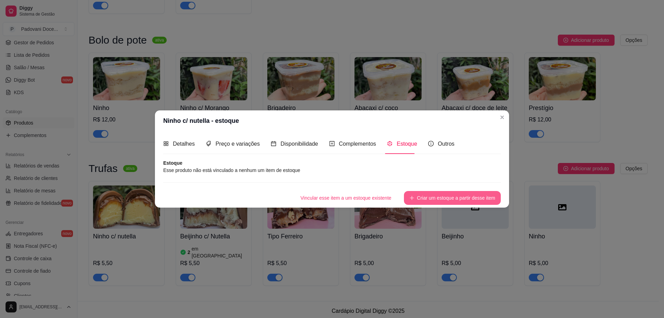
click at [424, 196] on button "Criar um estoque a partir desse item" at bounding box center [452, 198] width 97 height 14
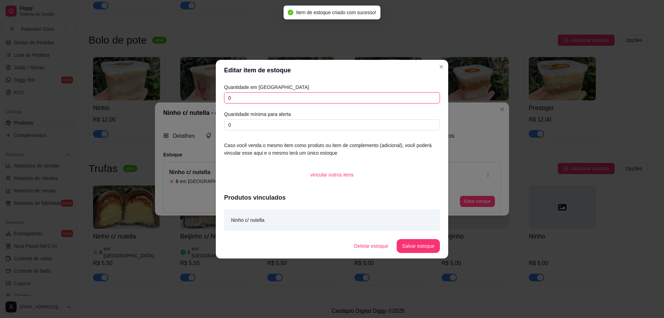
click at [255, 102] on input "0" at bounding box center [332, 97] width 216 height 11
click at [254, 102] on input "0" at bounding box center [332, 97] width 216 height 11
click at [415, 246] on button "Salvar estoque" at bounding box center [418, 245] width 42 height 13
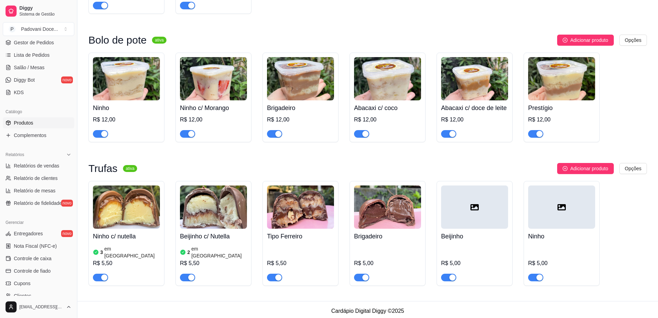
scroll to position [822, 0]
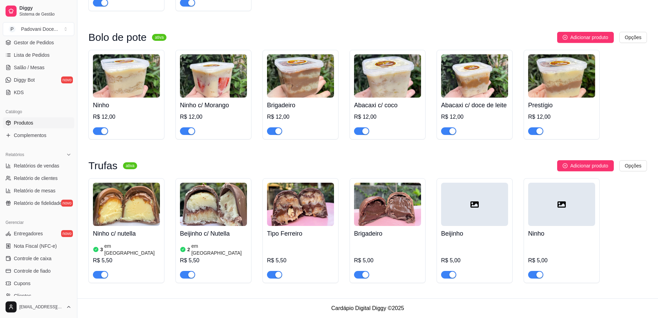
click at [378, 219] on img at bounding box center [387, 204] width 67 height 43
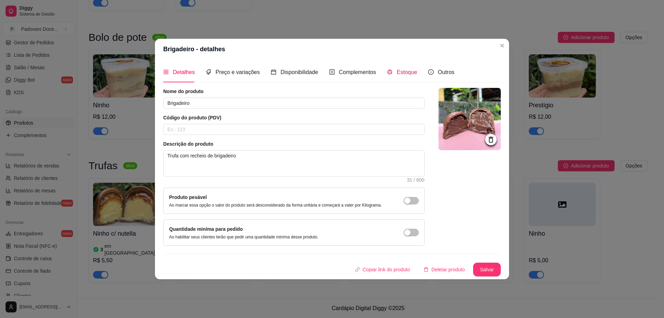
click at [413, 70] on span "Estoque" at bounding box center [406, 72] width 20 height 6
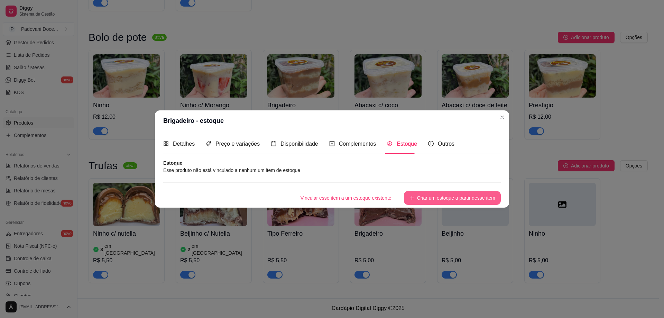
click at [423, 194] on button "Criar um estoque a partir desse item" at bounding box center [452, 198] width 97 height 14
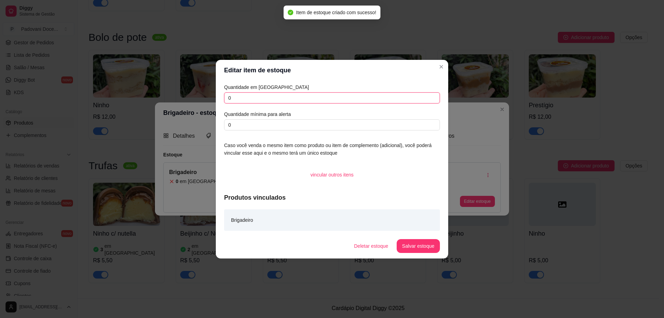
click at [265, 98] on input "0" at bounding box center [332, 97] width 216 height 11
click at [417, 245] on button "Salvar estoque" at bounding box center [417, 246] width 43 height 14
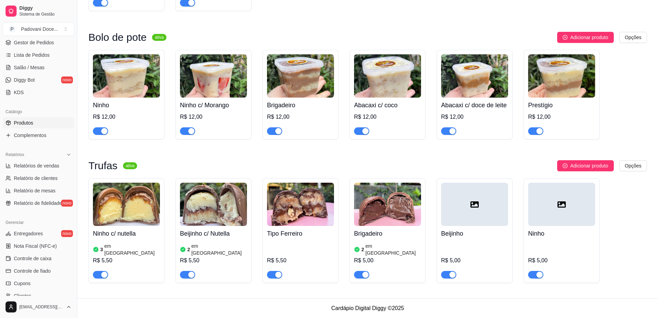
click at [453, 273] on div "button" at bounding box center [453, 274] width 6 height 6
click at [537, 273] on div "button" at bounding box center [540, 274] width 6 height 6
click at [280, 271] on span "button" at bounding box center [274, 275] width 15 height 8
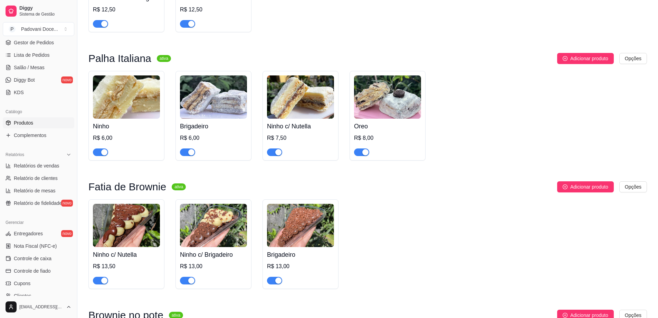
scroll to position [0, 0]
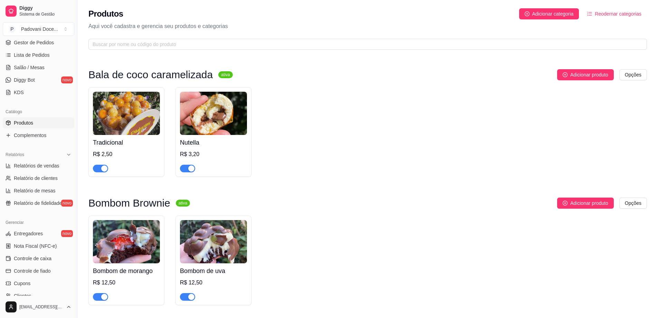
click at [190, 168] on div "button" at bounding box center [191, 168] width 6 height 6
click at [123, 144] on h4 "Tradicional" at bounding box center [126, 143] width 67 height 10
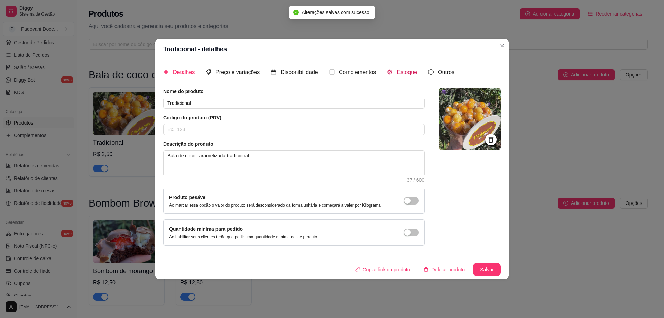
click at [403, 70] on span "Estoque" at bounding box center [406, 72] width 20 height 6
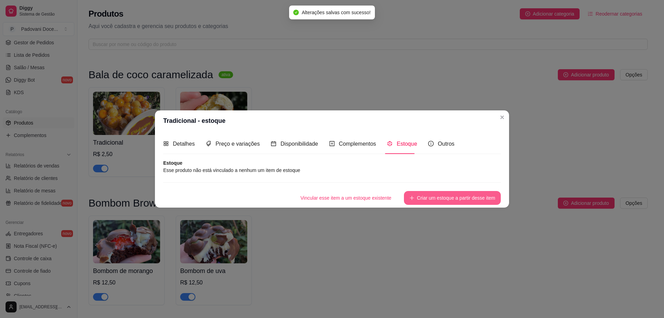
click at [430, 200] on button "Criar um estoque a partir desse item" at bounding box center [452, 198] width 97 height 14
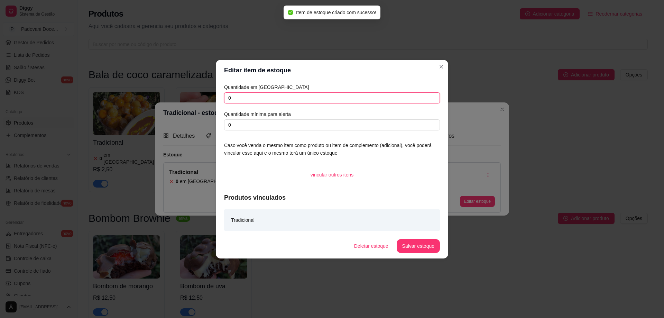
click at [244, 100] on input "0" at bounding box center [332, 97] width 216 height 11
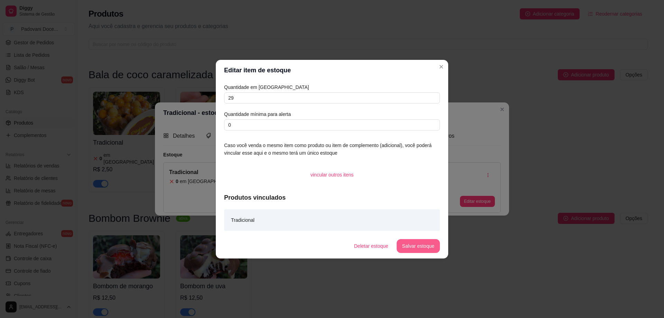
click at [420, 245] on button "Salvar estoque" at bounding box center [417, 246] width 43 height 14
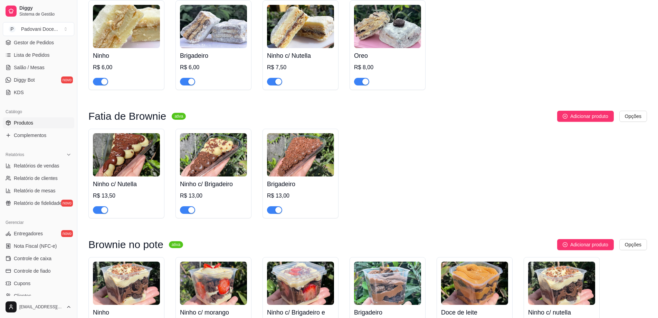
scroll to position [588, 0]
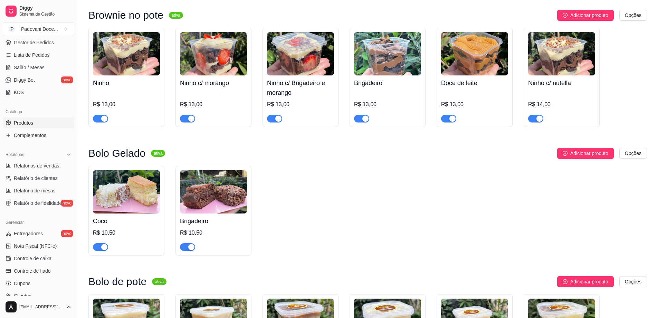
click at [104, 220] on h4 "Coco" at bounding box center [126, 221] width 67 height 10
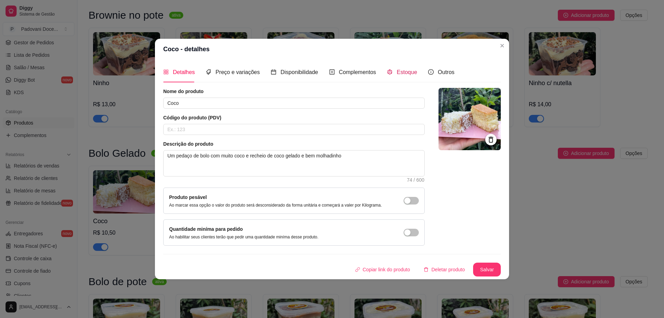
click at [403, 71] on span "Estoque" at bounding box center [406, 72] width 20 height 6
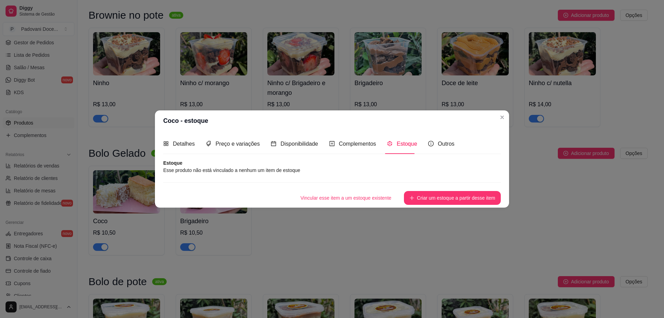
click at [420, 198] on button "Criar um estoque a partir desse item" at bounding box center [452, 198] width 97 height 14
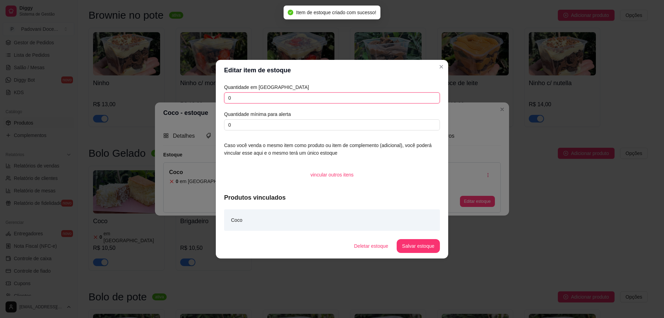
click at [242, 94] on input "0" at bounding box center [332, 97] width 216 height 11
click at [418, 247] on button "Salvar estoque" at bounding box center [417, 246] width 43 height 14
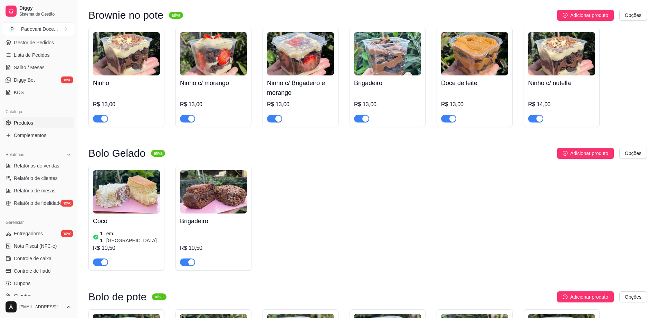
click at [197, 202] on img at bounding box center [213, 191] width 67 height 43
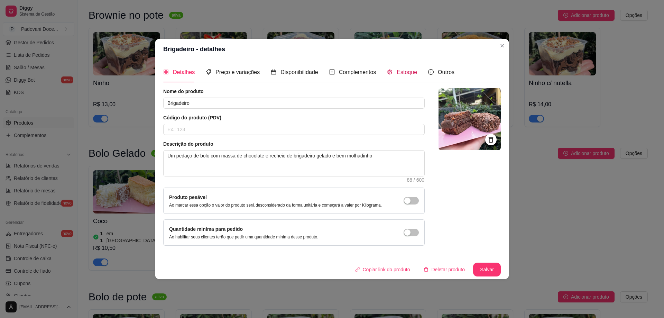
click at [409, 70] on span "Estoque" at bounding box center [406, 72] width 20 height 6
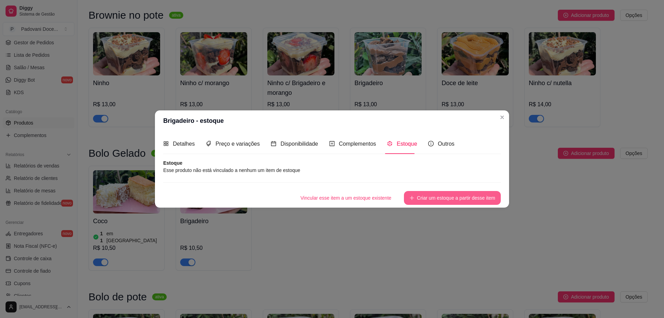
click at [436, 196] on button "Criar um estoque a partir desse item" at bounding box center [452, 198] width 97 height 14
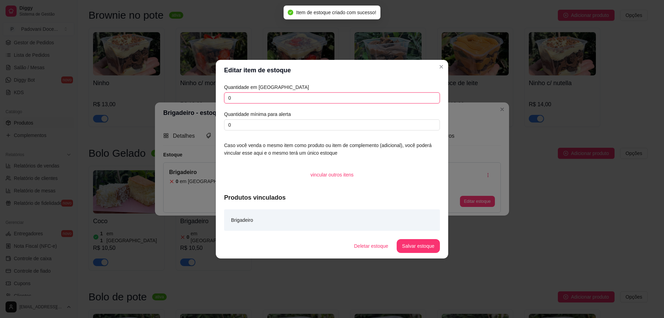
click at [237, 94] on input "0" at bounding box center [332, 97] width 216 height 11
click at [425, 241] on button "Salvar estoque" at bounding box center [417, 246] width 43 height 14
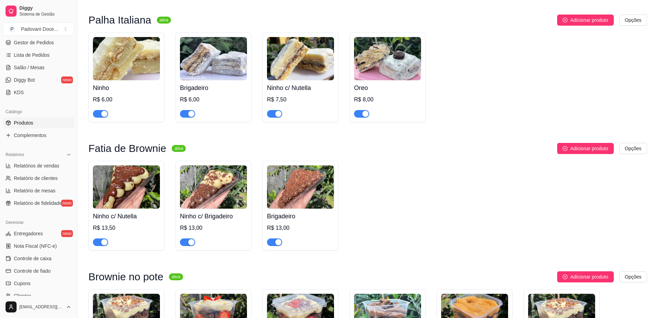
scroll to position [329, 0]
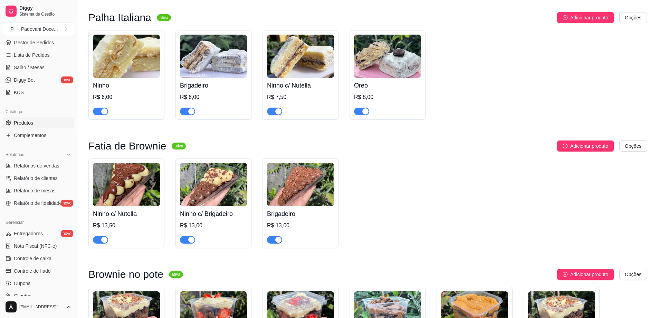
click at [102, 108] on div "button" at bounding box center [104, 111] width 6 height 6
click at [190, 108] on div "button" at bounding box center [191, 111] width 6 height 6
click at [283, 81] on h4 "Ninho c/ Nutella" at bounding box center [300, 86] width 67 height 10
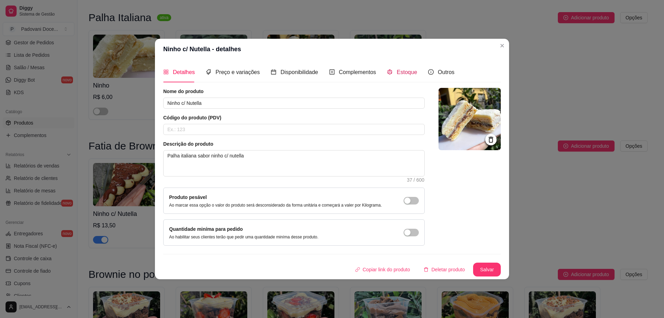
click at [404, 72] on span "Estoque" at bounding box center [406, 72] width 20 height 6
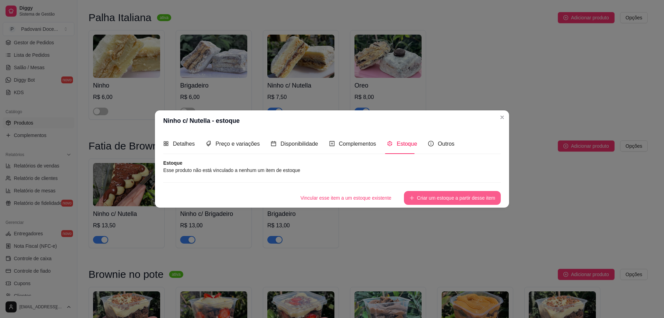
click at [430, 199] on button "Criar um estoque a partir desse item" at bounding box center [452, 198] width 97 height 14
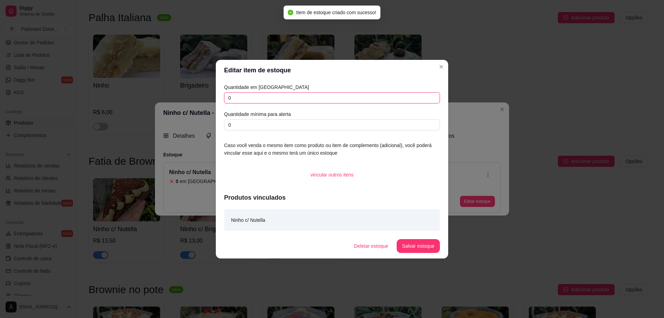
click at [242, 100] on input "0" at bounding box center [332, 97] width 216 height 11
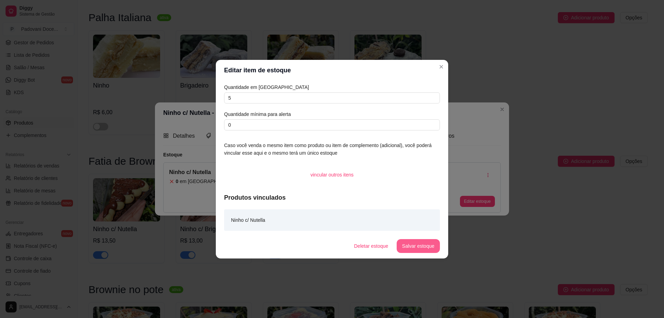
click at [425, 247] on button "Salvar estoque" at bounding box center [417, 246] width 43 height 14
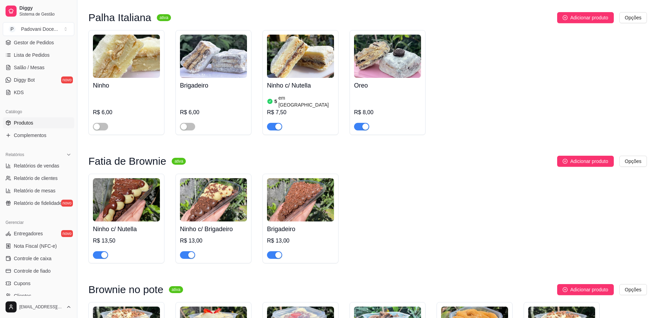
click at [363, 84] on div "Oreo R$ 8,00" at bounding box center [387, 104] width 67 height 53
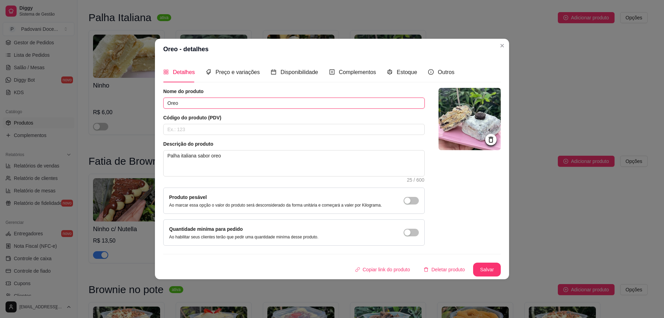
click at [211, 100] on input "Oreo" at bounding box center [293, 102] width 261 height 11
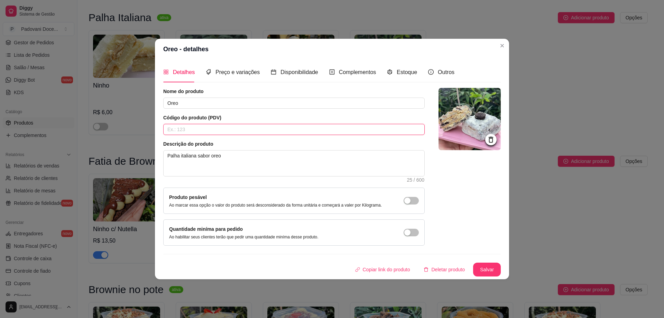
click at [264, 124] on input "text" at bounding box center [293, 129] width 261 height 11
click at [401, 70] on span "Estoque" at bounding box center [406, 72] width 20 height 6
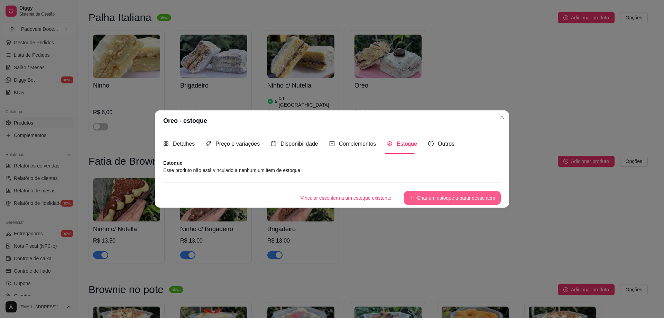
click at [431, 199] on button "Criar um estoque a partir desse item" at bounding box center [452, 198] width 97 height 14
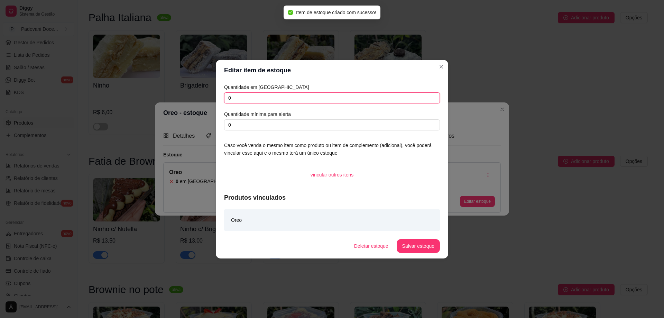
click at [249, 96] on input "0" at bounding box center [332, 97] width 216 height 11
click at [255, 97] on input "05" at bounding box center [332, 97] width 216 height 11
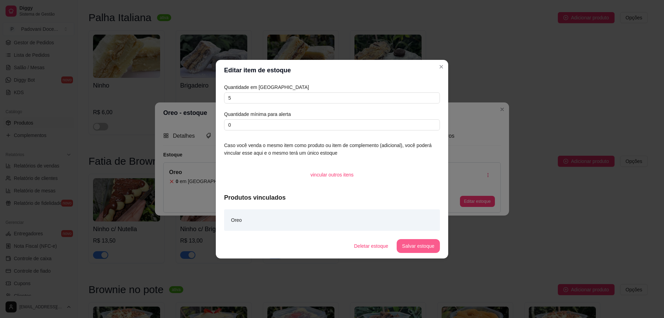
click at [419, 252] on button "Salvar estoque" at bounding box center [417, 246] width 43 height 14
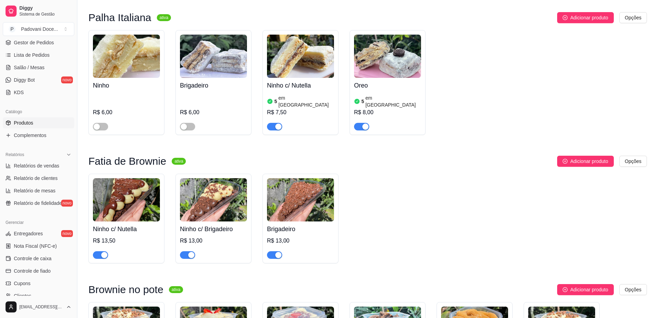
click at [128, 236] on div "R$ 13,50" at bounding box center [126, 240] width 67 height 8
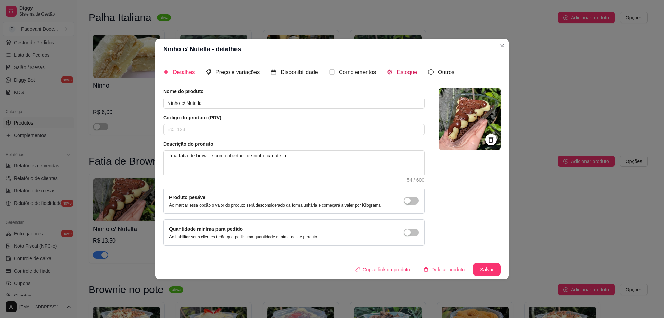
click at [396, 69] on span "Estoque" at bounding box center [406, 72] width 20 height 6
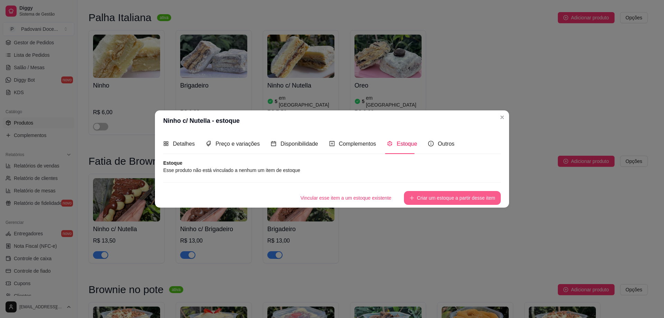
click at [421, 198] on button "Criar um estoque a partir desse item" at bounding box center [452, 198] width 97 height 14
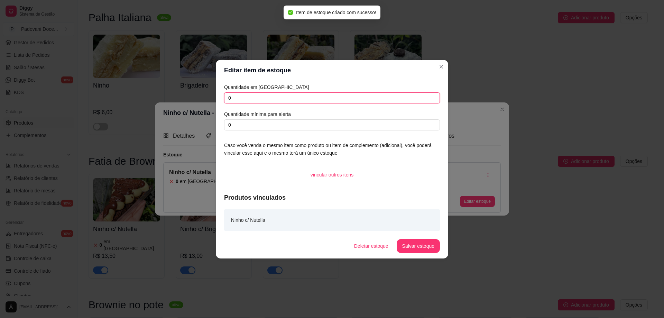
click at [235, 99] on input "0" at bounding box center [332, 97] width 216 height 11
click at [409, 243] on button "Salvar estoque" at bounding box center [417, 246] width 43 height 14
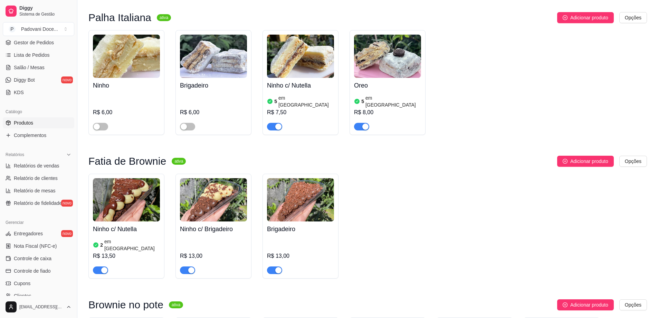
click at [213, 222] on div "Ninho c/ Brigadeiro R$ 13,00" at bounding box center [213, 247] width 67 height 53
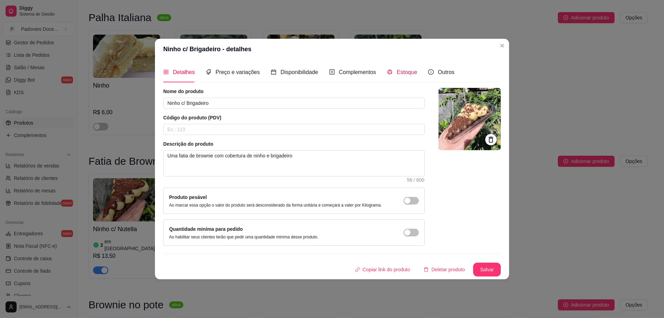
click at [414, 70] on span "Estoque" at bounding box center [406, 72] width 20 height 6
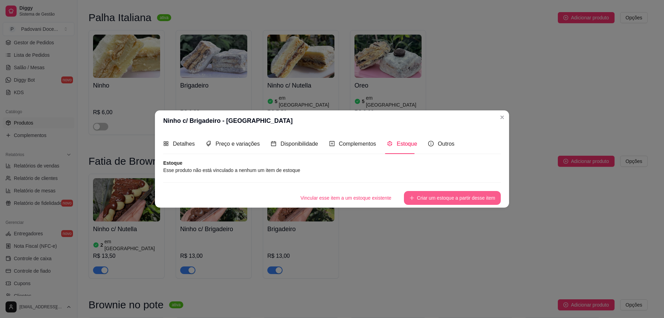
click at [427, 198] on button "Criar um estoque a partir desse item" at bounding box center [452, 198] width 97 height 14
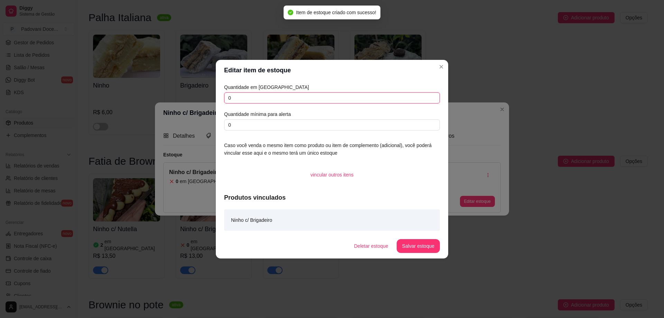
click at [240, 97] on input "0" at bounding box center [332, 97] width 216 height 11
click at [421, 245] on button "Salvar estoque" at bounding box center [418, 245] width 42 height 13
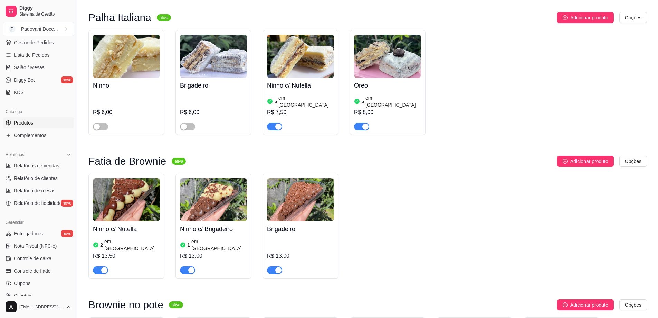
click at [288, 224] on h4 "Brigadeiro" at bounding box center [300, 229] width 67 height 10
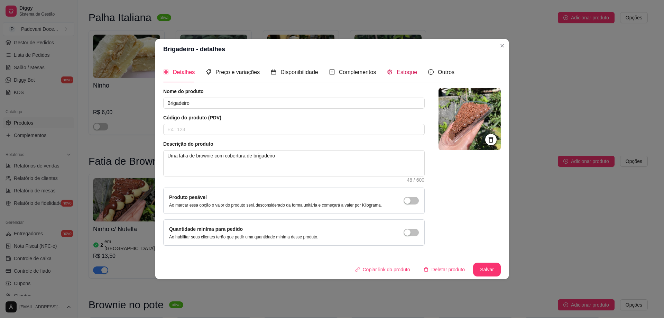
click at [405, 73] on span "Estoque" at bounding box center [406, 72] width 20 height 6
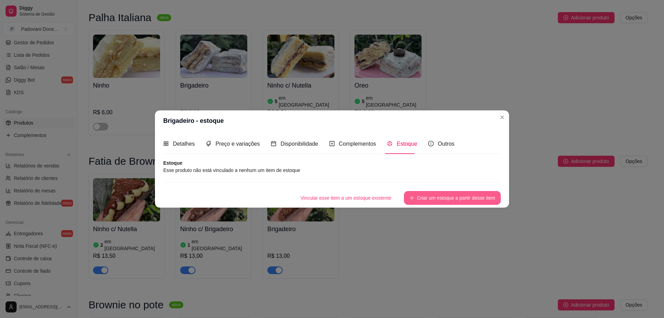
click at [432, 200] on button "Criar um estoque a partir desse item" at bounding box center [452, 198] width 97 height 14
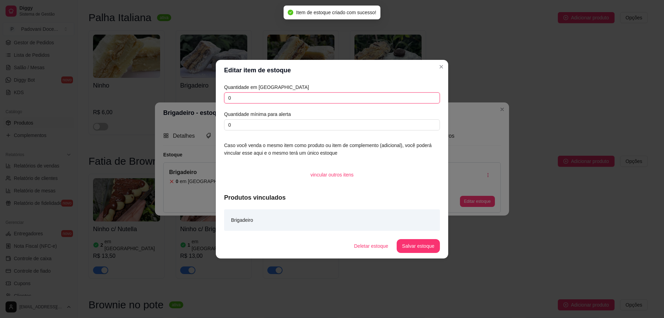
click at [246, 101] on input "0" at bounding box center [332, 97] width 216 height 11
click at [426, 243] on button "Salvar estoque" at bounding box center [417, 246] width 43 height 14
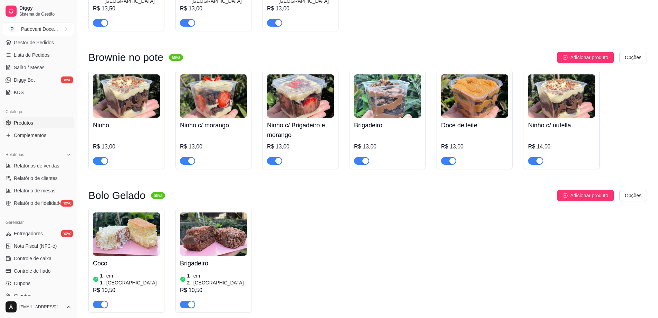
scroll to position [579, 0]
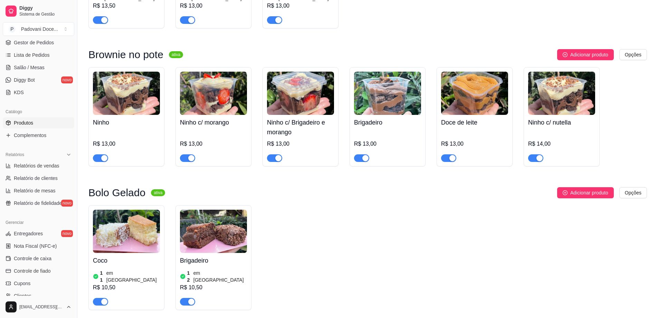
click at [452, 155] on div "button" at bounding box center [453, 158] width 6 height 6
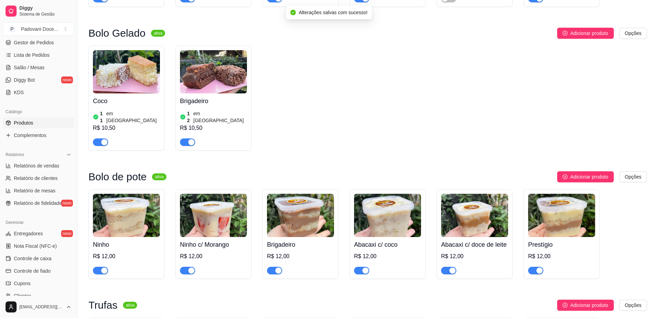
scroll to position [764, 0]
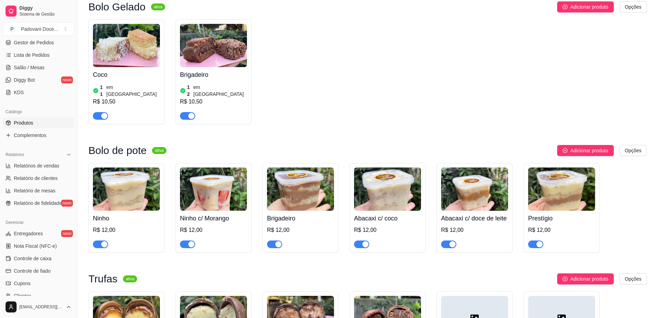
click at [452, 241] on div "button" at bounding box center [453, 244] width 6 height 6
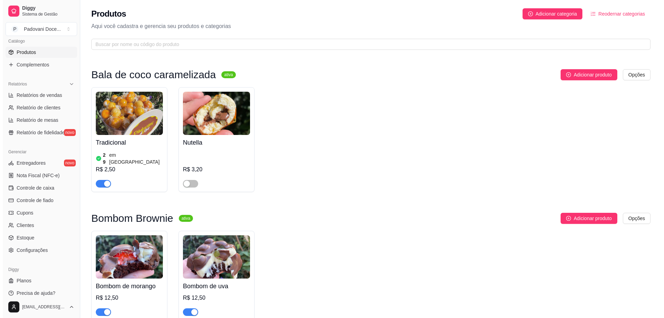
scroll to position [180, 0]
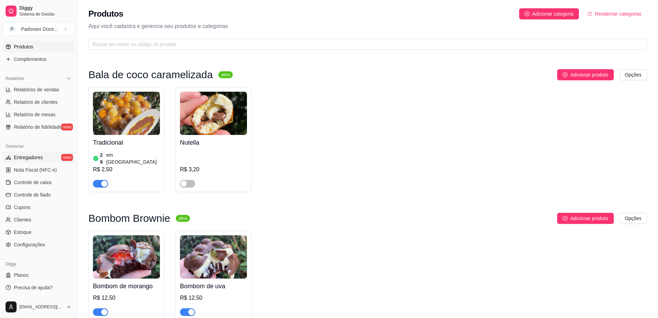
click at [24, 159] on span "Entregadores" at bounding box center [28, 157] width 29 height 7
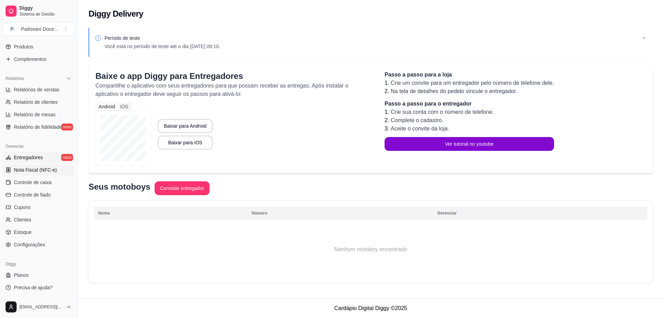
click at [45, 169] on span "Nota Fiscal (NFC-e)" at bounding box center [35, 169] width 43 height 7
